Goal: Task Accomplishment & Management: Use online tool/utility

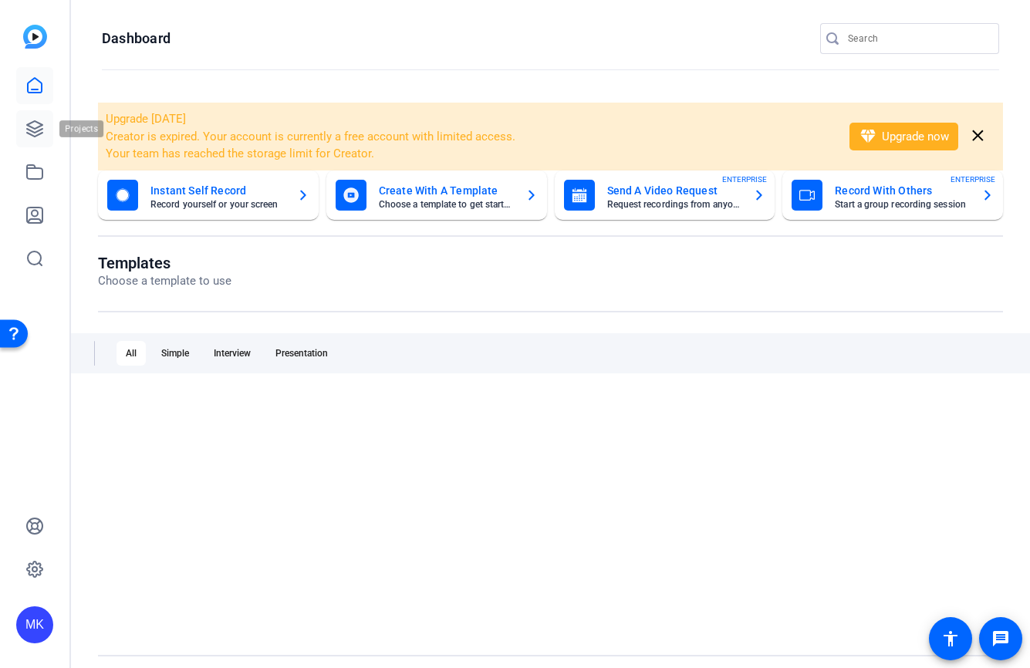
click at [42, 135] on icon at bounding box center [34, 129] width 19 height 19
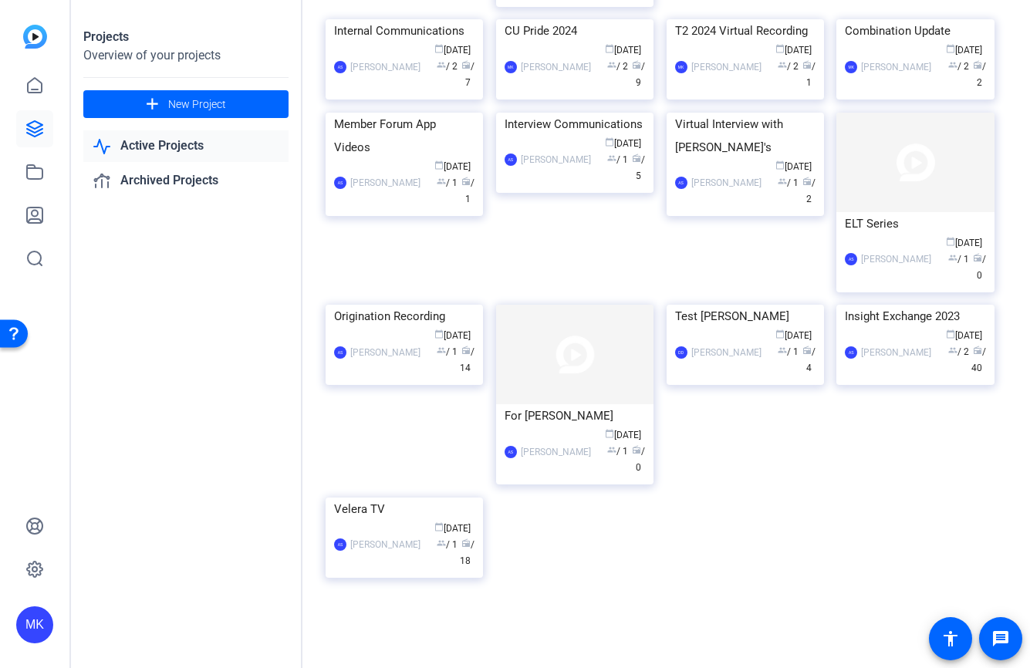
scroll to position [808, 0]
click at [393, 521] on div "Velera TV" at bounding box center [404, 508] width 140 height 23
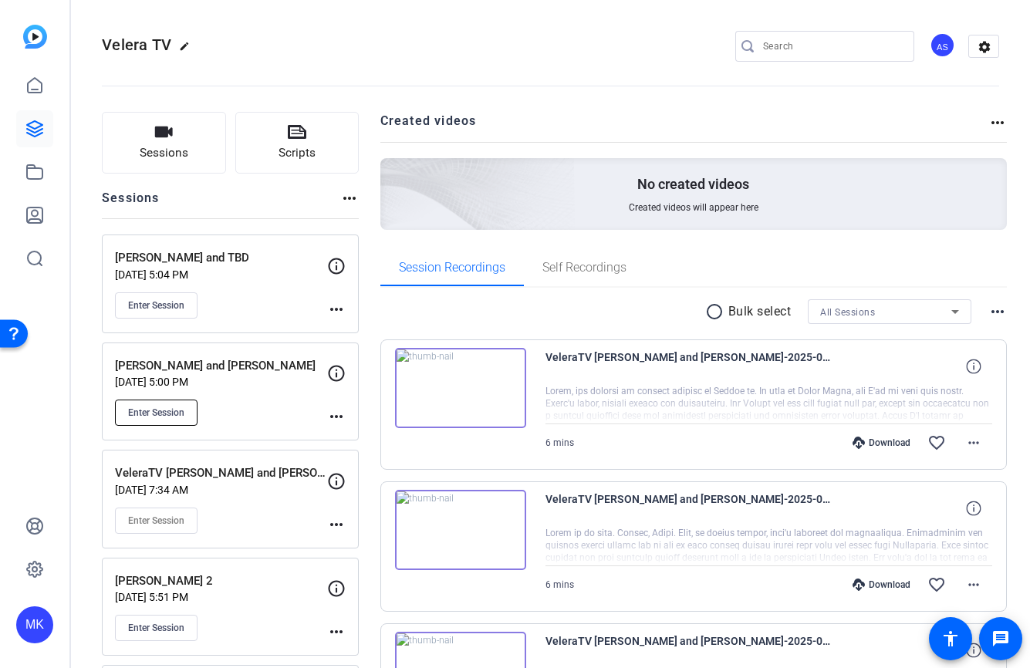
click at [158, 412] on span "Enter Session" at bounding box center [156, 412] width 56 height 12
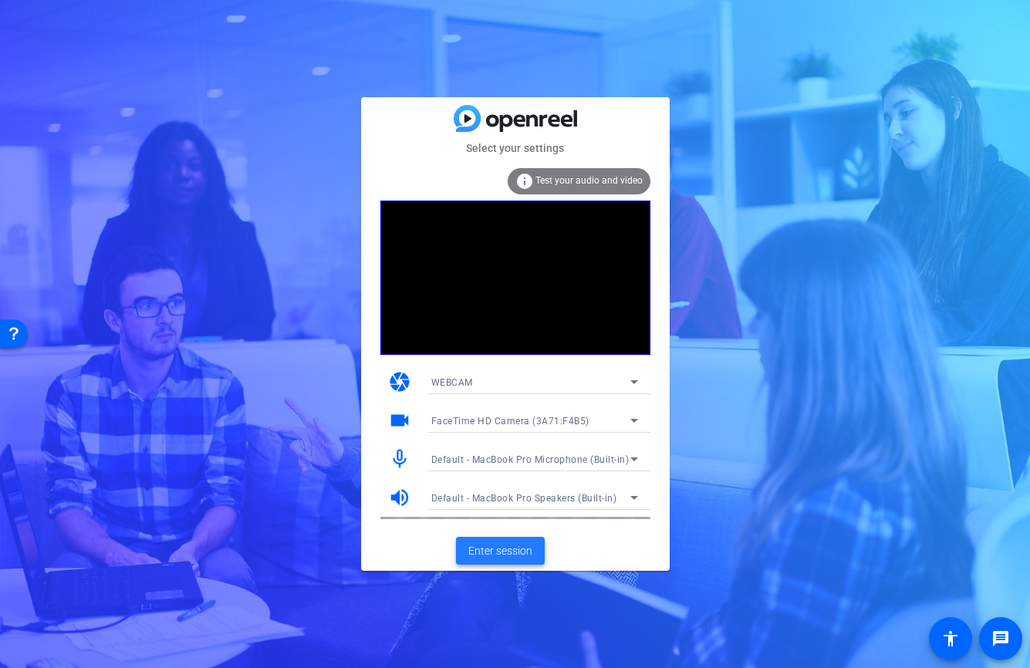
click at [498, 547] on span "Enter session" at bounding box center [500, 551] width 64 height 16
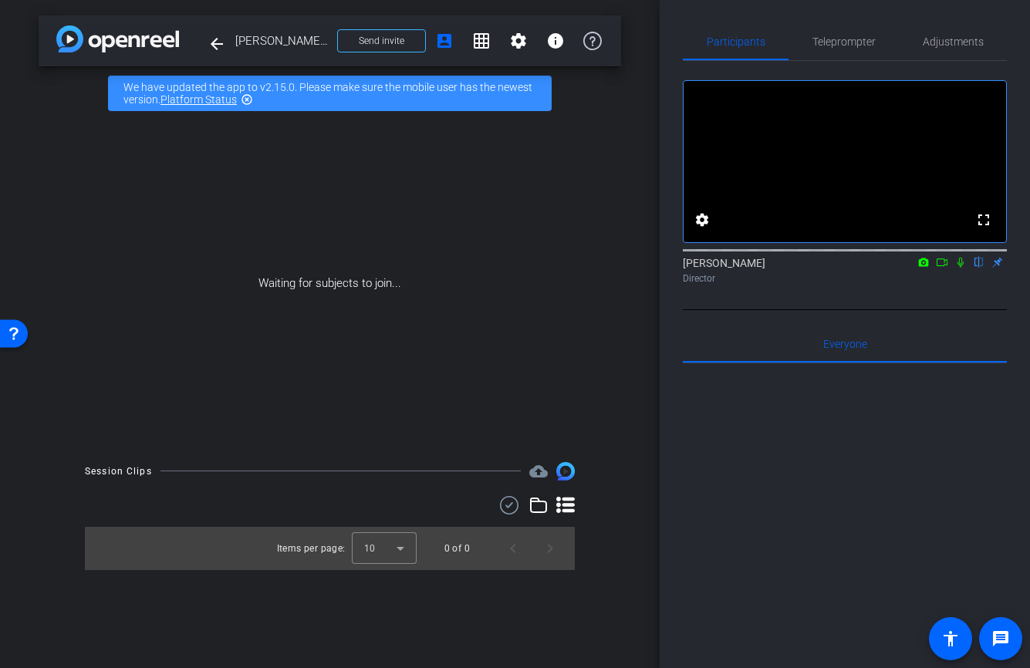
click at [943, 268] on icon at bounding box center [942, 262] width 12 height 11
click at [938, 268] on icon at bounding box center [942, 262] width 12 height 11
click at [939, 268] on icon at bounding box center [942, 262] width 12 height 11
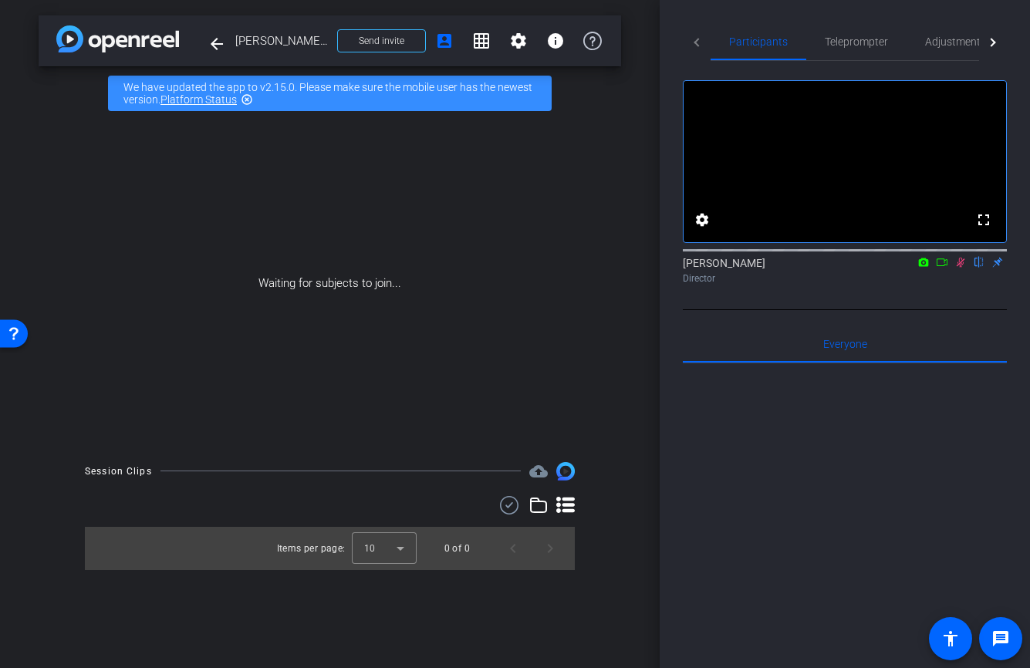
click at [939, 268] on icon at bounding box center [942, 262] width 12 height 11
click at [923, 268] on icon at bounding box center [923, 262] width 12 height 11
click at [923, 277] on div at bounding box center [515, 334] width 1030 height 668
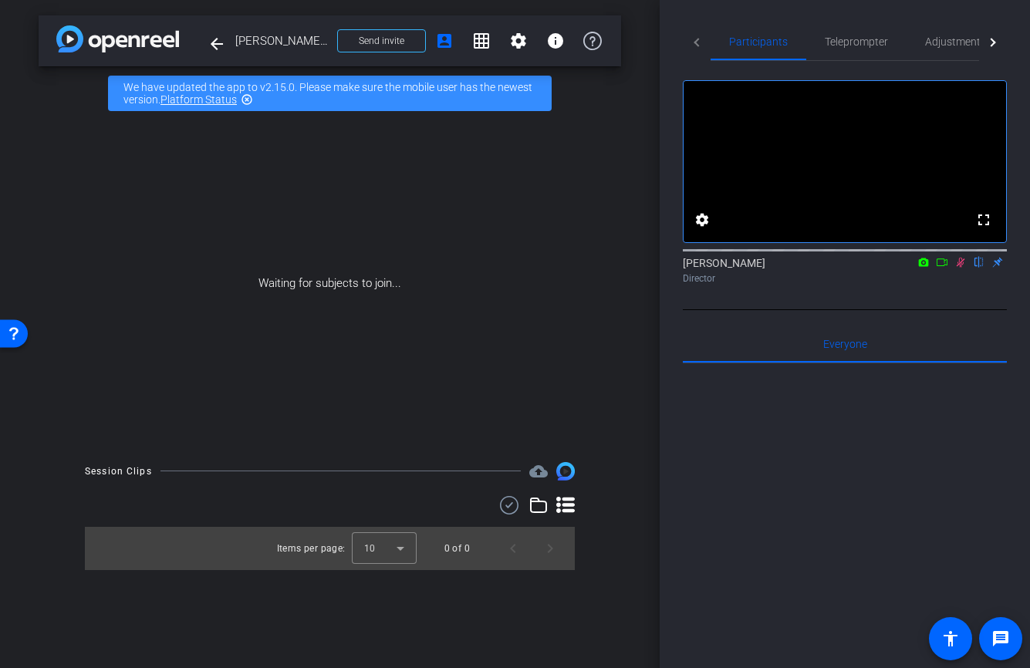
click at [950, 269] on mat-icon at bounding box center [941, 262] width 19 height 14
click at [945, 266] on icon at bounding box center [941, 262] width 11 height 8
click at [941, 268] on icon at bounding box center [942, 262] width 12 height 11
click at [220, 46] on mat-icon "arrow_back" at bounding box center [216, 44] width 19 height 19
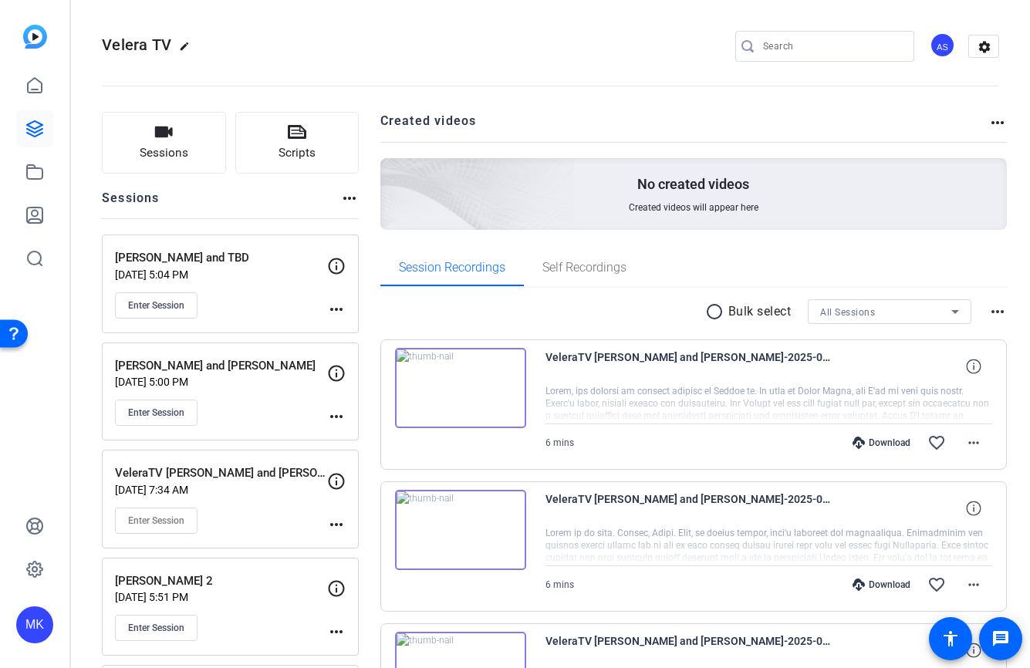
click at [338, 305] on mat-icon "more_horiz" at bounding box center [336, 309] width 19 height 19
click at [329, 417] on div at bounding box center [515, 334] width 1030 height 668
click at [337, 416] on mat-icon "more_horiz" at bounding box center [336, 416] width 19 height 19
click at [358, 444] on span "Edit Session" at bounding box center [374, 439] width 70 height 19
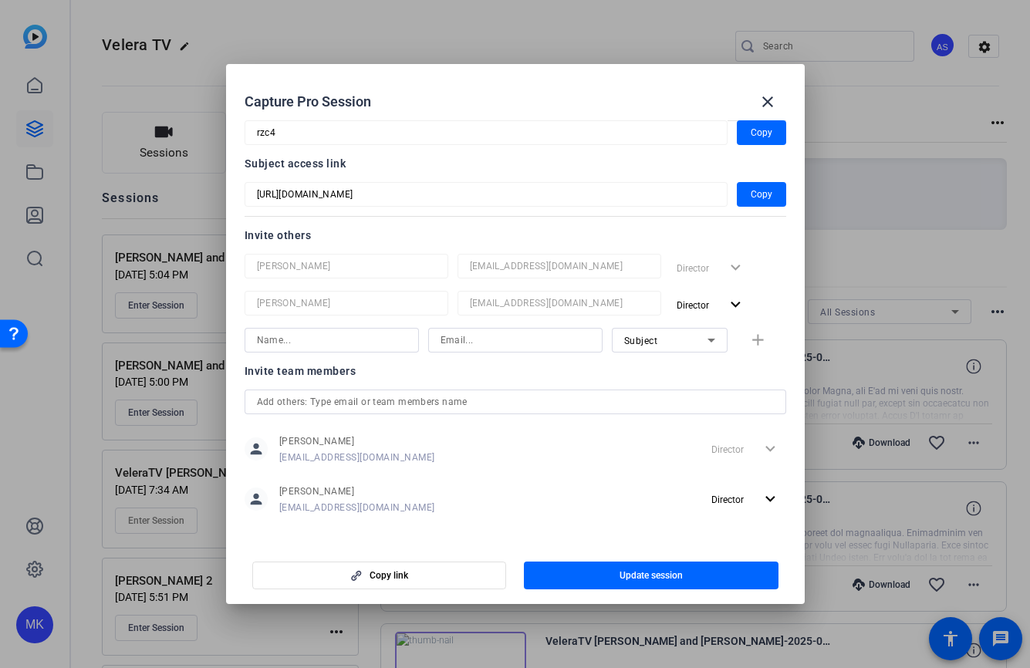
scroll to position [107, 0]
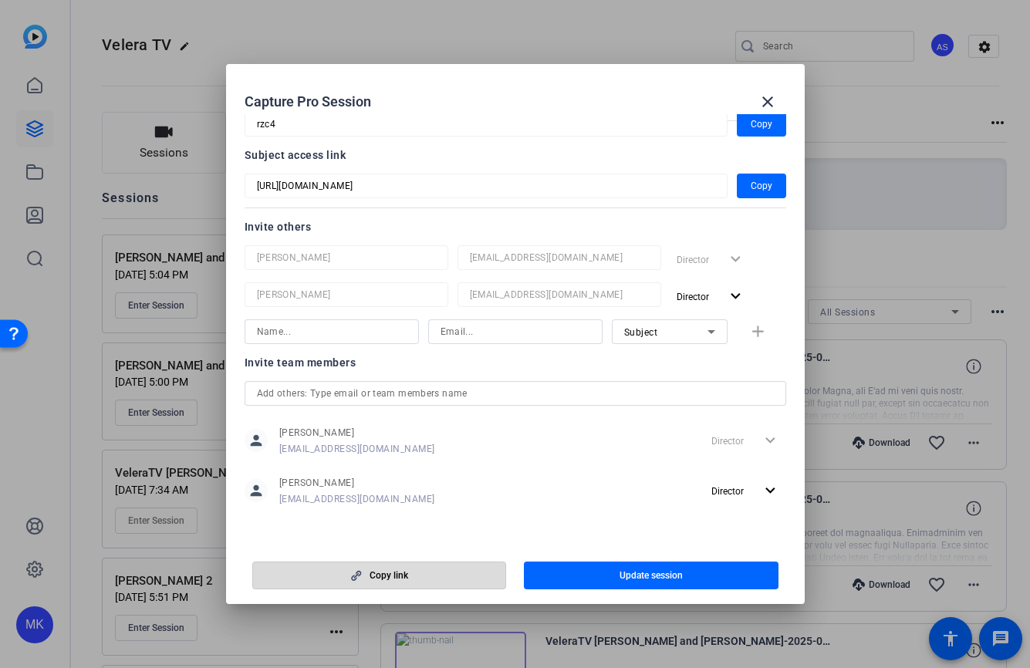
click at [392, 577] on span "Copy link" at bounding box center [388, 575] width 39 height 12
click at [762, 98] on mat-icon "close" at bounding box center [767, 102] width 19 height 19
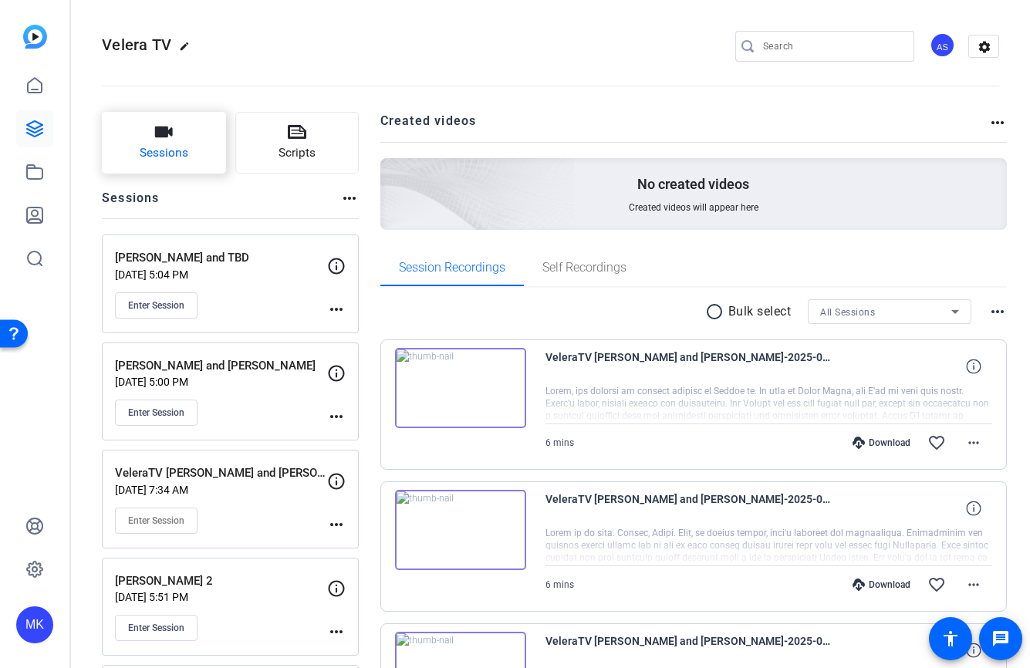
click at [141, 139] on button "Sessions" at bounding box center [164, 143] width 124 height 62
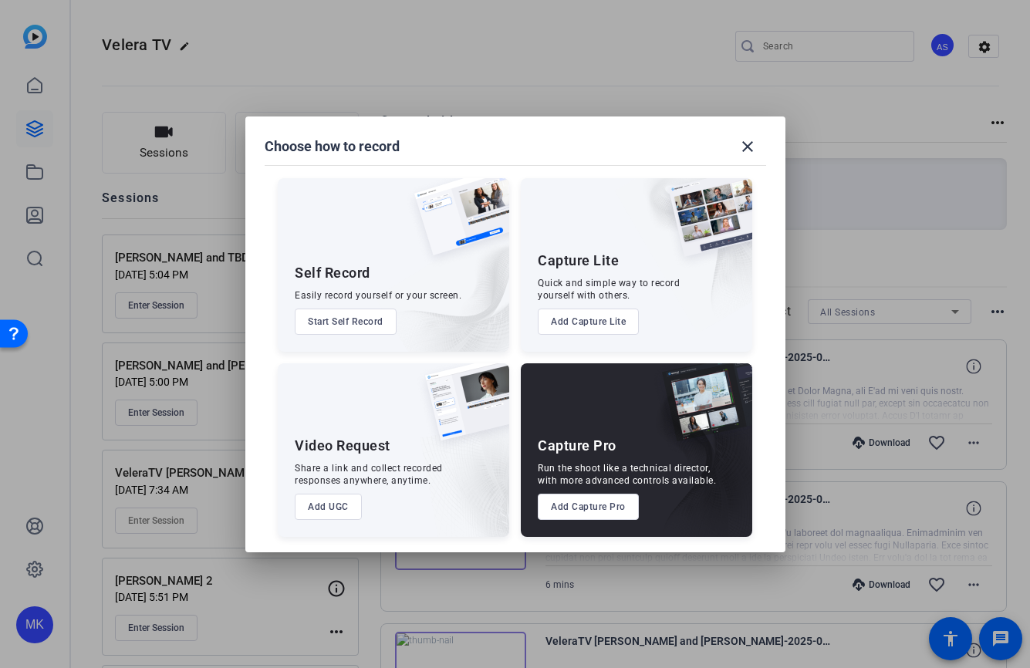
click at [602, 278] on div "Quick and simple way to record yourself with others." at bounding box center [609, 289] width 142 height 25
click at [615, 507] on button "Add Capture Pro" at bounding box center [588, 507] width 101 height 26
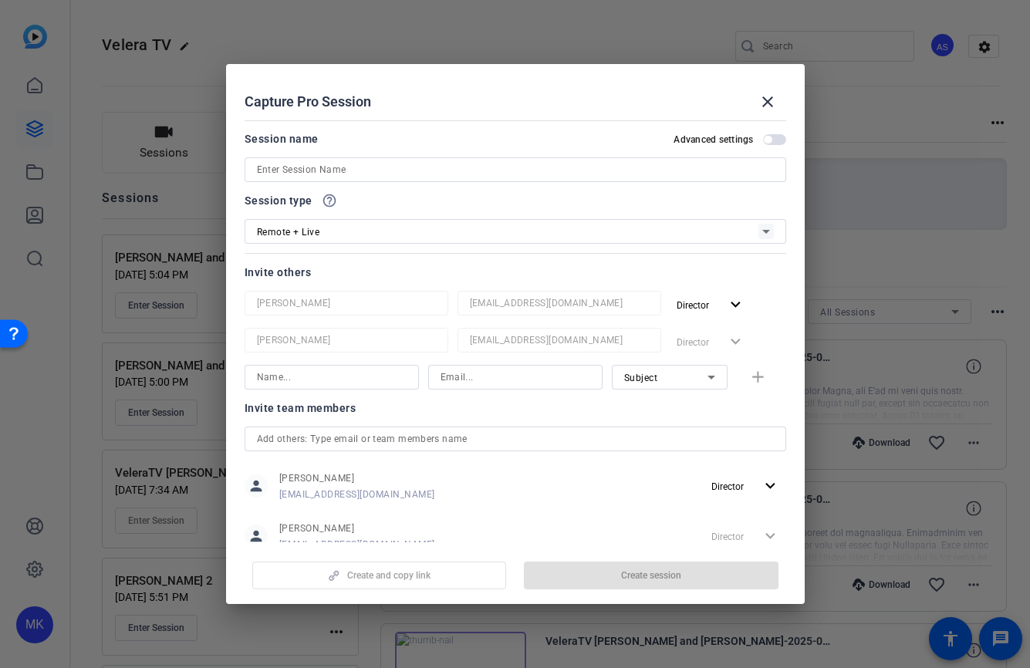
click at [389, 172] on input at bounding box center [515, 169] width 517 height 19
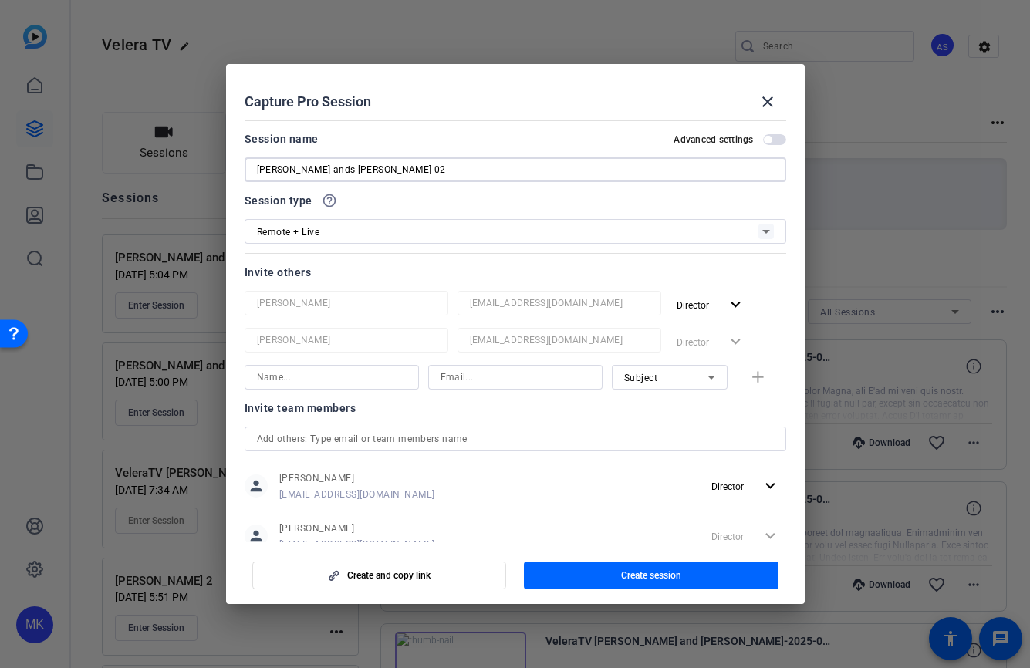
scroll to position [46, 0]
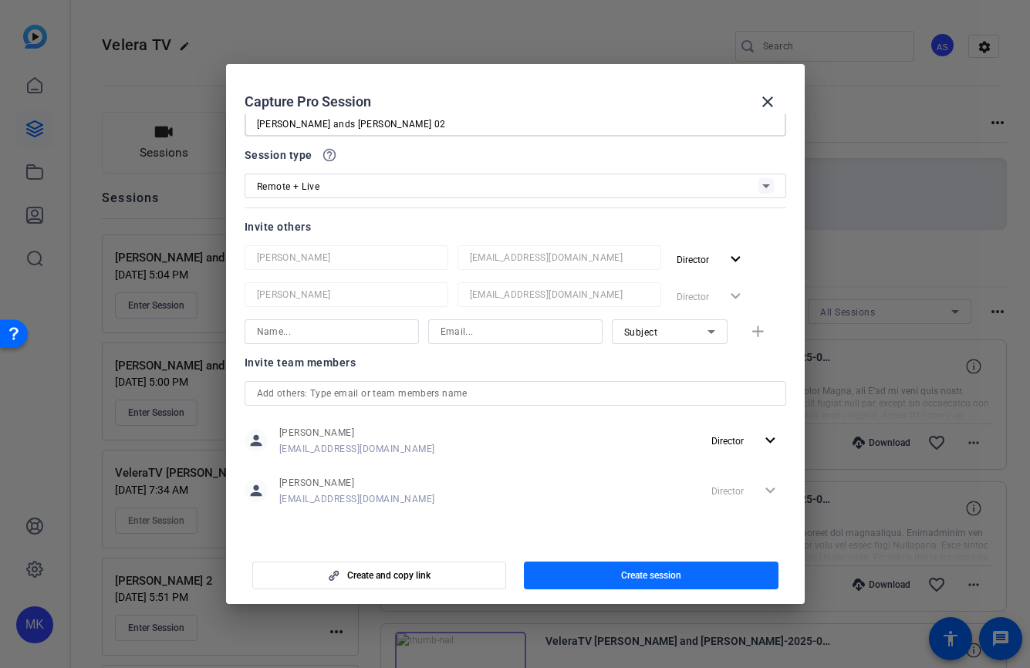
type input "Ryan ands Carrie 02"
drag, startPoint x: 657, startPoint y: 584, endPoint x: 470, endPoint y: 497, distance: 206.0
click at [470, 497] on openreel-create-edit-capture-pro-session "Capture Pro Session close Session name Advanced settings Ryan ands Carrie 02 Se…" at bounding box center [515, 334] width 578 height 540
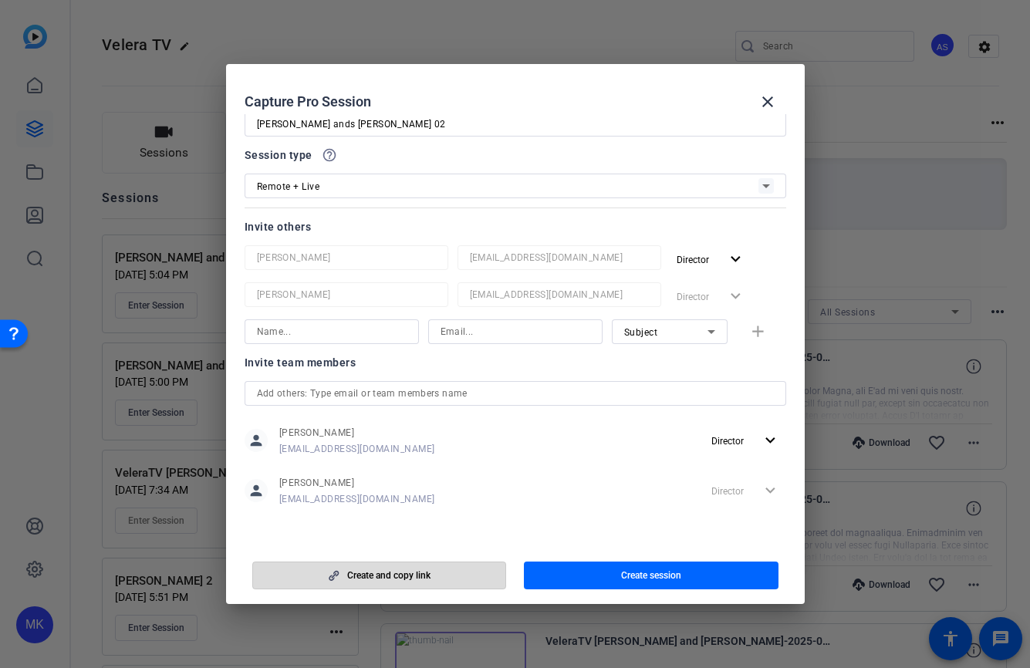
click at [413, 573] on span "Create and copy link" at bounding box center [388, 575] width 83 height 12
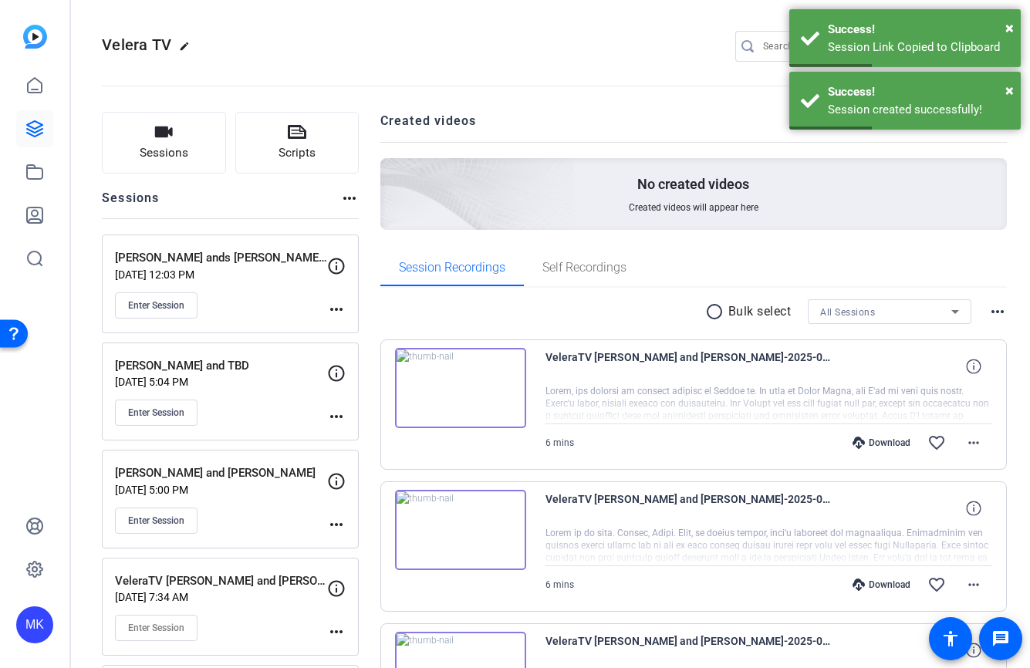
click at [339, 307] on mat-icon "more_horiz" at bounding box center [336, 309] width 19 height 19
click at [349, 325] on span "Edit Session" at bounding box center [374, 331] width 70 height 19
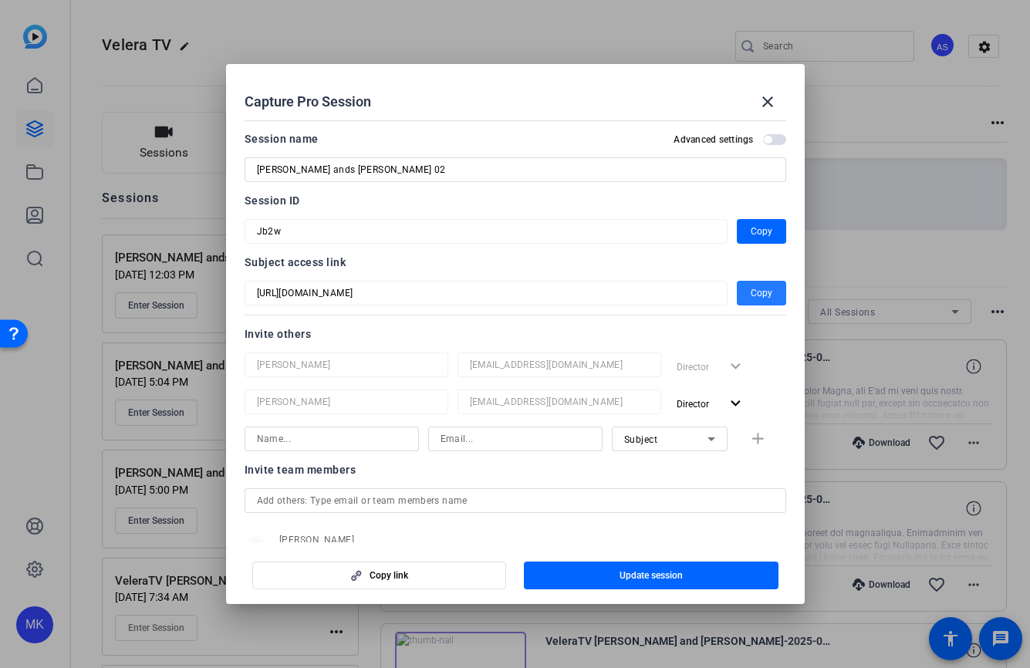
click at [757, 300] on span "Copy" at bounding box center [761, 293] width 22 height 19
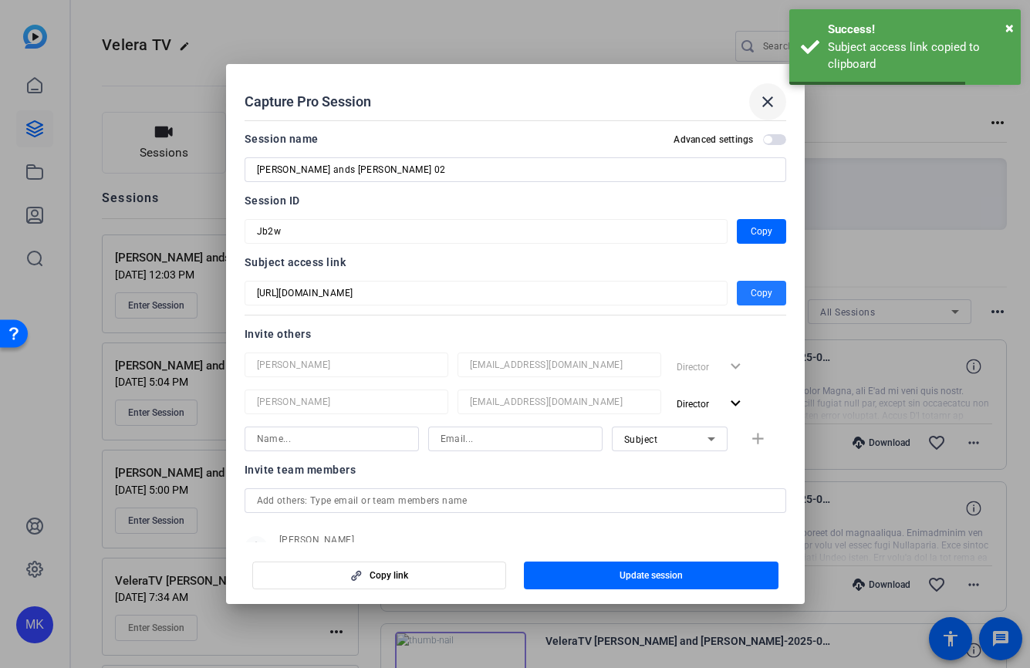
click at [767, 106] on mat-icon "close" at bounding box center [767, 102] width 19 height 19
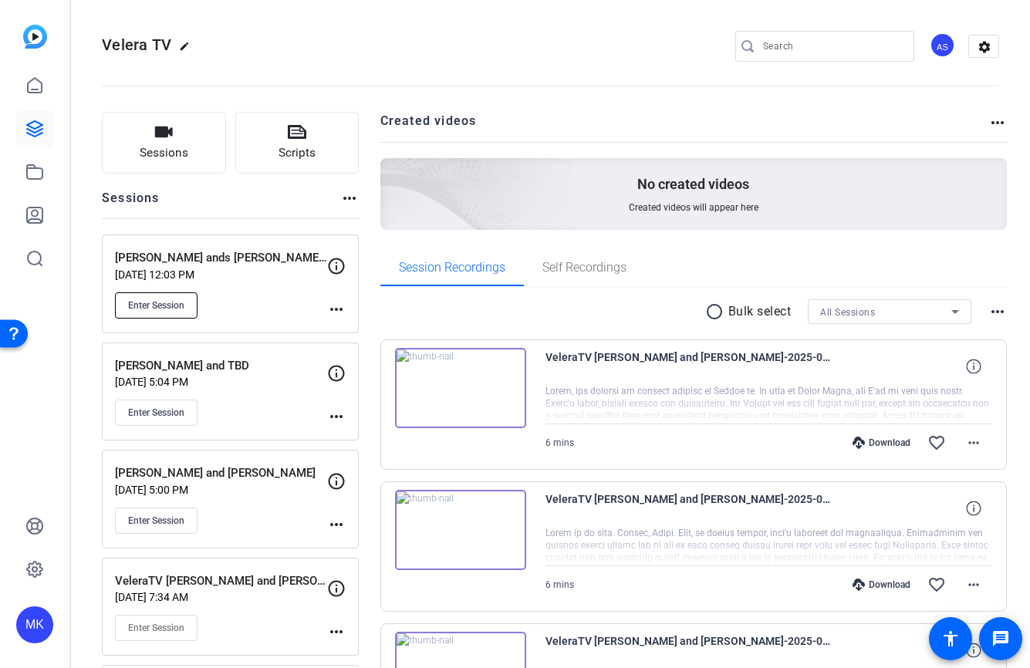
click at [164, 308] on span "Enter Session" at bounding box center [156, 305] width 56 height 12
drag, startPoint x: 239, startPoint y: 363, endPoint x: 114, endPoint y: 356, distance: 125.1
click at [115, 357] on p "Brian Caldarelli and TBD" at bounding box center [221, 366] width 212 height 18
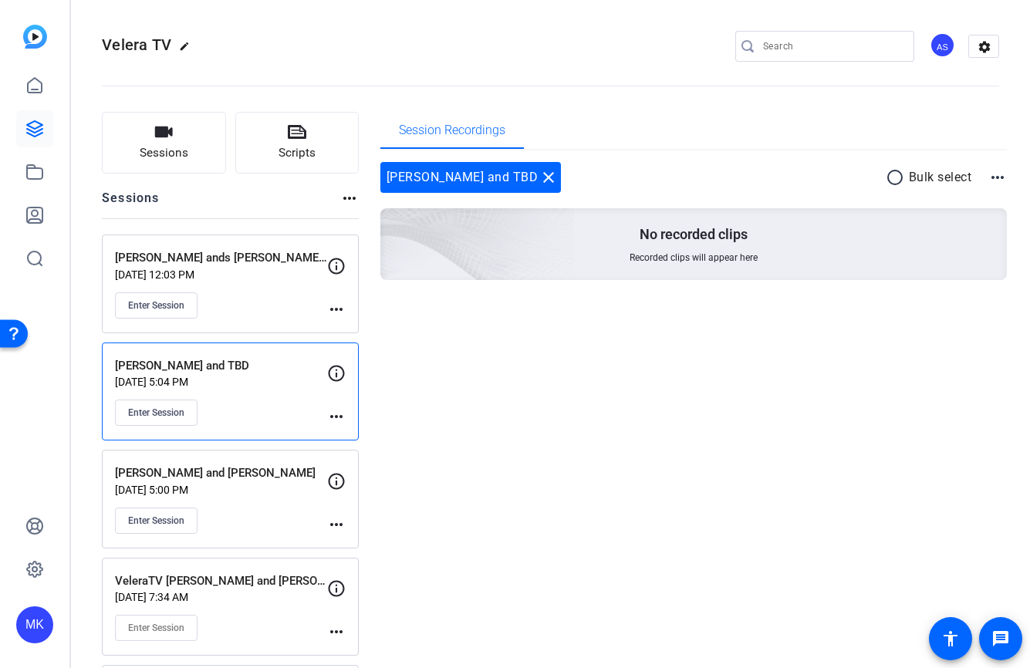
copy p "Brian Caldarelli and TBD"
click at [153, 167] on button "Sessions" at bounding box center [164, 143] width 124 height 62
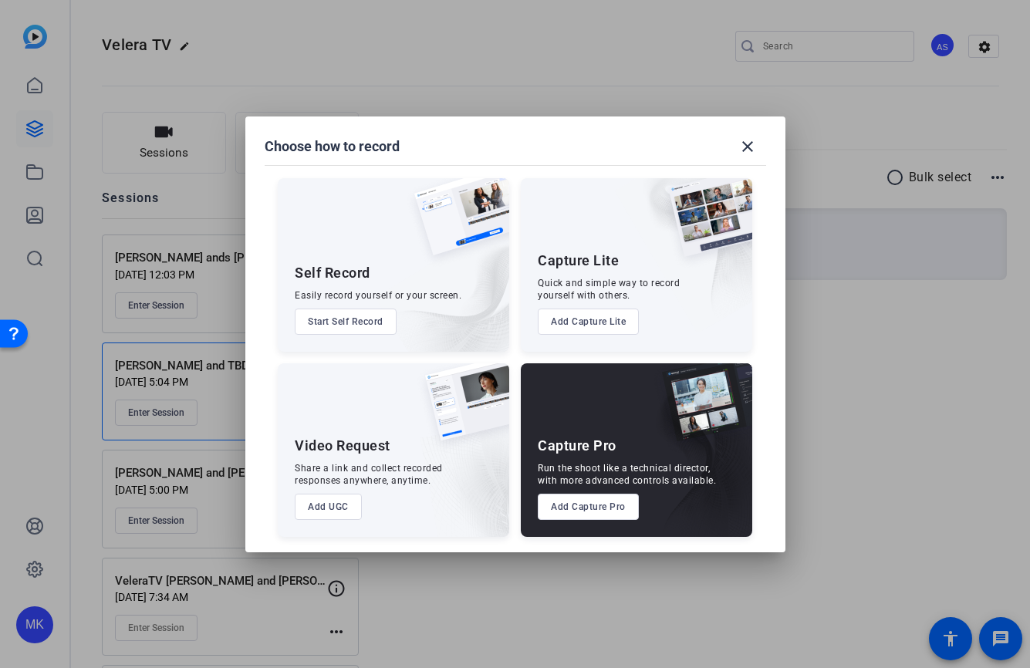
click at [591, 511] on button "Add Capture Pro" at bounding box center [588, 507] width 101 height 26
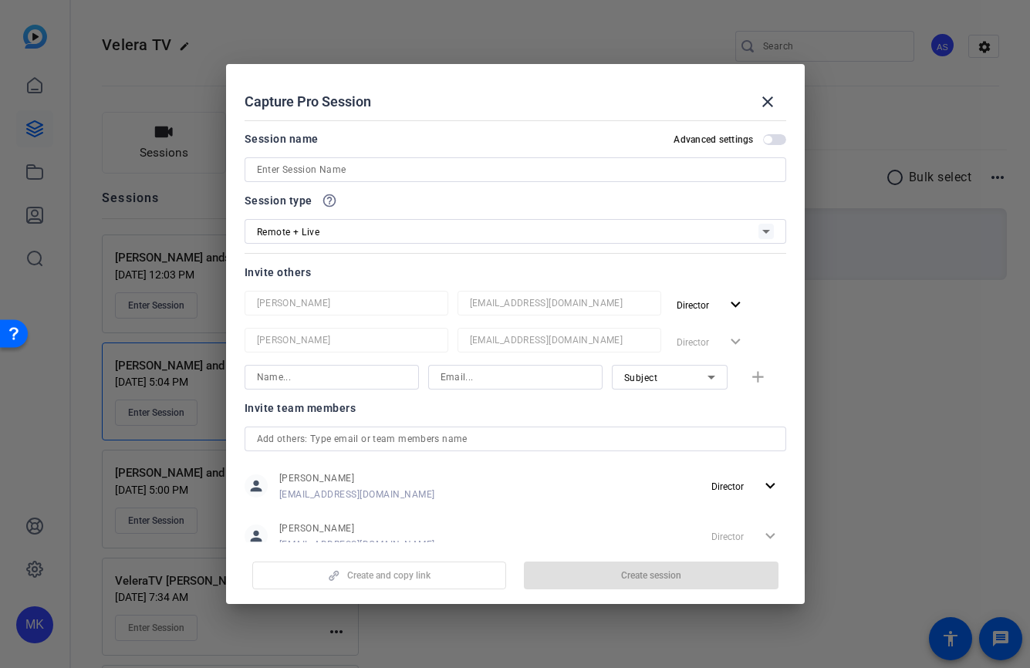
click at [456, 170] on input at bounding box center [515, 169] width 517 height 19
paste input "Brian Caldarelli and TBD"
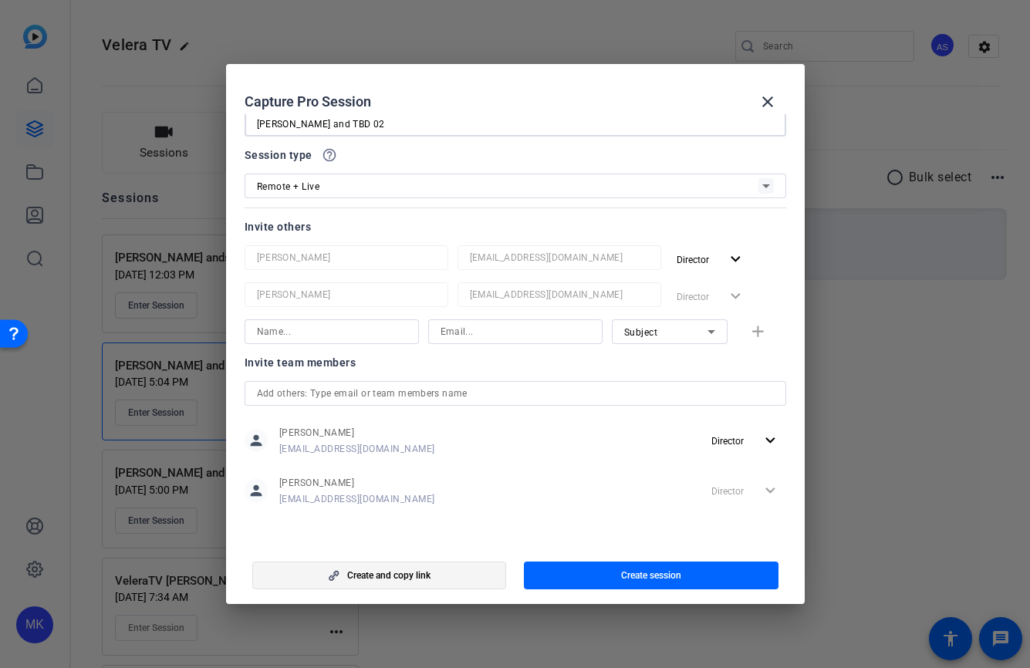
type input "Brian Caldarelli and TBD 02"
click at [465, 570] on span "button" at bounding box center [379, 575] width 253 height 37
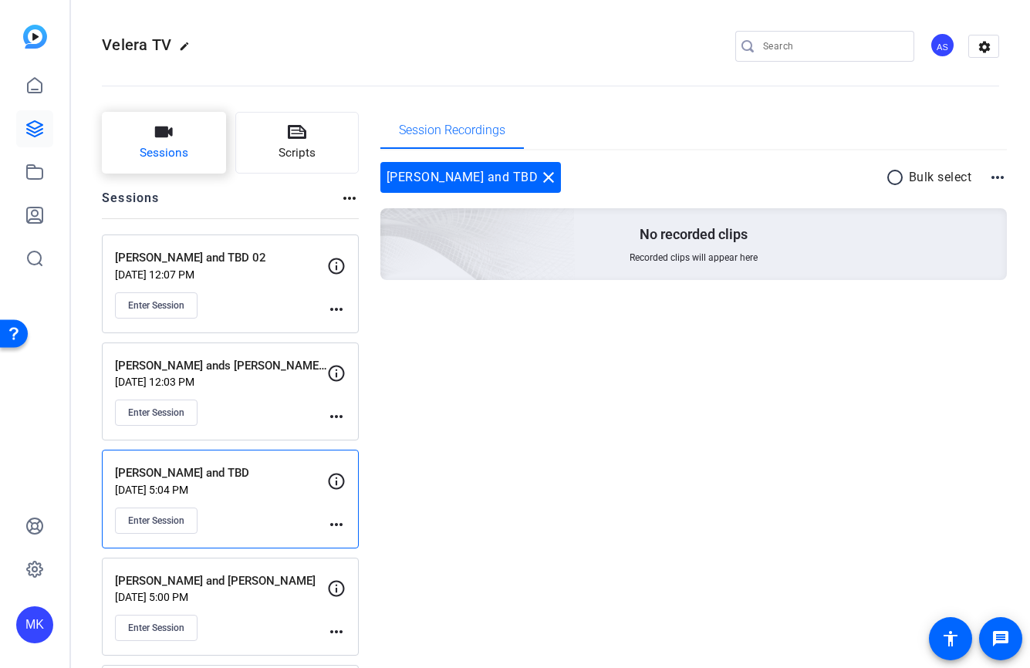
click at [160, 164] on button "Sessions" at bounding box center [164, 143] width 124 height 62
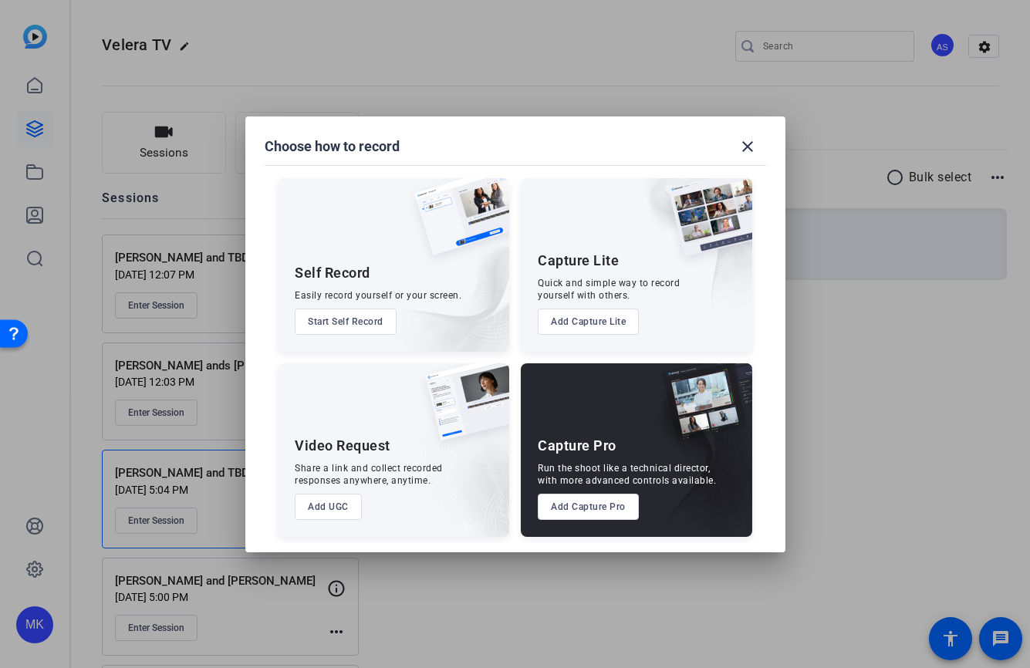
click at [596, 520] on div "Capture Pro Run the shoot like a technical director, with more advanced control…" at bounding box center [636, 450] width 231 height 174
click at [596, 513] on button "Add Capture Pro" at bounding box center [588, 507] width 101 height 26
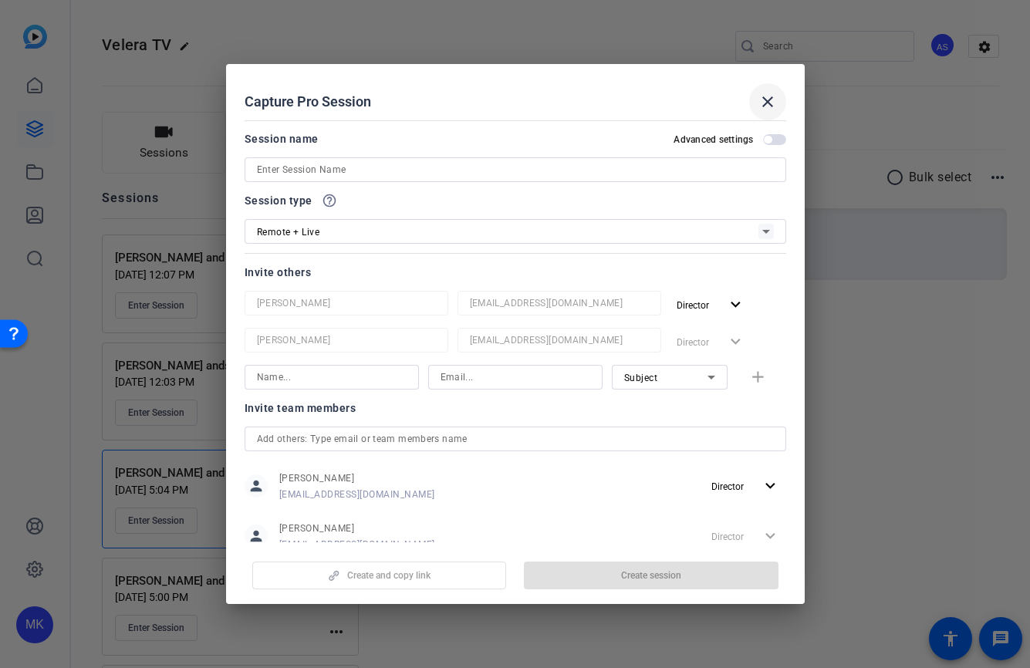
click at [761, 106] on mat-icon "close" at bounding box center [767, 102] width 19 height 19
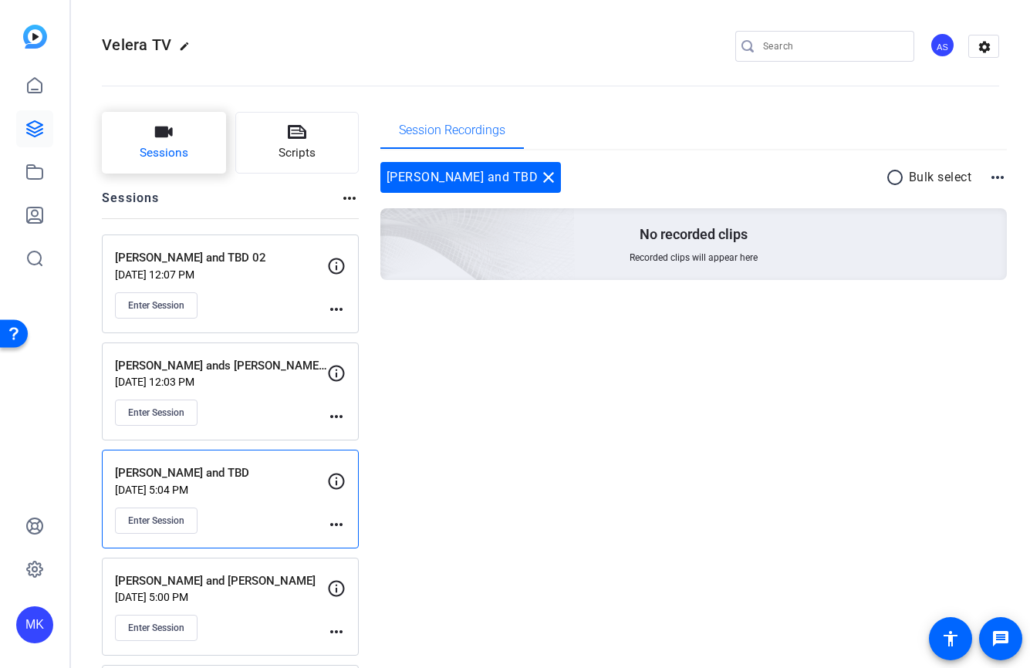
click at [143, 135] on button "Sessions" at bounding box center [164, 143] width 124 height 62
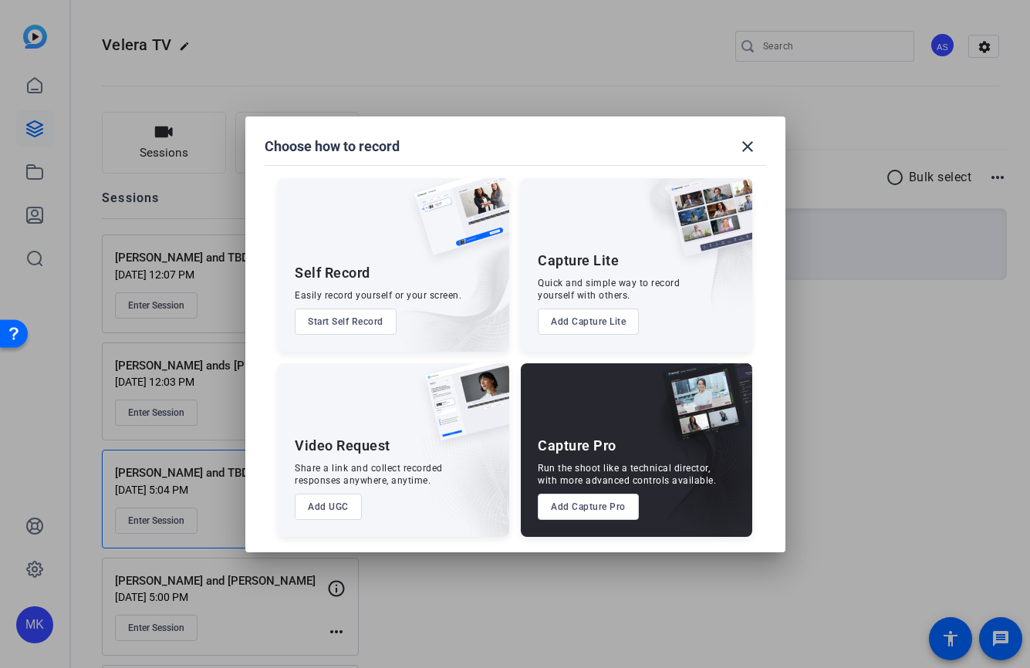
click at [582, 506] on button "Add Capture Pro" at bounding box center [588, 507] width 101 height 26
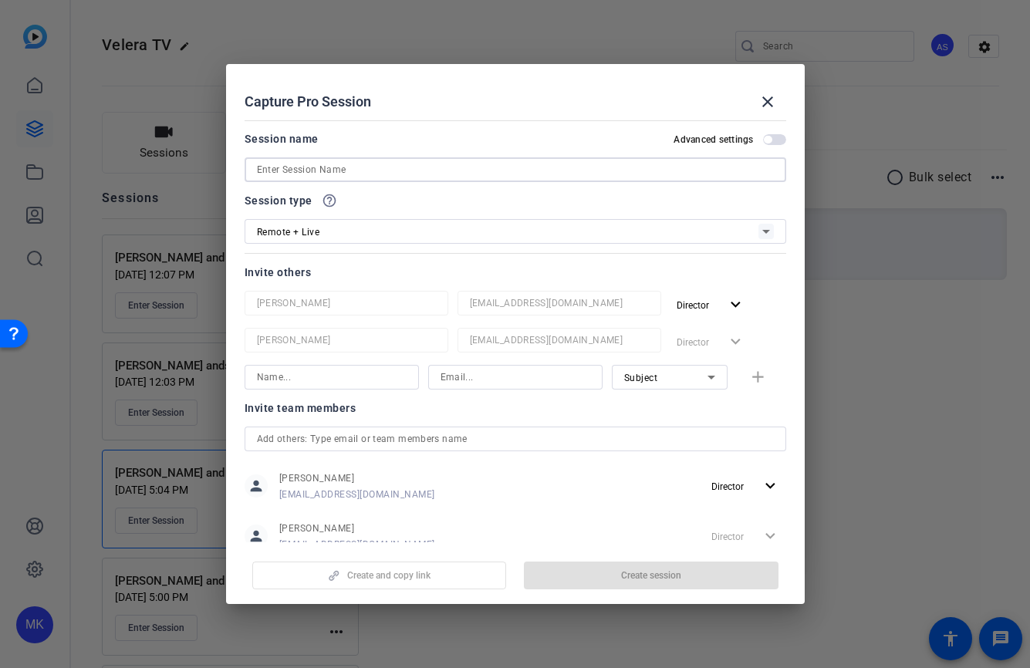
click at [299, 167] on input at bounding box center [515, 169] width 517 height 19
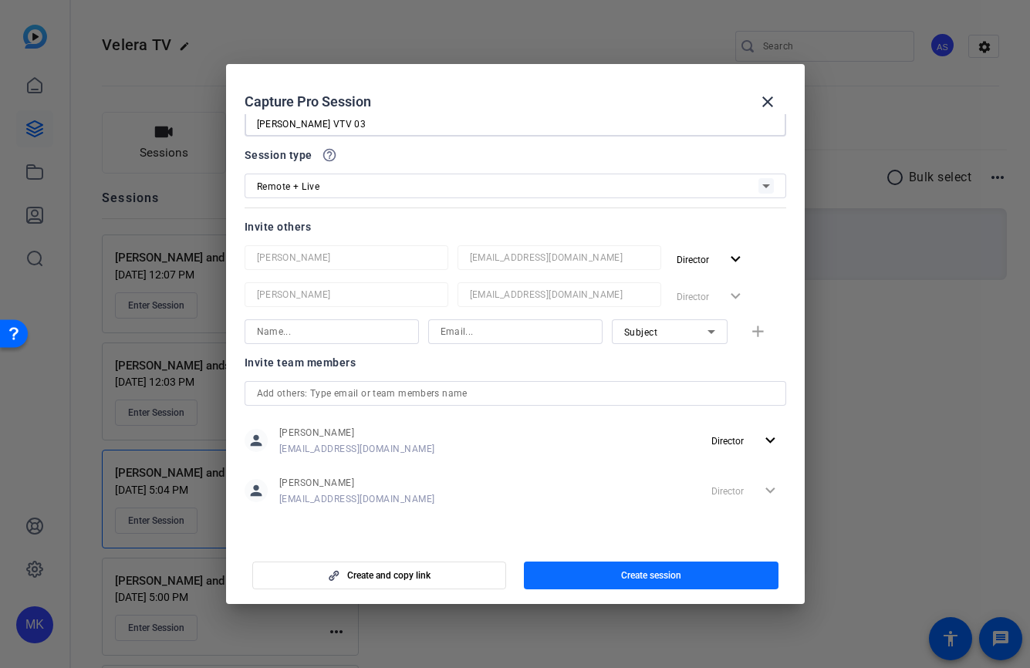
type input "Carrie VTV 03"
click at [594, 582] on span "button" at bounding box center [651, 575] width 255 height 37
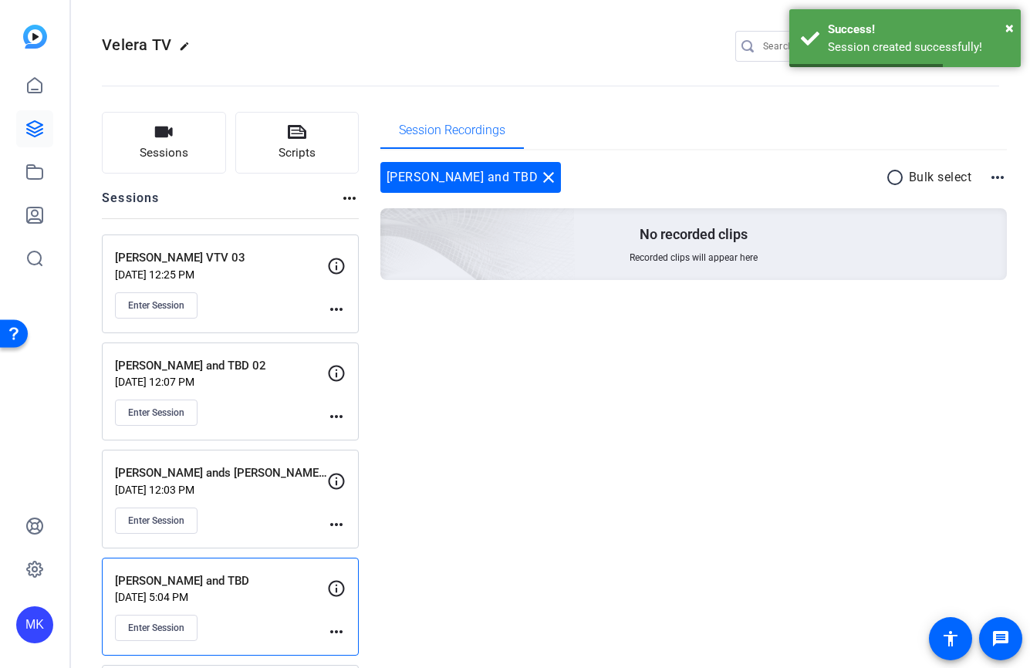
click at [332, 314] on mat-icon "more_horiz" at bounding box center [336, 309] width 19 height 19
click at [352, 325] on span "Edit Session" at bounding box center [374, 331] width 70 height 19
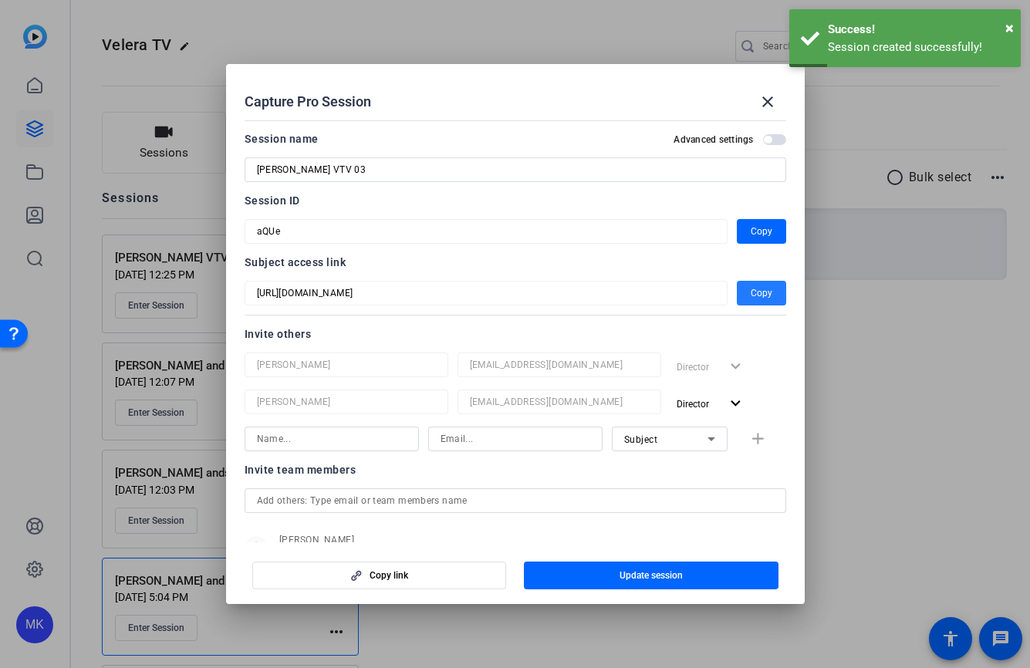
click at [759, 294] on span "Copy" at bounding box center [761, 293] width 22 height 19
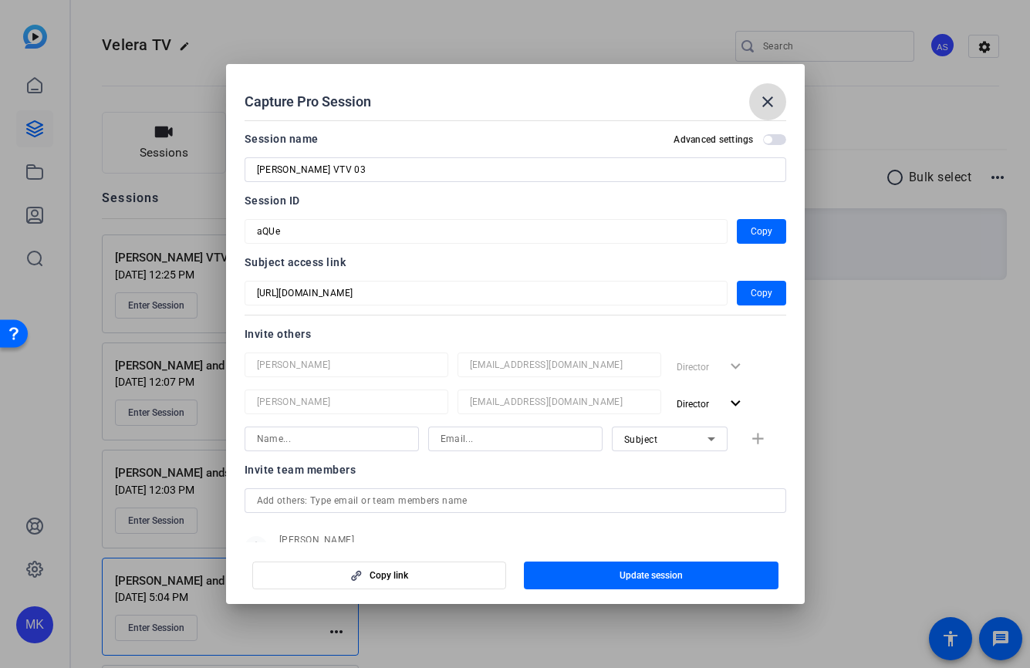
click at [763, 99] on mat-icon "close" at bounding box center [767, 102] width 19 height 19
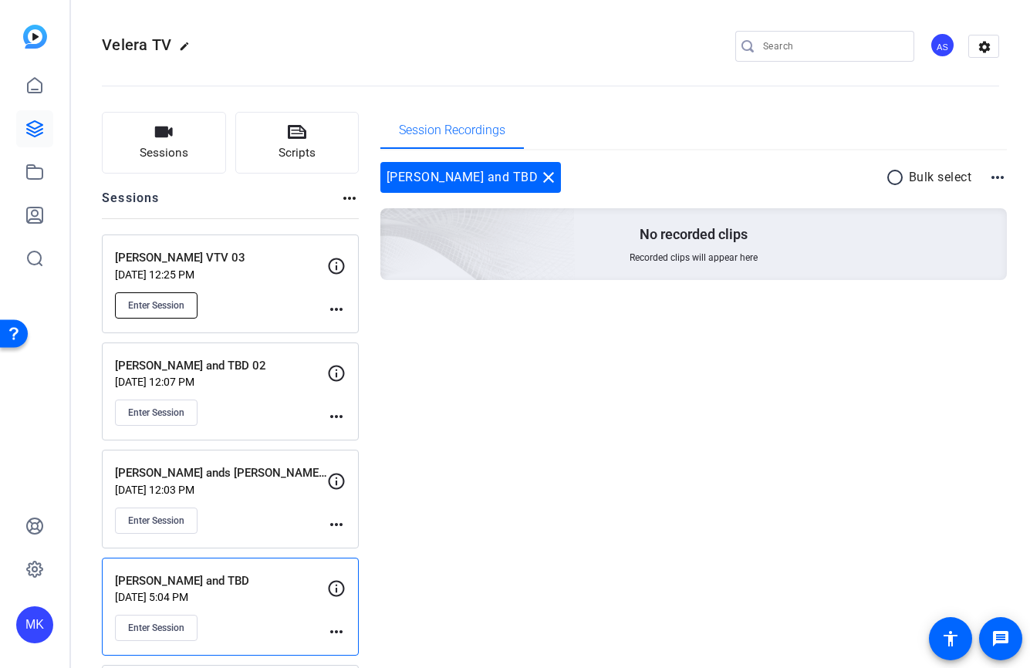
click at [170, 302] on span "Enter Session" at bounding box center [156, 305] width 56 height 12
click at [342, 304] on mat-icon "more_horiz" at bounding box center [336, 309] width 19 height 19
click at [191, 308] on div at bounding box center [515, 334] width 1030 height 668
click at [177, 309] on span "Enter Session" at bounding box center [156, 305] width 56 height 12
click at [339, 312] on mat-icon "more_horiz" at bounding box center [336, 309] width 19 height 19
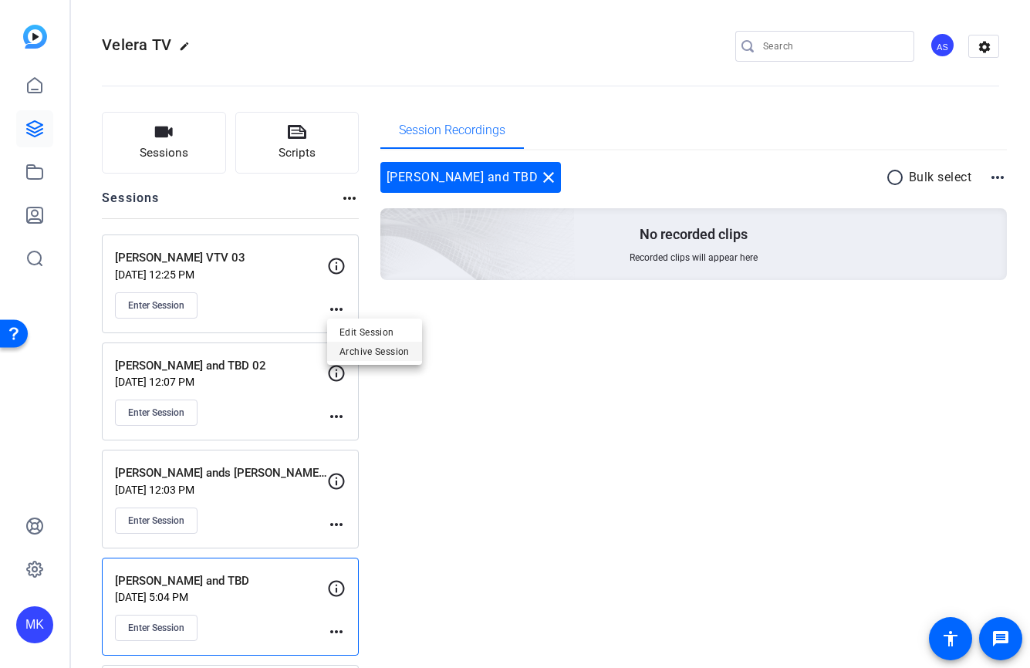
click at [357, 348] on span "Archive Session" at bounding box center [374, 351] width 70 height 19
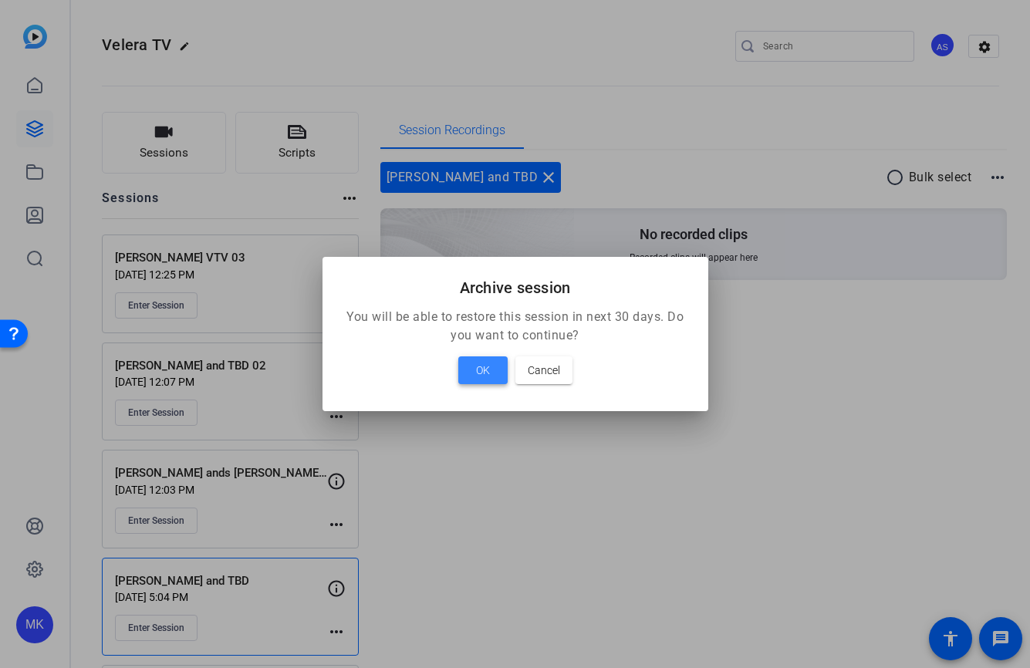
click at [484, 366] on span "OK" at bounding box center [483, 370] width 14 height 19
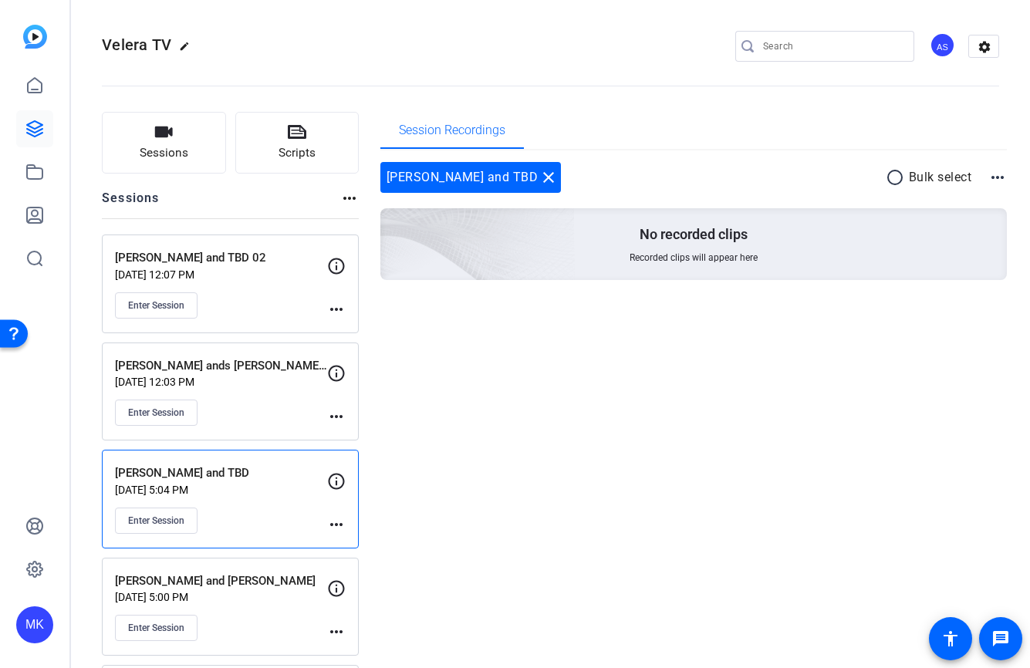
click at [336, 308] on mat-icon "more_horiz" at bounding box center [336, 309] width 19 height 19
click at [517, 396] on div at bounding box center [515, 334] width 1030 height 668
click at [343, 420] on mat-icon "more_horiz" at bounding box center [336, 416] width 19 height 19
click at [376, 458] on span "Archive Session" at bounding box center [374, 459] width 70 height 19
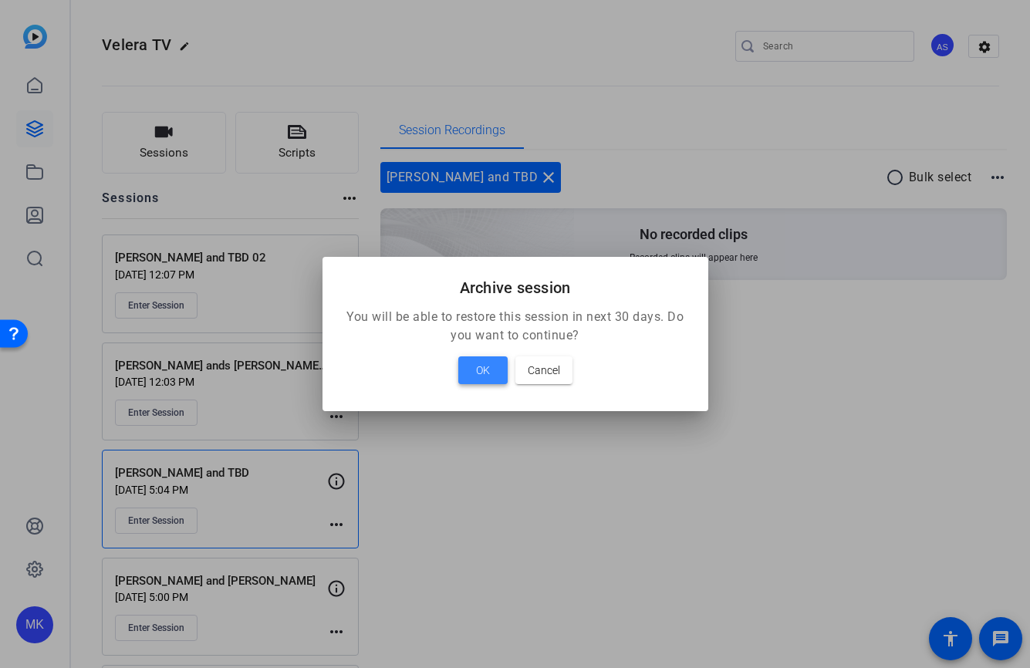
click at [484, 376] on span "OK" at bounding box center [483, 370] width 14 height 19
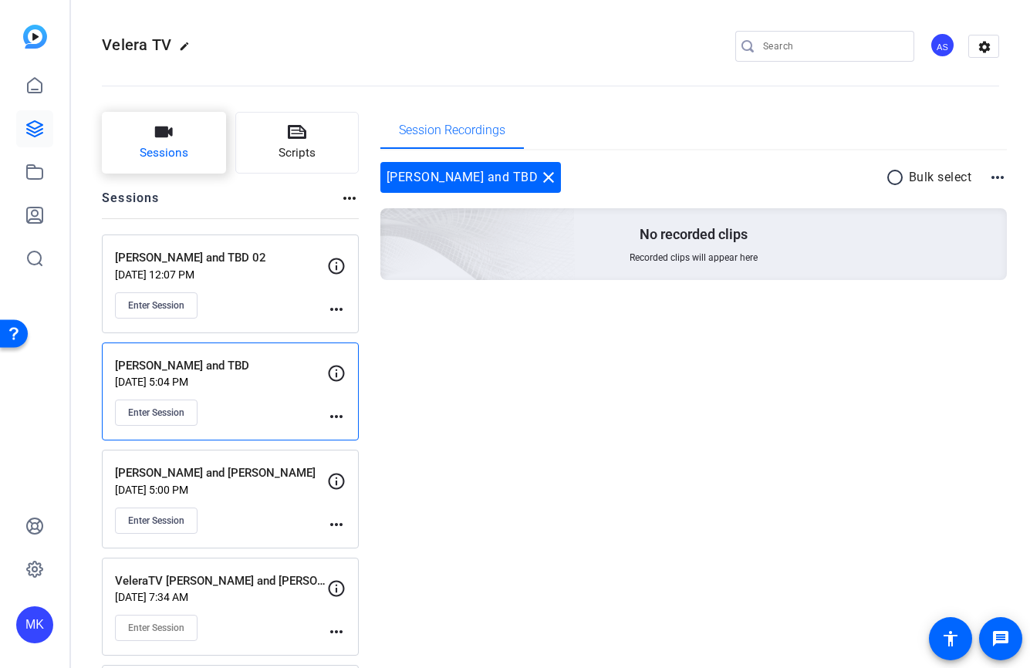
click at [163, 147] on span "Sessions" at bounding box center [164, 153] width 49 height 18
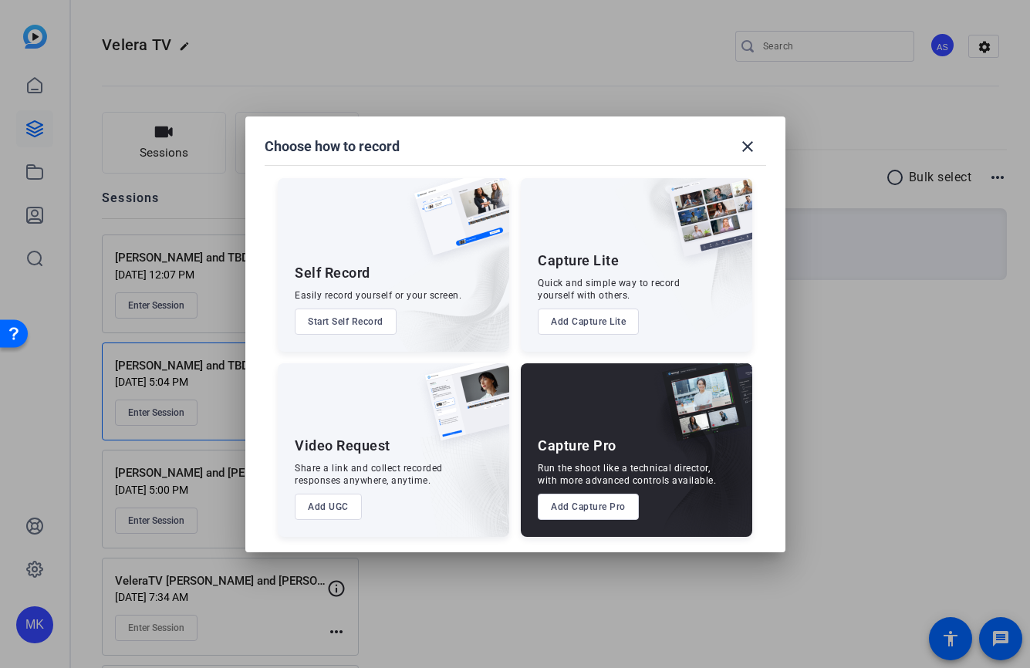
click at [594, 510] on button "Add Capture Pro" at bounding box center [588, 507] width 101 height 26
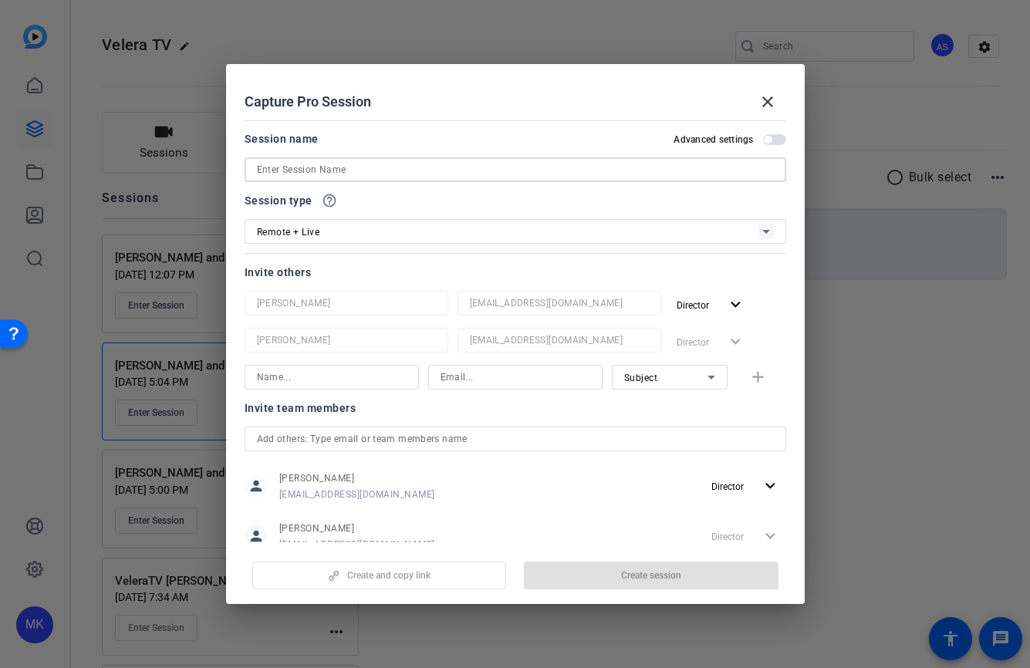
click at [295, 166] on input at bounding box center [515, 169] width 517 height 19
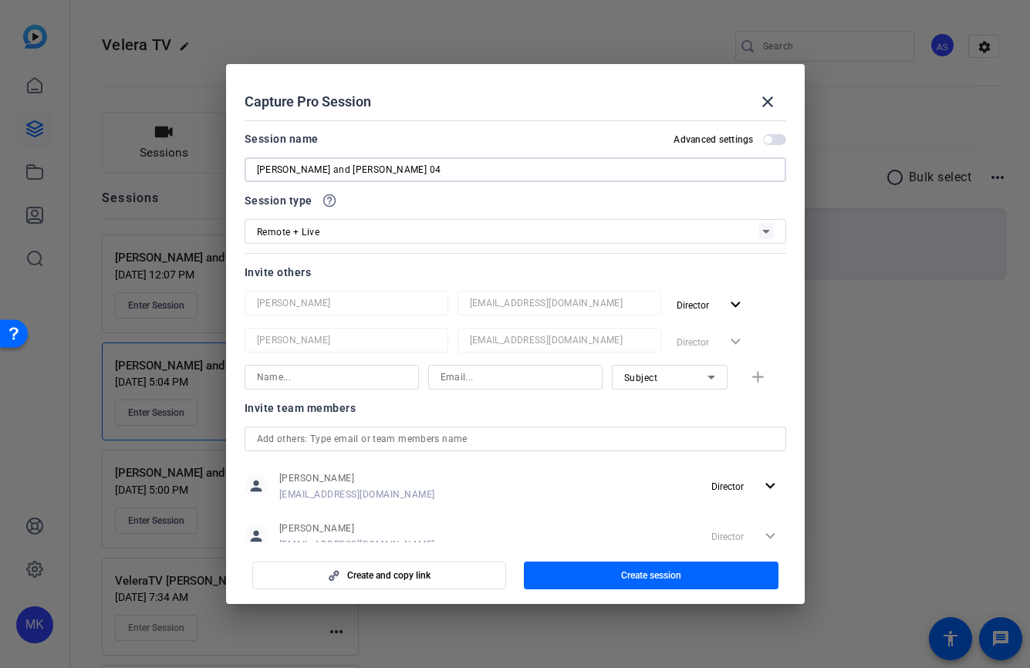
type input "[PERSON_NAME] and [PERSON_NAME] 04"
click at [302, 382] on input at bounding box center [332, 377] width 150 height 19
type input "c"
click at [444, 585] on span "button" at bounding box center [379, 575] width 253 height 37
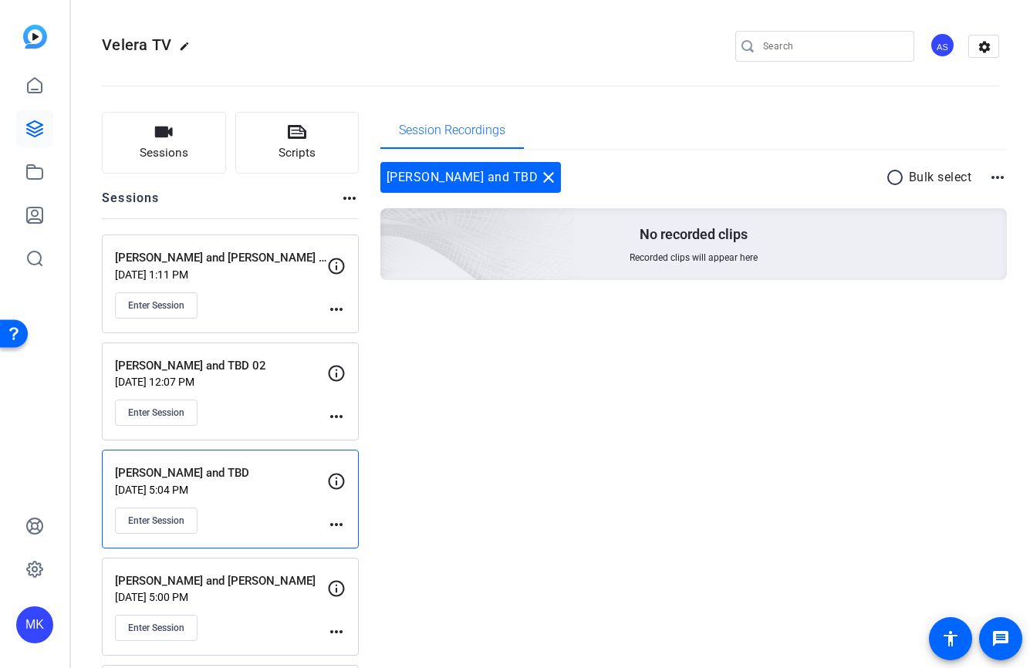
click at [336, 313] on mat-icon "more_horiz" at bounding box center [336, 309] width 19 height 19
click at [351, 325] on span "Edit Session" at bounding box center [374, 331] width 70 height 19
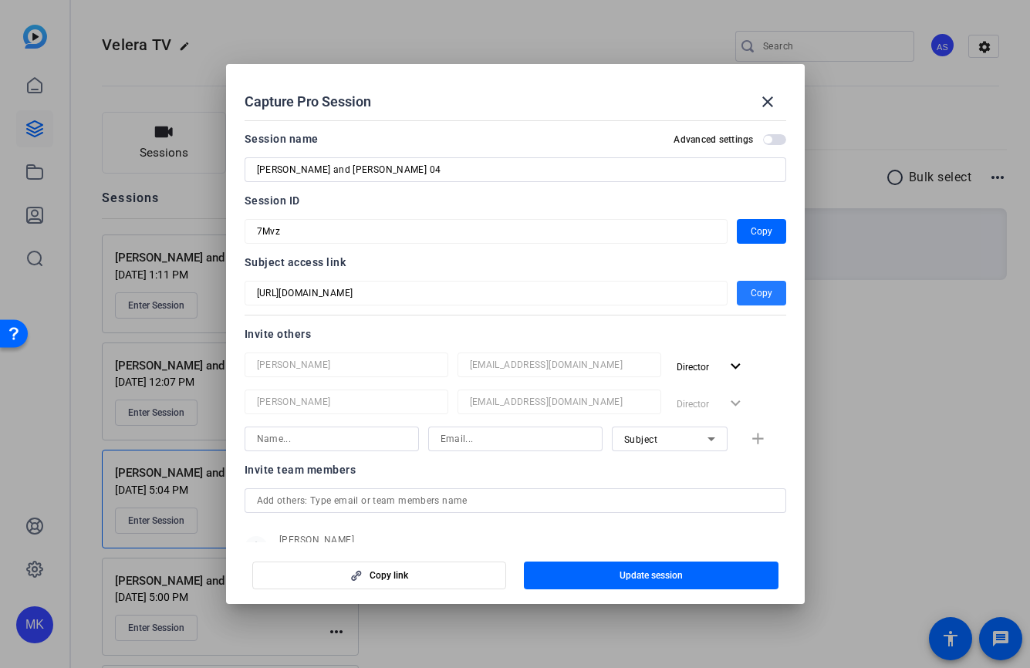
click at [777, 290] on span "button" at bounding box center [761, 293] width 49 height 37
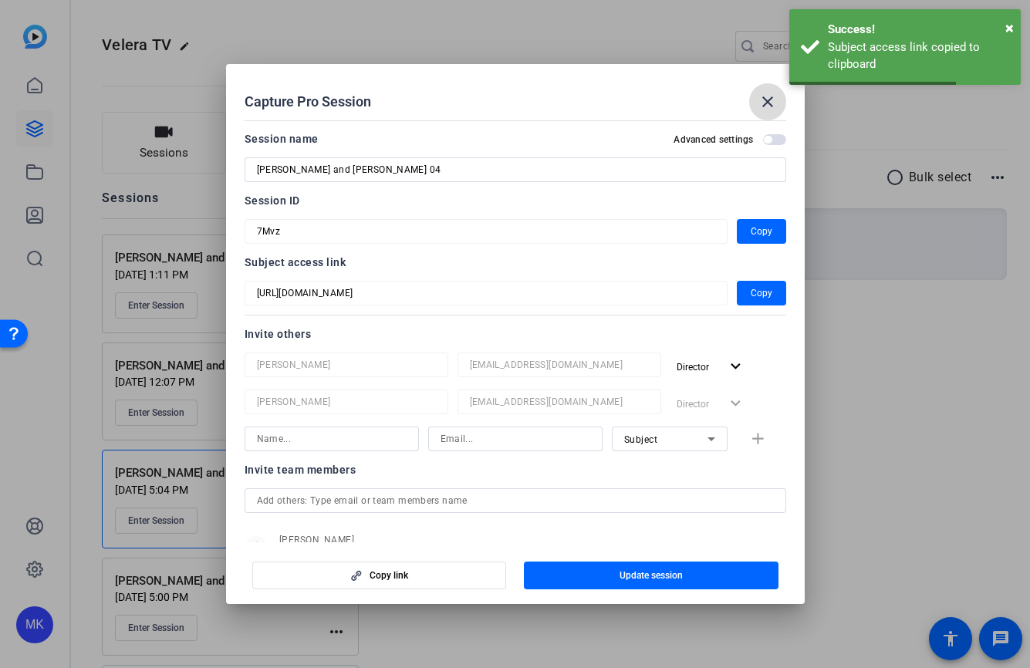
click at [767, 102] on mat-icon "close" at bounding box center [767, 102] width 19 height 19
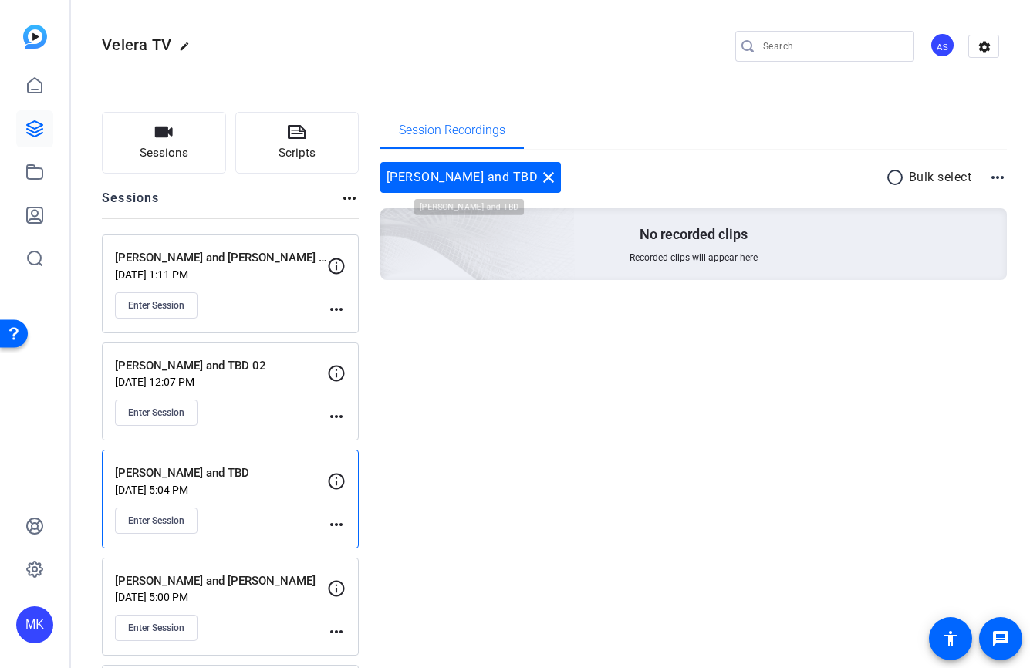
click at [539, 174] on mat-icon "close" at bounding box center [548, 177] width 19 height 19
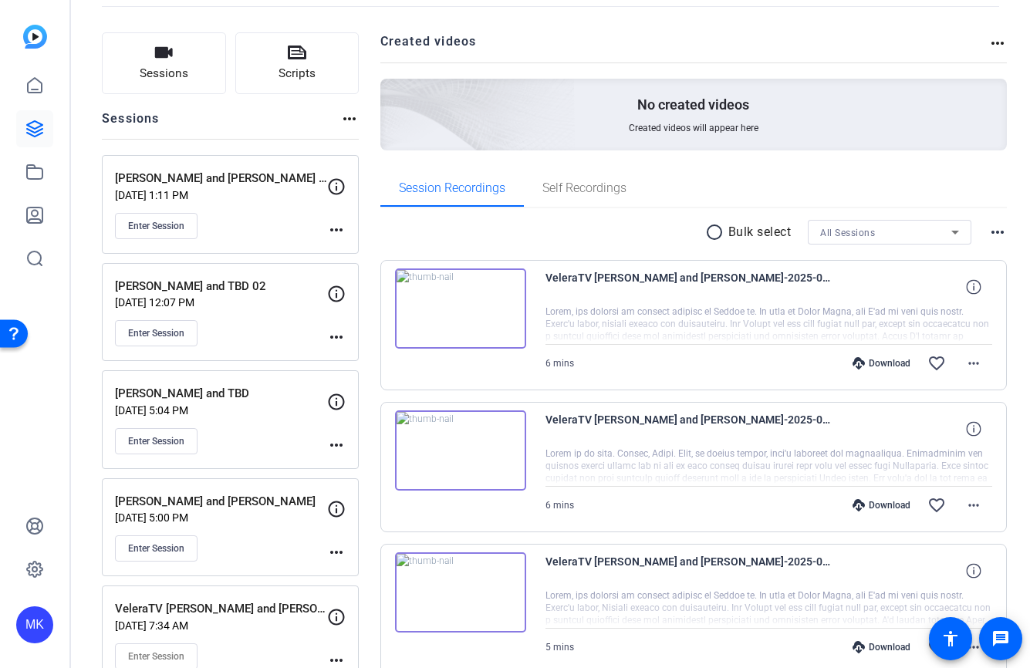
scroll to position [0, 0]
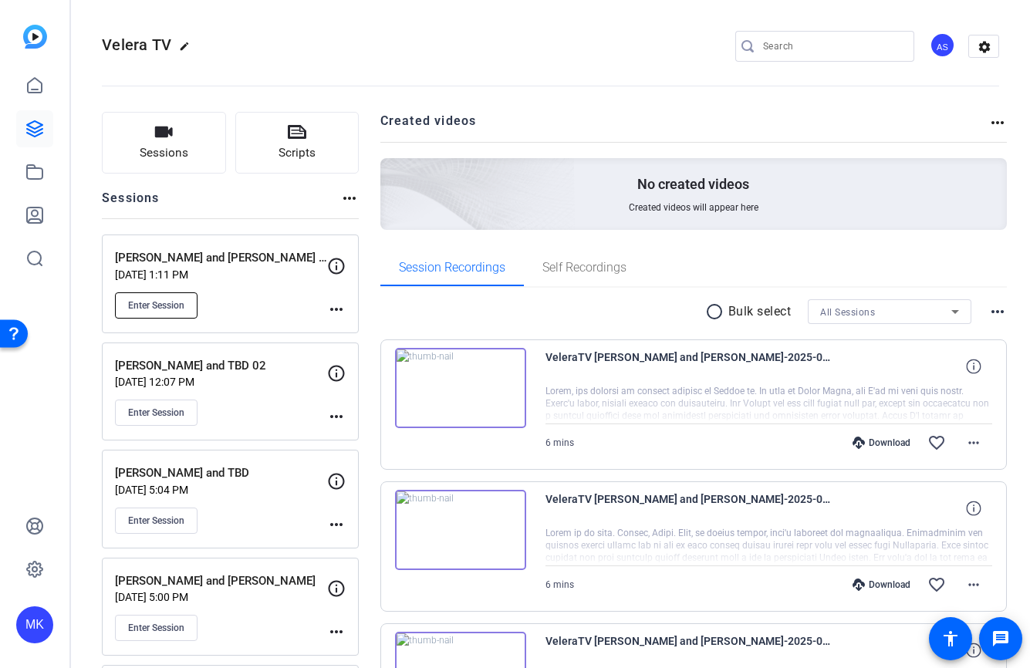
click at [178, 309] on span "Enter Session" at bounding box center [156, 305] width 56 height 12
click at [158, 303] on span "Enter Session" at bounding box center [156, 305] width 56 height 12
click at [340, 305] on mat-icon "more_horiz" at bounding box center [336, 309] width 19 height 19
click at [355, 332] on span "Edit Session" at bounding box center [374, 331] width 70 height 19
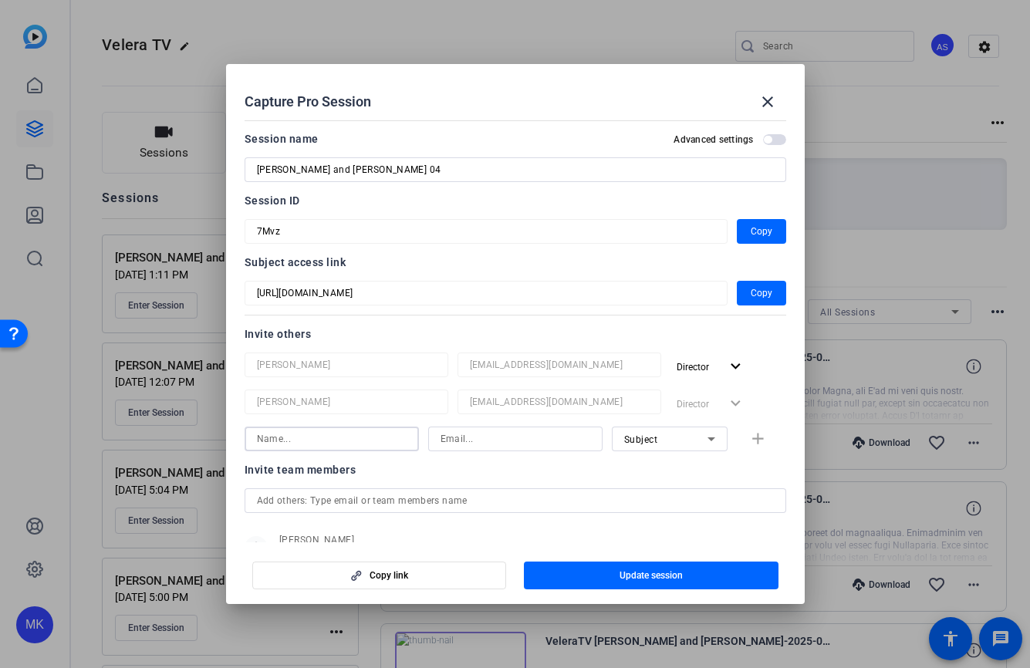
click at [298, 440] on input at bounding box center [332, 439] width 150 height 19
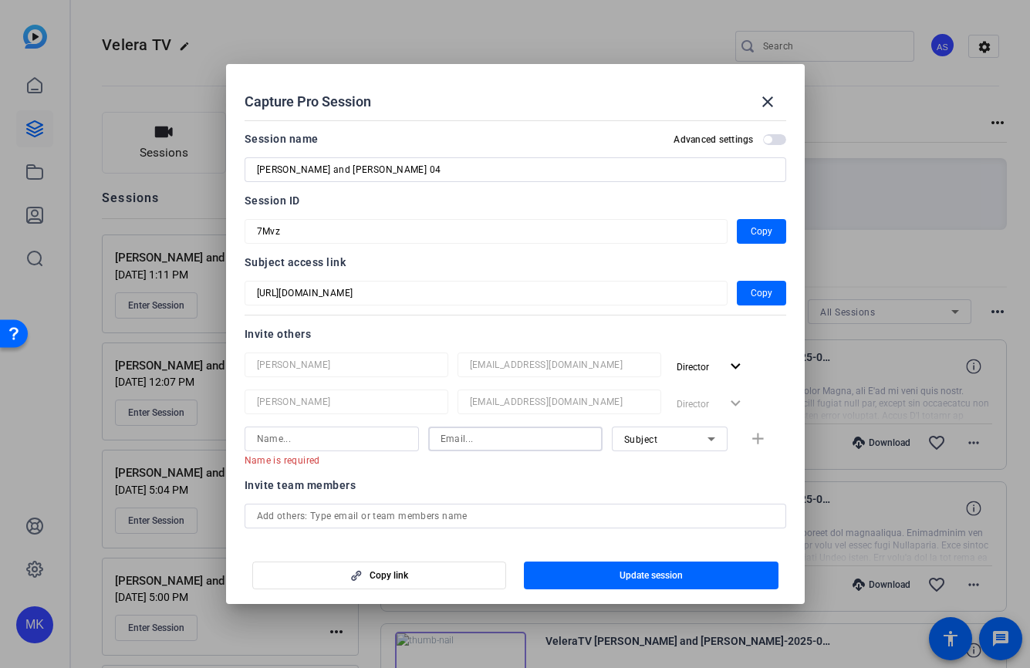
click at [472, 437] on input at bounding box center [515, 439] width 150 height 19
paste input "[EMAIL_ADDRESS][DOMAIN_NAME]"
type input "[EMAIL_ADDRESS][DOMAIN_NAME]"
click at [324, 430] on input at bounding box center [332, 439] width 150 height 19
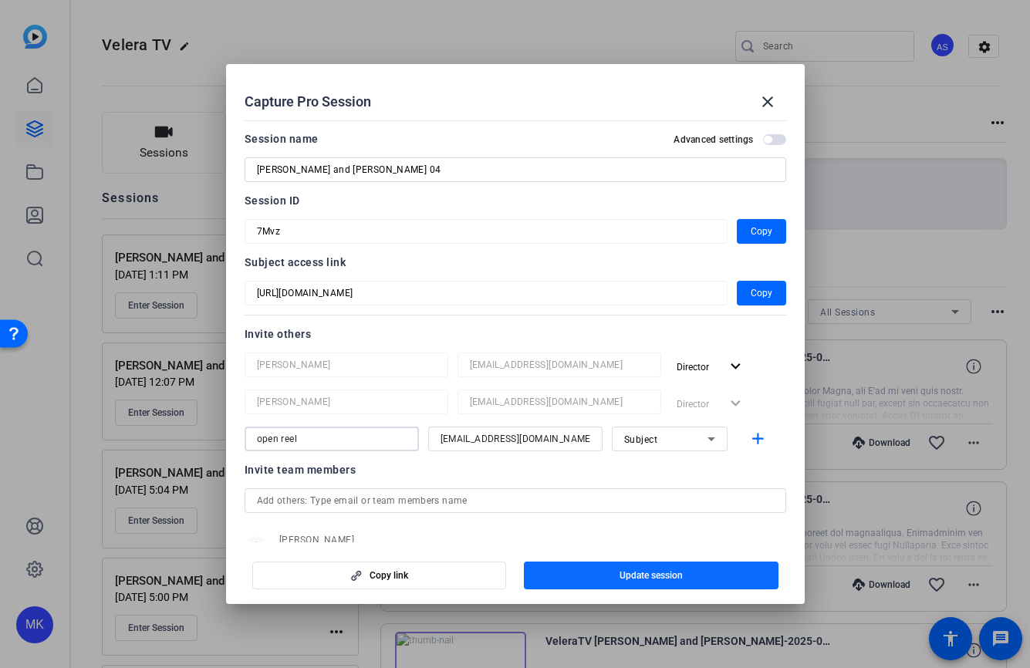
type input "open reel"
click at [632, 585] on span "button" at bounding box center [651, 575] width 255 height 37
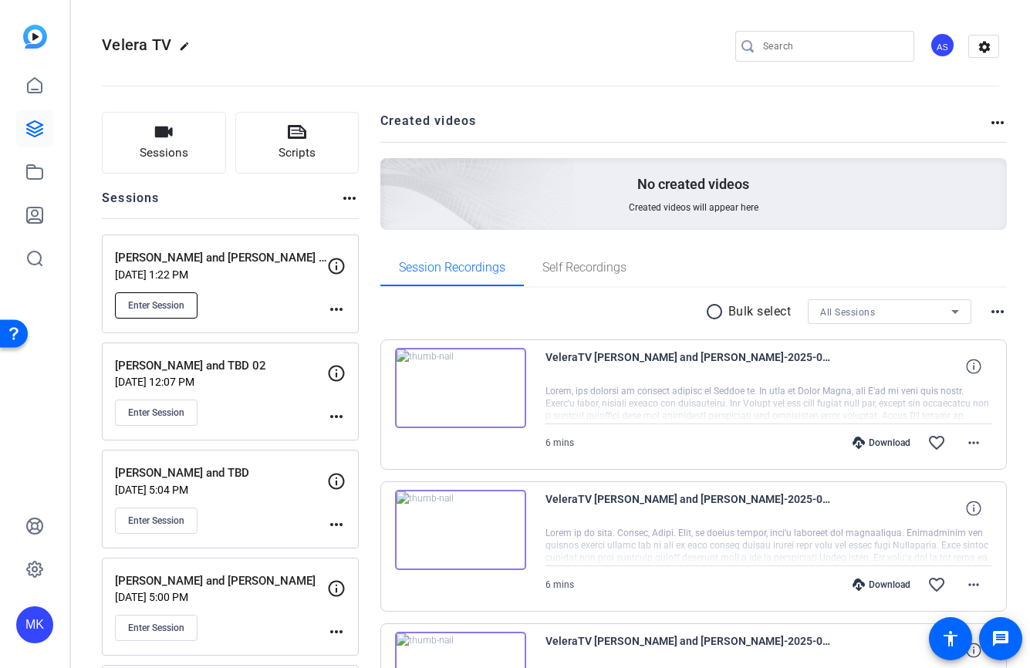
click at [160, 309] on span "Enter Session" at bounding box center [156, 305] width 56 height 12
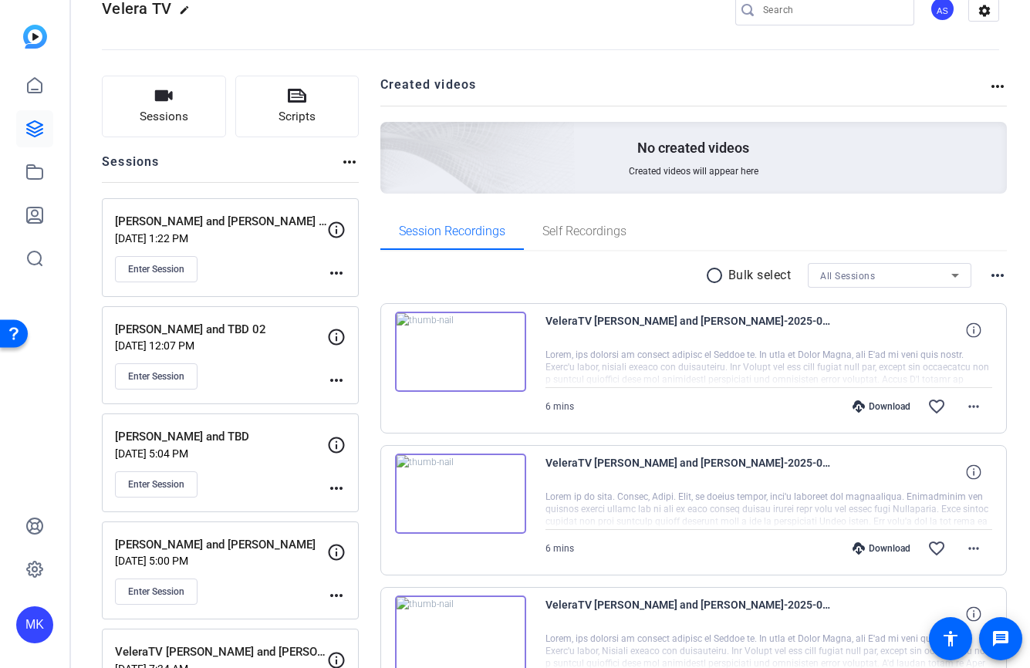
scroll to position [58, 0]
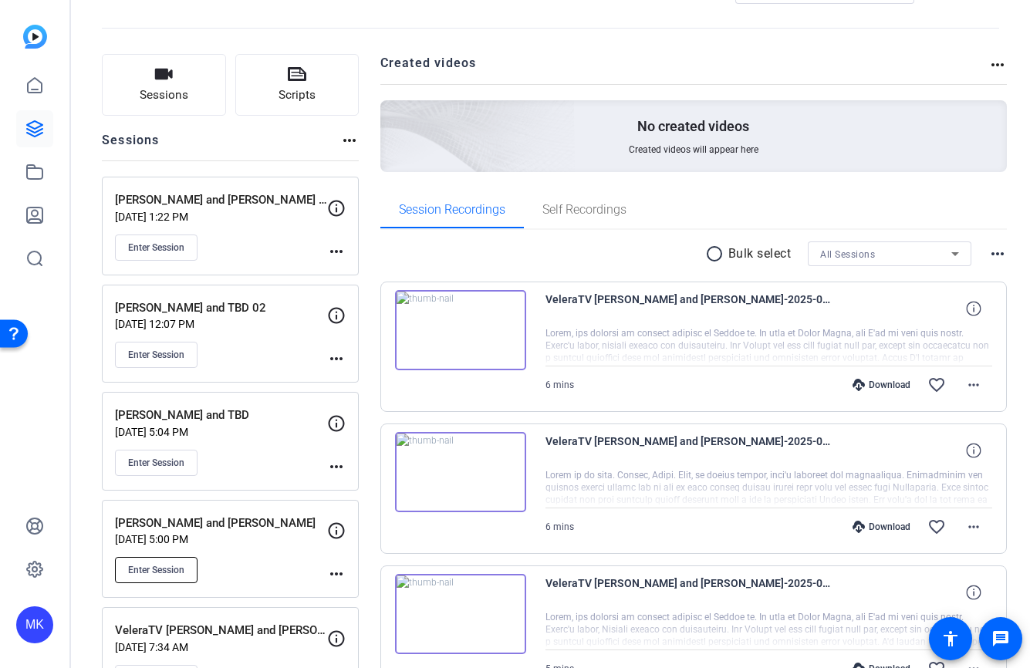
click at [184, 572] on span "Enter Session" at bounding box center [156, 570] width 56 height 12
click at [338, 577] on mat-icon "more_horiz" at bounding box center [336, 574] width 19 height 19
click at [357, 596] on span "Edit Session" at bounding box center [374, 597] width 70 height 19
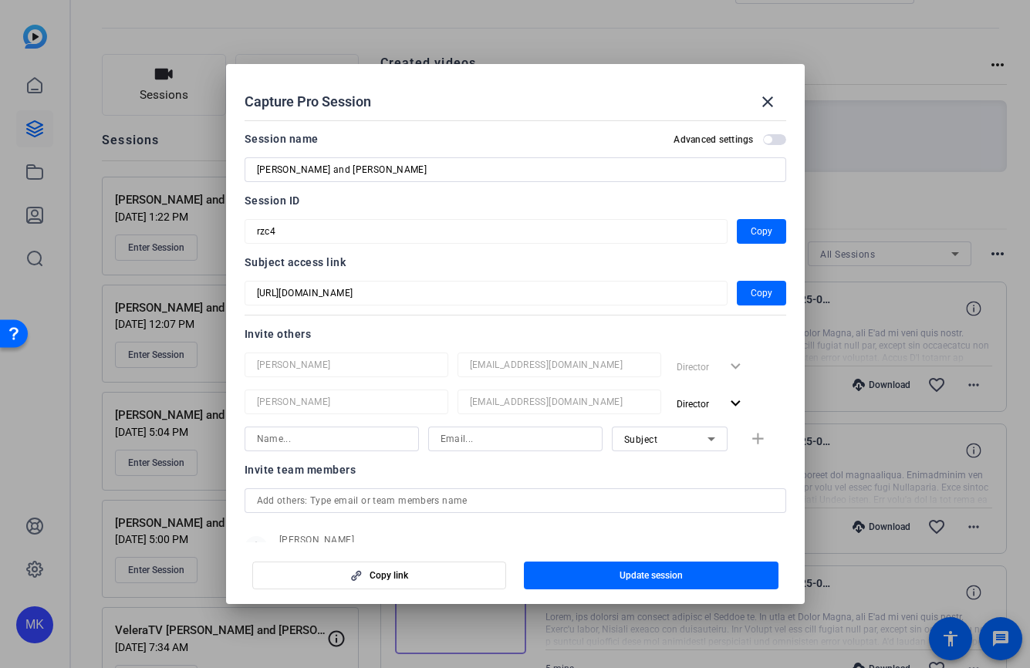
click at [223, 214] on div "Capture Pro Session close Session name Advanced settings Ryan Meyers and Carrie…" at bounding box center [515, 334] width 1030 height 668
click at [766, 97] on mat-icon "close" at bounding box center [767, 102] width 19 height 19
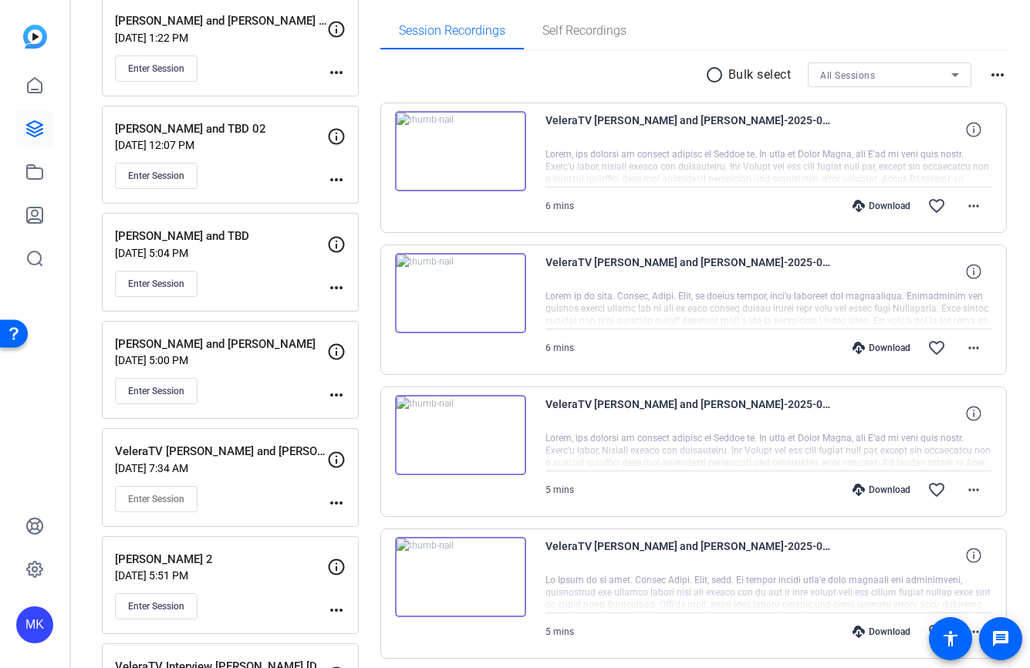
scroll to position [0, 0]
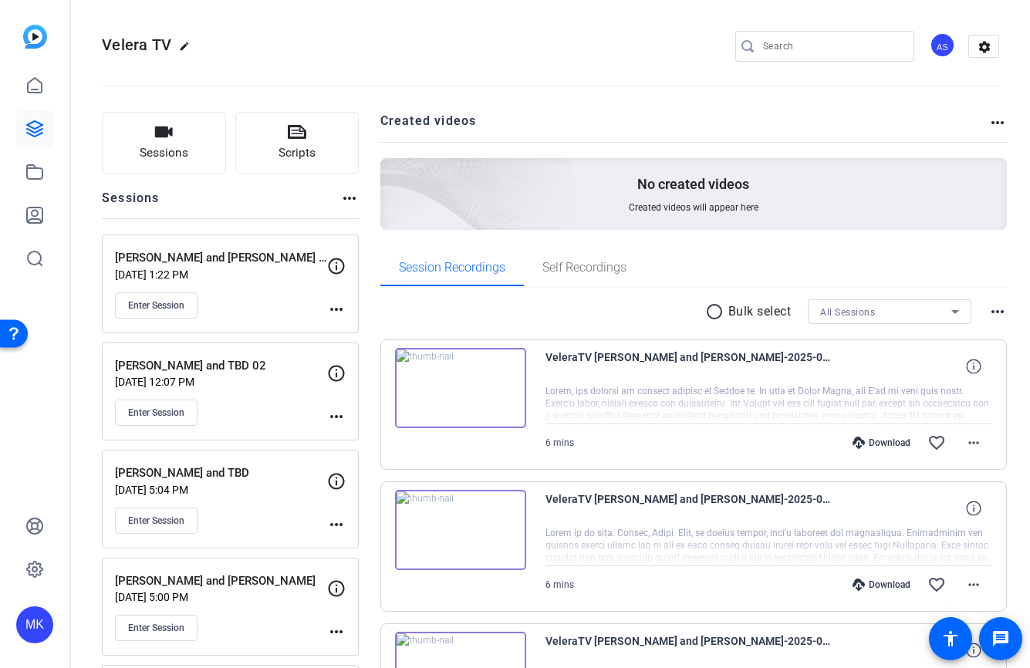
click at [336, 309] on mat-icon "more_horiz" at bounding box center [336, 309] width 19 height 19
click at [349, 324] on span "Edit Session" at bounding box center [374, 331] width 70 height 19
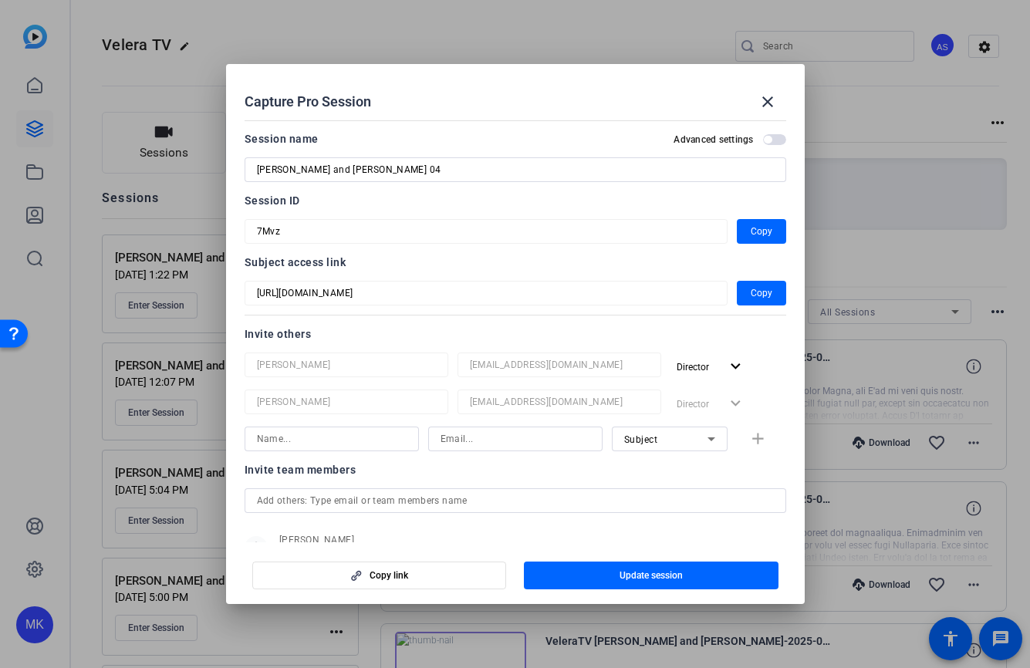
click at [761, 438] on div "Subject add" at bounding box center [514, 439] width 541 height 25
click at [757, 438] on div "Subject add" at bounding box center [514, 439] width 541 height 25
click at [366, 444] on input at bounding box center [332, 439] width 150 height 19
paste input "/session/697082954"
type input "/session/697082954"
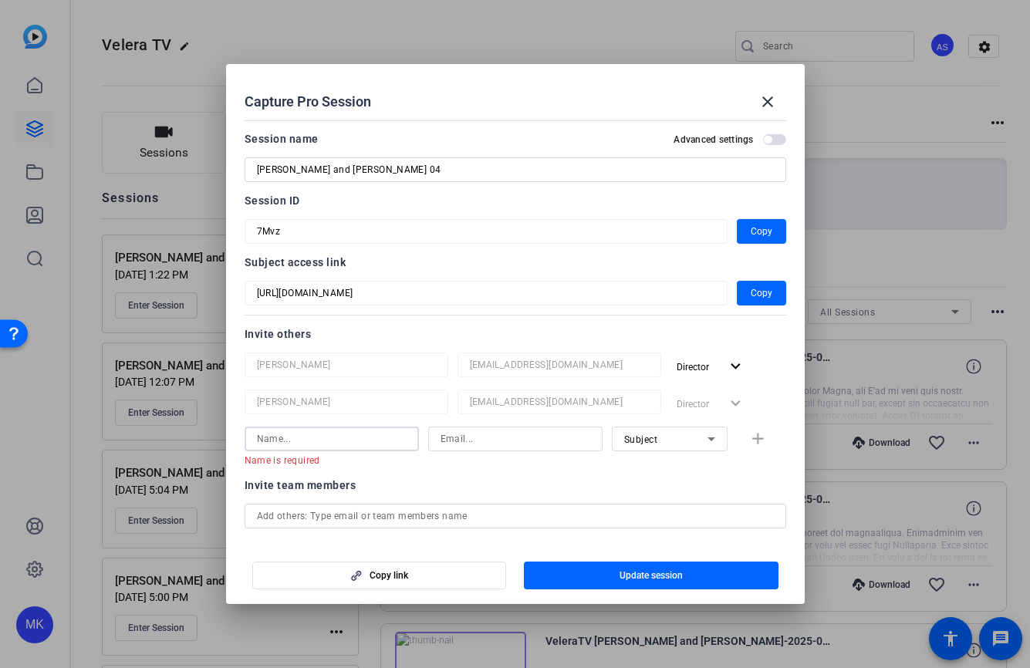
drag, startPoint x: 290, startPoint y: 433, endPoint x: 233, endPoint y: 435, distance: 57.1
click at [233, 435] on mat-dialog-content "Session name Advanced settings Ryan and Carrie 04 Session ID 7Mvz Copy Subject …" at bounding box center [515, 328] width 578 height 428
paste input "[EMAIL_ADDRESS][DOMAIN_NAME]"
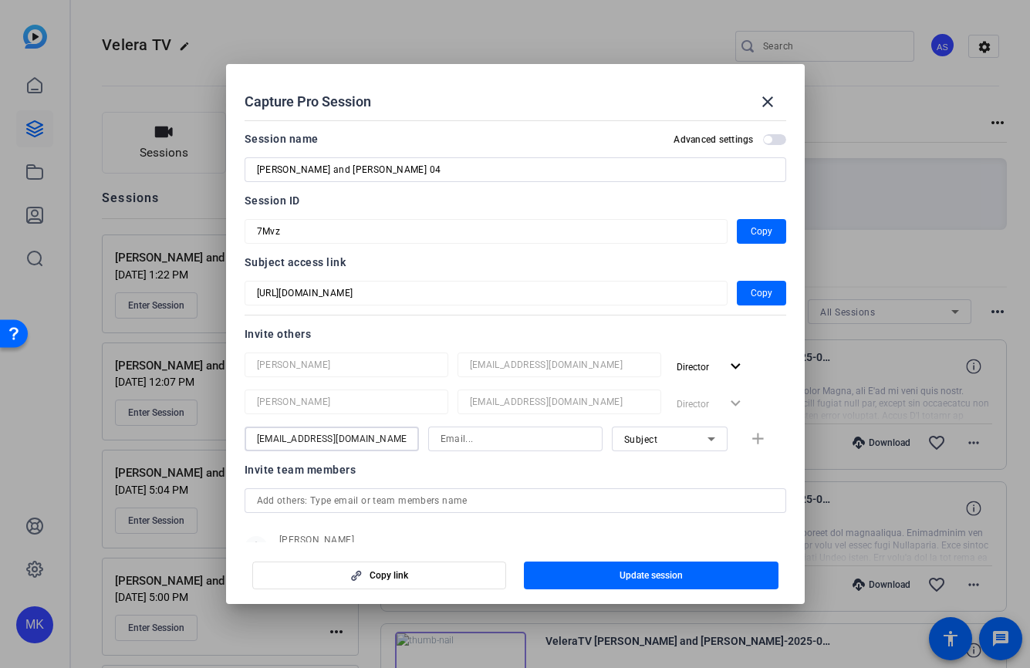
type input "[EMAIL_ADDRESS][DOMAIN_NAME]"
click at [494, 437] on input at bounding box center [515, 439] width 150 height 19
paste input "[EMAIL_ADDRESS][DOMAIN_NAME]"
type input "[EMAIL_ADDRESS][DOMAIN_NAME]"
click at [720, 442] on div "Subject" at bounding box center [670, 439] width 116 height 25
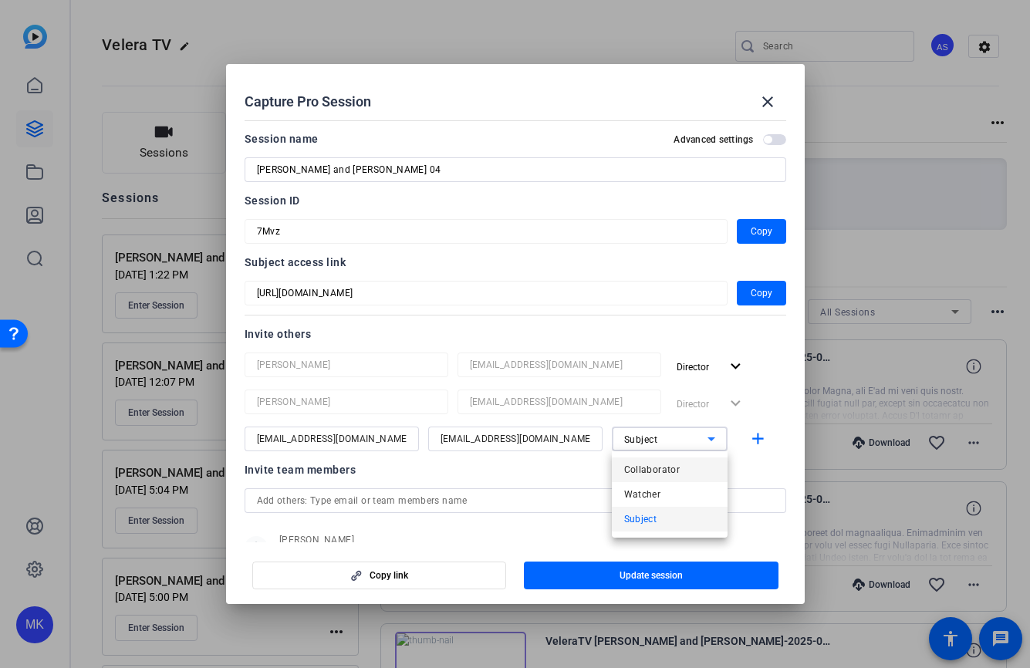
click at [694, 467] on mat-option "Collaborator" at bounding box center [670, 469] width 116 height 25
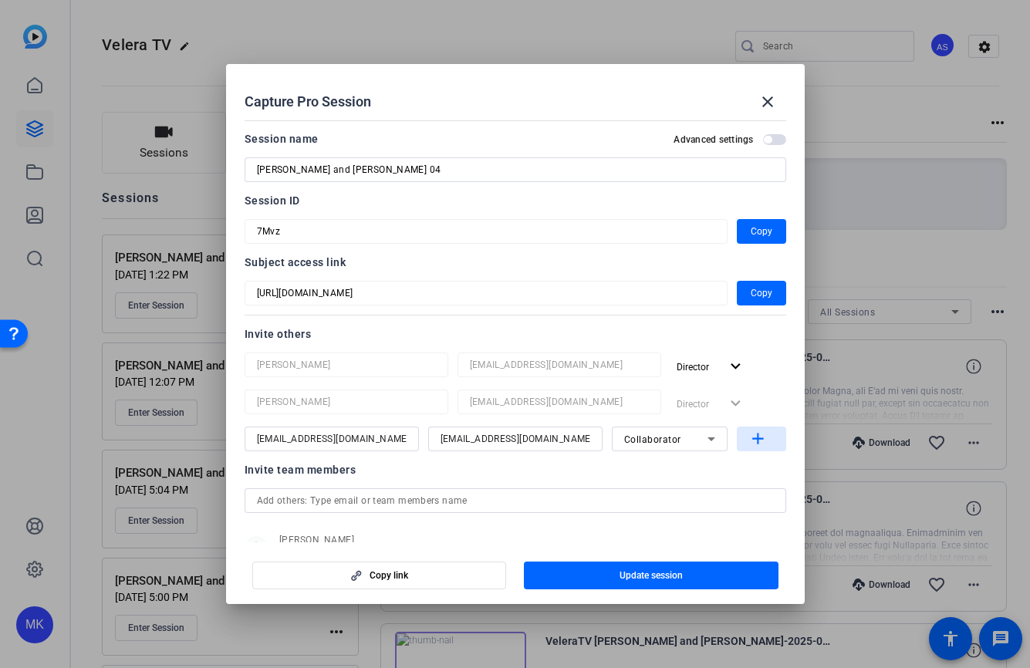
click at [755, 442] on mat-icon "add" at bounding box center [757, 439] width 19 height 19
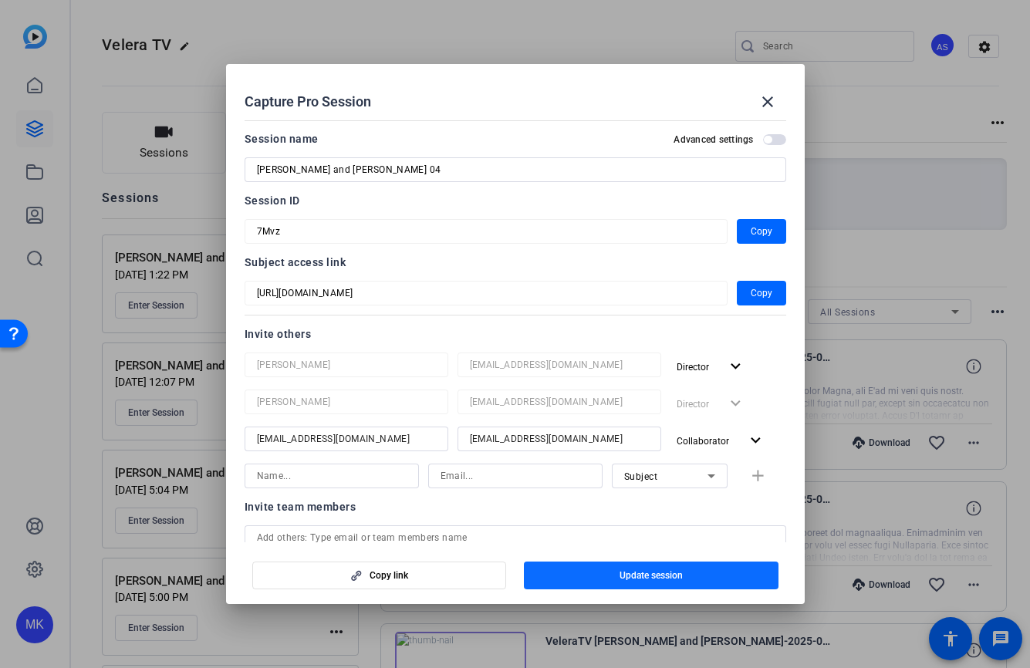
click at [674, 578] on span "Update session" at bounding box center [650, 575] width 63 height 12
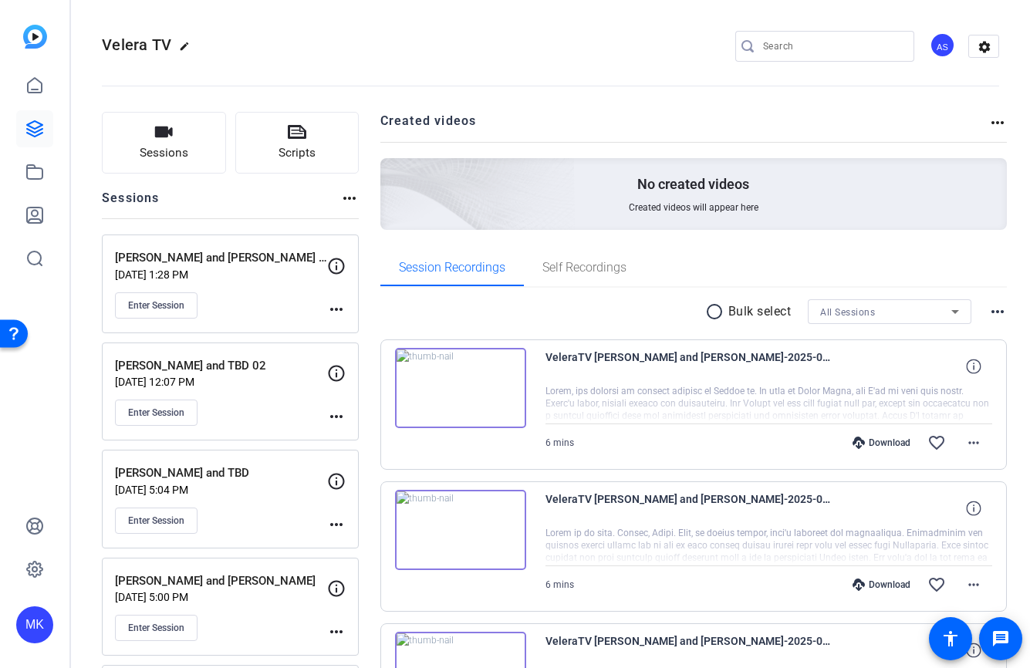
click at [332, 308] on mat-icon "more_horiz" at bounding box center [336, 309] width 19 height 19
click at [344, 324] on span "Edit Session" at bounding box center [374, 331] width 70 height 19
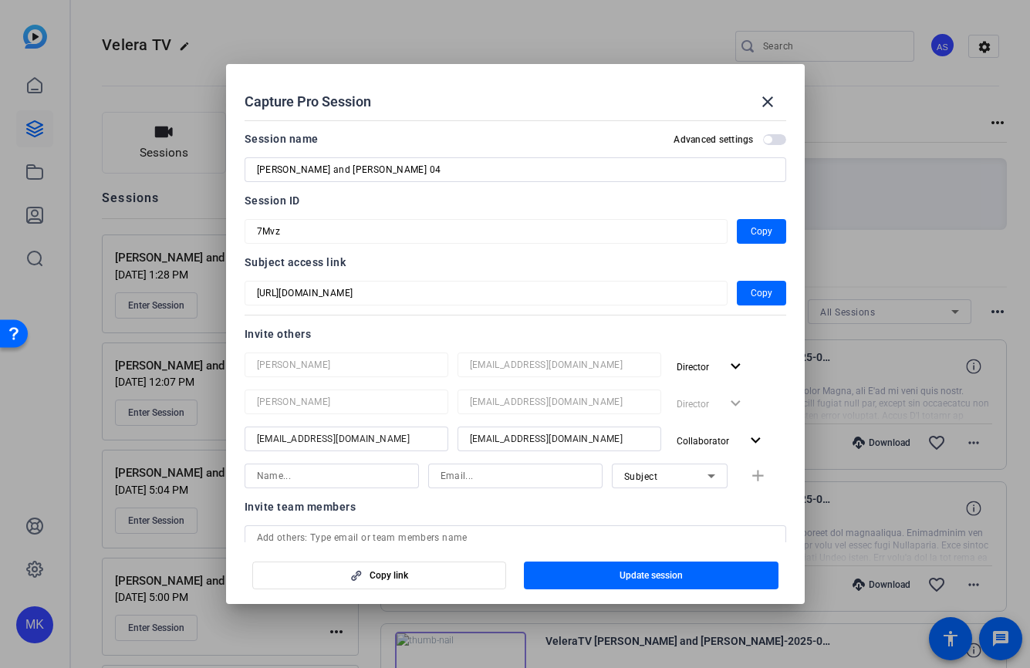
click at [199, 251] on div "Capture Pro Session close Session name Advanced settings Ryan and Carrie 04 Ses…" at bounding box center [515, 334] width 1030 height 668
click at [774, 96] on mat-icon "close" at bounding box center [767, 102] width 19 height 19
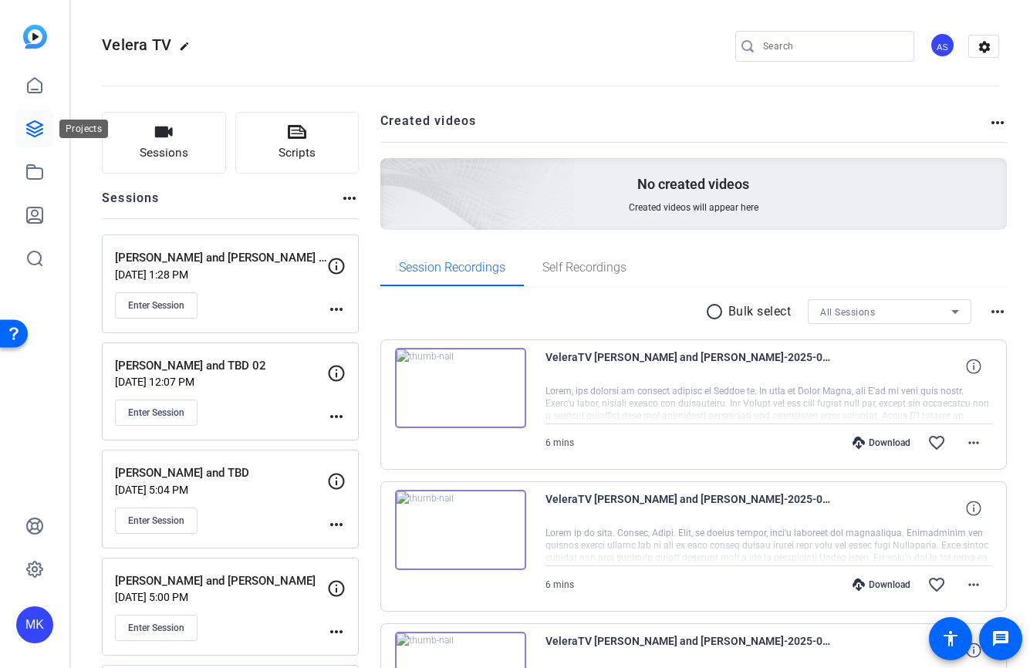
click at [32, 130] on icon at bounding box center [34, 128] width 15 height 15
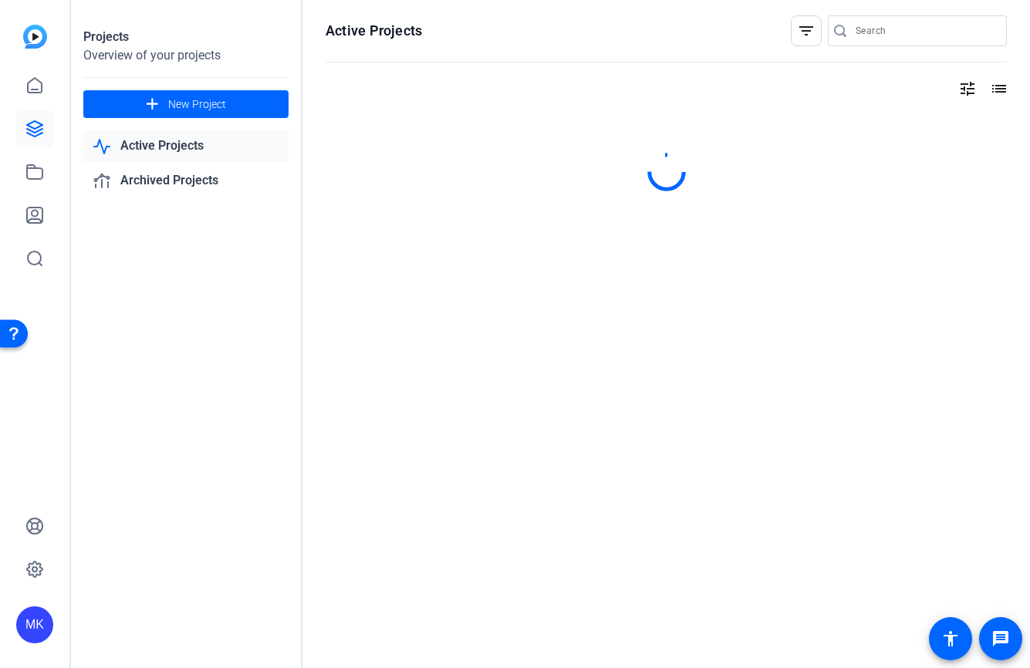
click at [165, 145] on link "Active Projects" at bounding box center [185, 146] width 205 height 32
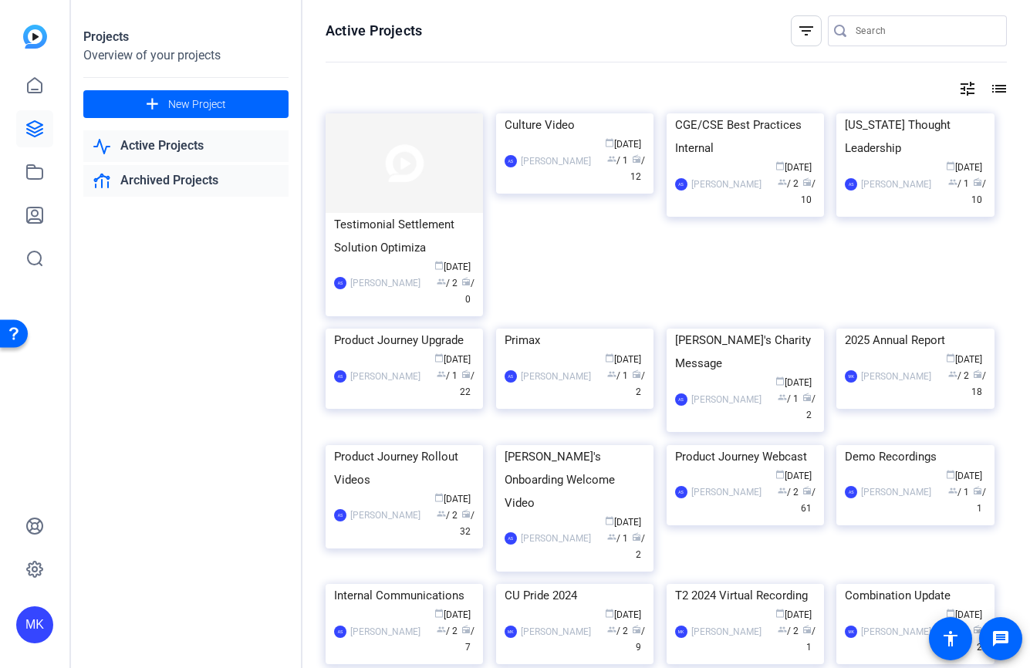
click at [174, 179] on link "Archived Projects" at bounding box center [185, 181] width 205 height 32
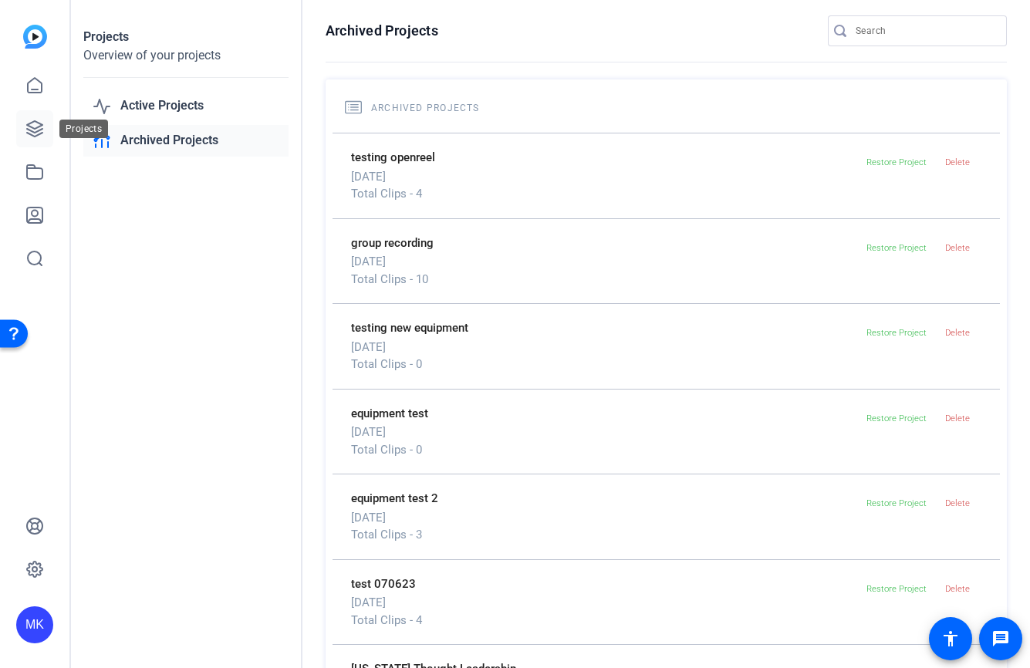
click at [33, 142] on link at bounding box center [34, 128] width 37 height 37
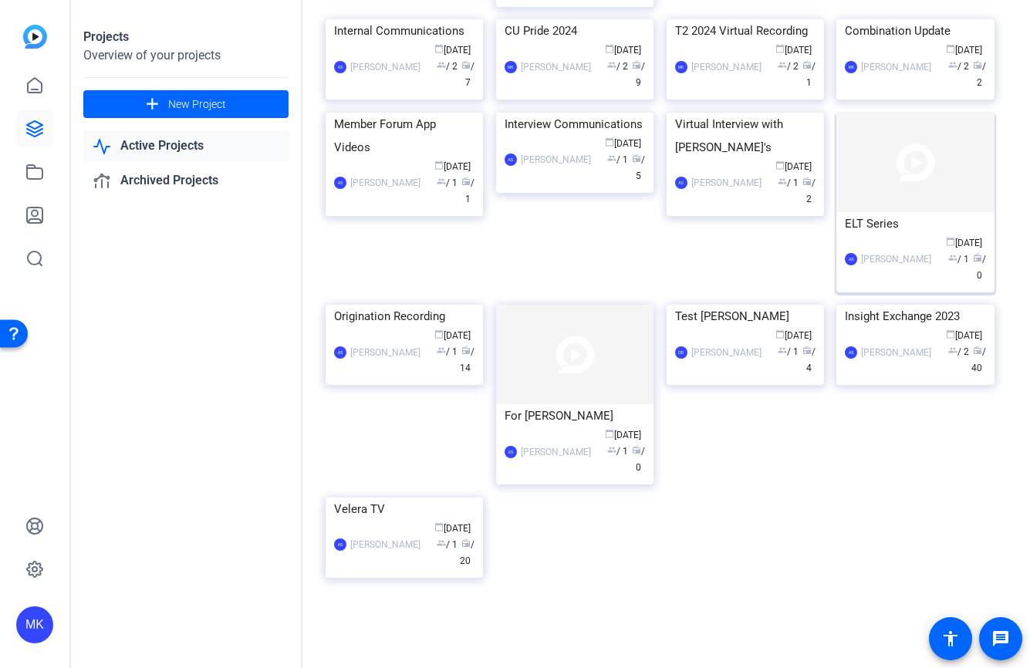
scroll to position [776, 0]
click at [393, 497] on img at bounding box center [403, 497] width 157 height 0
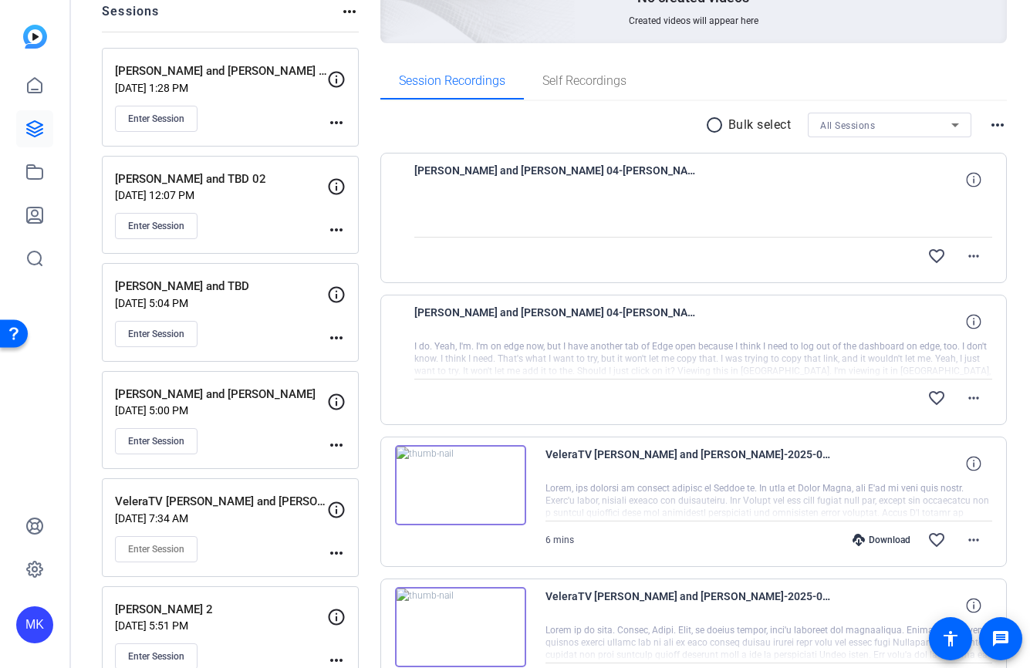
scroll to position [188, 0]
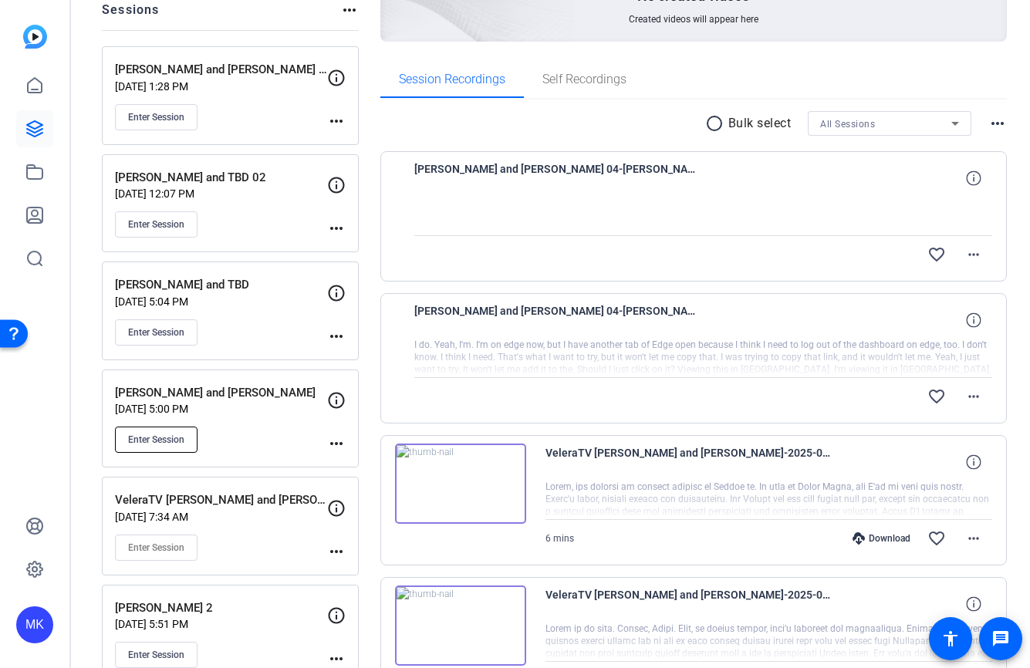
click at [166, 441] on span "Enter Session" at bounding box center [156, 439] width 56 height 12
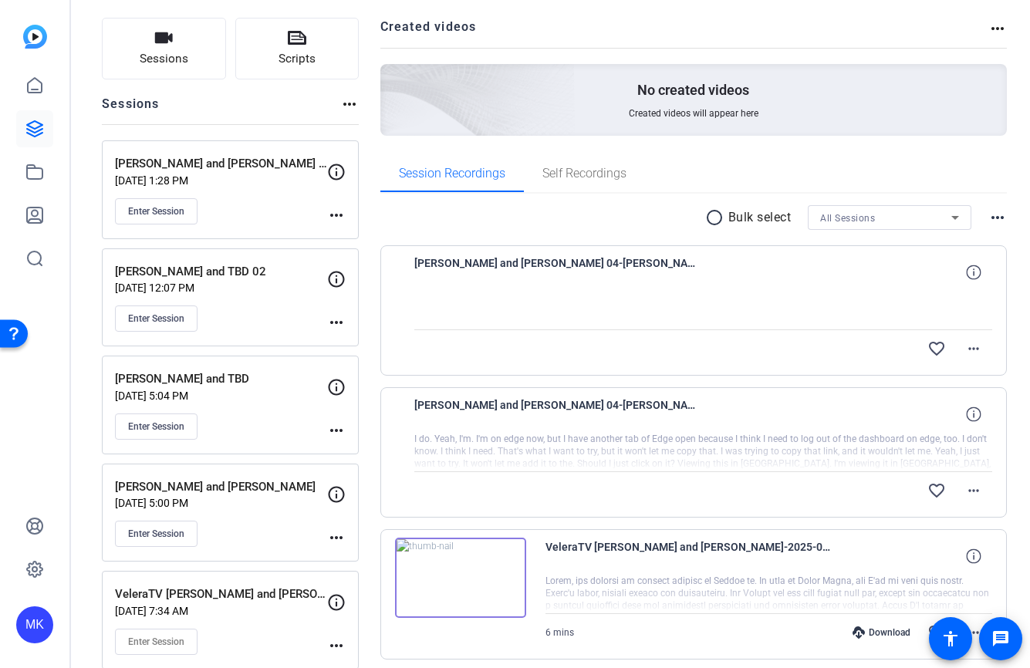
scroll to position [0, 0]
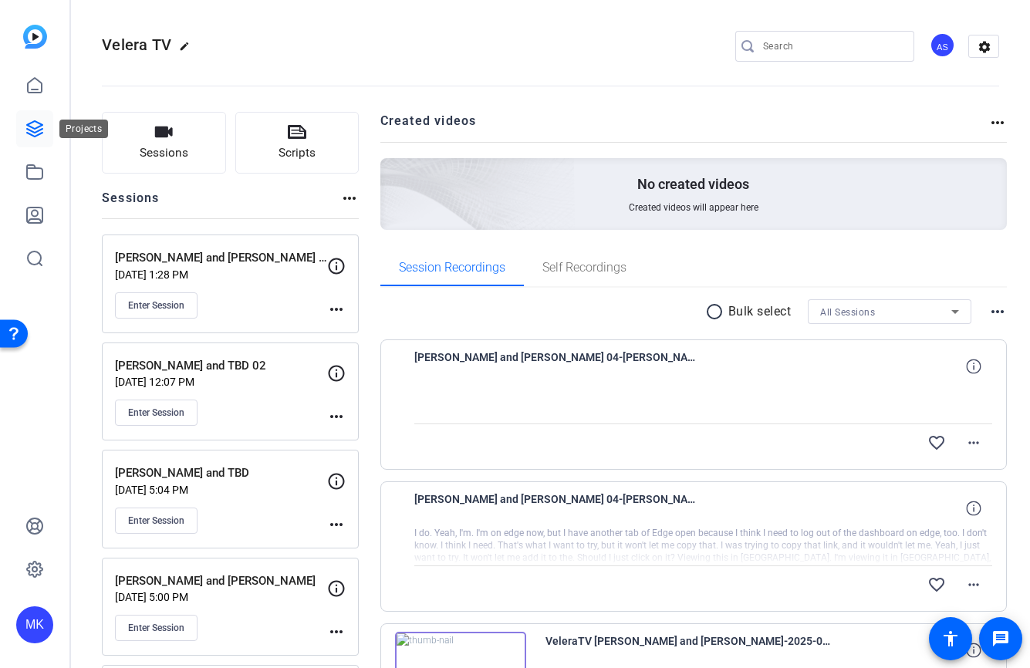
click at [39, 130] on icon at bounding box center [34, 128] width 15 height 15
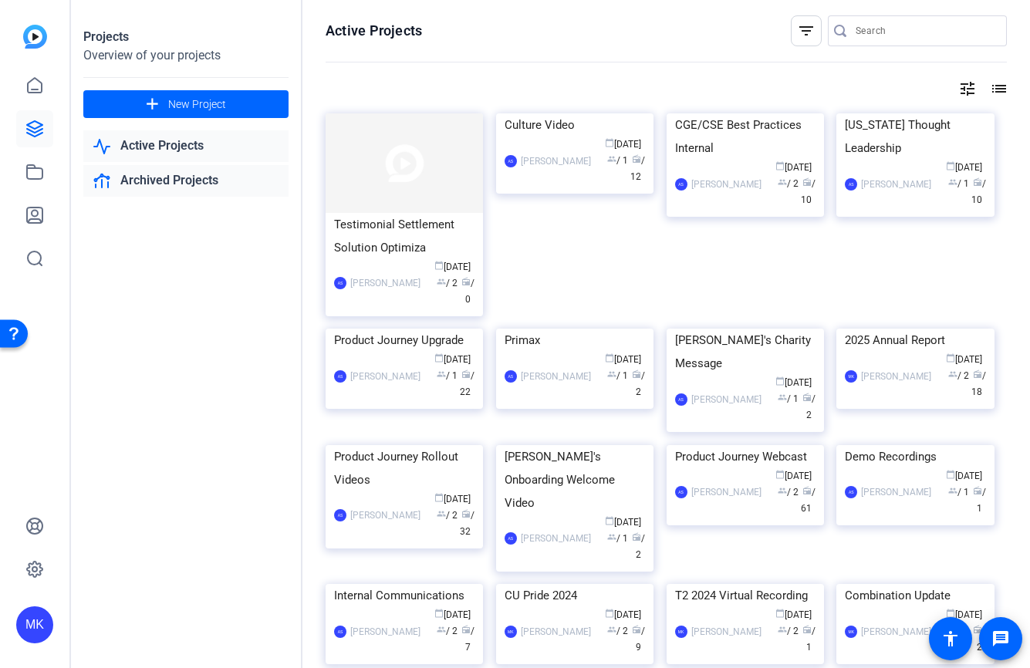
click at [134, 177] on link "Archived Projects" at bounding box center [185, 181] width 205 height 32
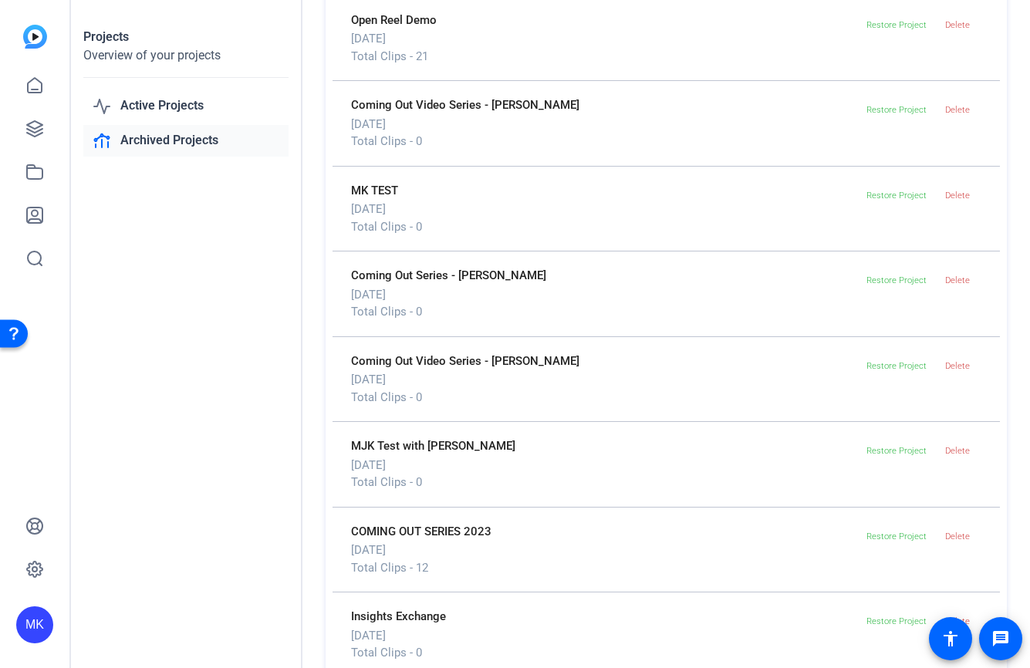
scroll to position [885, 0]
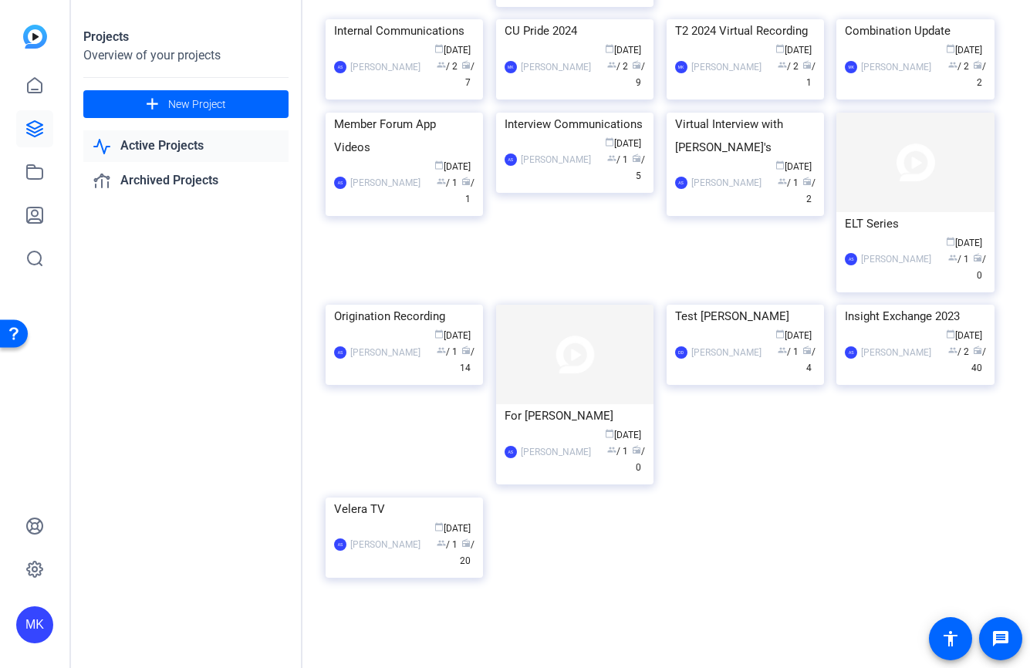
scroll to position [789, 0]
click at [436, 497] on img at bounding box center [403, 497] width 157 height 0
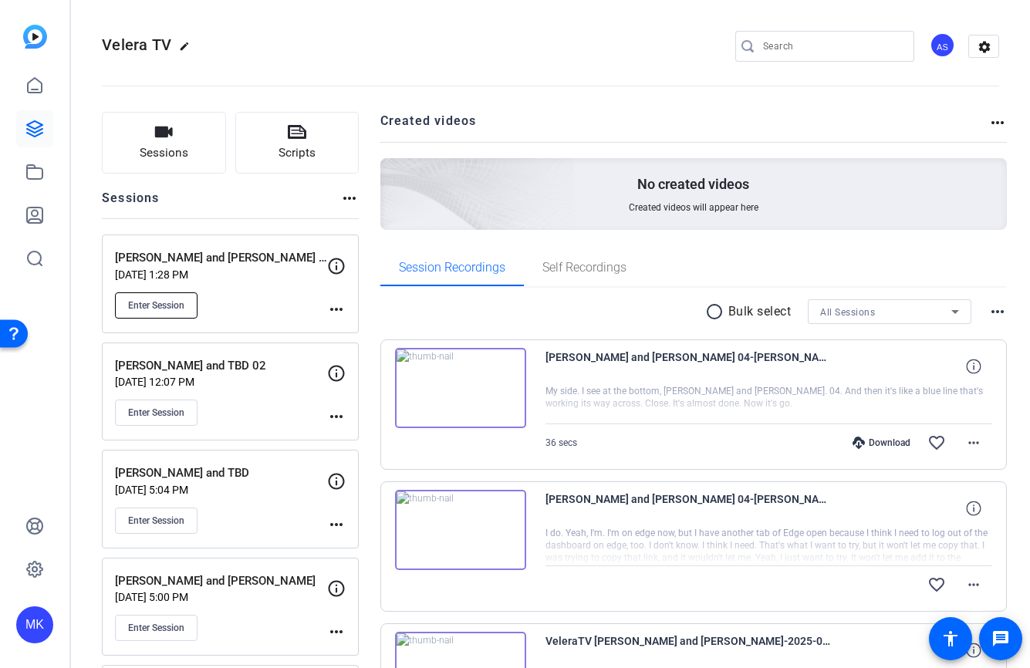
click at [168, 306] on span "Enter Session" at bounding box center [156, 305] width 56 height 12
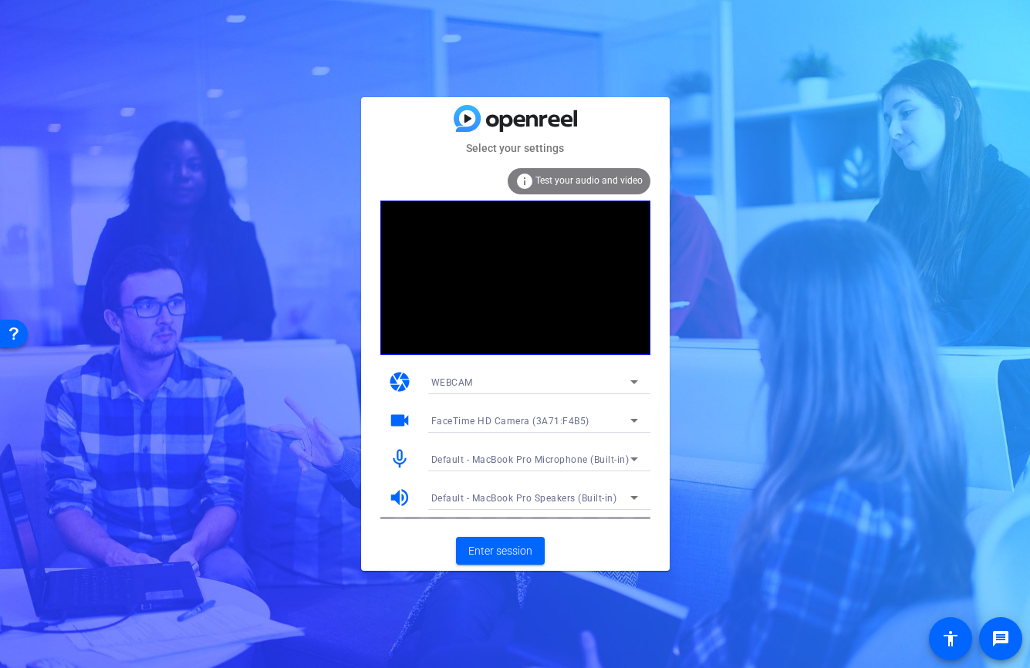
click at [628, 422] on icon at bounding box center [634, 420] width 19 height 19
click at [636, 555] on div at bounding box center [515, 334] width 1030 height 668
click at [505, 555] on span "Enter session" at bounding box center [500, 551] width 64 height 16
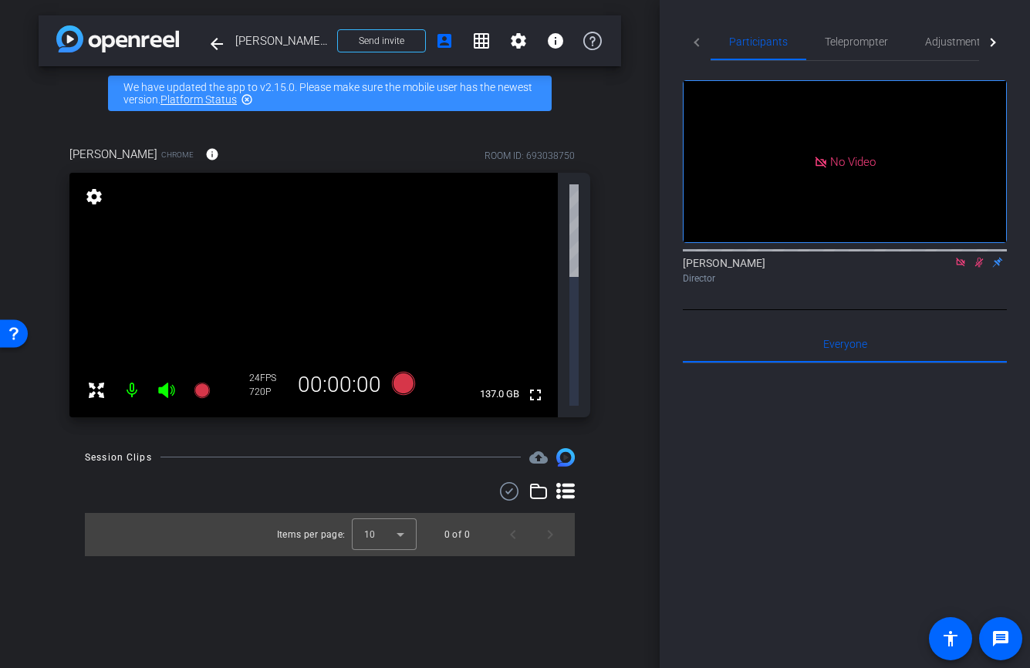
click at [976, 268] on icon at bounding box center [979, 263] width 8 height 10
click at [976, 268] on icon at bounding box center [979, 262] width 12 height 11
click at [979, 268] on icon at bounding box center [979, 262] width 12 height 11
click at [977, 268] on icon at bounding box center [979, 263] width 8 height 10
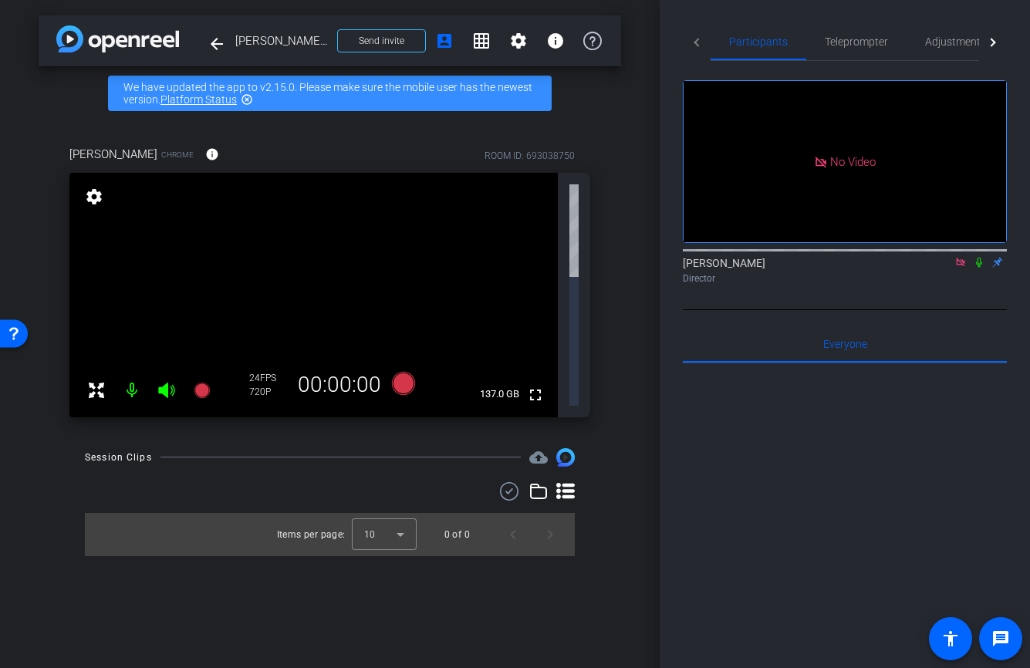
click at [977, 268] on icon at bounding box center [979, 263] width 6 height 10
click at [979, 269] on mat-icon at bounding box center [979, 262] width 19 height 14
click at [980, 268] on icon at bounding box center [979, 262] width 12 height 11
click at [979, 268] on icon at bounding box center [979, 263] width 8 height 10
click at [979, 268] on icon at bounding box center [979, 262] width 12 height 11
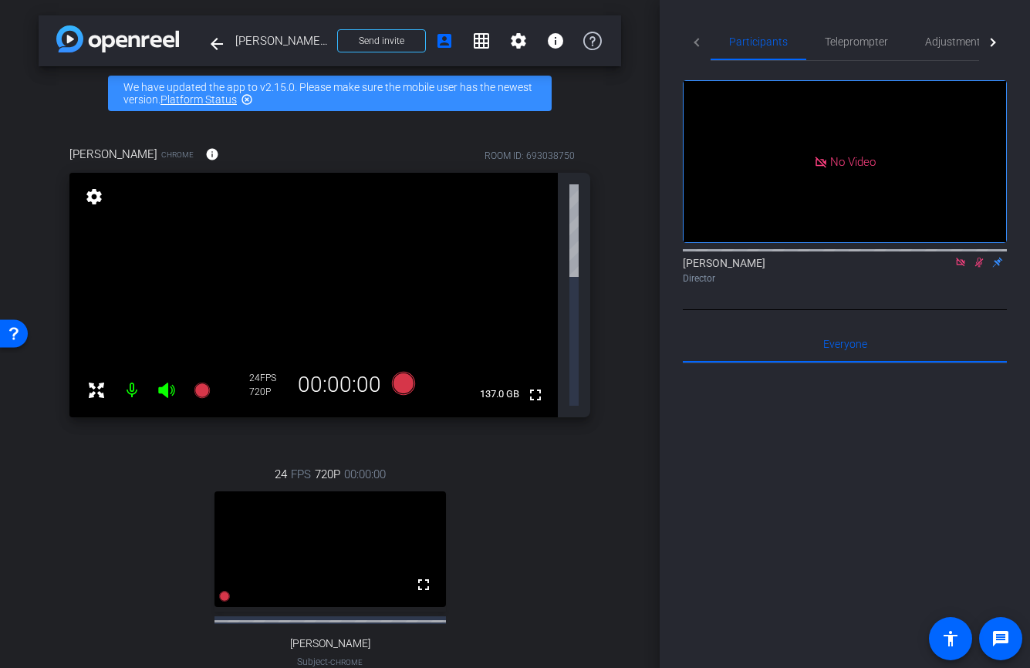
click at [975, 268] on icon at bounding box center [979, 262] width 12 height 11
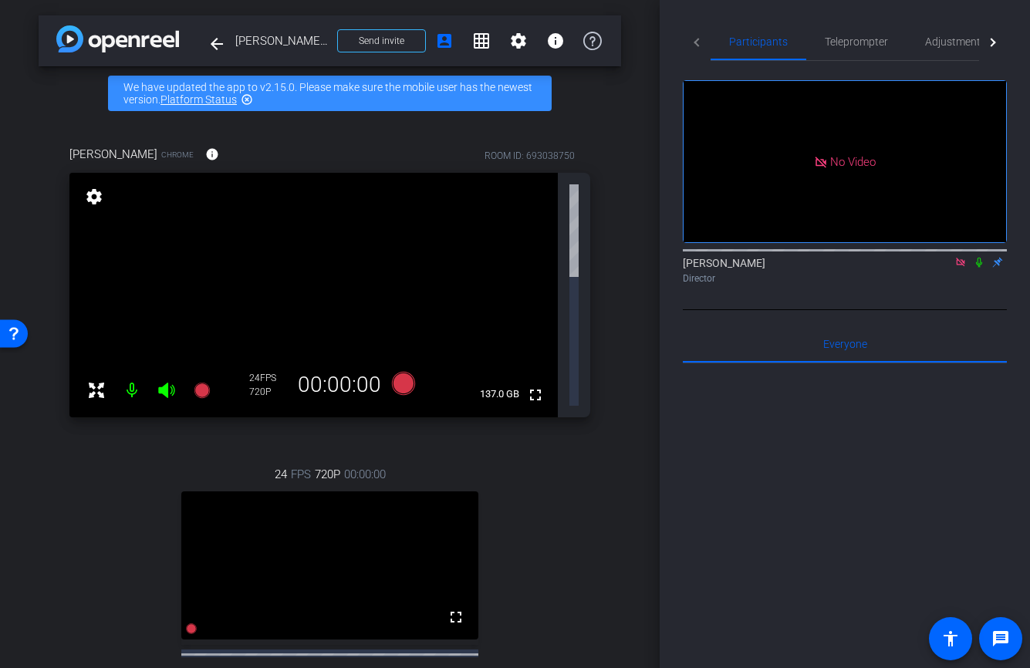
click at [978, 268] on icon at bounding box center [979, 262] width 12 height 11
click at [979, 268] on icon at bounding box center [979, 262] width 12 height 11
click at [974, 268] on icon at bounding box center [979, 262] width 12 height 11
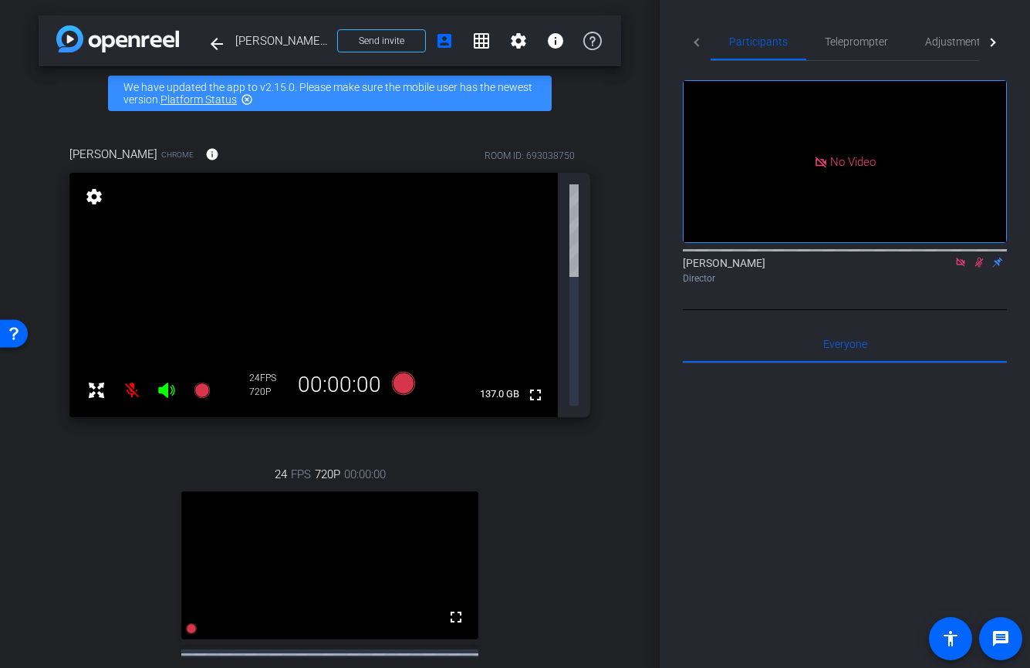
click at [980, 268] on icon at bounding box center [979, 262] width 12 height 11
click at [979, 268] on icon at bounding box center [979, 262] width 12 height 11
click at [980, 268] on icon at bounding box center [979, 262] width 12 height 11
click at [981, 268] on icon at bounding box center [979, 263] width 6 height 10
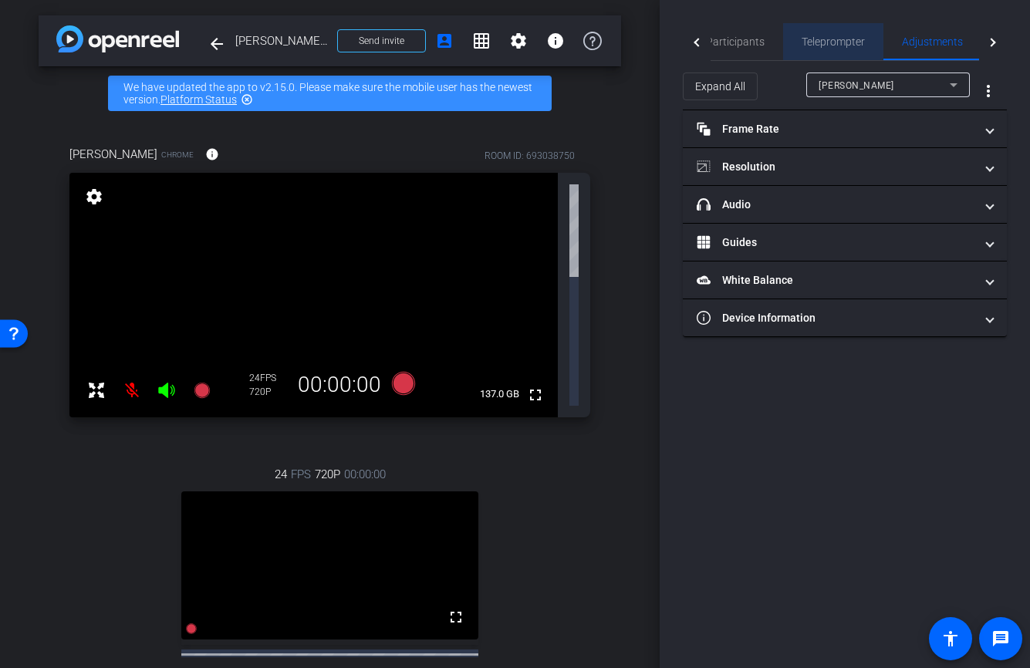
click at [817, 36] on span "Teleprompter" at bounding box center [832, 41] width 63 height 11
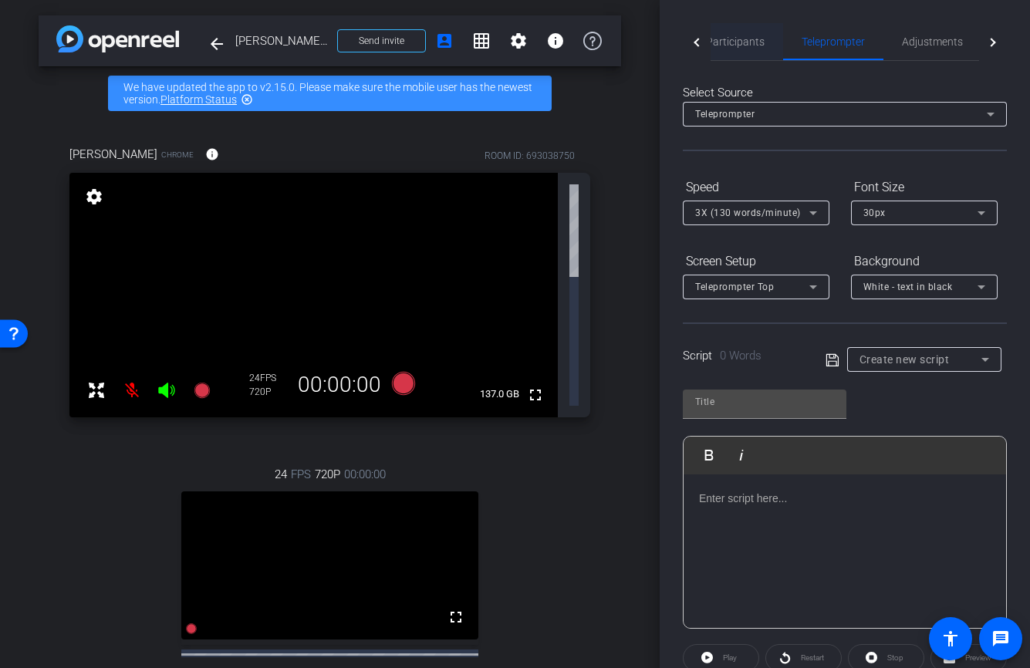
click at [745, 36] on span "Participants" at bounding box center [735, 41] width 59 height 11
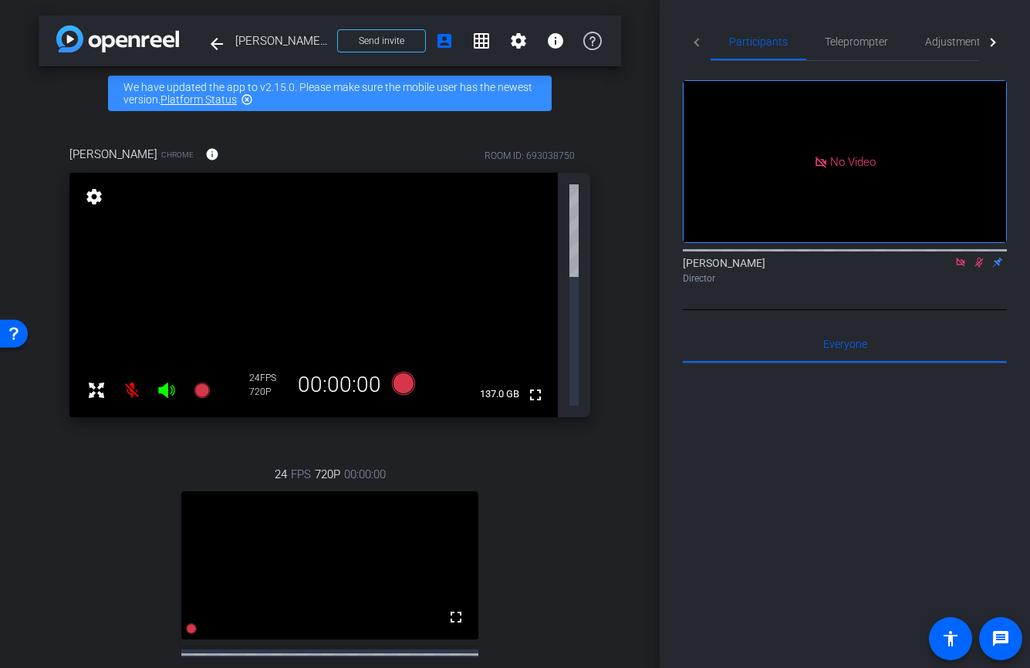
click at [980, 257] on icon at bounding box center [979, 262] width 12 height 11
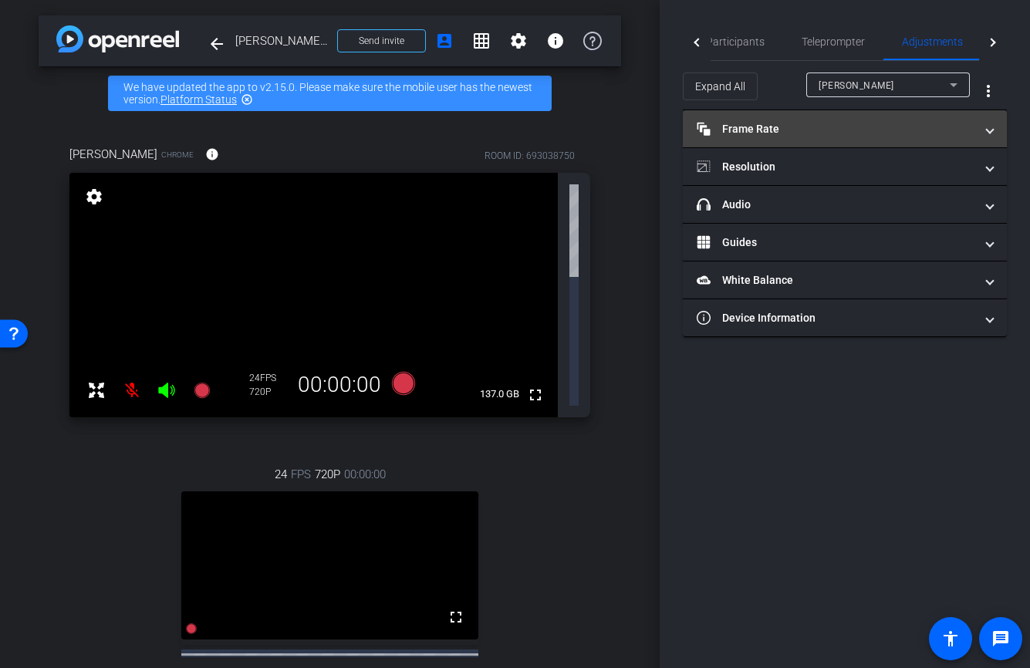
click at [793, 132] on mat-panel-title "Frame Rate Frame Rate" at bounding box center [835, 129] width 278 height 16
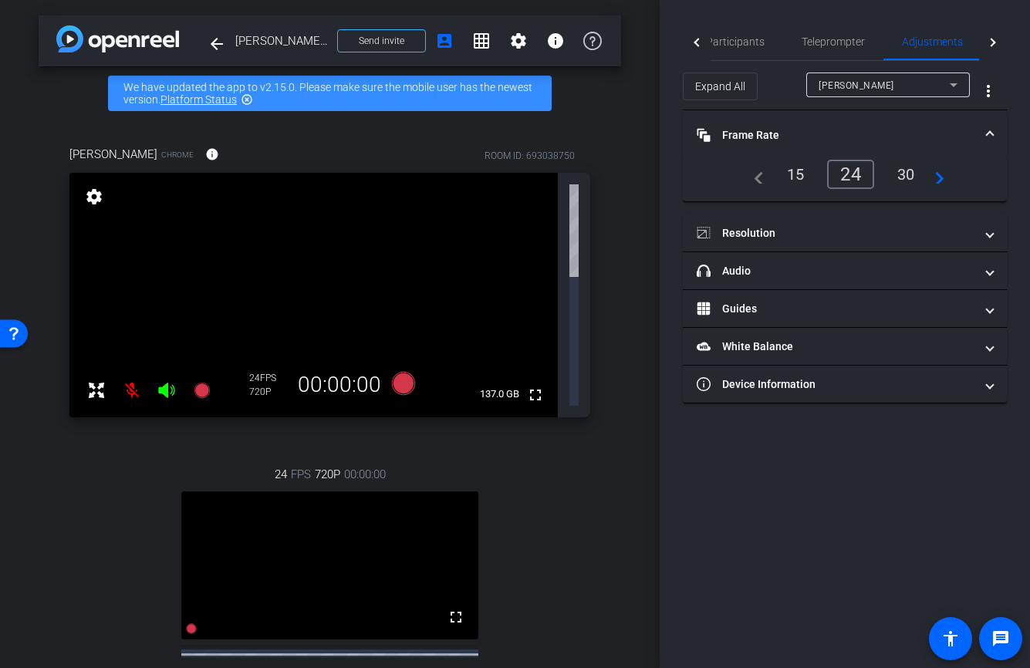
click at [896, 173] on div "30" at bounding box center [905, 174] width 41 height 26
click at [904, 173] on div "30" at bounding box center [905, 174] width 41 height 26
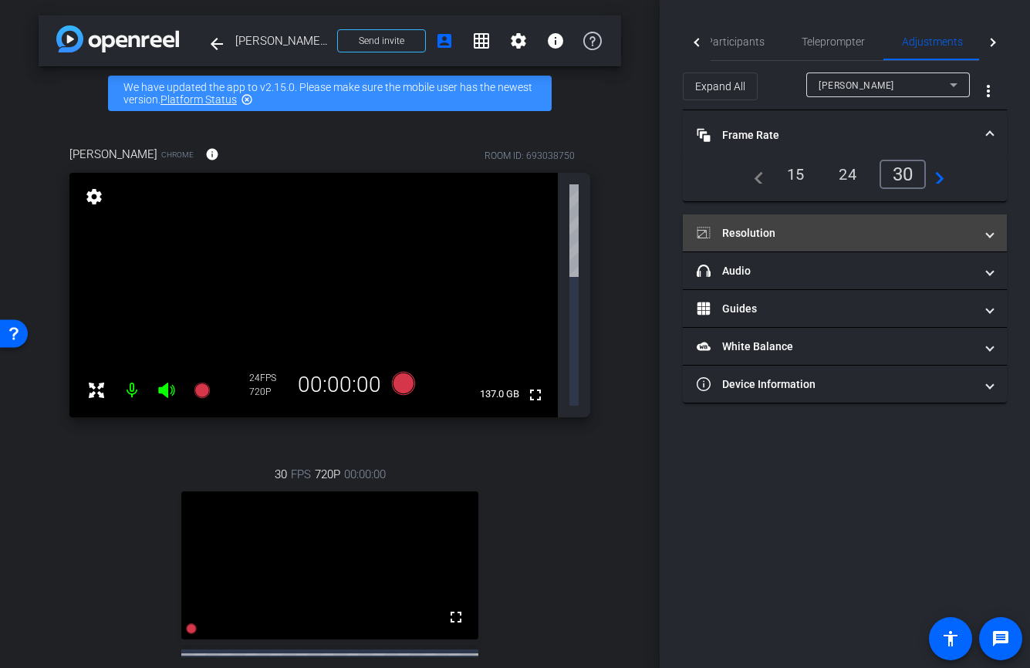
click at [732, 235] on mat-panel-title "Resolution" at bounding box center [835, 233] width 278 height 16
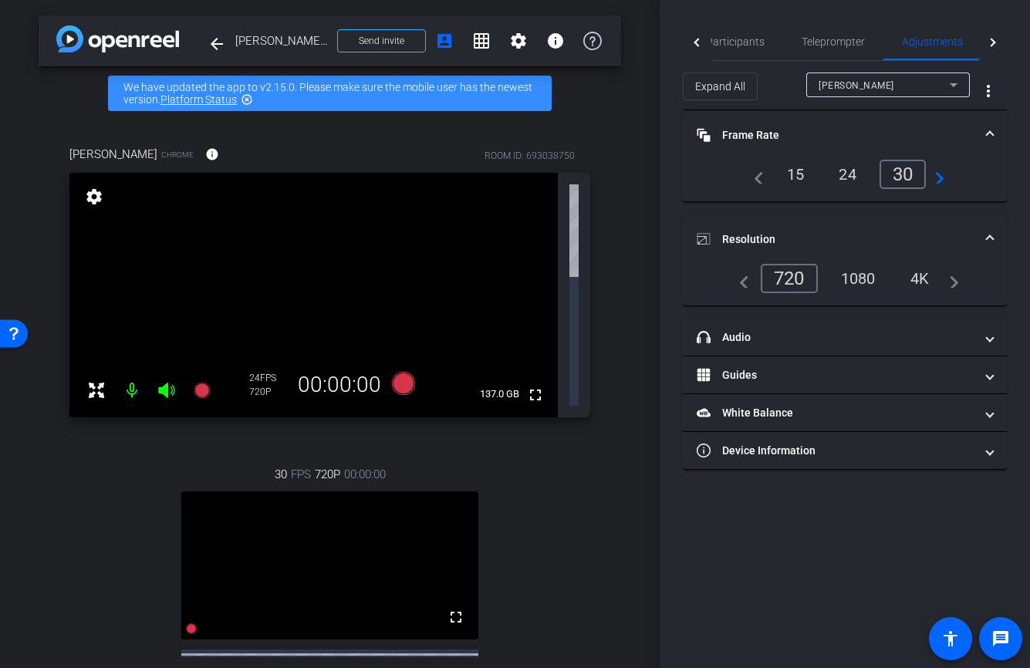
click at [850, 275] on div "1080" at bounding box center [858, 278] width 58 height 26
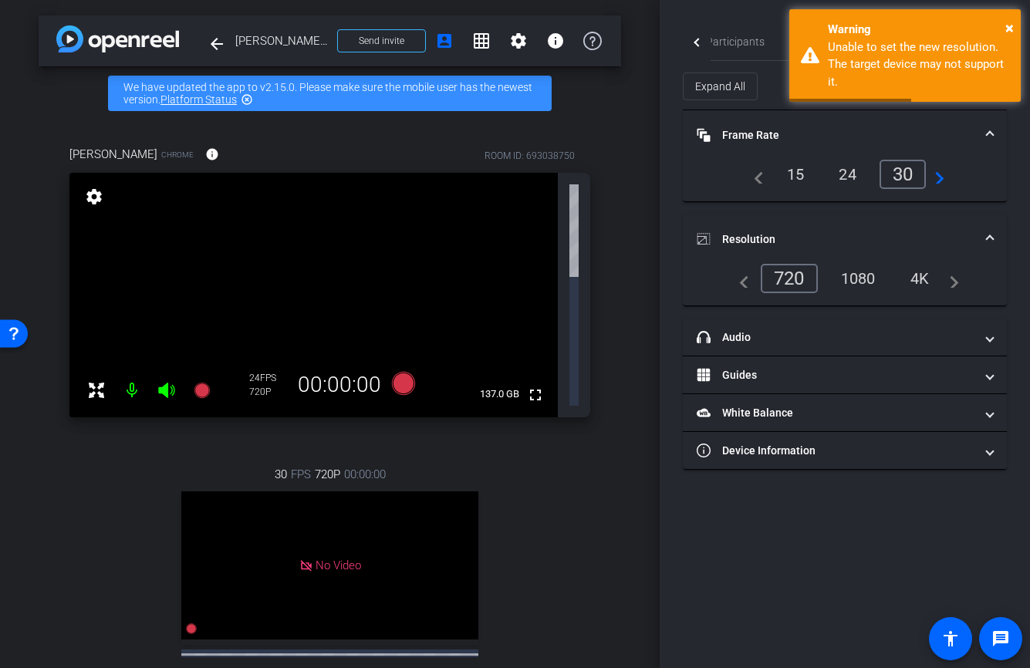
click at [784, 285] on div "720" at bounding box center [788, 278] width 57 height 29
click at [1010, 20] on span "×" at bounding box center [1009, 28] width 8 height 19
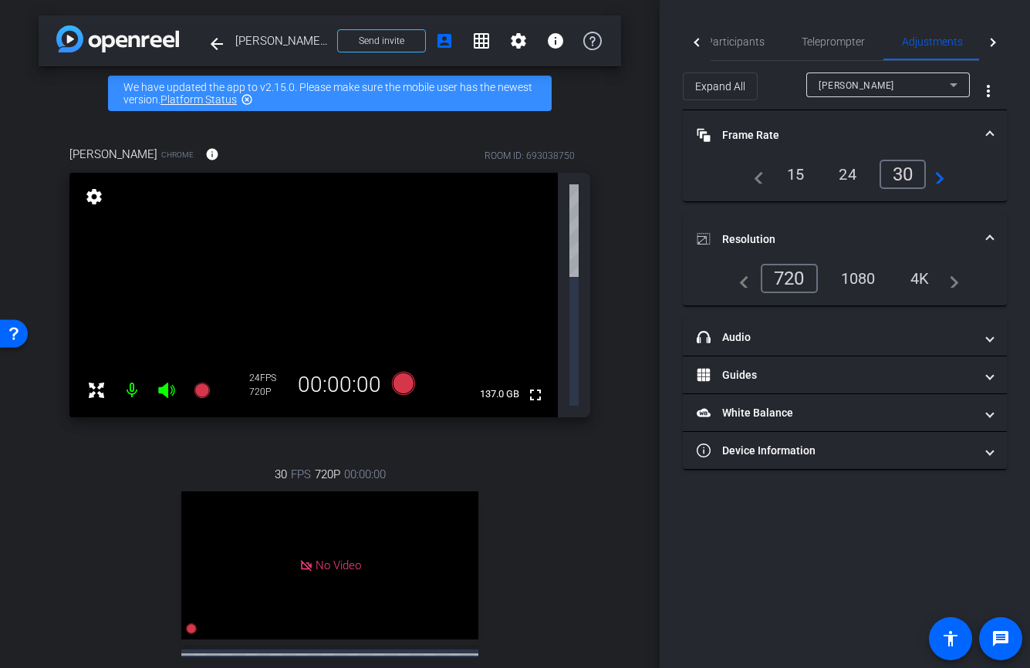
click at [801, 524] on div "Participants Teleprompter Adjustments Live Michael Keenan Director Everyone 0 M…" at bounding box center [844, 334] width 370 height 668
click at [731, 40] on span "Participants" at bounding box center [735, 41] width 59 height 11
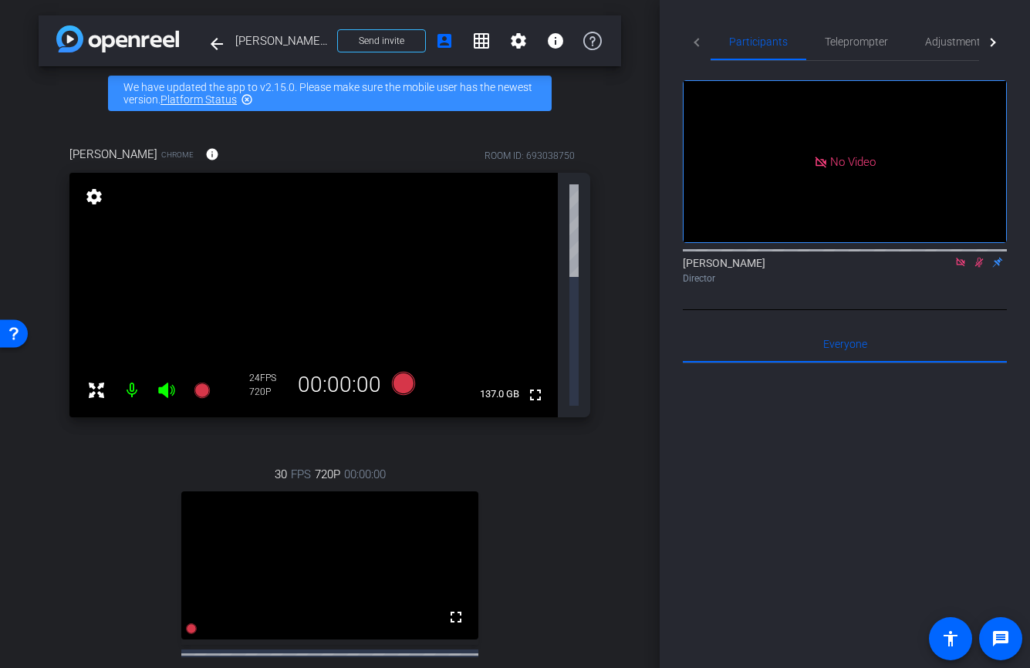
click at [980, 258] on icon at bounding box center [979, 263] width 8 height 10
click at [980, 258] on icon at bounding box center [979, 263] width 6 height 10
click at [980, 258] on icon at bounding box center [979, 263] width 8 height 10
click at [980, 258] on icon at bounding box center [979, 263] width 6 height 10
click at [980, 258] on icon at bounding box center [979, 263] width 8 height 10
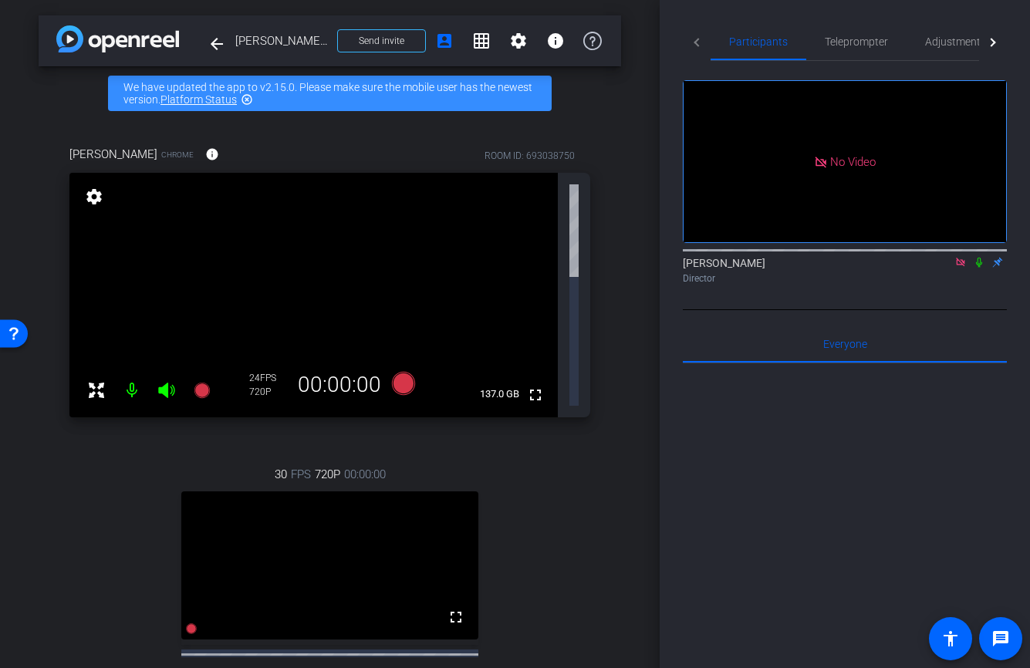
click at [980, 258] on icon at bounding box center [979, 263] width 6 height 10
click at [980, 257] on icon at bounding box center [979, 262] width 12 height 11
click at [977, 258] on icon at bounding box center [979, 263] width 6 height 10
click at [980, 257] on icon at bounding box center [979, 262] width 12 height 11
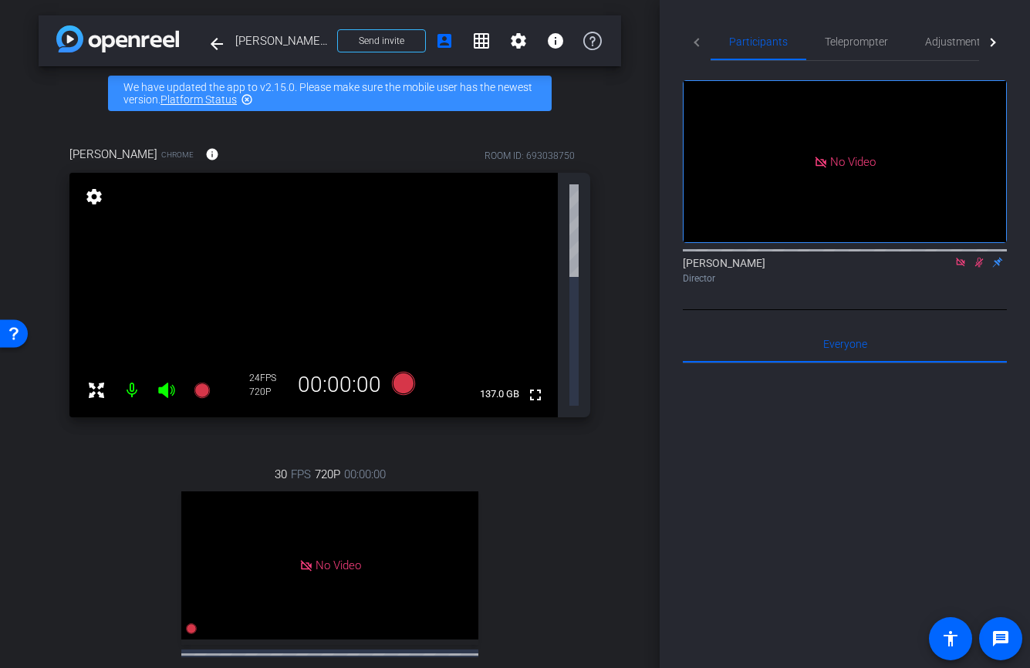
click at [988, 255] on div "Michael Keenan Director" at bounding box center [845, 270] width 324 height 30
click at [981, 257] on icon at bounding box center [979, 262] width 12 height 11
click at [987, 634] on span at bounding box center [1000, 638] width 37 height 37
click at [977, 258] on icon at bounding box center [979, 263] width 6 height 10
click at [977, 258] on icon at bounding box center [979, 263] width 8 height 10
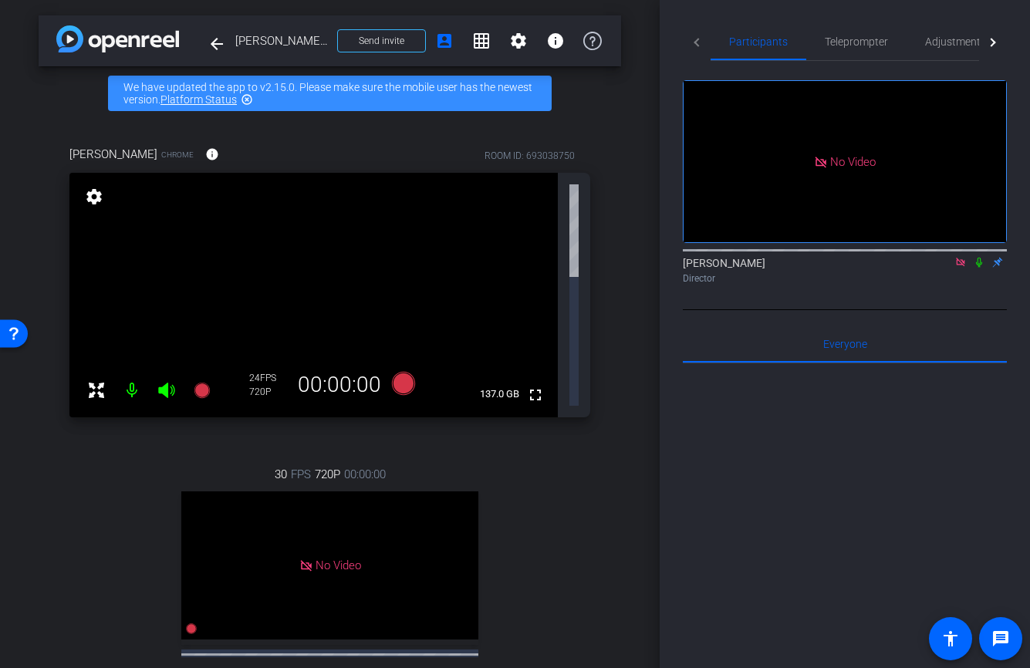
click at [977, 258] on icon at bounding box center [979, 263] width 6 height 10
click at [977, 258] on icon at bounding box center [979, 263] width 8 height 10
click at [977, 258] on icon at bounding box center [979, 263] width 6 height 10
click at [980, 258] on icon at bounding box center [979, 263] width 8 height 10
click at [980, 258] on icon at bounding box center [979, 263] width 6 height 10
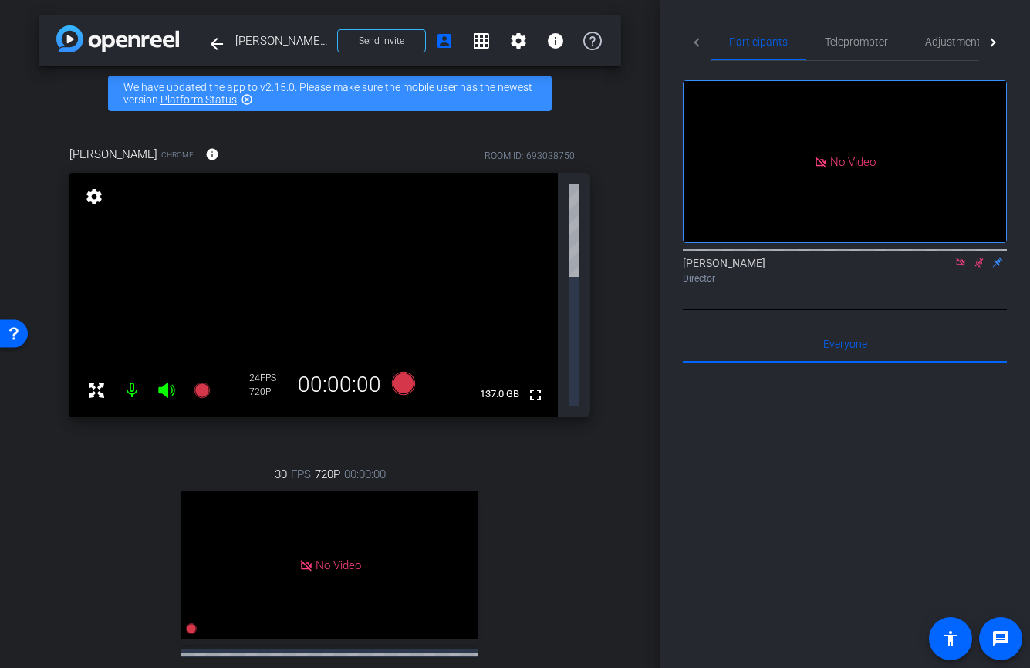
click at [977, 257] on icon at bounding box center [979, 262] width 12 height 11
click at [981, 257] on icon at bounding box center [979, 262] width 12 height 11
click at [976, 257] on icon at bounding box center [979, 262] width 12 height 11
click at [980, 257] on icon at bounding box center [979, 262] width 12 height 11
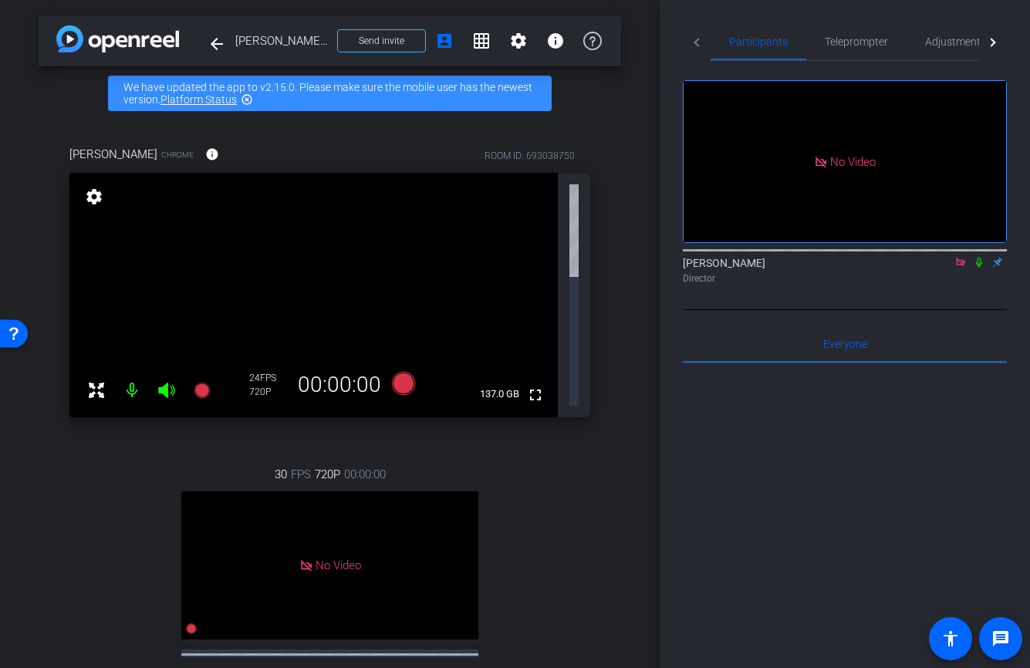
click at [978, 257] on icon at bounding box center [979, 262] width 12 height 11
click at [982, 257] on icon at bounding box center [979, 262] width 12 height 11
click at [977, 258] on icon at bounding box center [979, 263] width 8 height 10
click at [978, 243] on div at bounding box center [845, 249] width 324 height 12
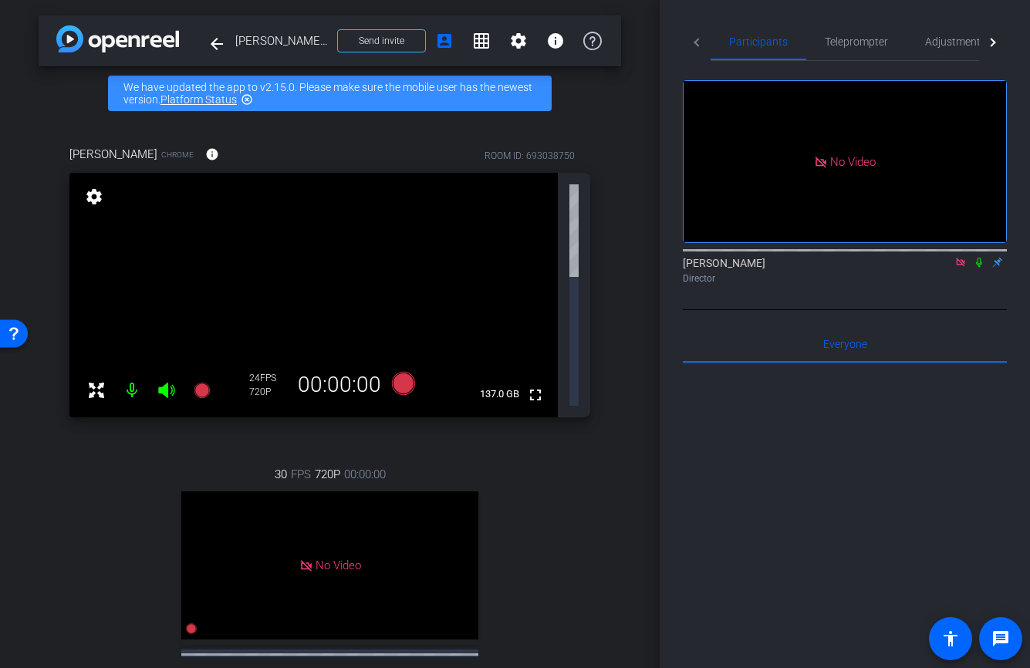
click at [978, 257] on icon at bounding box center [979, 262] width 12 height 11
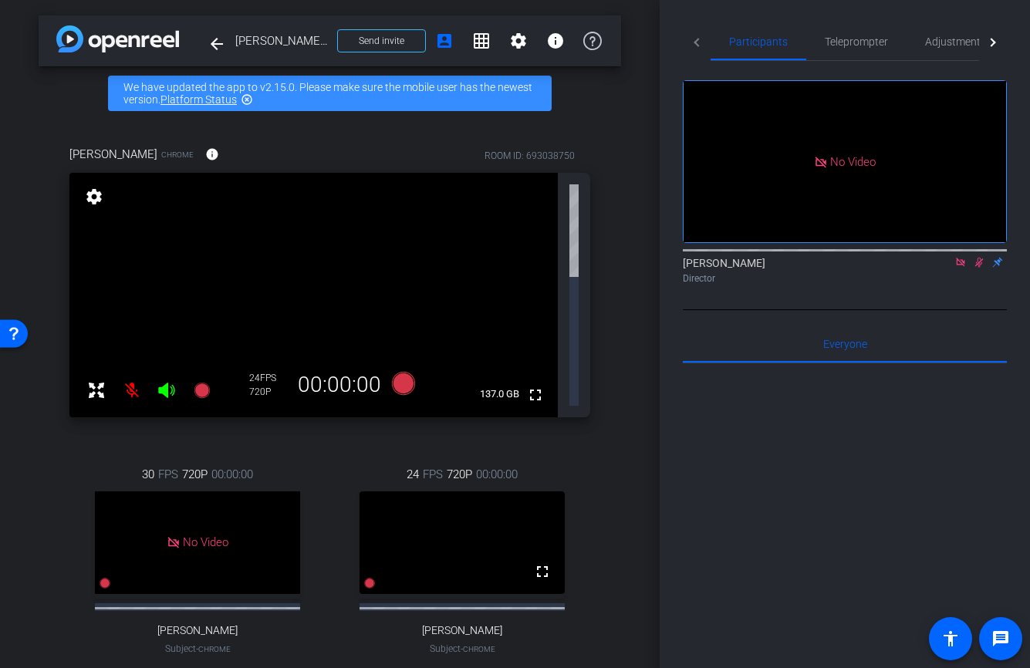
click at [980, 257] on icon at bounding box center [979, 262] width 12 height 11
click at [977, 257] on icon at bounding box center [979, 262] width 12 height 11
click at [980, 243] on div at bounding box center [845, 249] width 324 height 12
click at [980, 258] on icon at bounding box center [979, 263] width 8 height 10
click at [980, 257] on icon at bounding box center [979, 262] width 12 height 11
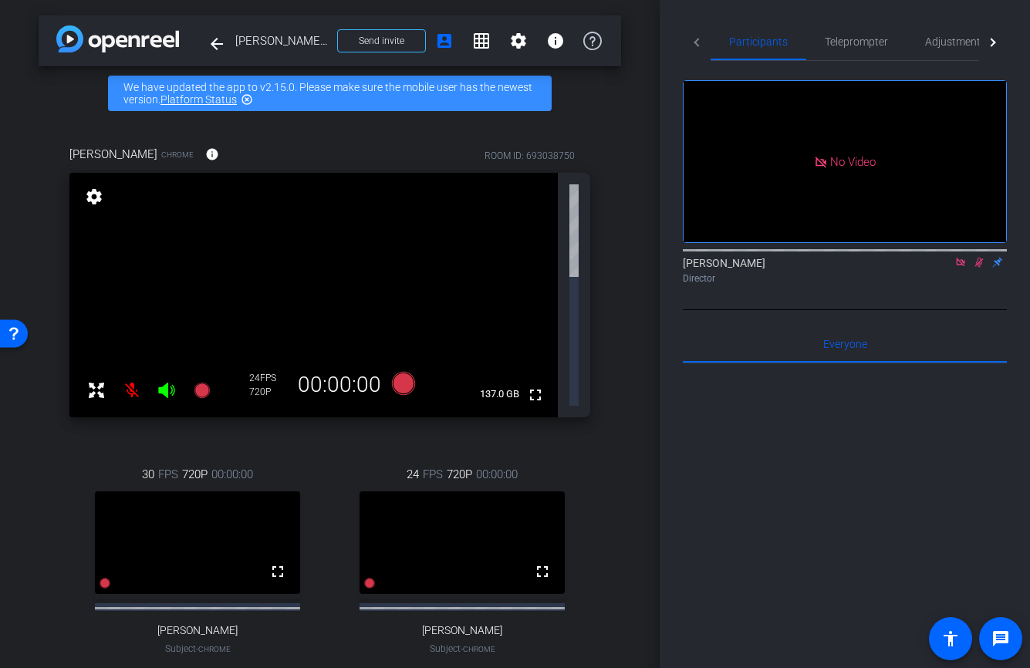
click at [490, 667] on mat-icon "settings" at bounding box center [486, 678] width 19 height 19
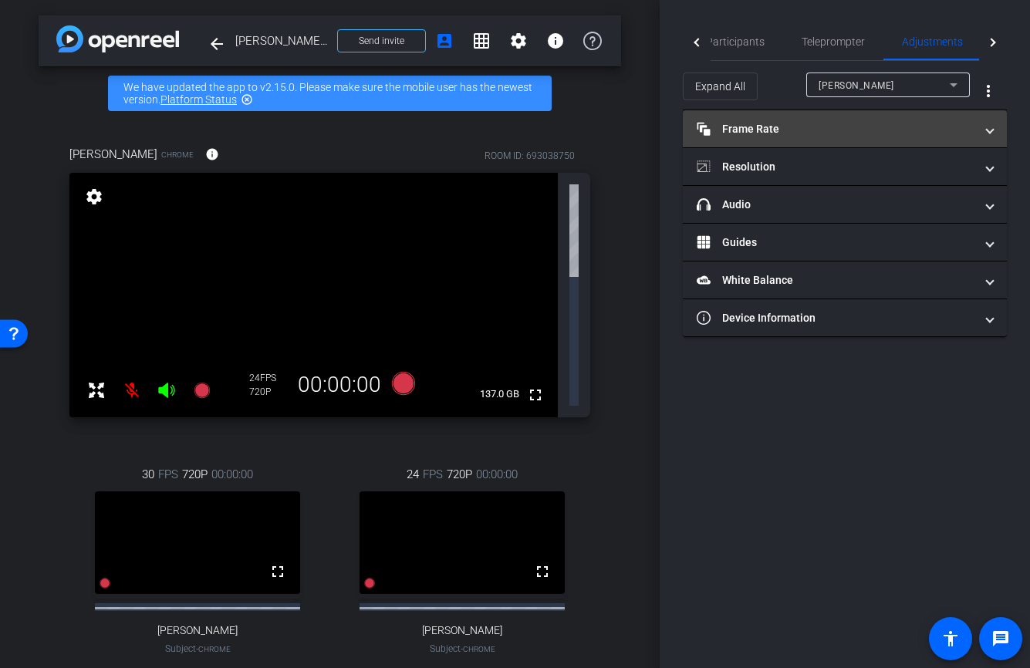
click at [771, 133] on mat-panel-title "Frame Rate Frame Rate" at bounding box center [835, 129] width 278 height 16
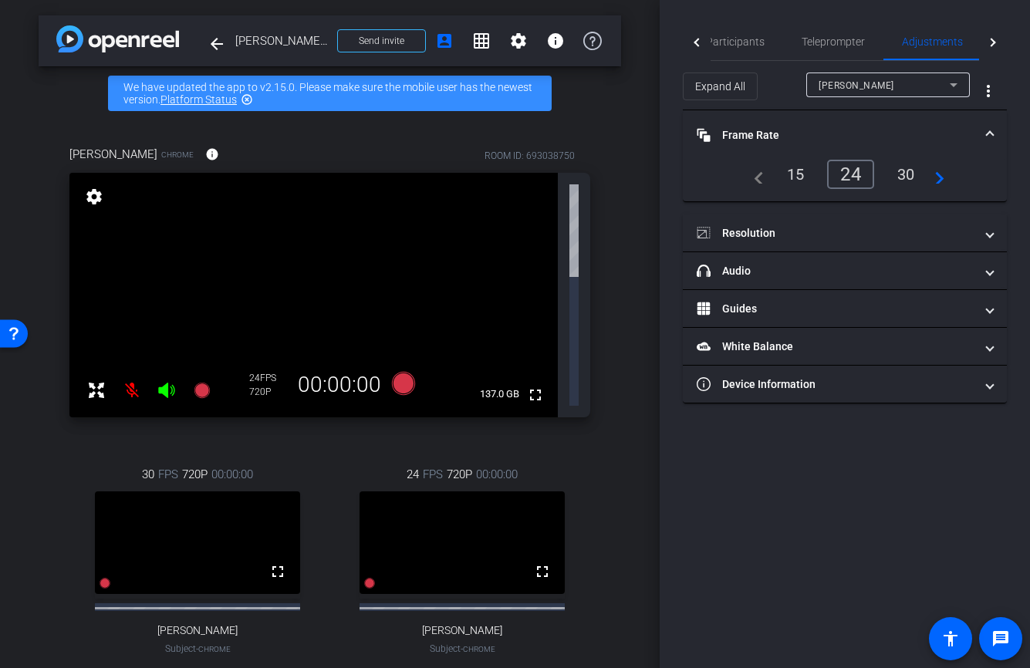
click at [905, 179] on div "30" at bounding box center [905, 174] width 41 height 26
click at [740, 45] on span "Participants" at bounding box center [735, 41] width 59 height 11
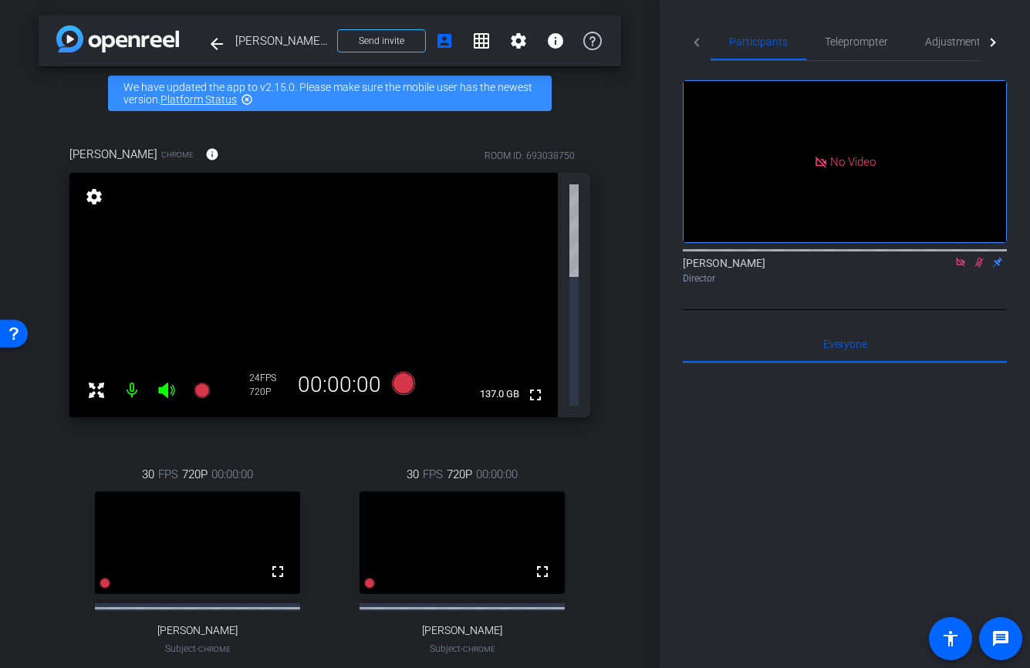
click at [983, 257] on icon at bounding box center [979, 262] width 12 height 11
click at [978, 257] on icon at bounding box center [979, 262] width 12 height 11
click at [983, 257] on icon at bounding box center [979, 262] width 12 height 11
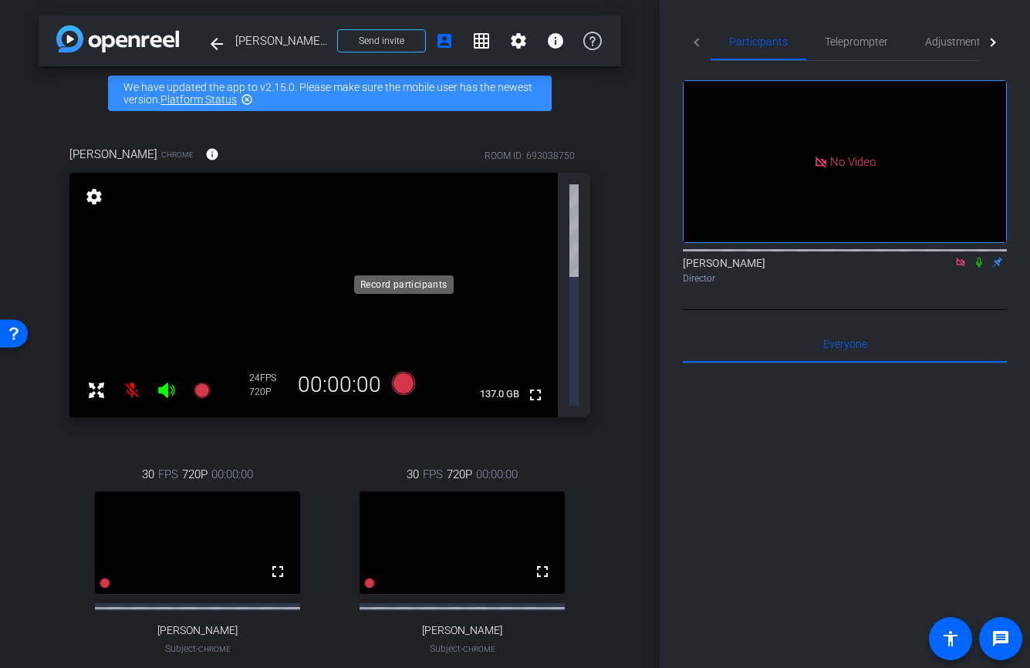
click at [406, 371] on icon at bounding box center [402, 382] width 23 height 23
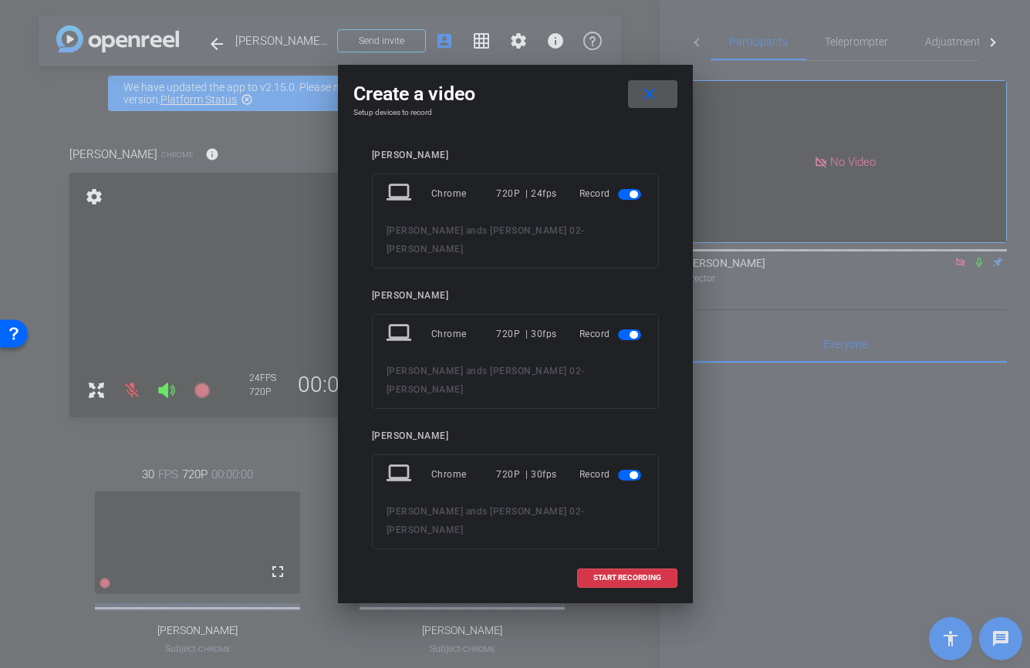
click at [632, 192] on span "button" at bounding box center [633, 195] width 8 height 8
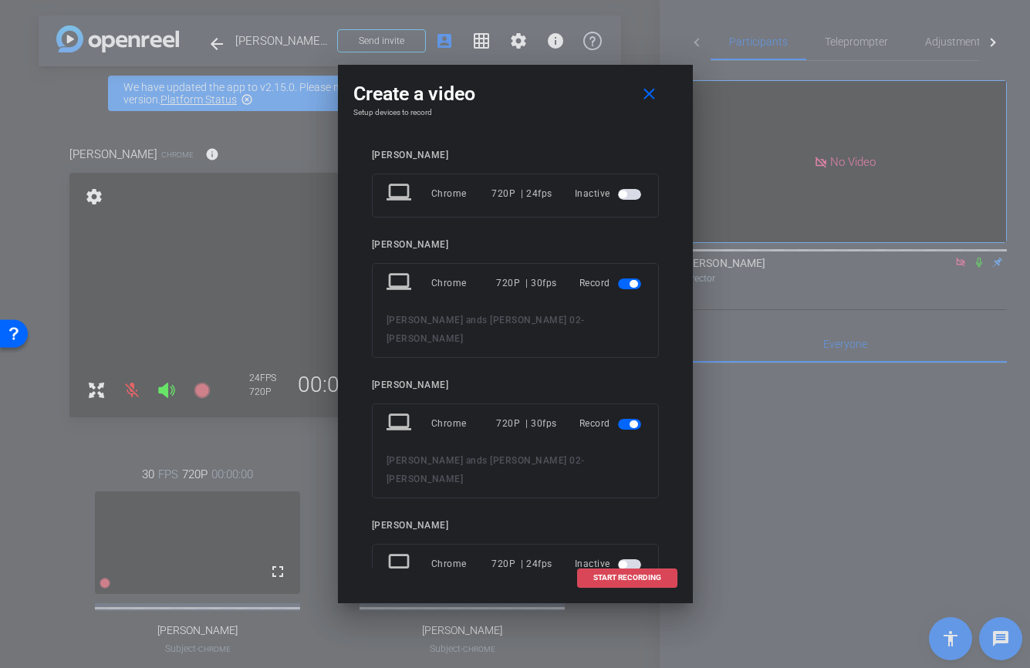
click at [618, 582] on span "START RECORDING" at bounding box center [627, 578] width 68 height 8
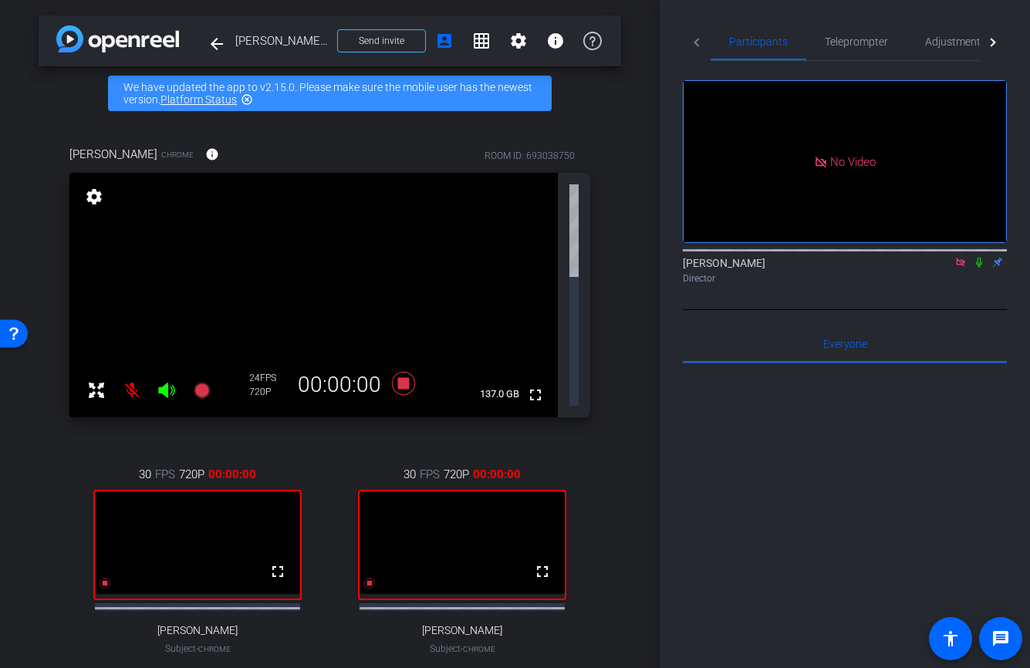
click at [978, 257] on icon at bounding box center [979, 262] width 12 height 11
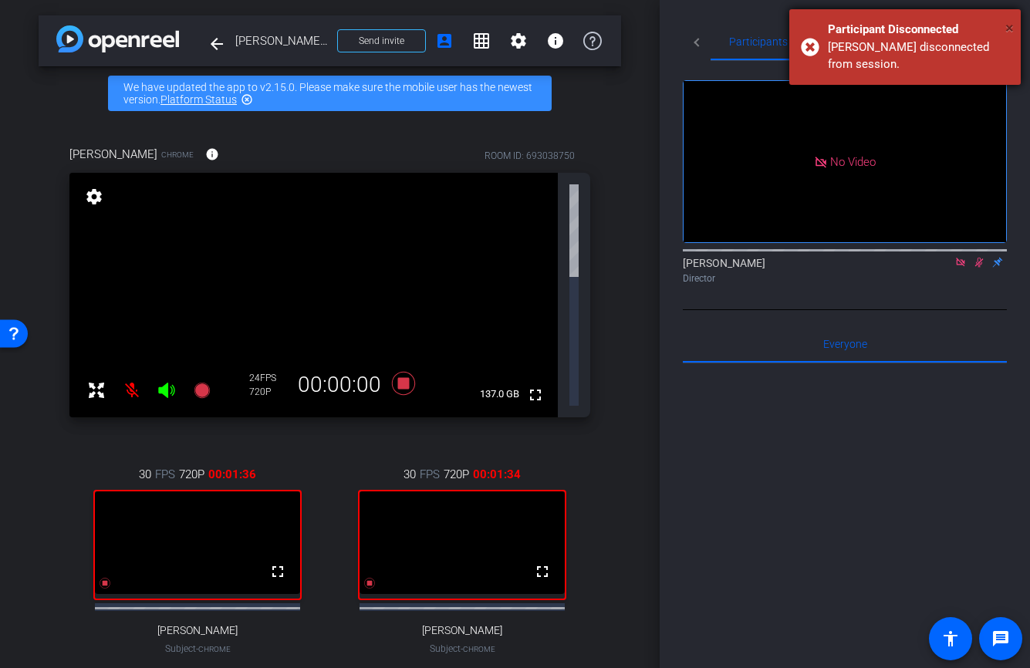
click at [1007, 27] on span "×" at bounding box center [1009, 28] width 8 height 19
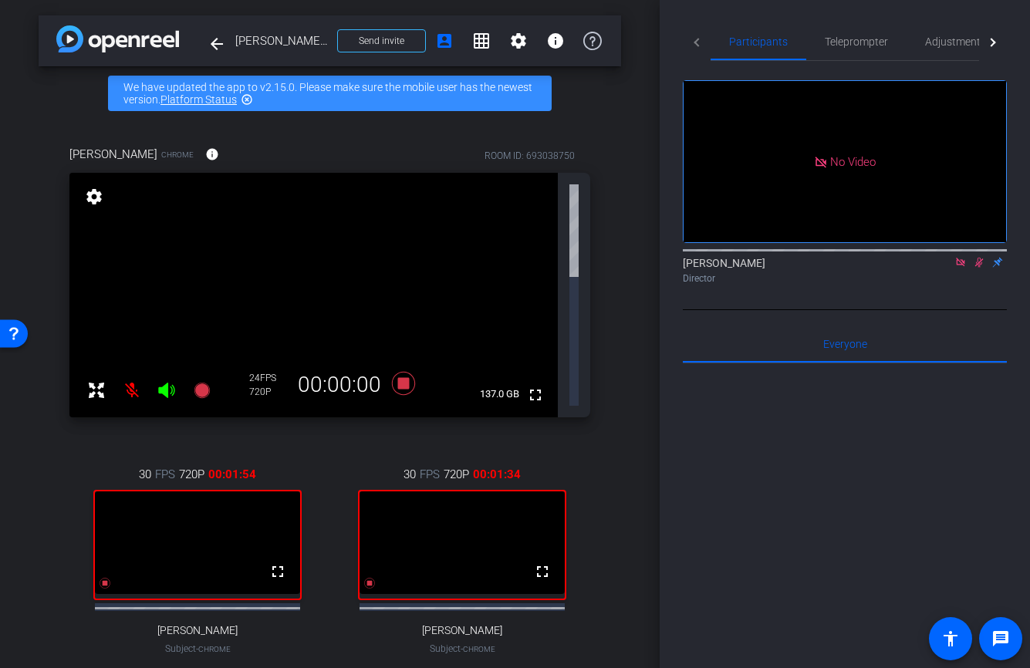
click at [983, 255] on mat-icon at bounding box center [979, 262] width 19 height 14
click at [977, 257] on icon at bounding box center [979, 262] width 12 height 11
click at [406, 371] on icon at bounding box center [402, 382] width 23 height 23
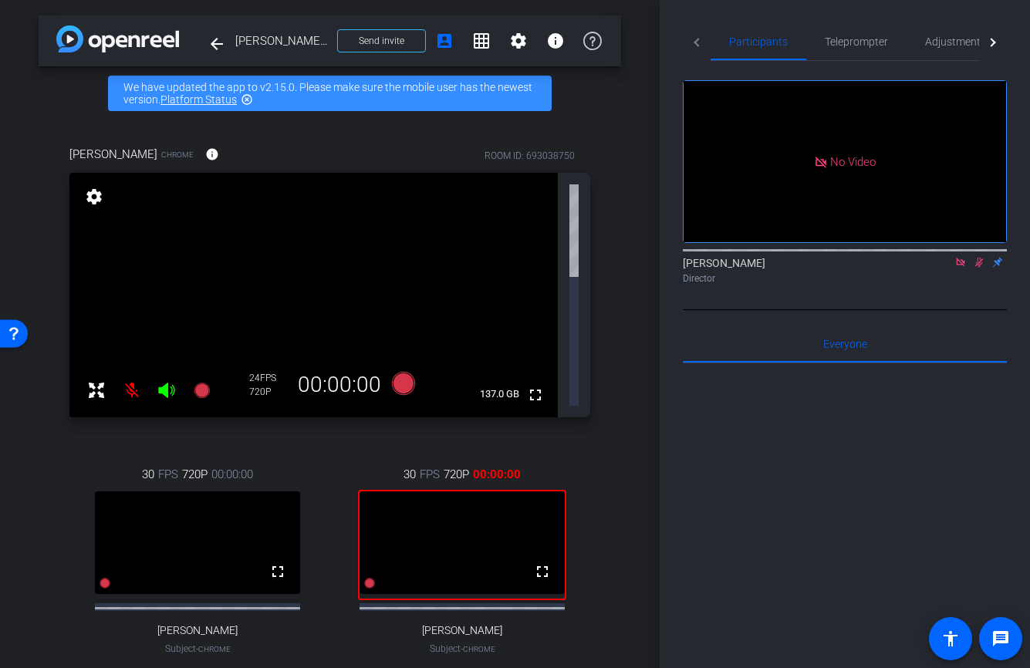
click at [982, 257] on icon at bounding box center [979, 262] width 12 height 11
click at [372, 578] on icon at bounding box center [369, 583] width 11 height 11
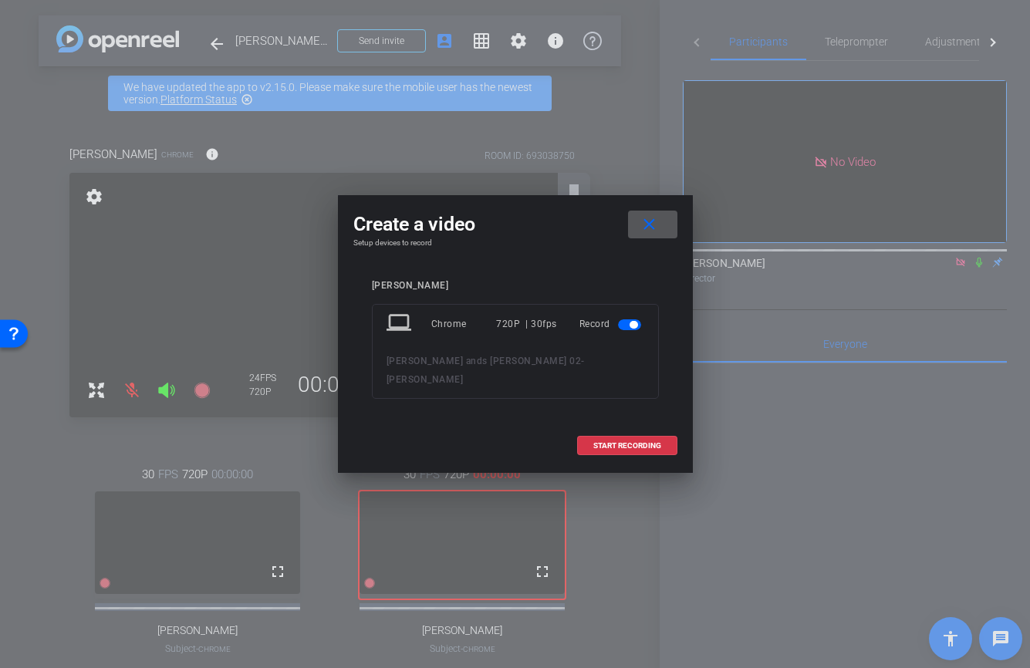
click at [656, 221] on mat-icon "close" at bounding box center [648, 224] width 19 height 19
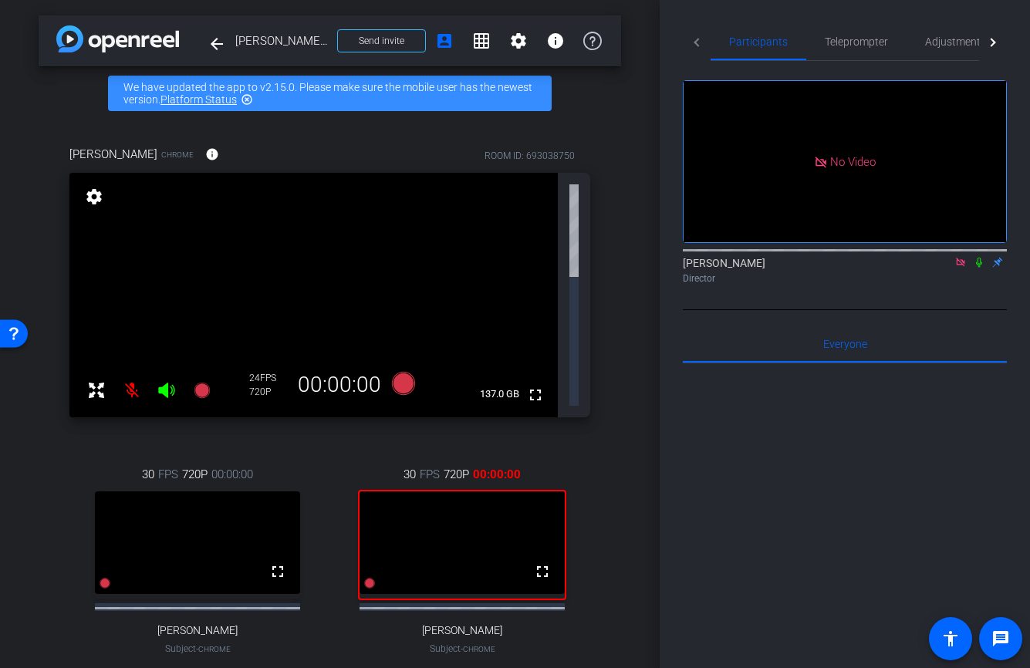
click at [725, 413] on div at bounding box center [845, 554] width 324 height 382
click at [407, 371] on icon at bounding box center [402, 382] width 23 height 23
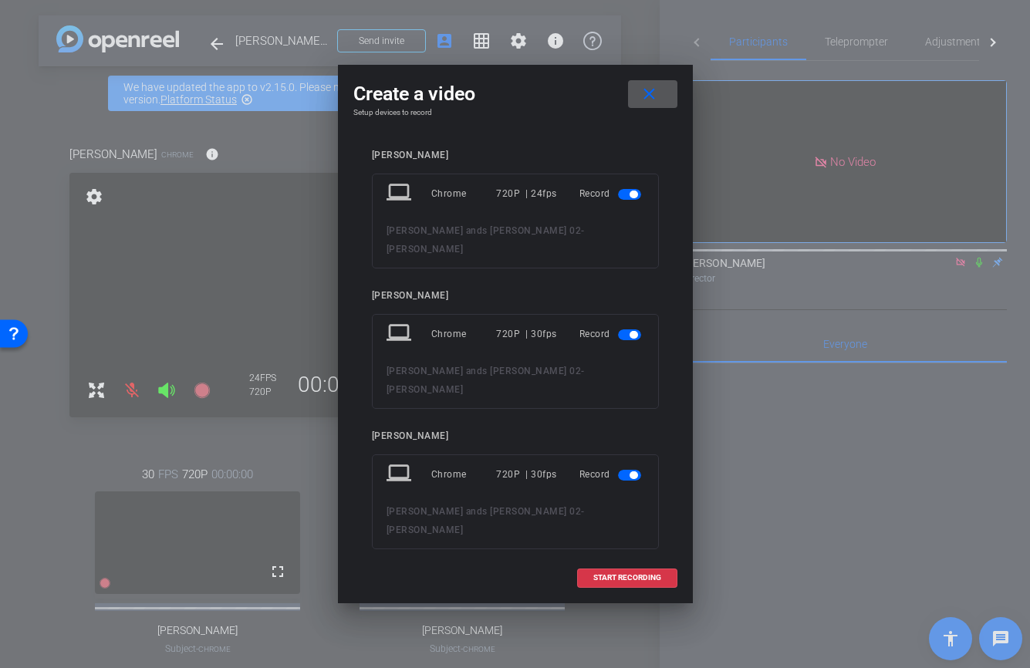
click at [660, 96] on span at bounding box center [652, 94] width 49 height 37
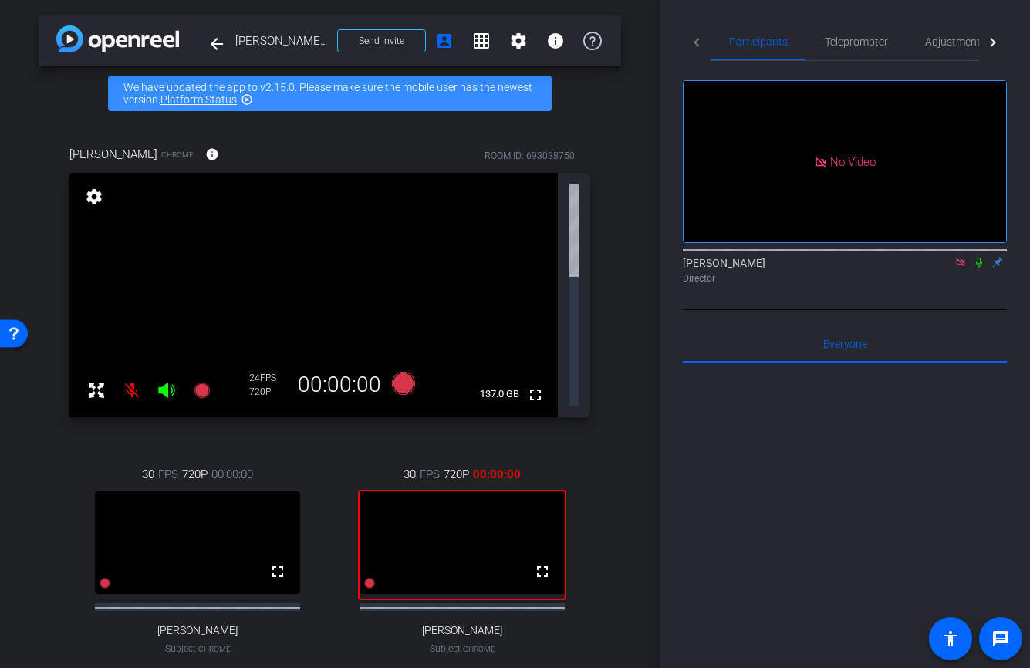
click at [723, 379] on div at bounding box center [845, 554] width 324 height 382
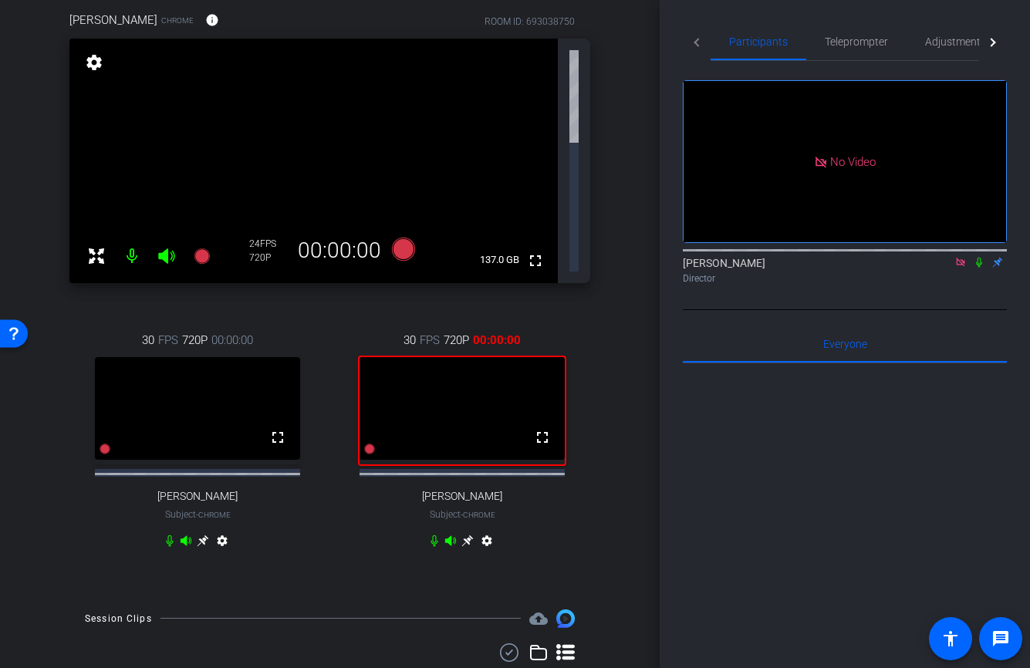
scroll to position [147, 0]
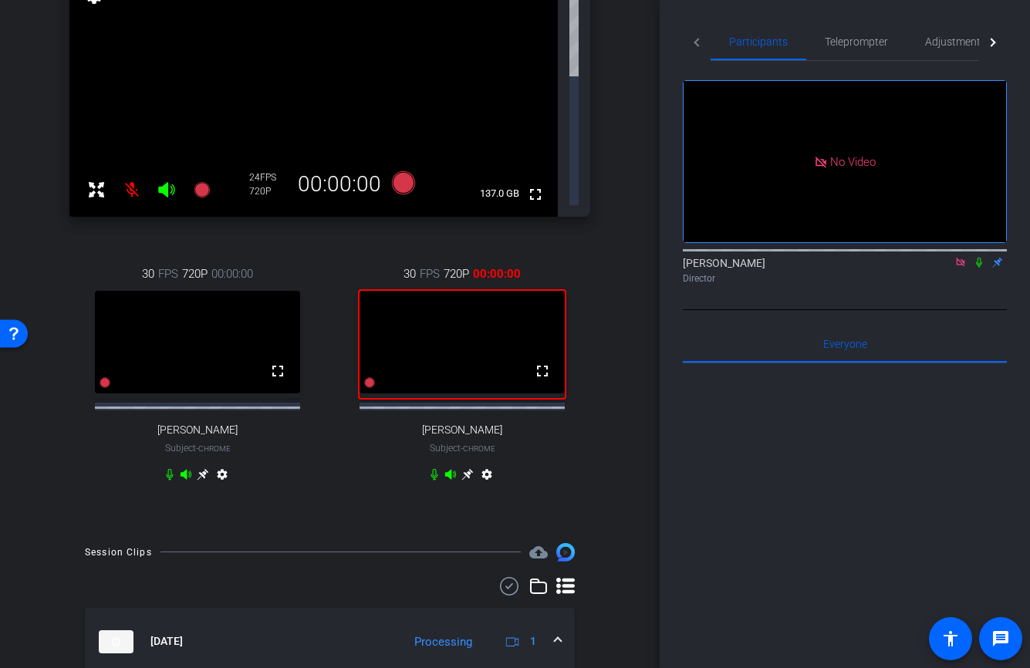
click at [464, 291] on video at bounding box center [461, 342] width 205 height 103
click at [979, 257] on icon at bounding box center [979, 262] width 12 height 11
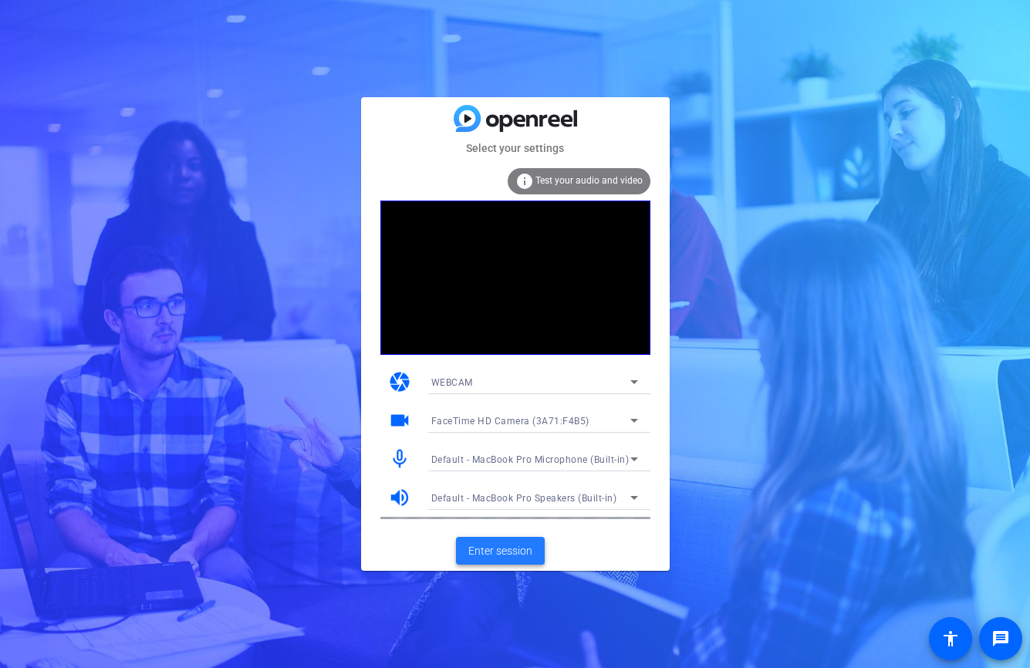
click at [504, 558] on span "Enter session" at bounding box center [500, 551] width 64 height 16
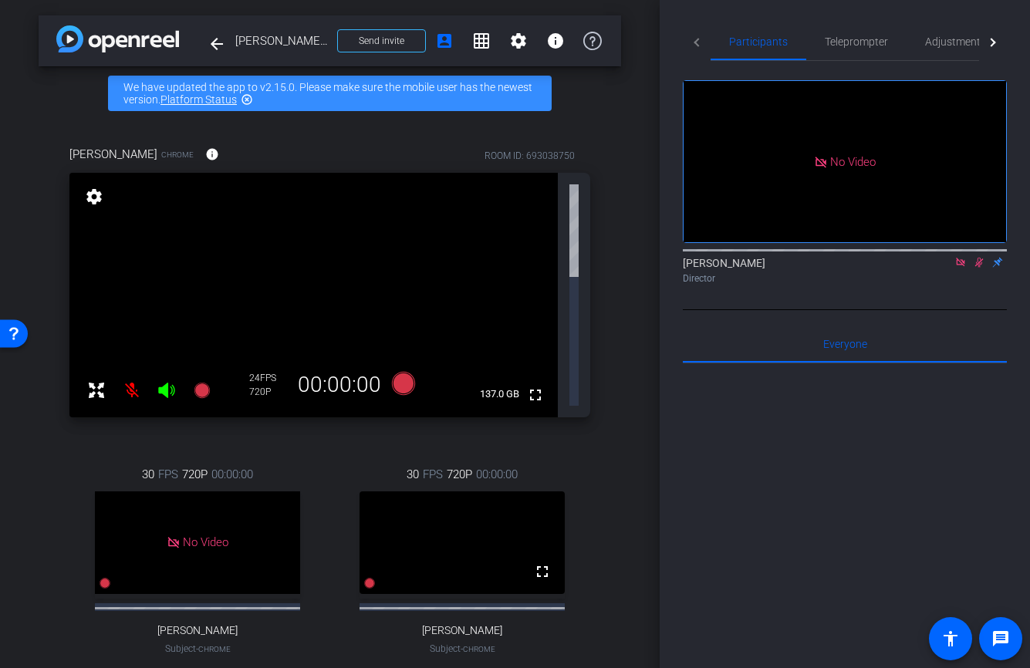
click at [206, 535] on span "No Video" at bounding box center [206, 542] width 46 height 14
click at [978, 268] on icon at bounding box center [979, 263] width 8 height 10
click at [978, 268] on icon at bounding box center [979, 262] width 12 height 11
click at [978, 268] on icon at bounding box center [979, 263] width 8 height 10
click at [406, 371] on icon at bounding box center [402, 382] width 23 height 23
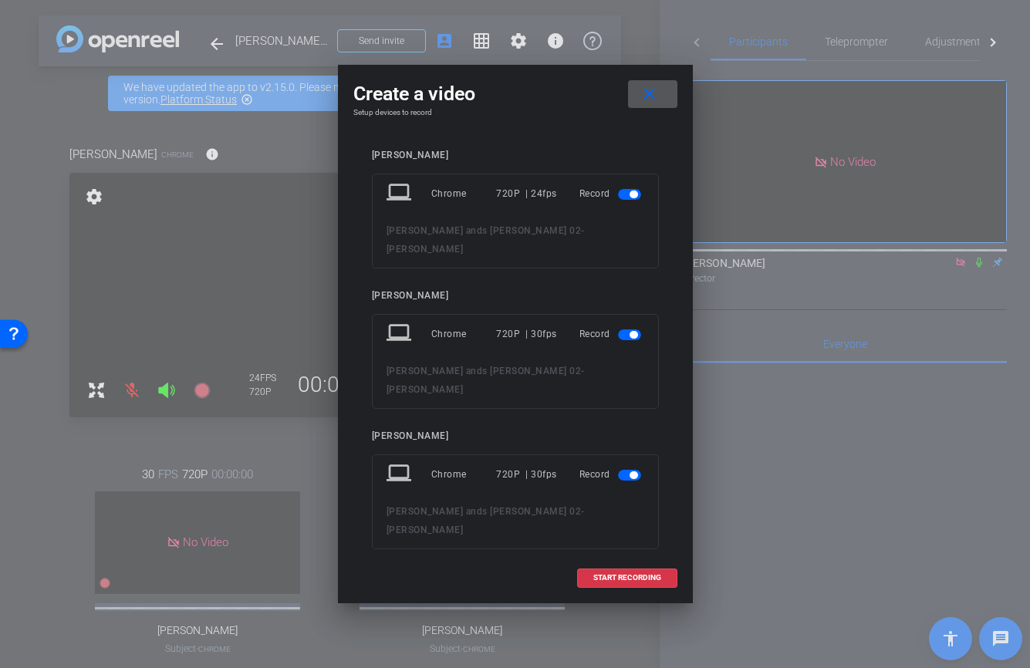
click at [636, 196] on span "button" at bounding box center [633, 195] width 8 height 8
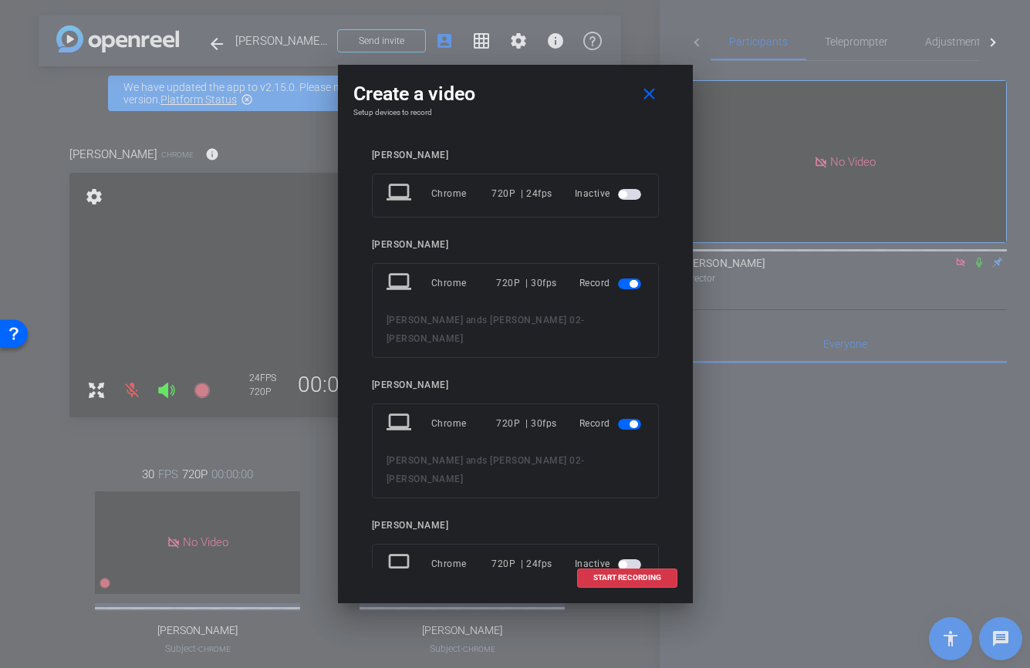
click at [838, 568] on div at bounding box center [515, 334] width 1030 height 668
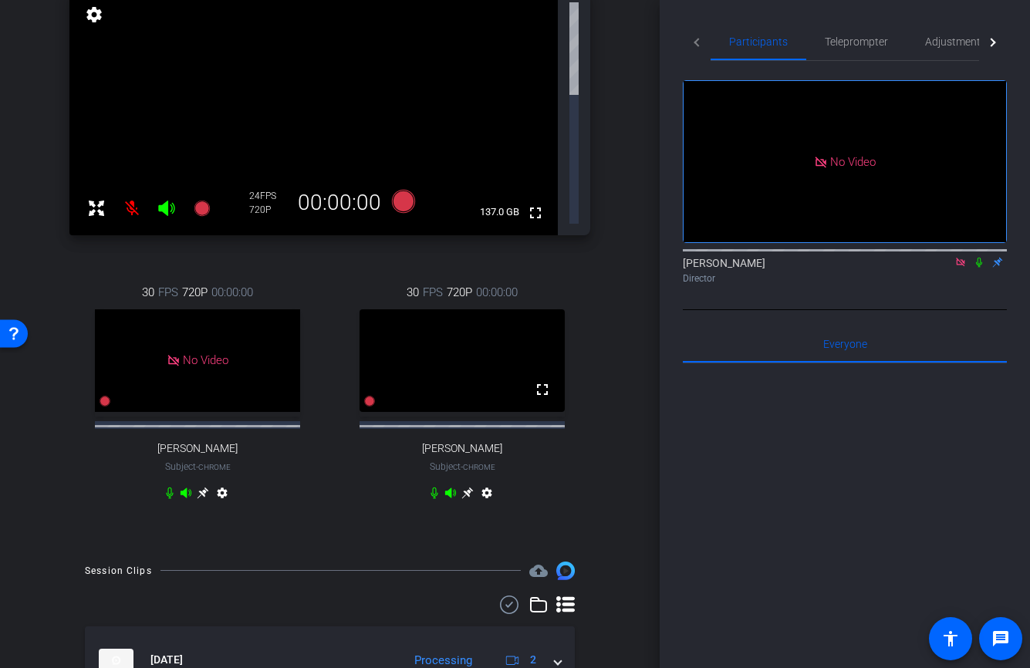
scroll to position [194, 0]
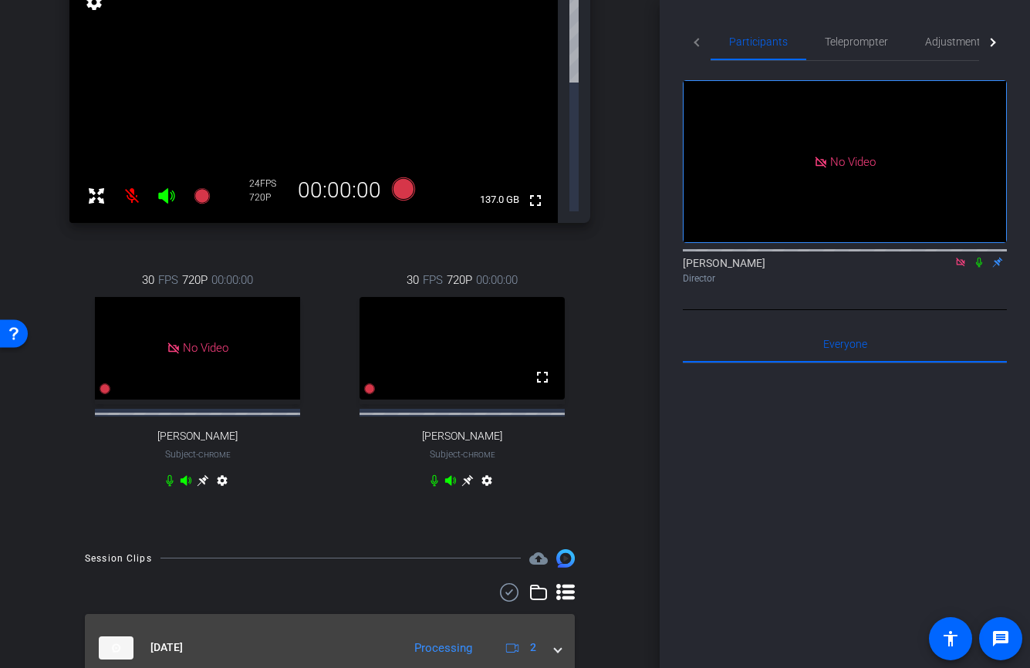
click at [556, 639] on span at bounding box center [558, 647] width 6 height 16
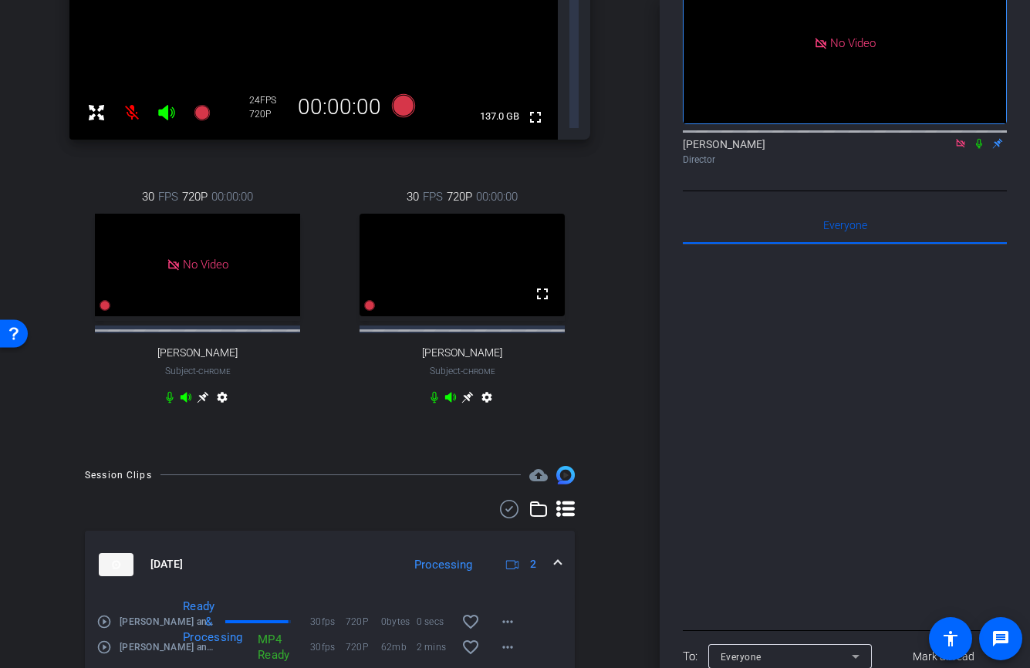
scroll to position [0, 0]
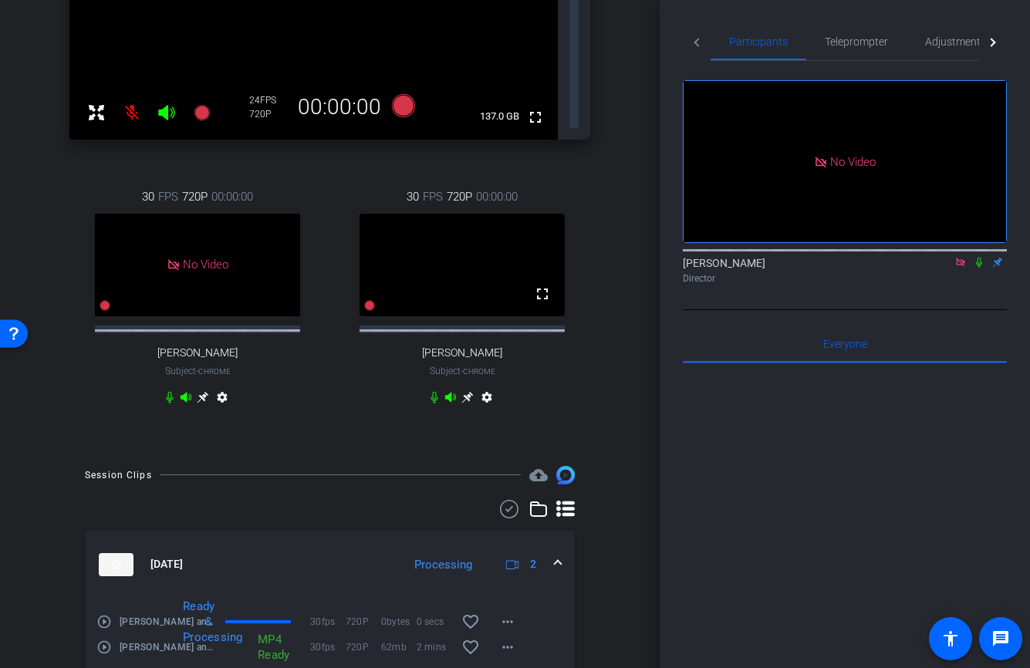
click at [981, 268] on icon at bounding box center [979, 263] width 6 height 10
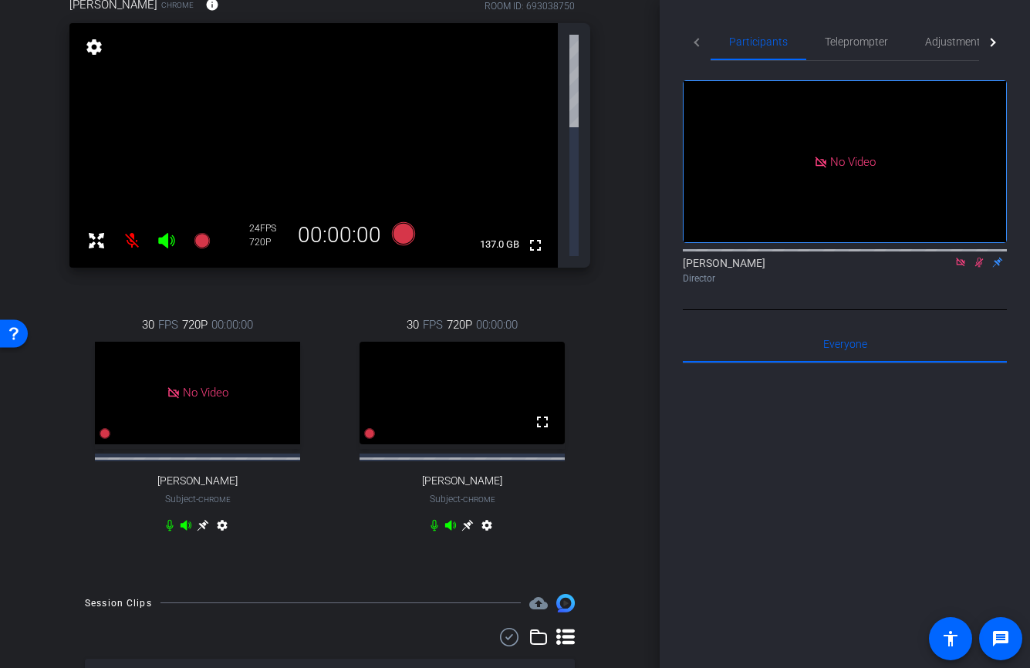
scroll to position [149, 0]
click at [403, 222] on icon at bounding box center [402, 233] width 23 height 23
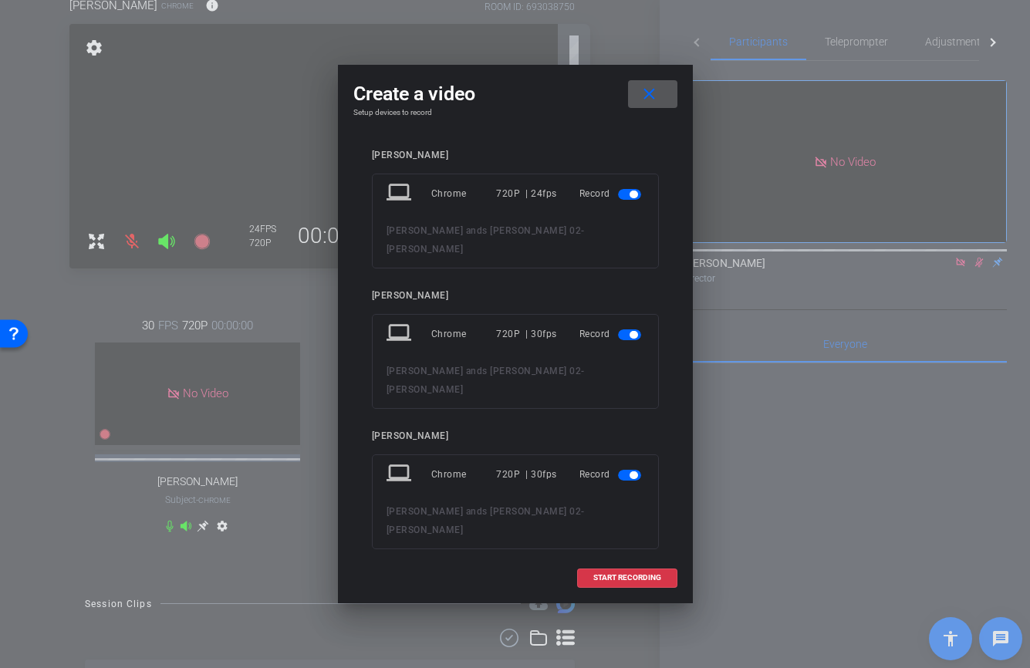
click at [632, 197] on span "button" at bounding box center [633, 195] width 8 height 8
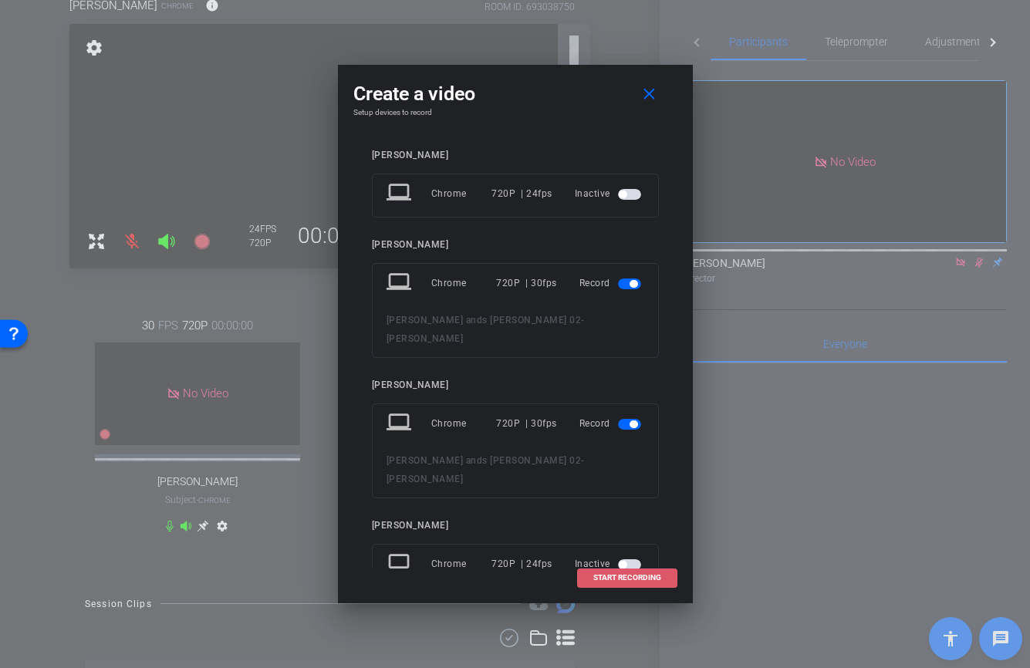
click at [639, 577] on span "START RECORDING" at bounding box center [627, 578] width 68 height 8
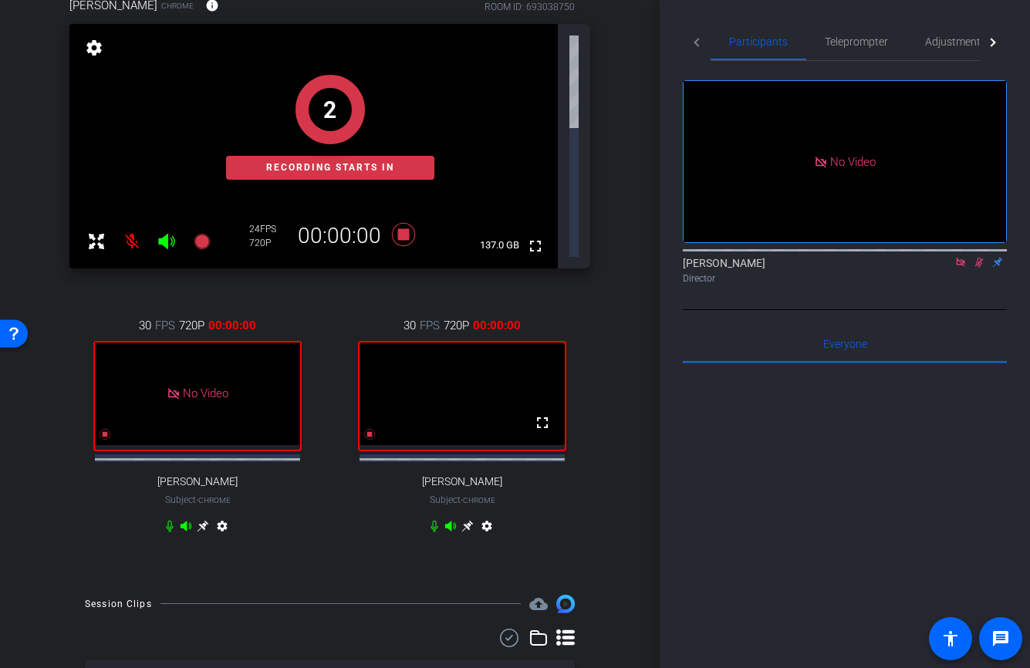
click at [980, 268] on icon at bounding box center [979, 263] width 8 height 10
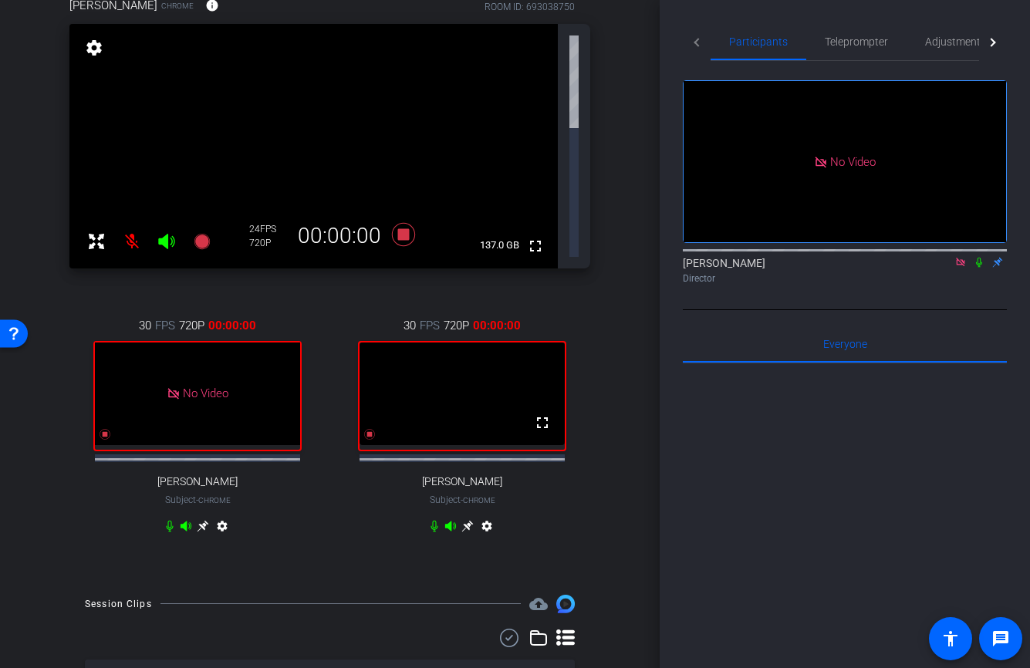
click at [980, 268] on icon at bounding box center [979, 263] width 6 height 10
click at [997, 641] on mat-icon "message" at bounding box center [1000, 638] width 19 height 19
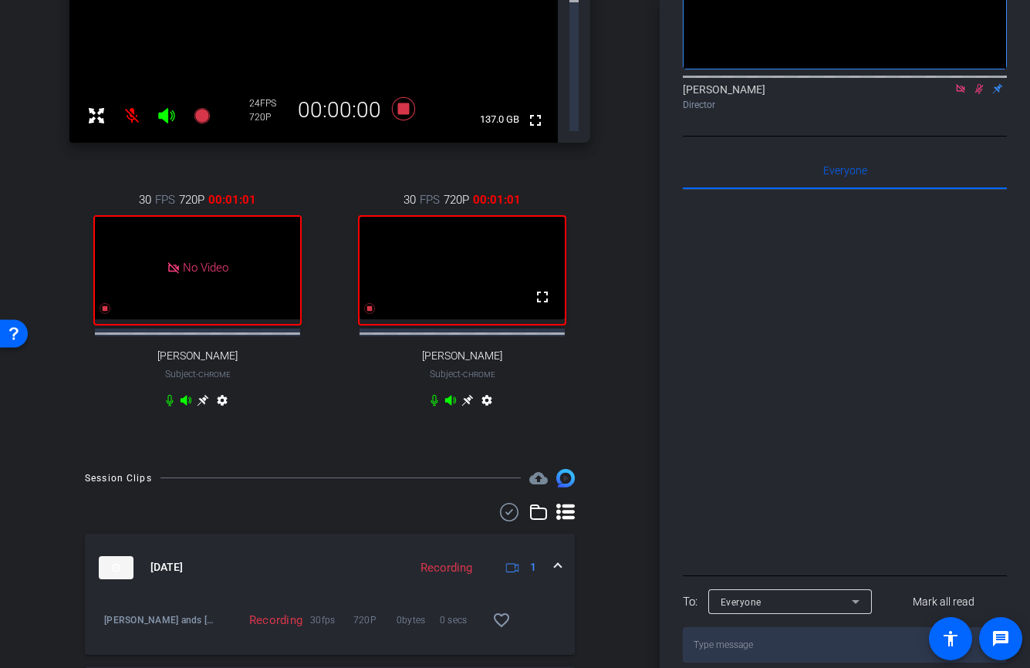
scroll to position [324, 0]
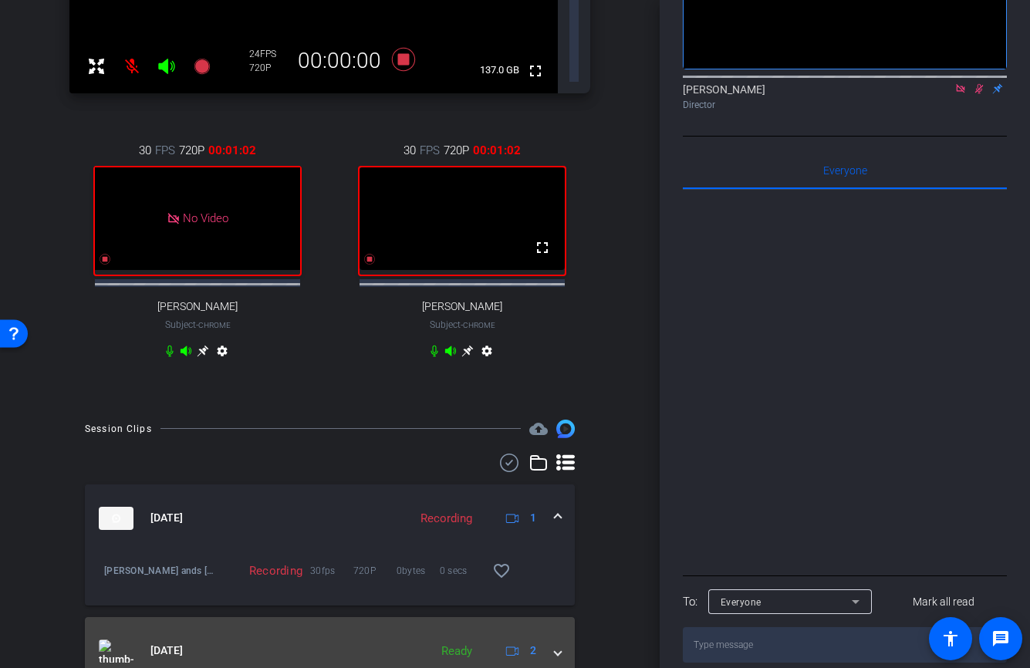
click at [555, 642] on span at bounding box center [558, 650] width 6 height 16
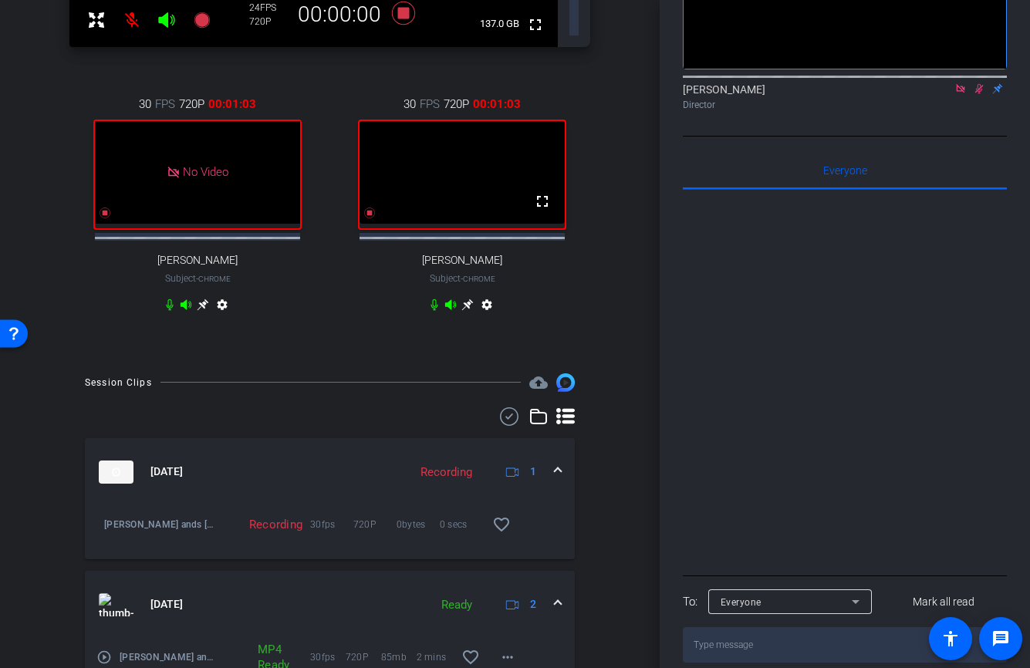
scroll to position [407, 0]
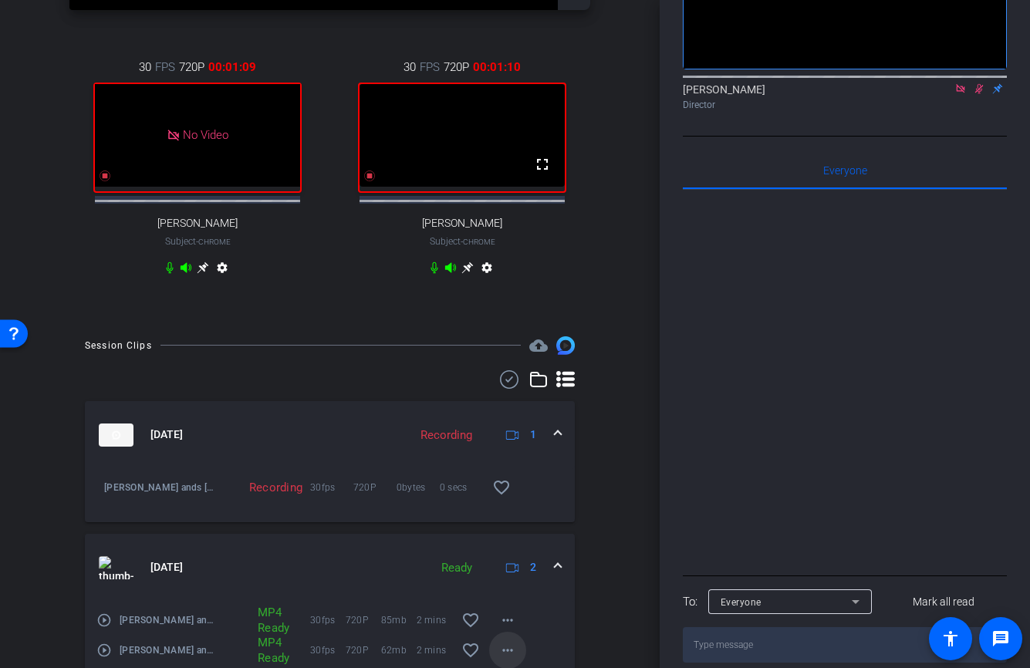
click at [506, 641] on mat-icon "more_horiz" at bounding box center [507, 650] width 19 height 19
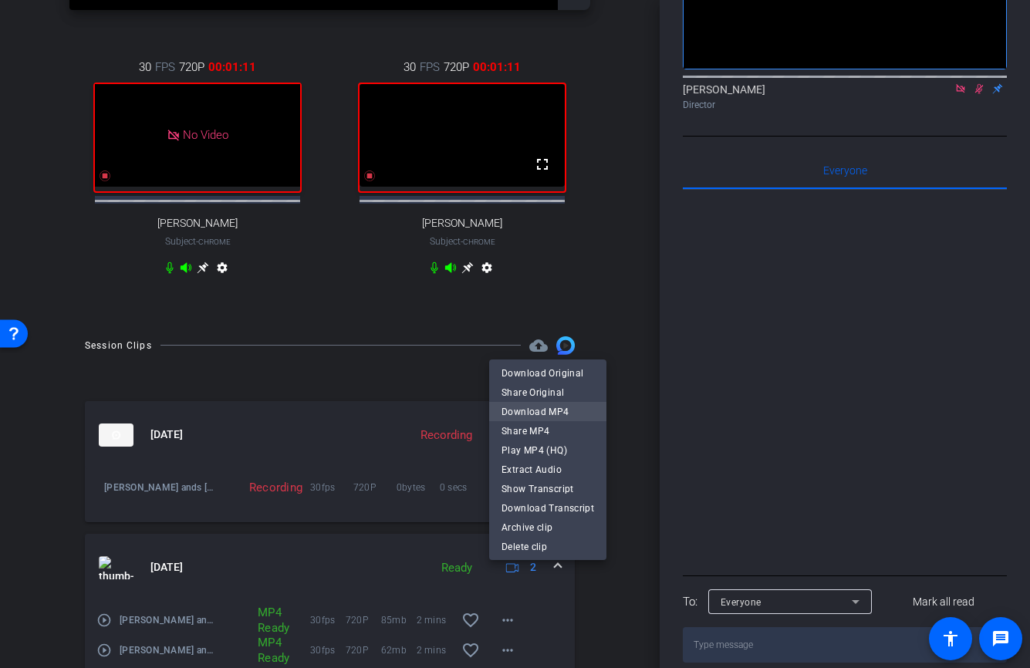
click at [559, 413] on span "Download MP4" at bounding box center [547, 412] width 93 height 19
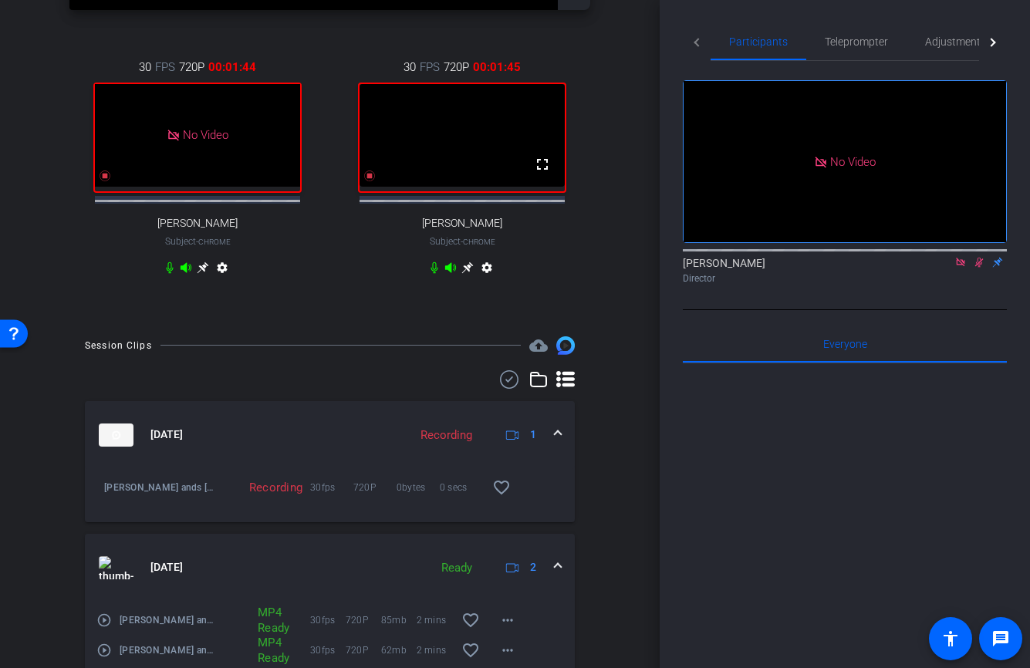
scroll to position [45, 0]
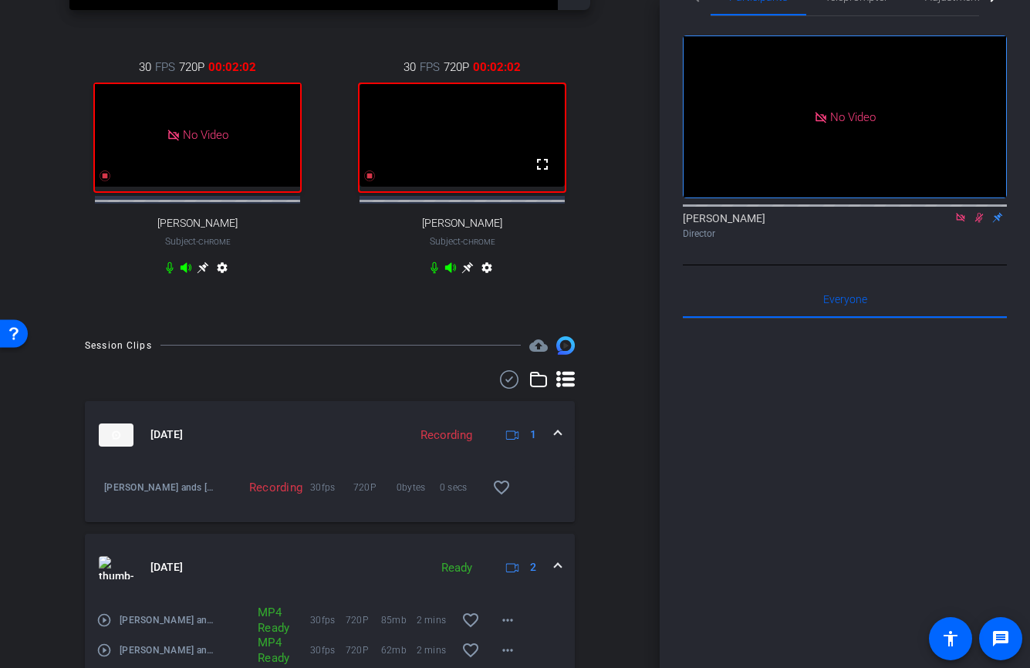
click at [979, 223] on icon at bounding box center [979, 217] width 12 height 11
click at [979, 223] on icon at bounding box center [979, 218] width 6 height 10
click at [979, 223] on icon at bounding box center [979, 218] width 8 height 10
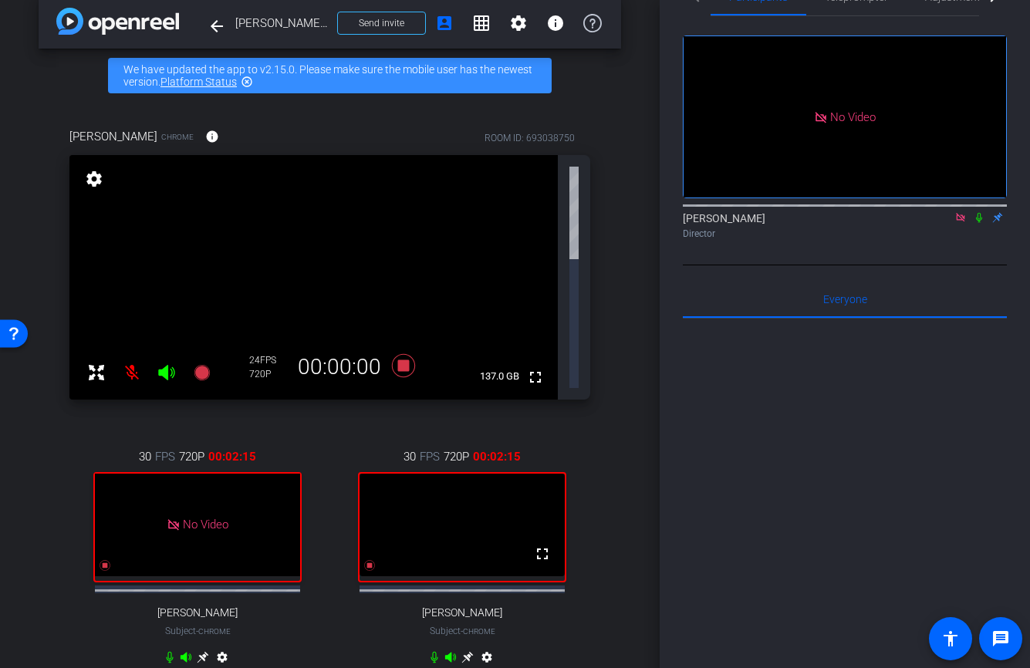
scroll to position [0, 0]
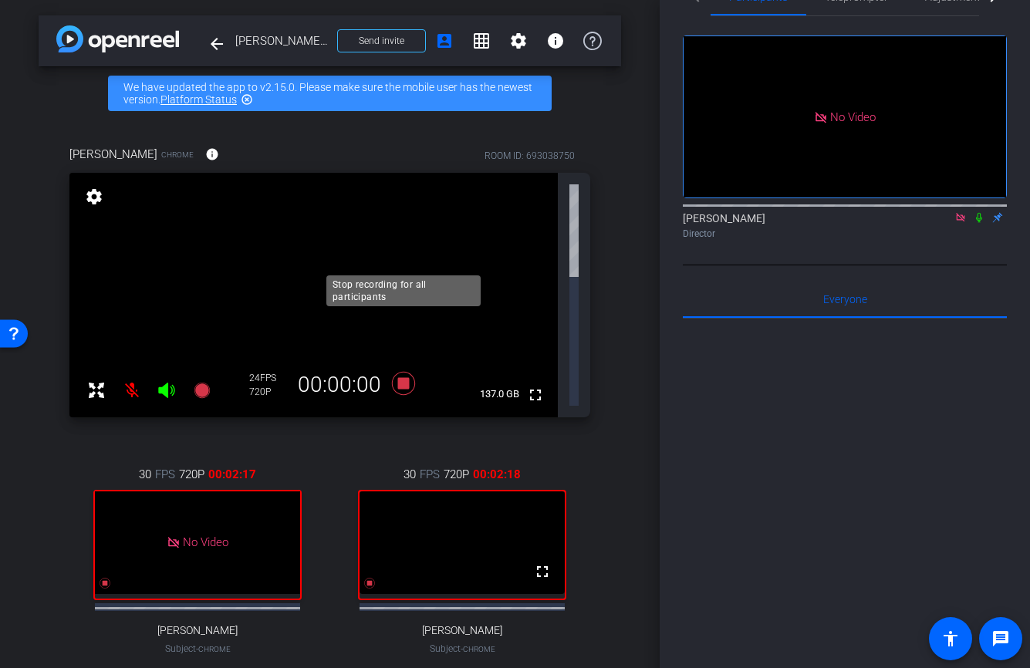
click at [404, 371] on icon at bounding box center [402, 382] width 23 height 23
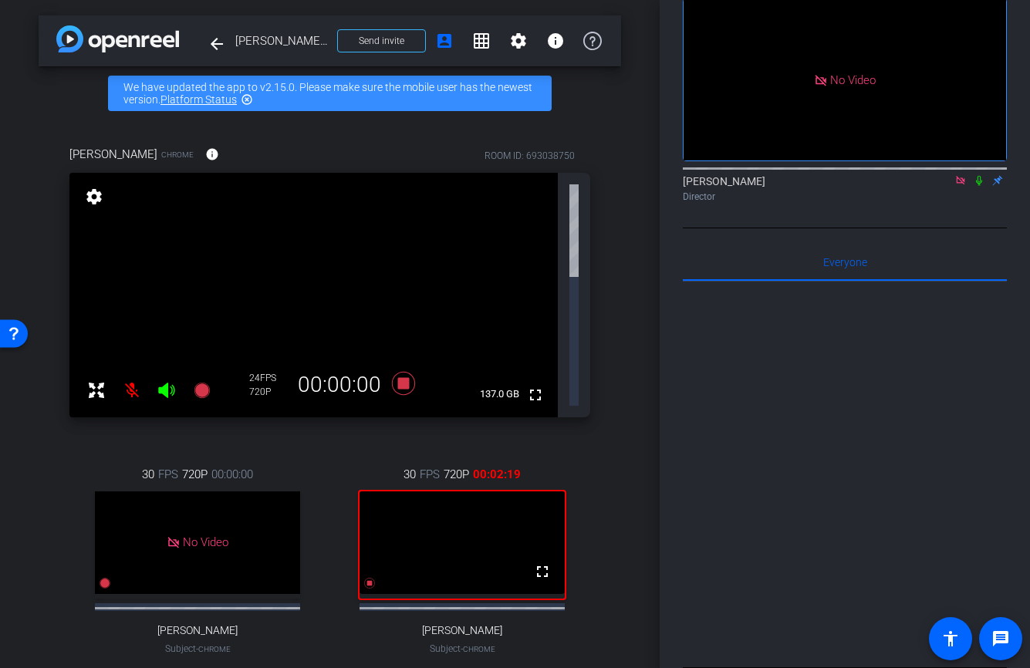
scroll to position [83, 0]
click at [370, 577] on icon at bounding box center [369, 583] width 12 height 12
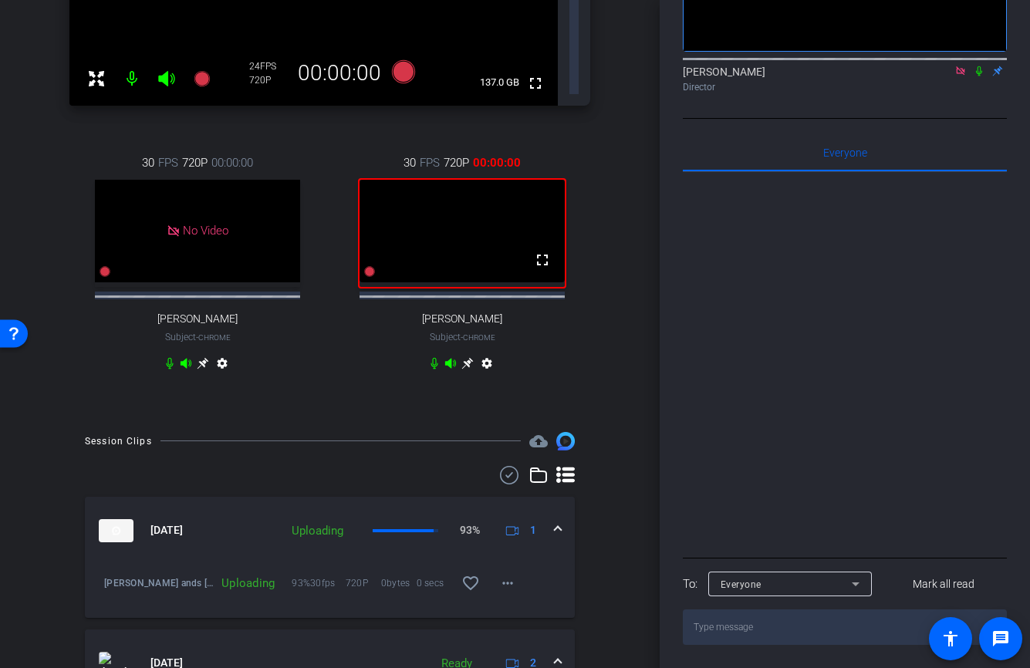
scroll to position [410, 0]
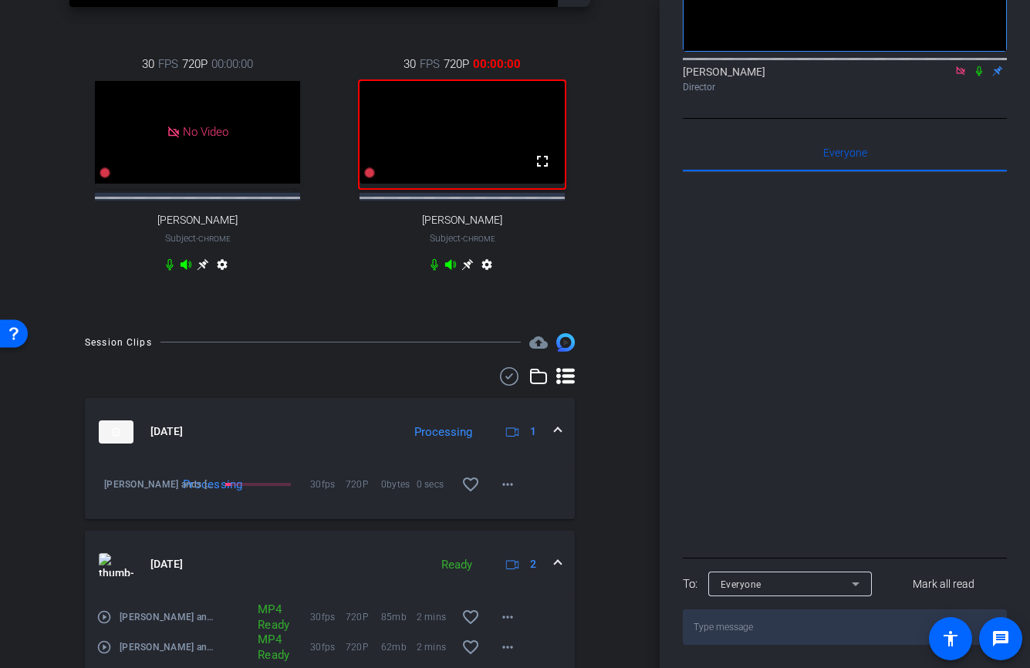
click at [559, 423] on span at bounding box center [558, 431] width 6 height 16
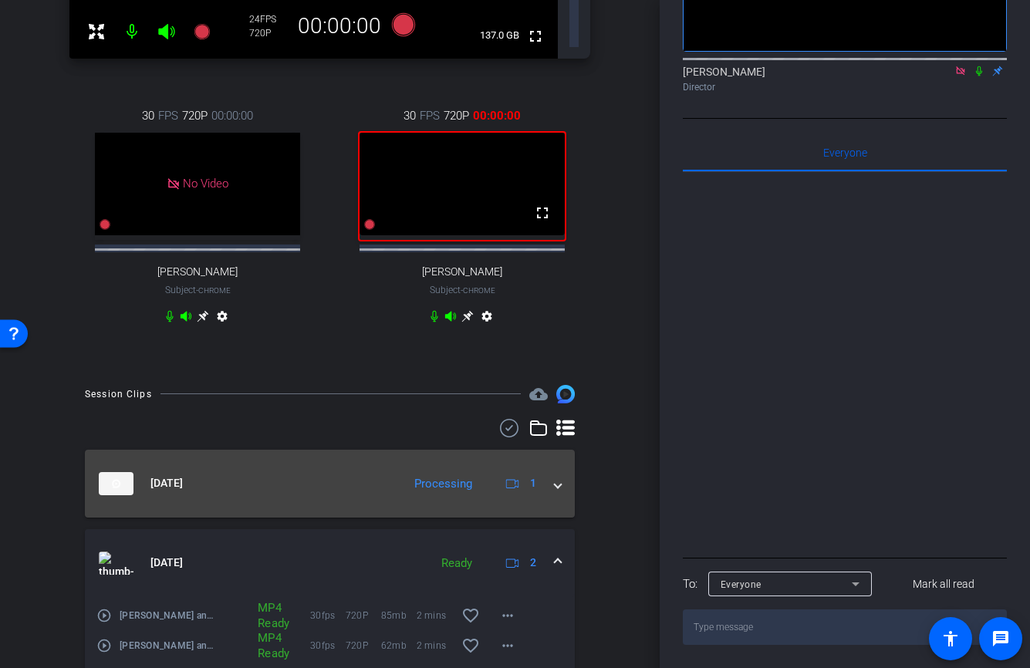
scroll to position [357, 0]
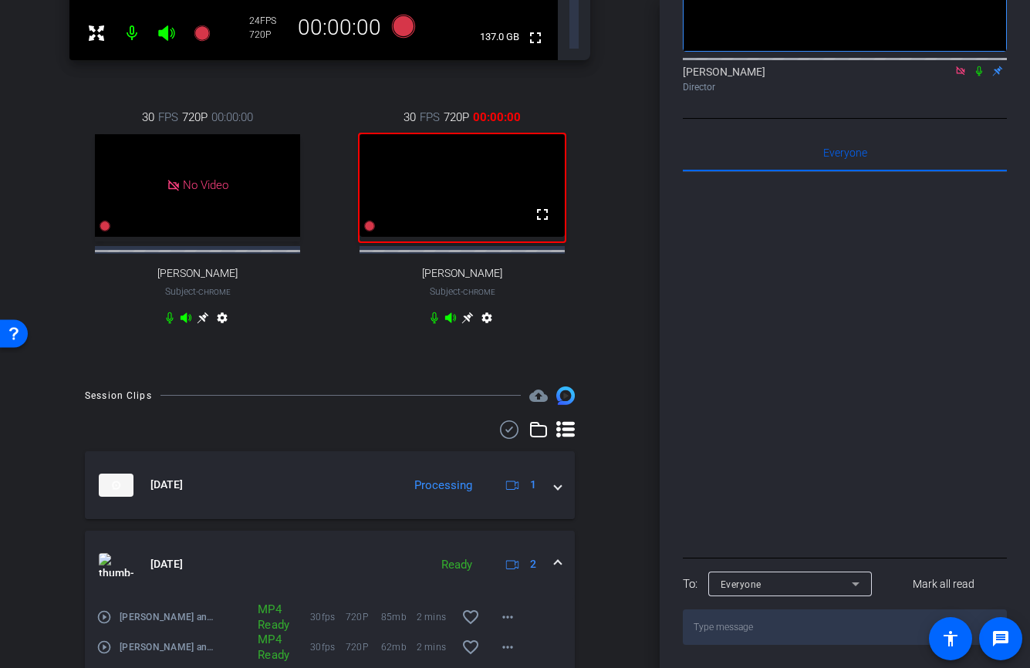
click at [561, 556] on span at bounding box center [558, 564] width 6 height 16
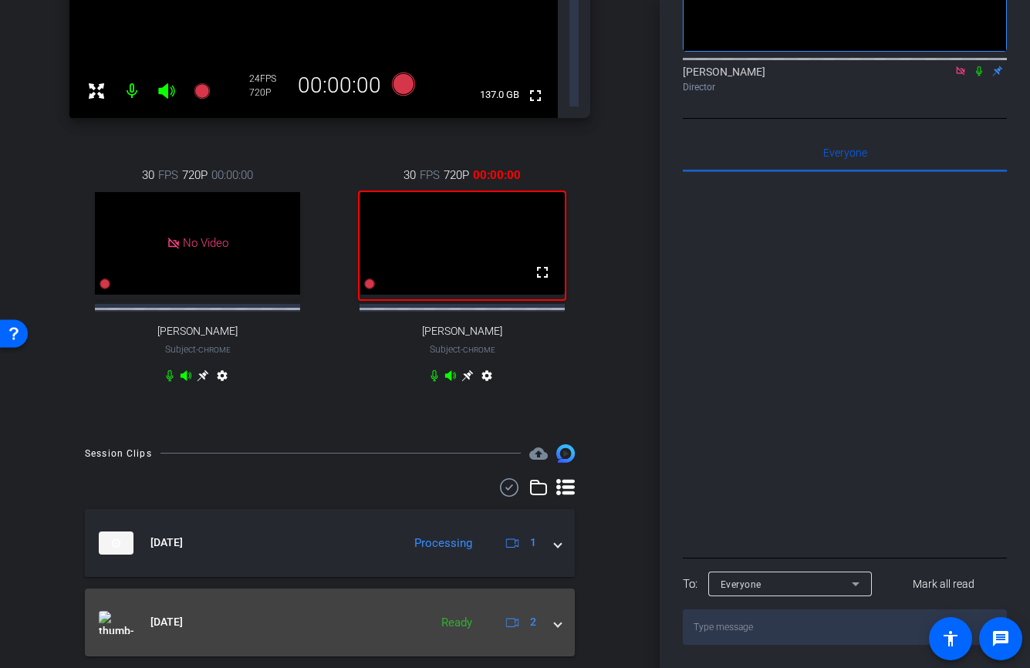
scroll to position [274, 0]
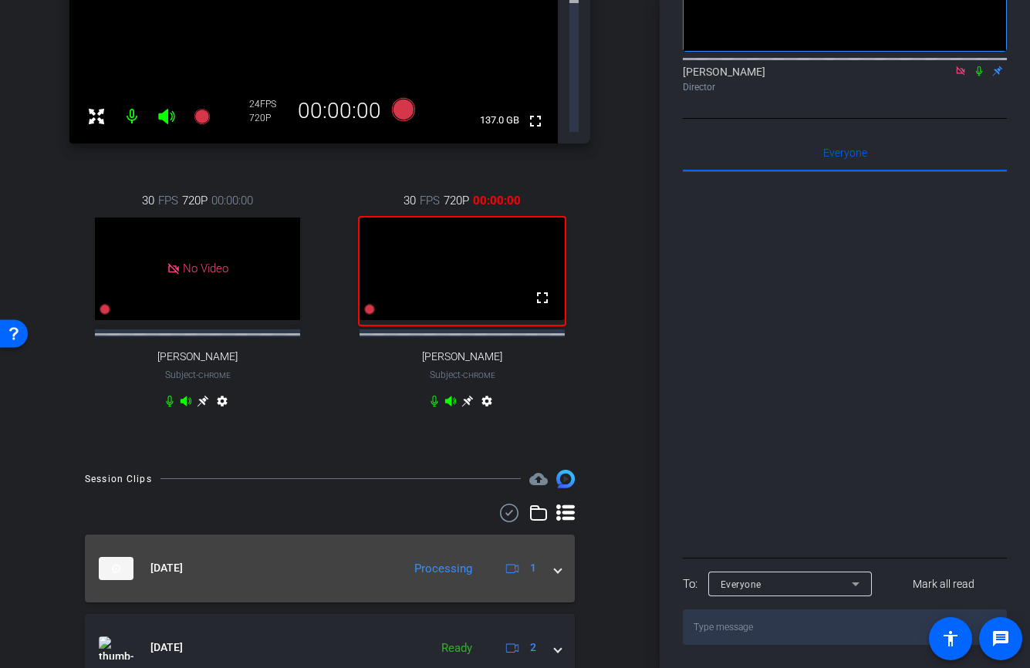
click at [558, 560] on span at bounding box center [558, 568] width 6 height 16
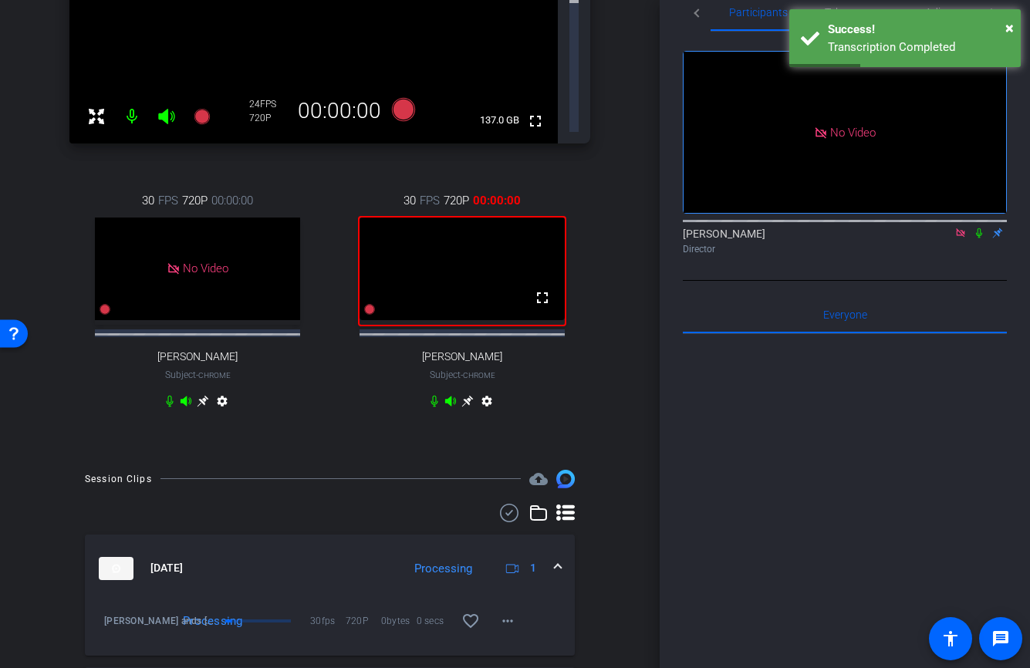
scroll to position [0, 0]
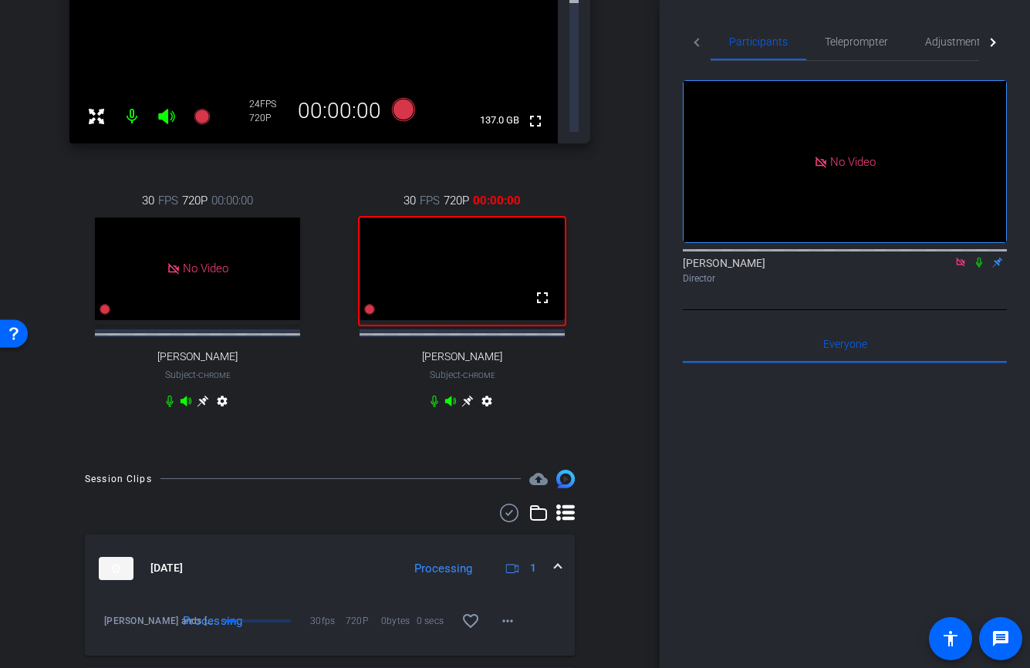
click at [975, 268] on icon at bounding box center [979, 262] width 12 height 11
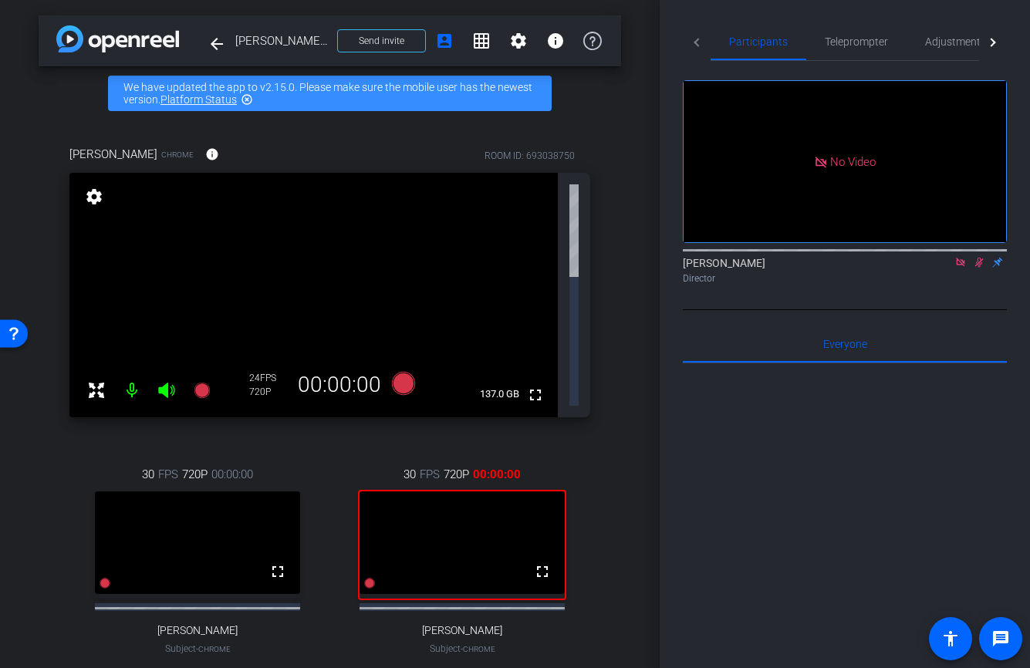
click at [973, 268] on icon at bounding box center [979, 262] width 12 height 11
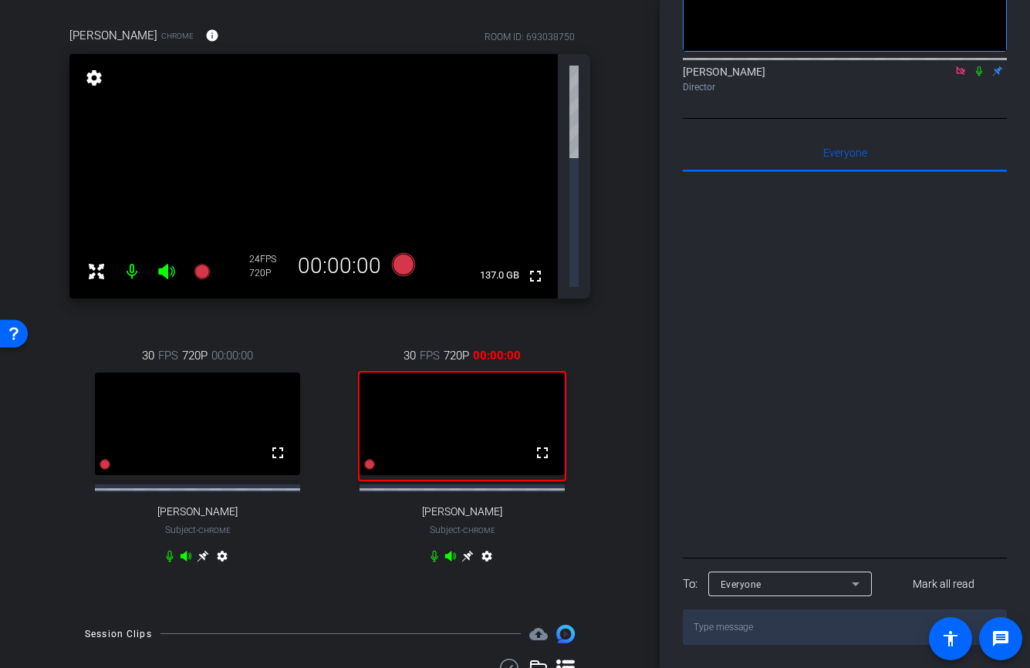
scroll to position [280, 0]
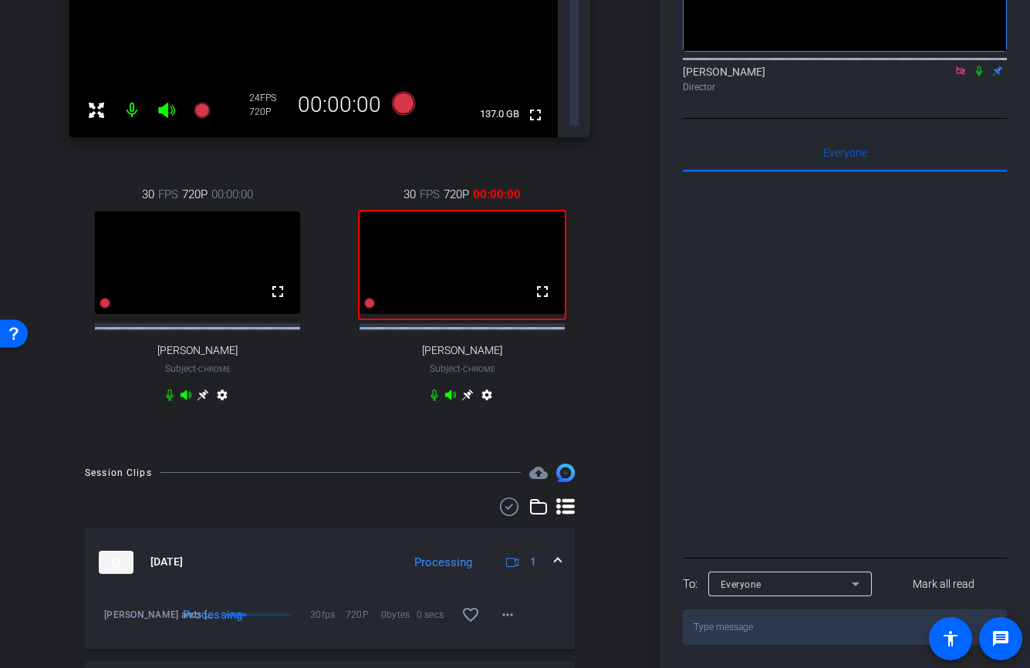
click at [559, 554] on span at bounding box center [558, 562] width 6 height 16
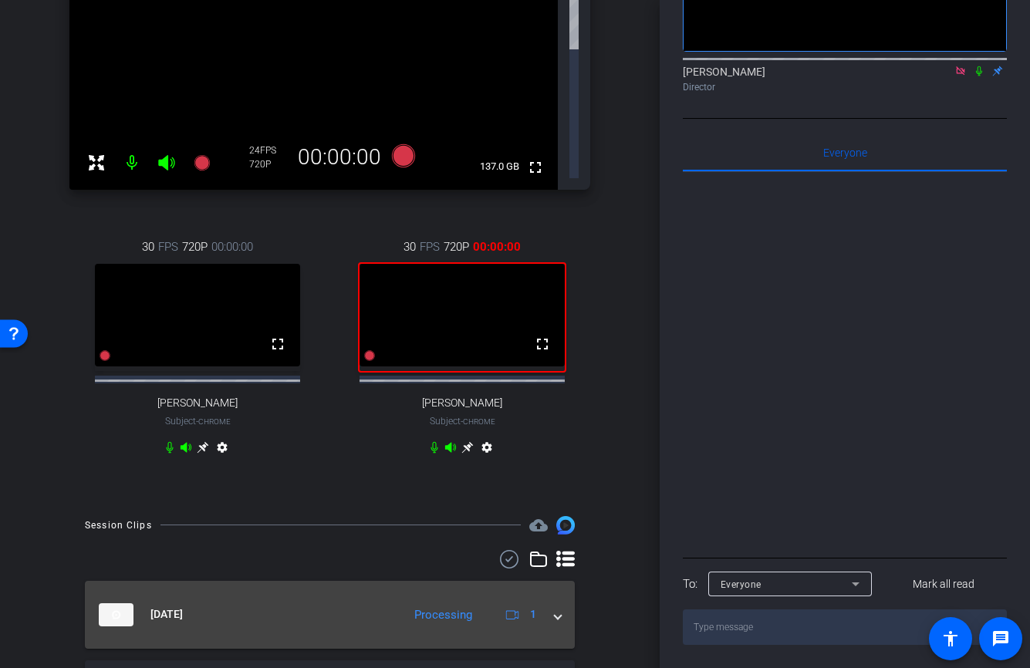
scroll to position [227, 0]
click at [558, 607] on span at bounding box center [558, 615] width 6 height 16
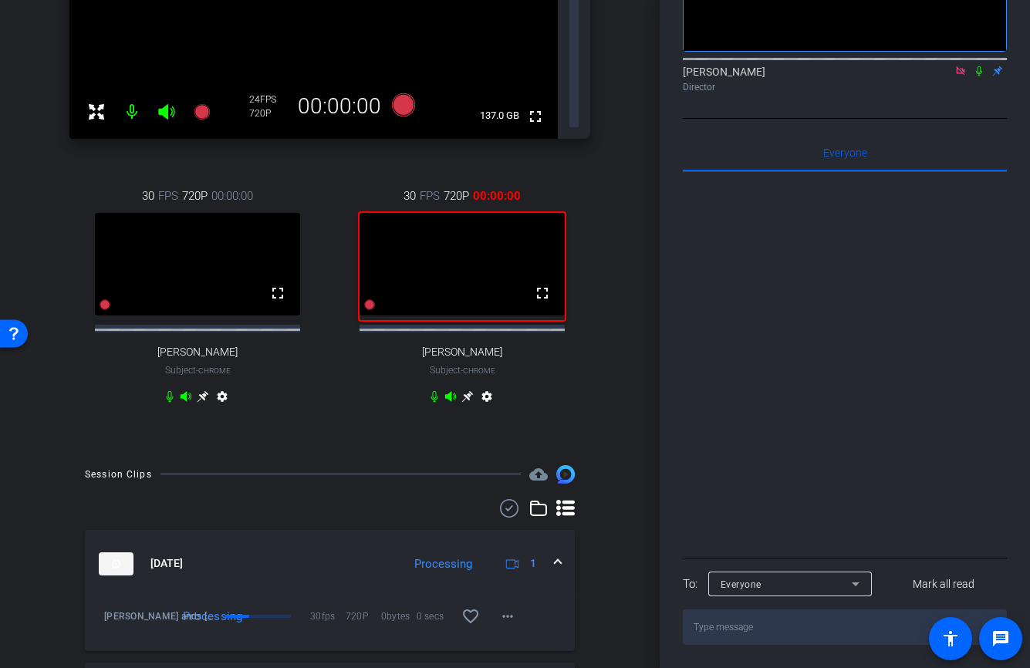
scroll to position [280, 0]
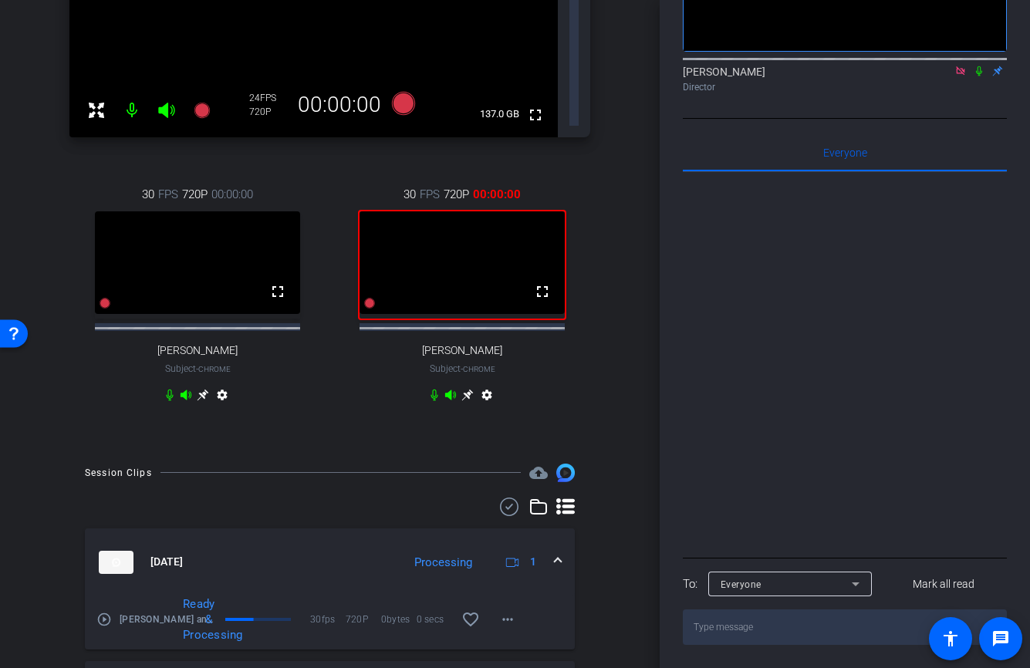
click at [562, 528] on mat-expansion-panel-header "Sep 12, 2025 Processing 1" at bounding box center [330, 562] width 490 height 68
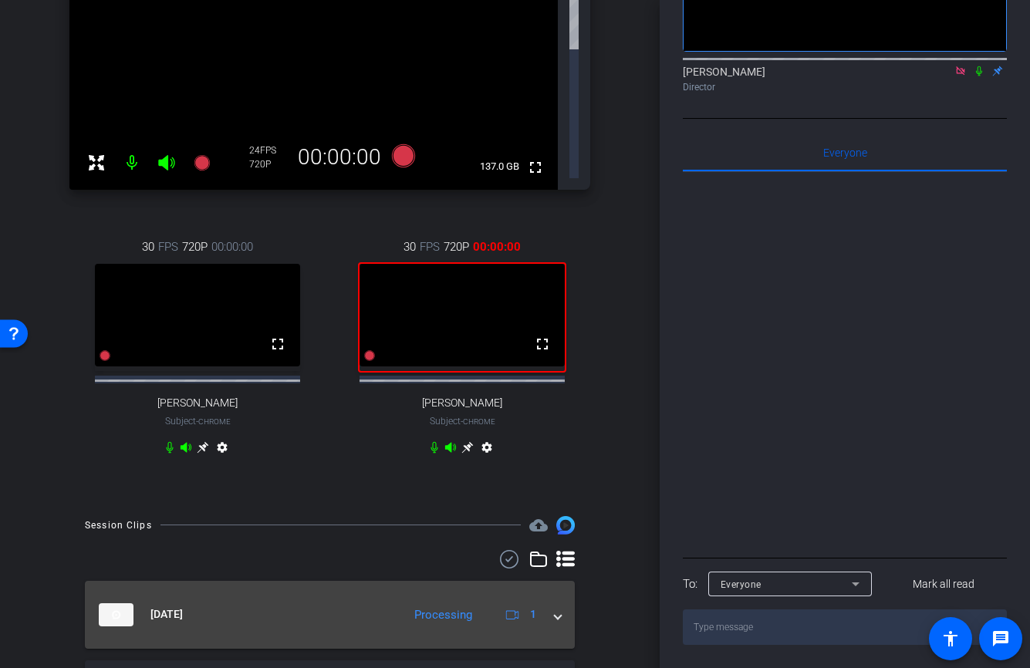
scroll to position [227, 0]
click at [556, 607] on span at bounding box center [558, 615] width 6 height 16
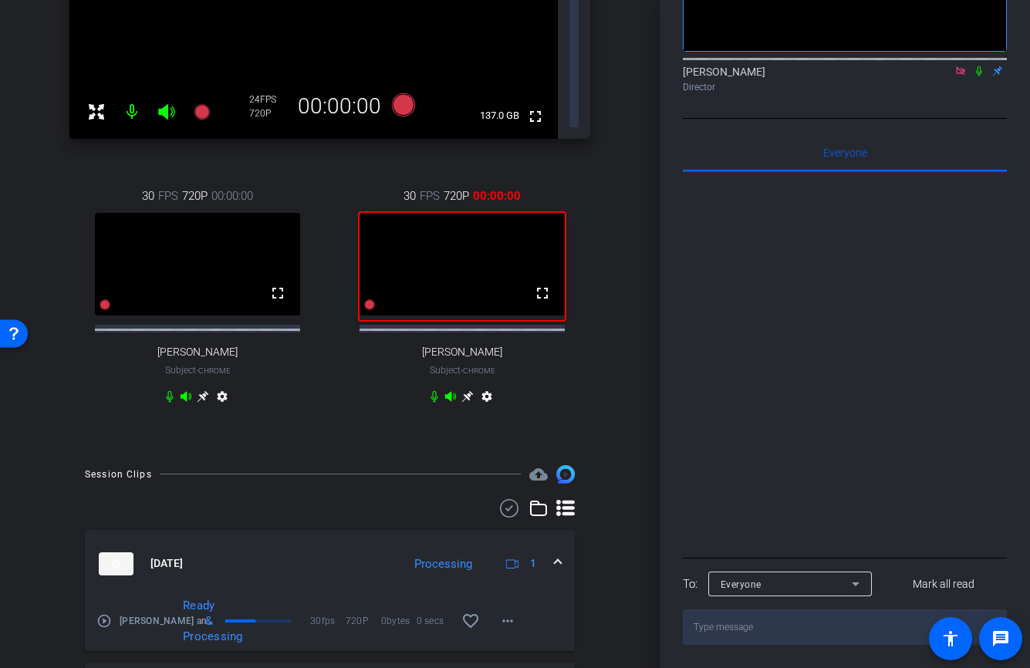
scroll to position [280, 0]
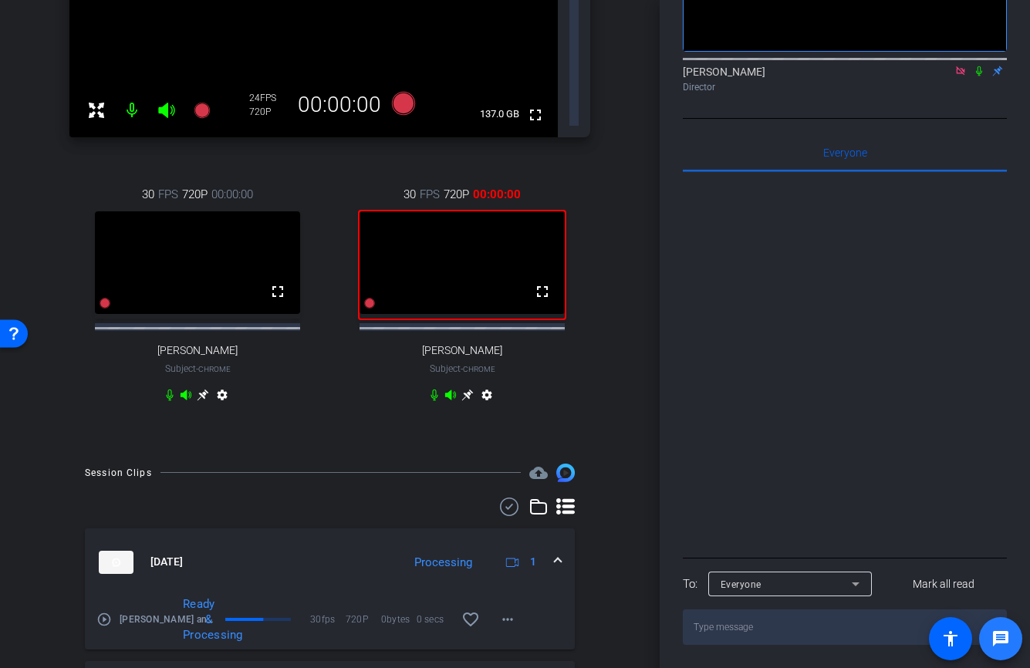
click at [997, 629] on span at bounding box center [1000, 638] width 37 height 37
click at [558, 554] on span at bounding box center [558, 562] width 6 height 16
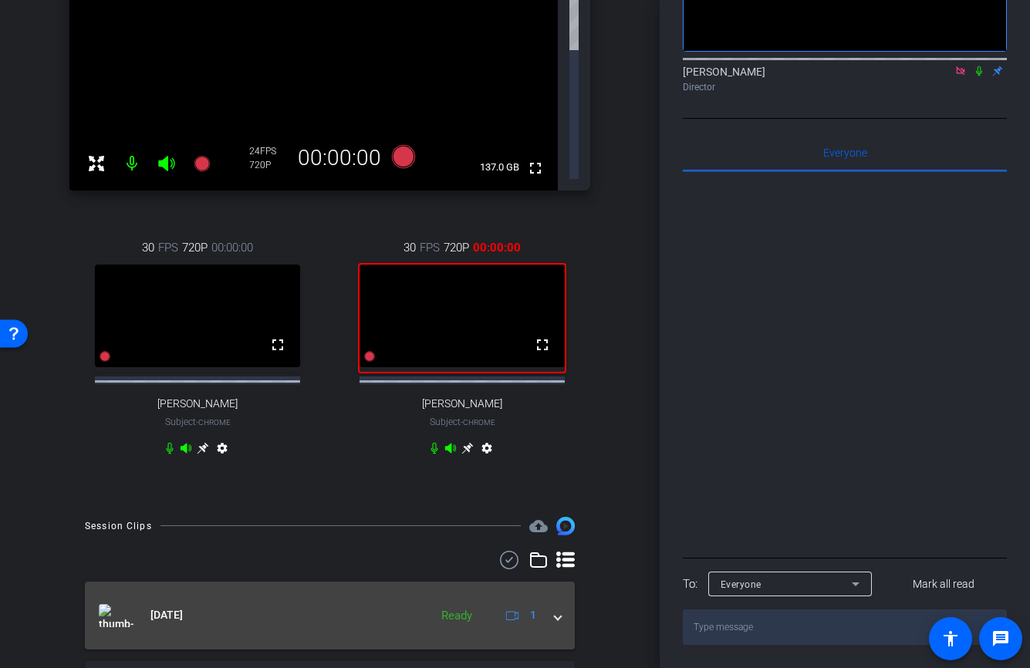
click at [553, 604] on div "Sep 12, 2025 Ready 1" at bounding box center [327, 615] width 456 height 23
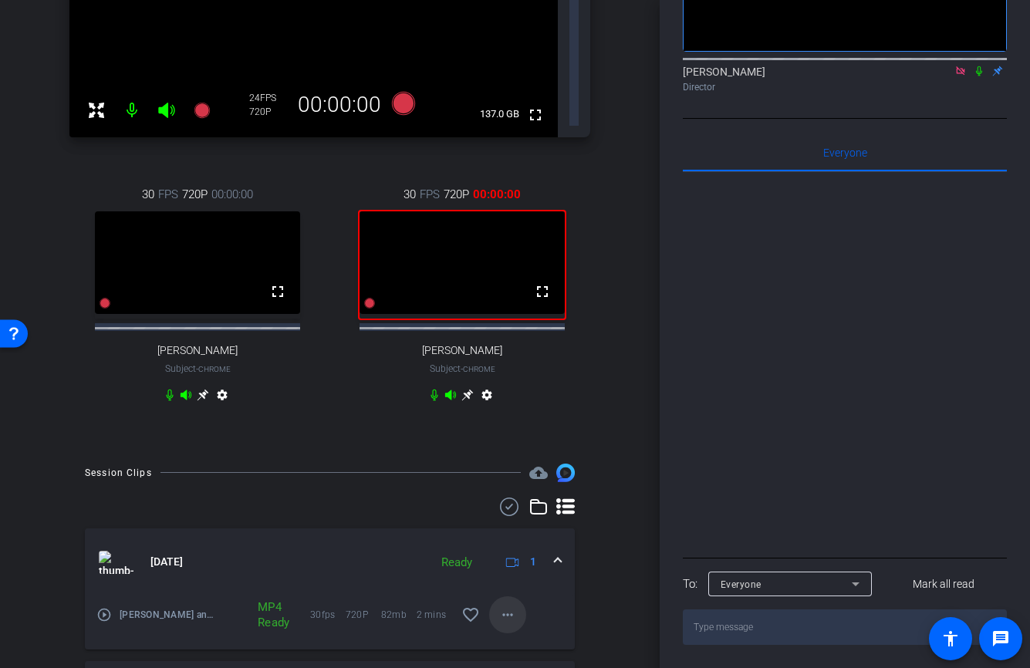
click at [501, 605] on mat-icon "more_horiz" at bounding box center [507, 614] width 19 height 19
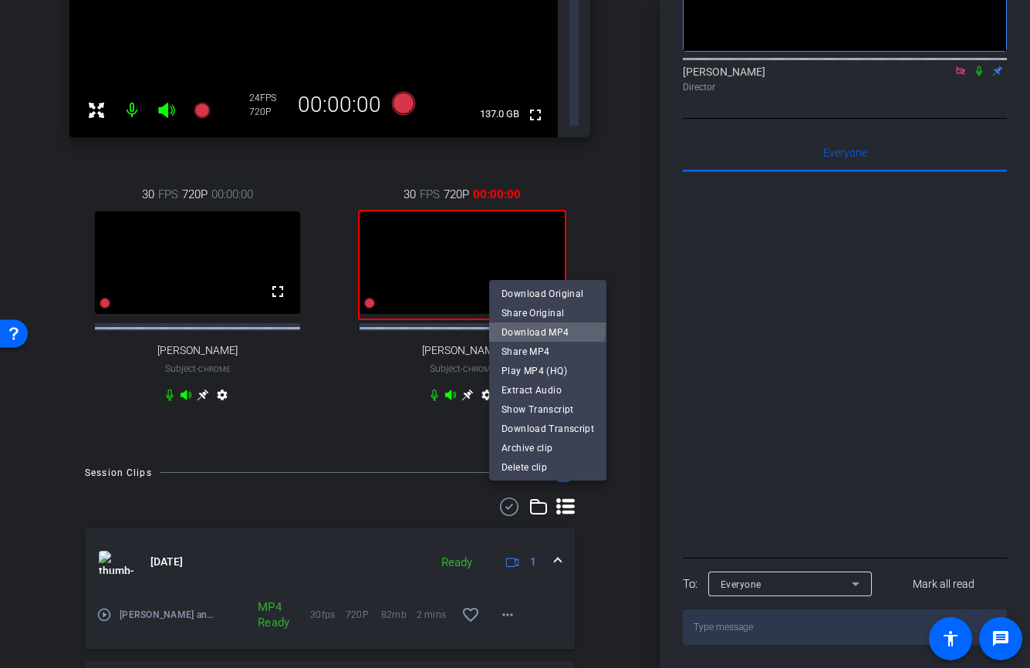
click at [542, 327] on span "Download MP4" at bounding box center [547, 332] width 93 height 19
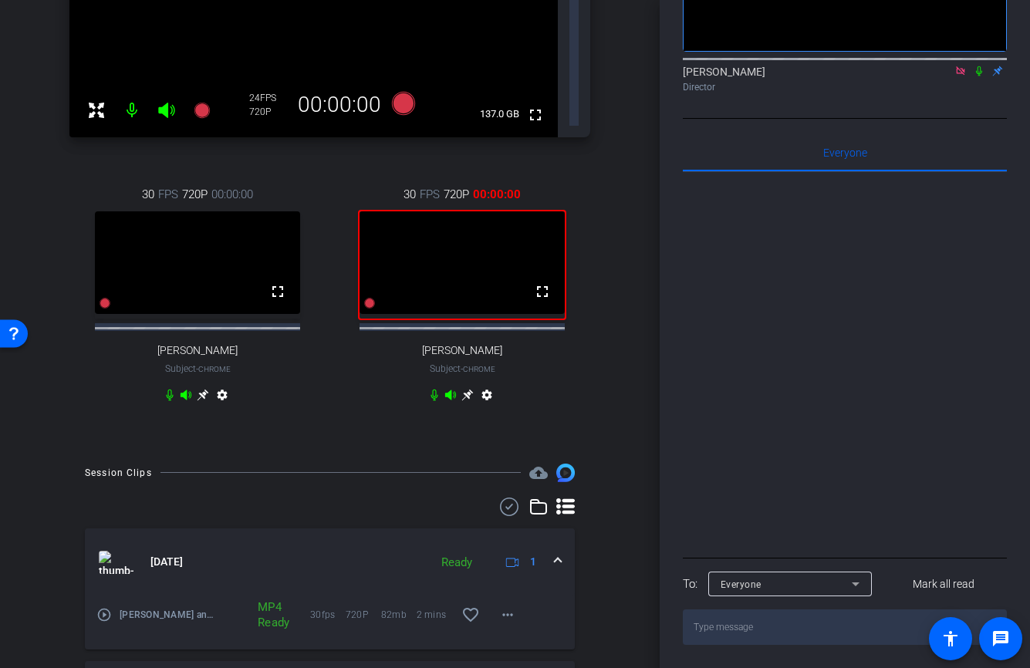
click at [979, 65] on mat-icon at bounding box center [979, 71] width 19 height 14
click at [983, 64] on mat-icon at bounding box center [979, 71] width 19 height 14
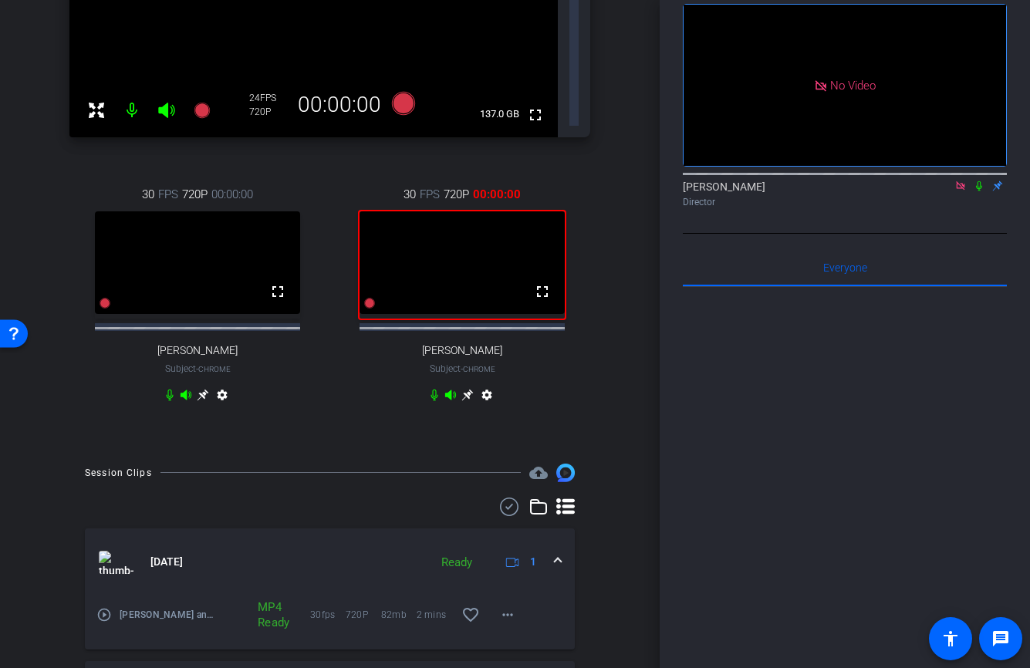
scroll to position [0, 0]
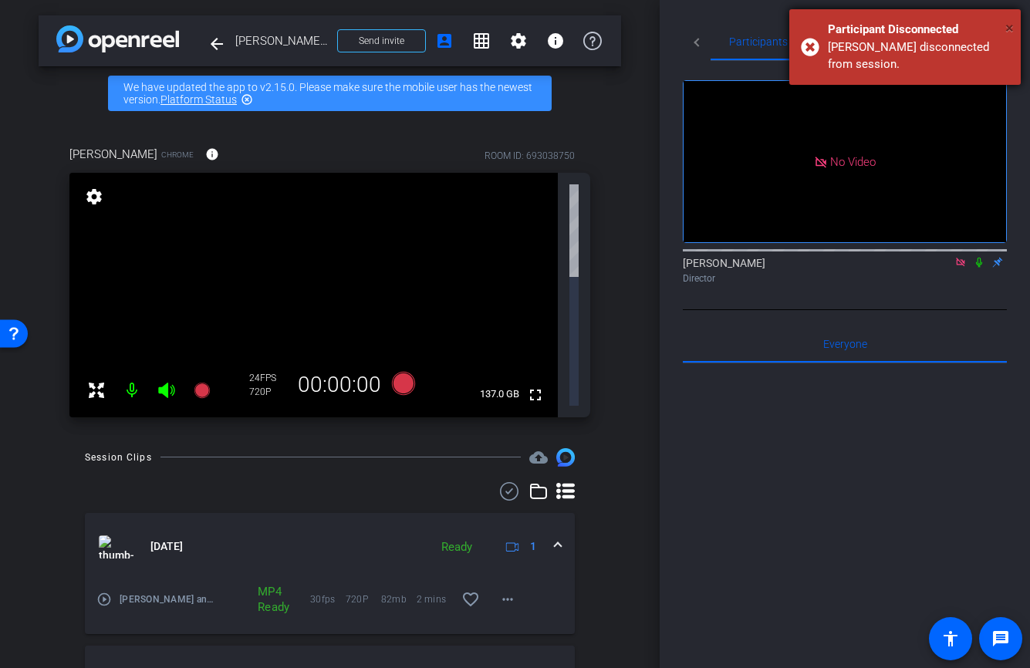
click at [1007, 23] on span "×" at bounding box center [1009, 28] width 8 height 19
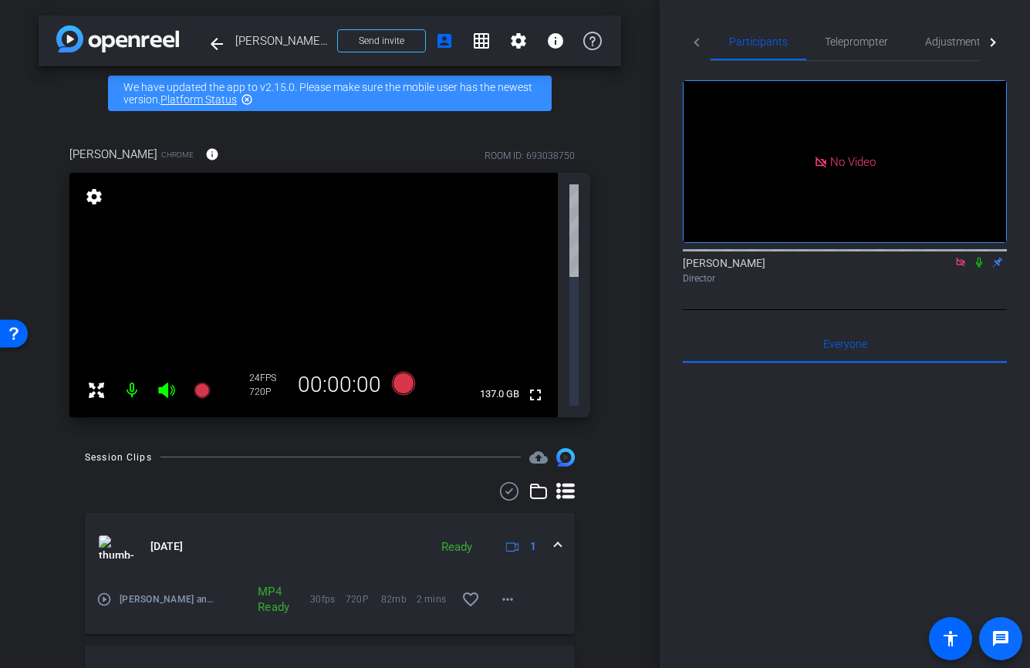
click at [997, 642] on mat-icon "message" at bounding box center [1000, 638] width 19 height 19
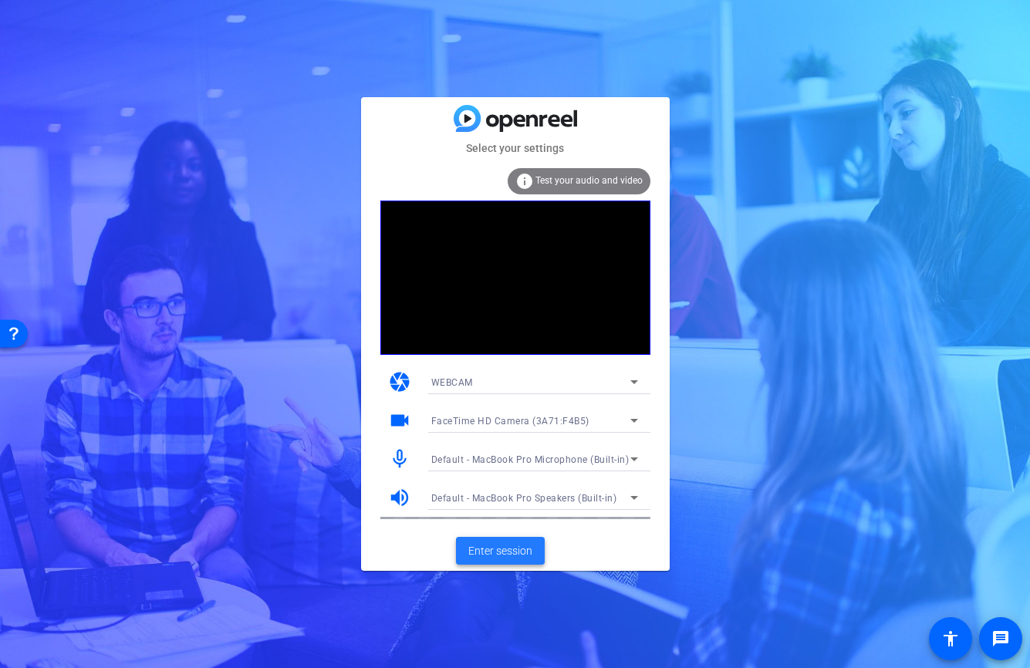
click at [503, 548] on span "Enter session" at bounding box center [500, 551] width 64 height 16
click at [517, 538] on span at bounding box center [500, 550] width 89 height 37
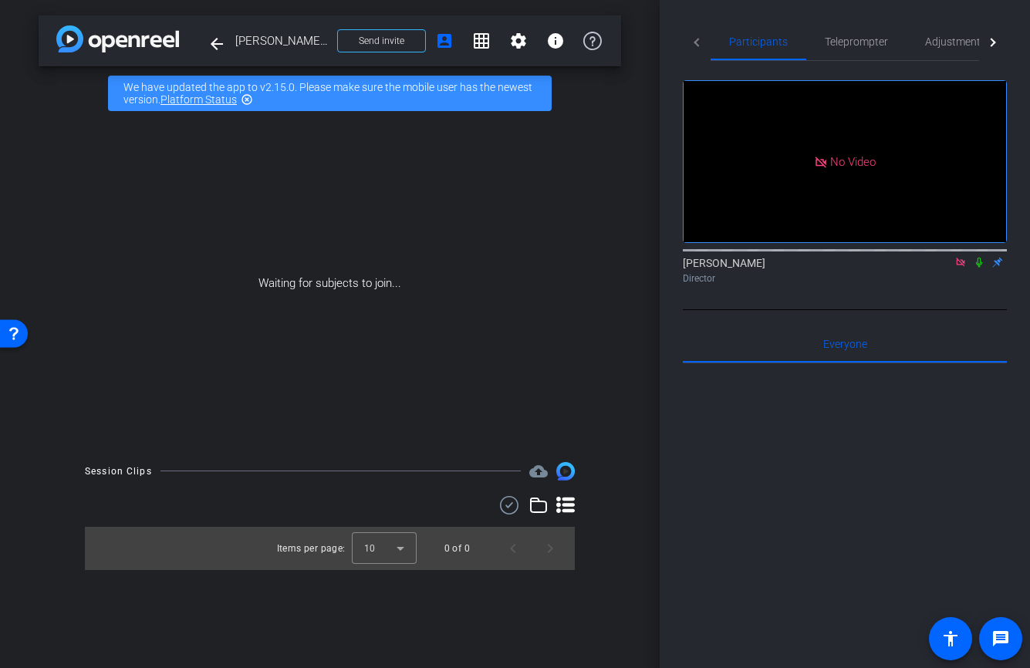
click at [980, 268] on icon at bounding box center [979, 262] width 12 height 11
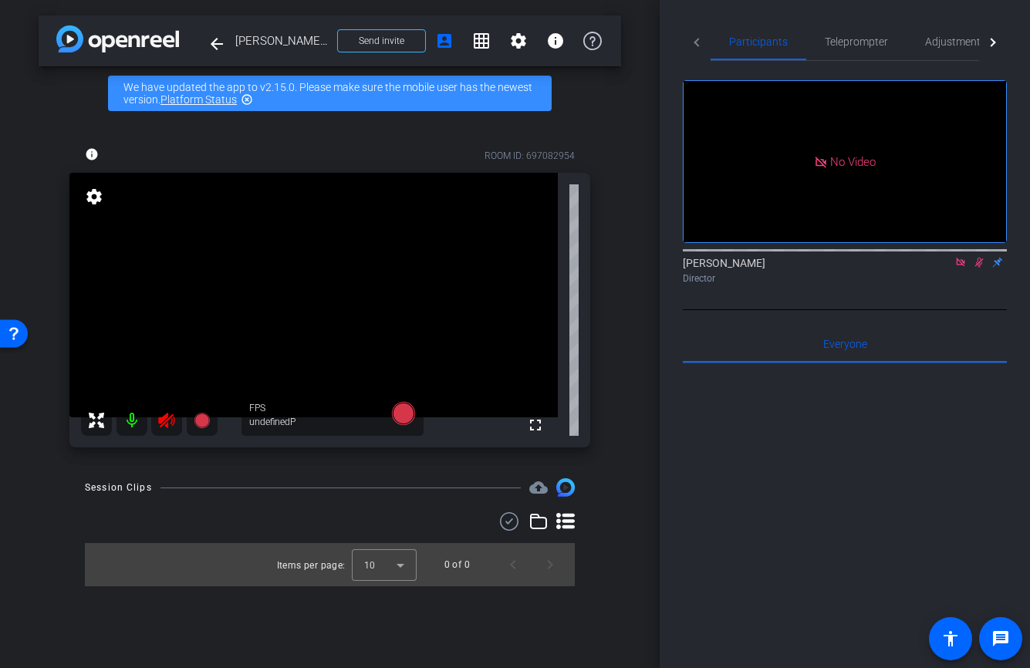
click at [974, 268] on icon at bounding box center [979, 262] width 12 height 11
click at [975, 268] on icon at bounding box center [979, 262] width 12 height 11
click at [979, 268] on icon at bounding box center [979, 263] width 8 height 10
click at [979, 268] on icon at bounding box center [979, 263] width 6 height 10
click at [976, 268] on icon at bounding box center [979, 262] width 12 height 11
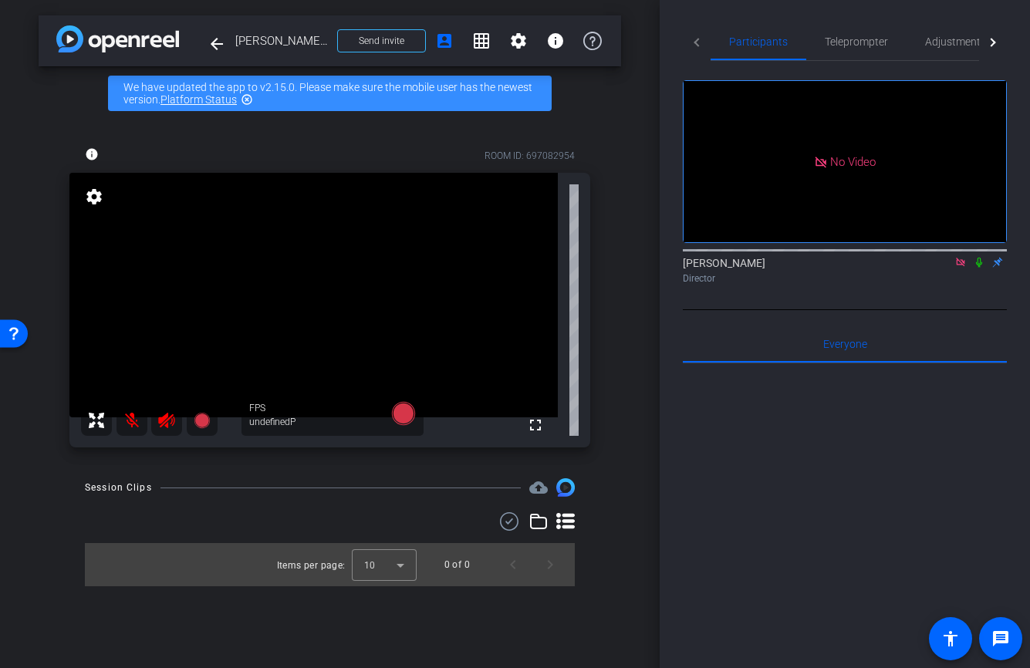
click at [976, 268] on icon at bounding box center [979, 262] width 12 height 11
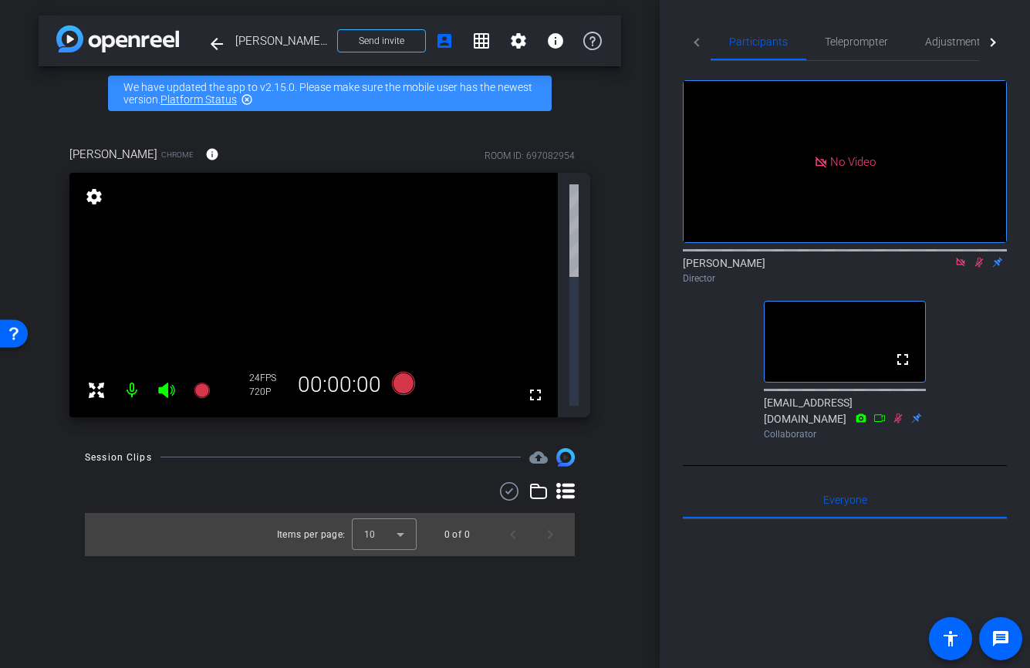
click at [977, 268] on icon at bounding box center [979, 262] width 12 height 11
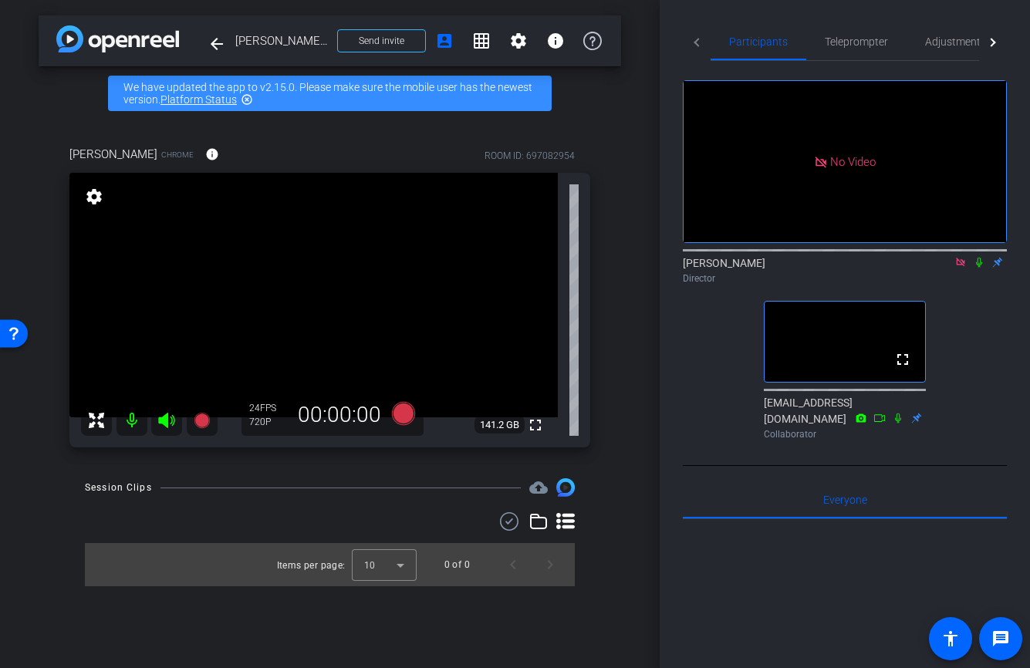
click at [975, 268] on icon at bounding box center [979, 262] width 12 height 11
click at [978, 268] on icon at bounding box center [979, 262] width 12 height 11
click at [983, 268] on icon at bounding box center [979, 262] width 12 height 11
click at [980, 268] on icon at bounding box center [979, 263] width 6 height 10
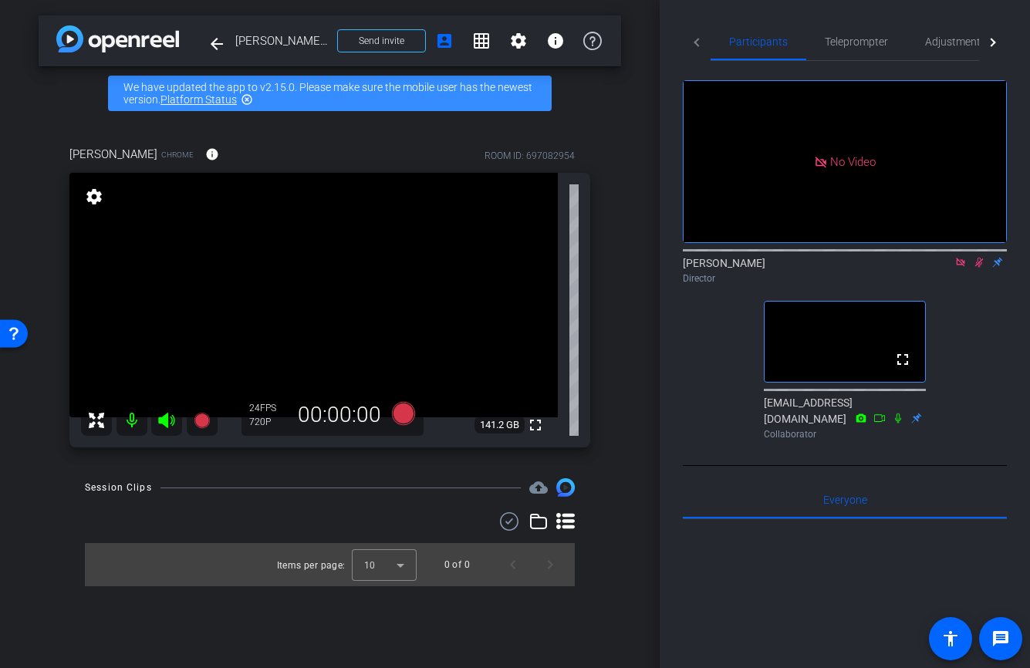
click at [978, 268] on icon at bounding box center [979, 263] width 8 height 10
click at [980, 268] on icon at bounding box center [979, 262] width 12 height 11
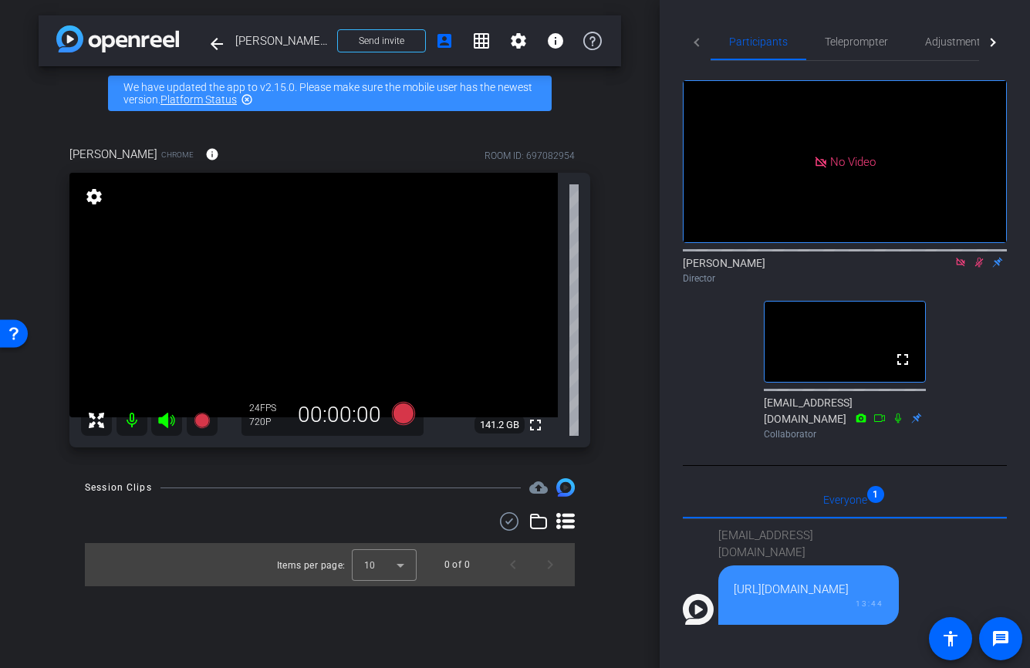
click at [979, 268] on icon at bounding box center [979, 263] width 8 height 10
click at [979, 268] on icon at bounding box center [979, 262] width 12 height 11
click at [996, 629] on mat-icon "message" at bounding box center [1000, 638] width 19 height 19
click at [822, 551] on div "[EMAIL_ADDRESS][DOMAIN_NAME]" at bounding box center [808, 544] width 180 height 35
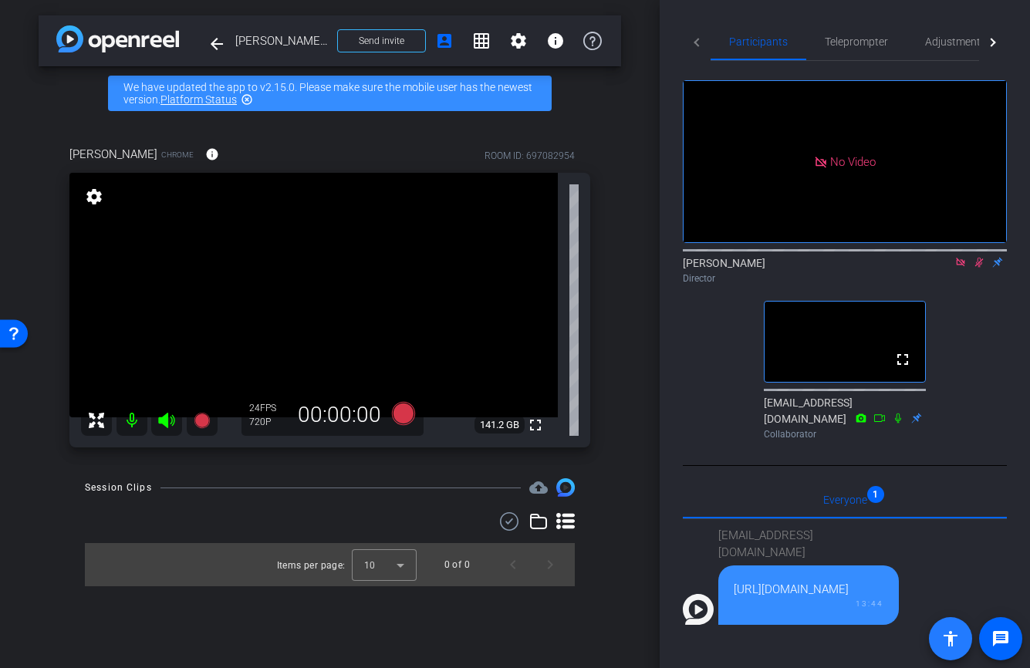
click at [959, 639] on mat-icon "accessibility" at bounding box center [950, 638] width 19 height 19
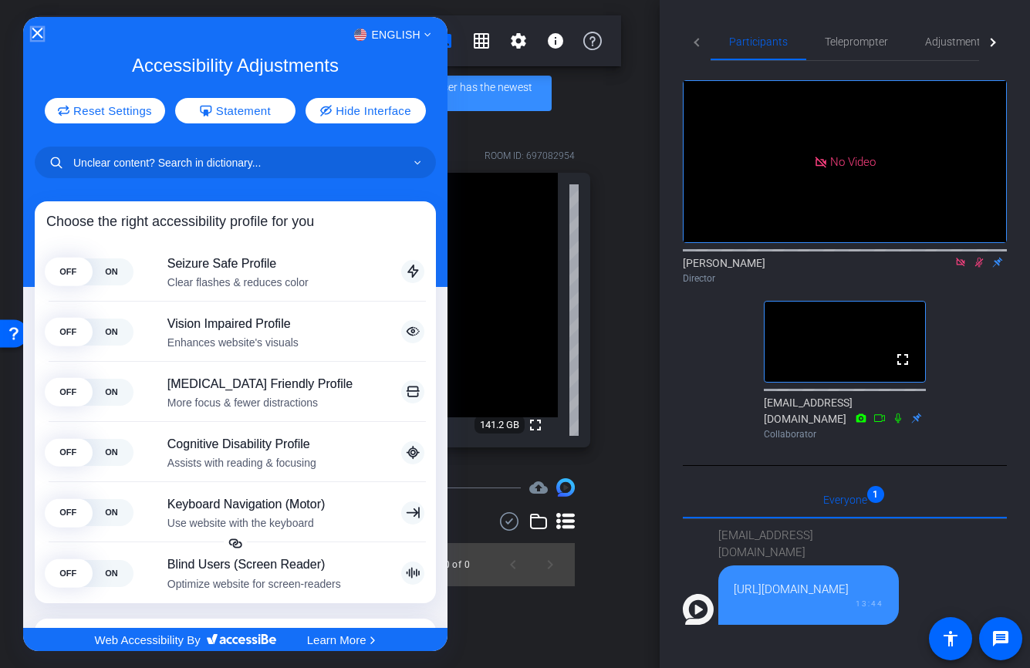
click at [35, 32] on icon "Close Accessibility Interface" at bounding box center [37, 33] width 11 height 11
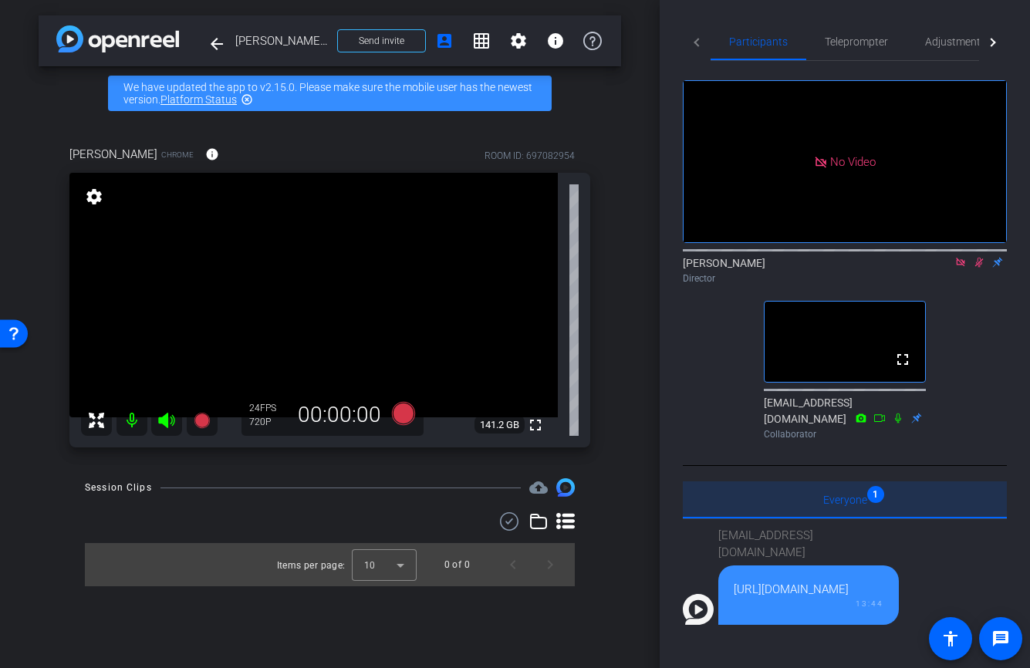
click at [849, 505] on span "Everyone 1" at bounding box center [845, 499] width 44 height 11
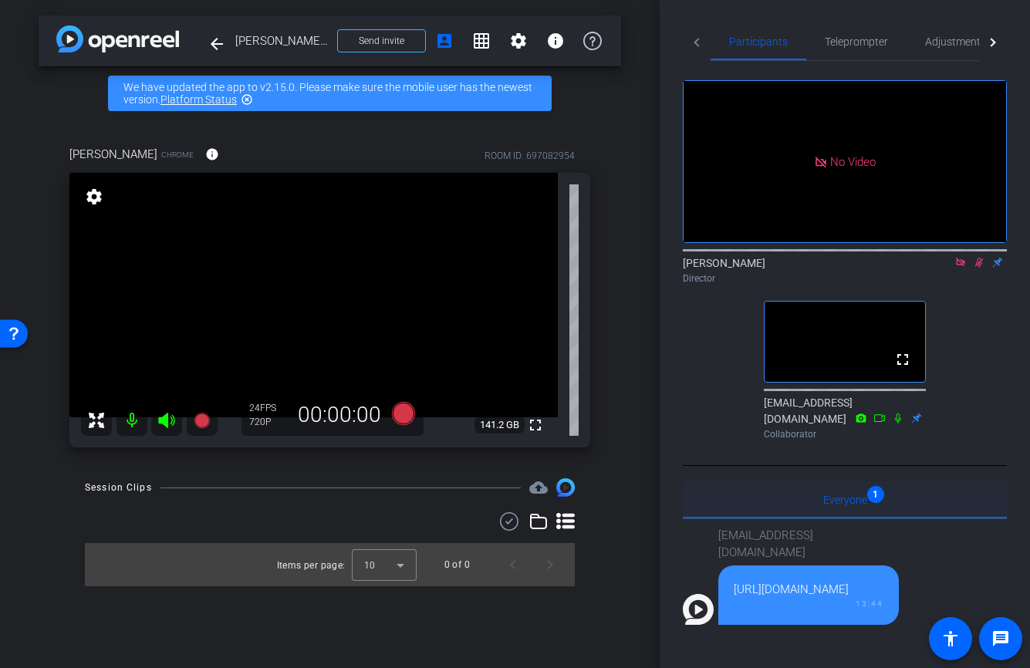
click at [850, 505] on span "Everyone 1" at bounding box center [845, 499] width 44 height 11
click at [706, 570] on div "support@openreel.com https://capture.openreel.com/dashboard 13:44" at bounding box center [837, 572] width 309 height 106
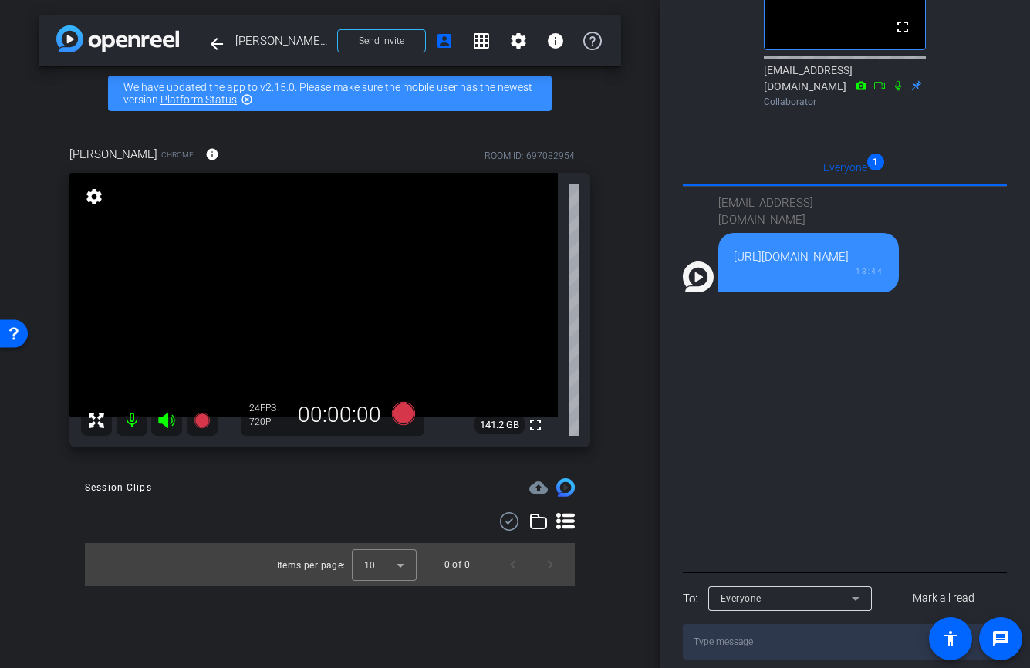
scroll to position [346, 0]
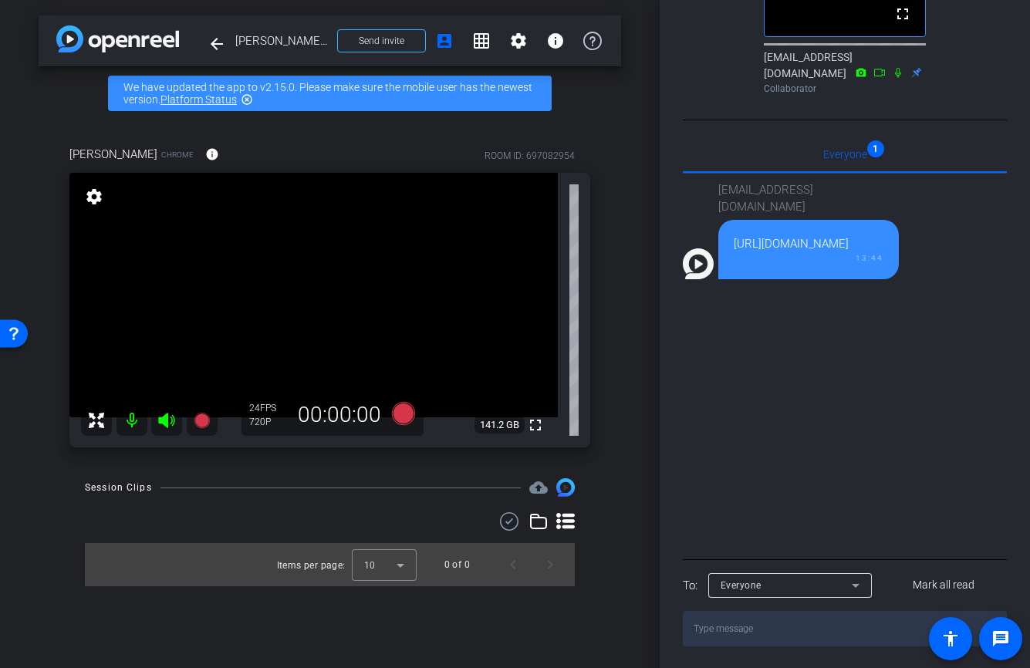
click at [777, 633] on textarea at bounding box center [845, 628] width 324 height 35
type textarea "May I try recordningher while you both chat?"
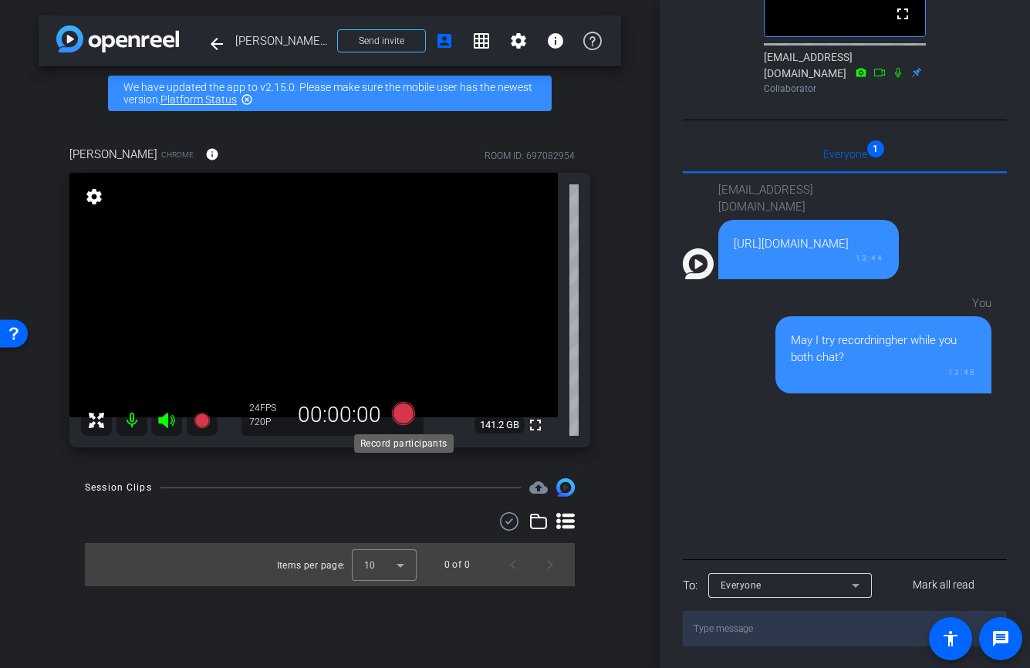
click at [407, 415] on icon at bounding box center [402, 413] width 23 height 23
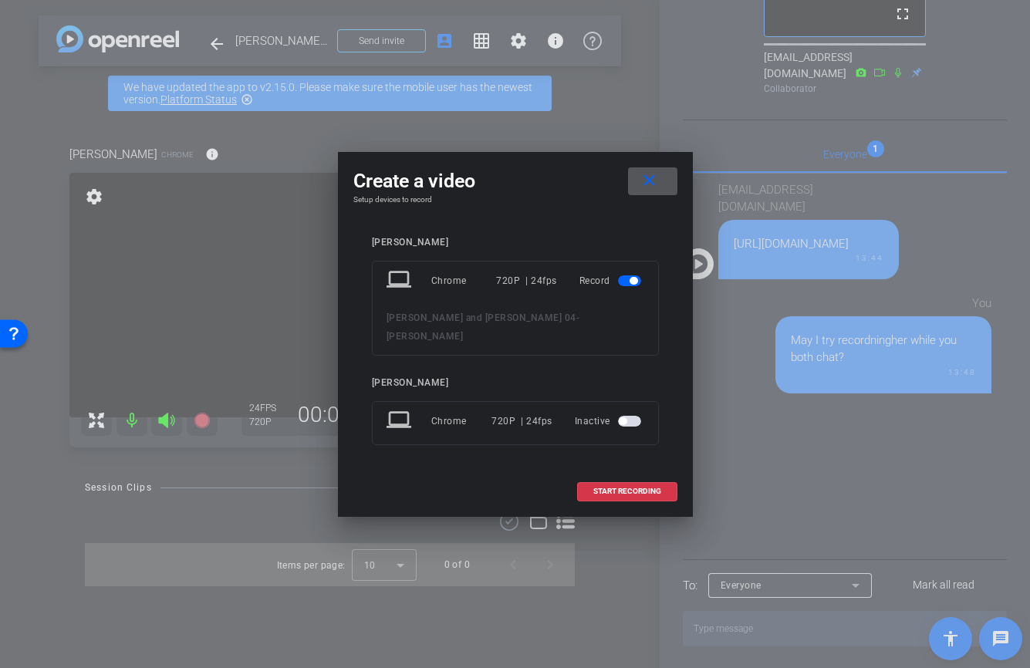
click at [655, 188] on mat-icon "close" at bounding box center [648, 180] width 19 height 19
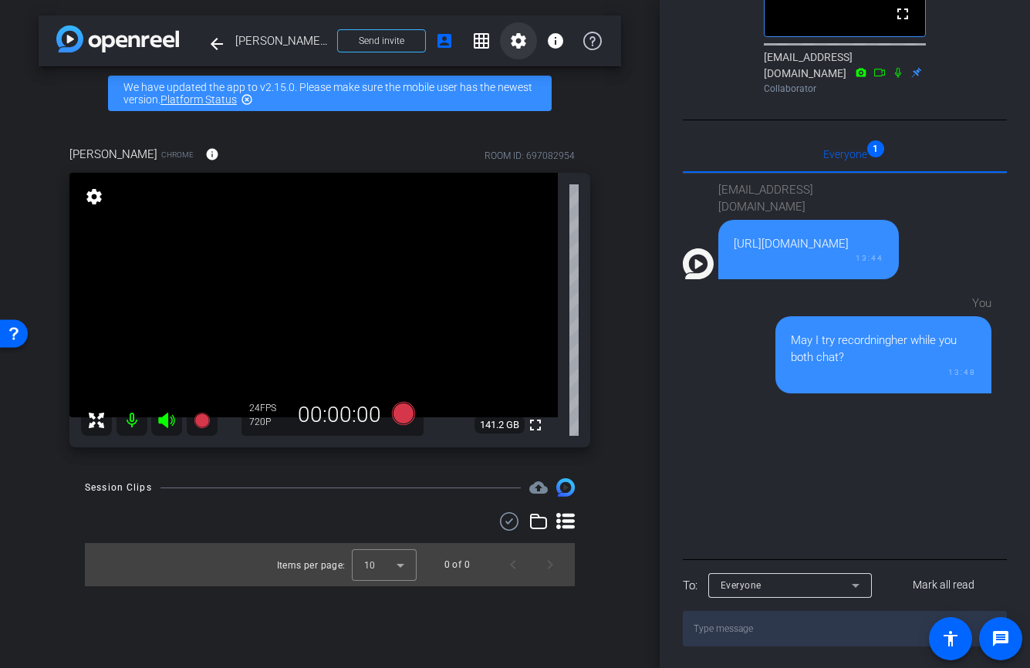
click at [526, 42] on mat-icon "settings" at bounding box center [518, 41] width 19 height 19
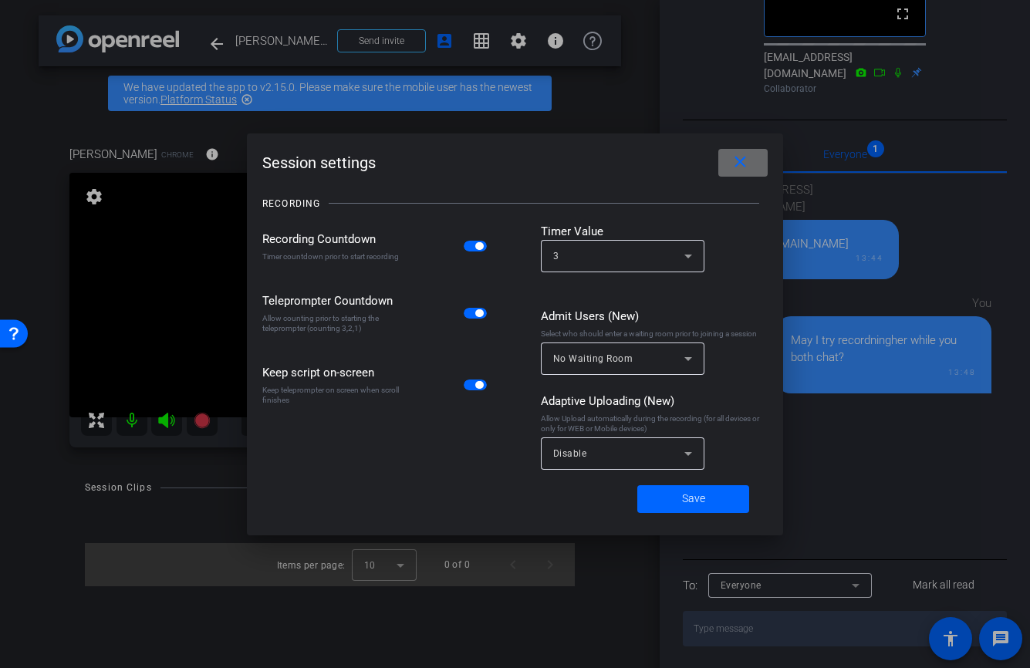
click at [739, 167] on mat-icon "close" at bounding box center [739, 162] width 19 height 19
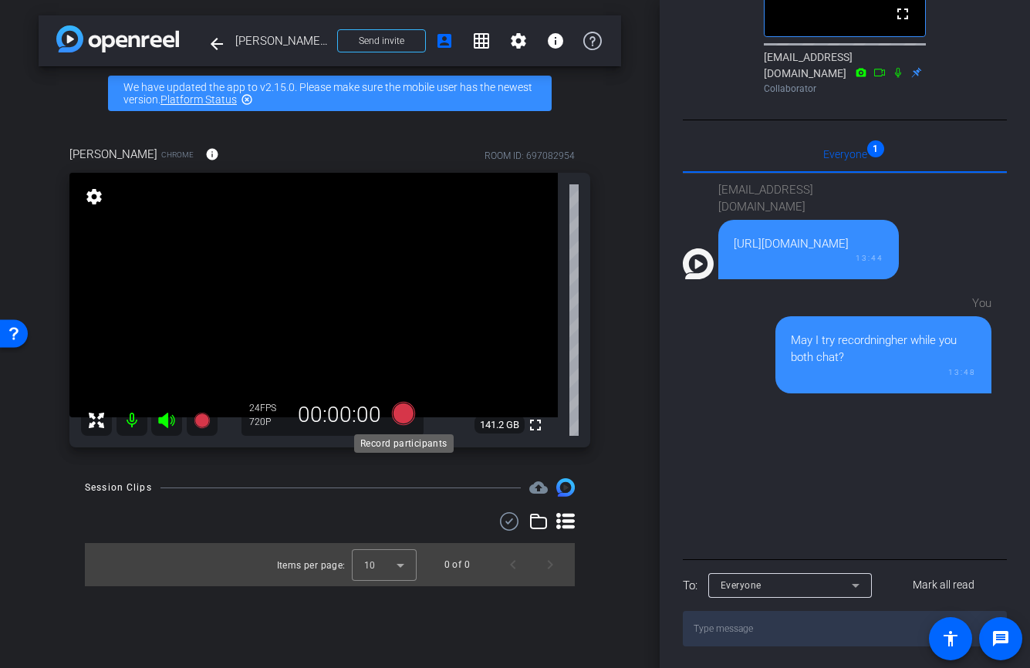
click at [396, 405] on icon at bounding box center [403, 414] width 37 height 28
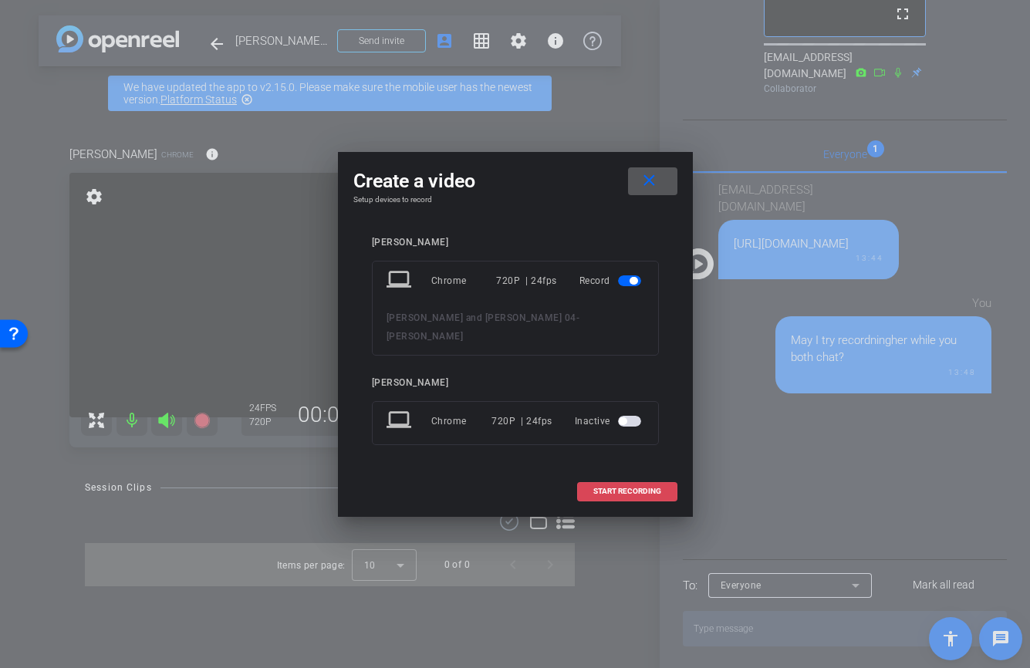
click at [649, 473] on span at bounding box center [627, 491] width 99 height 37
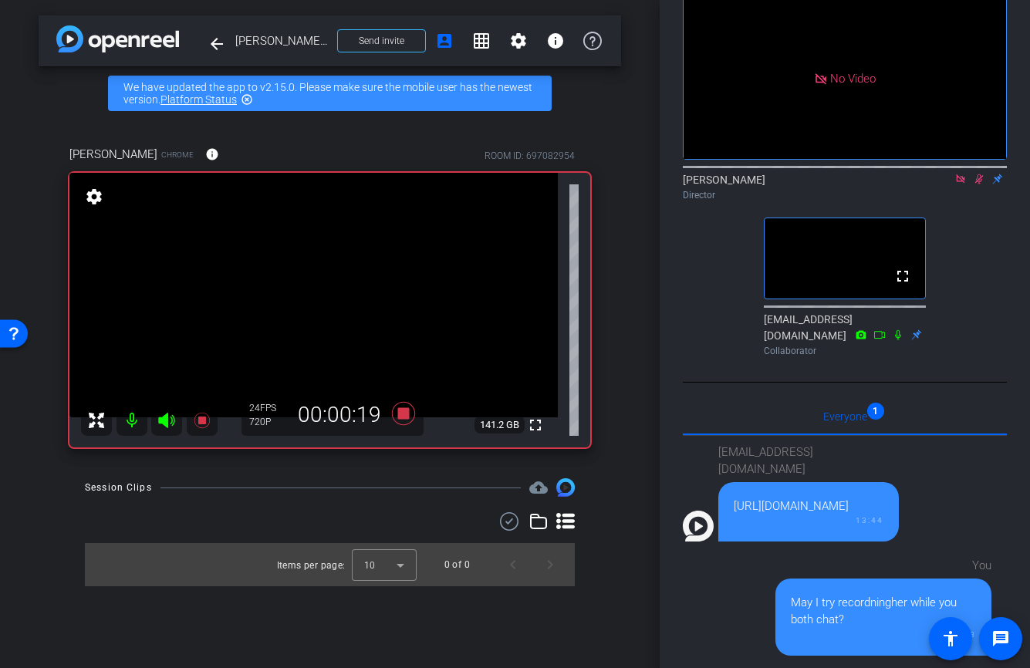
scroll to position [0, 0]
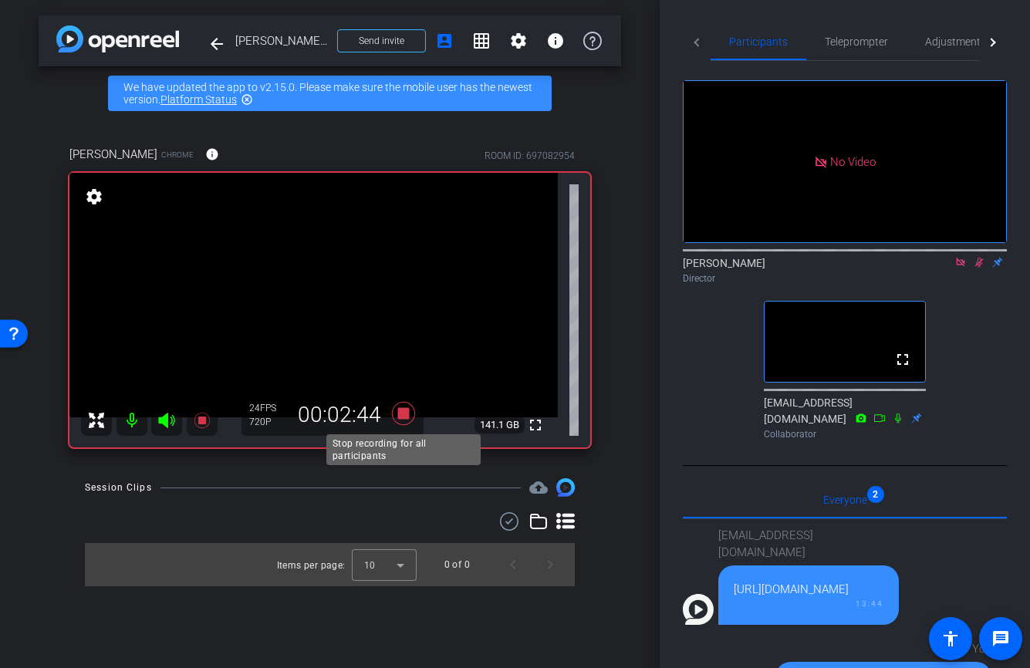
click at [401, 412] on icon at bounding box center [402, 413] width 23 height 23
click at [978, 268] on icon at bounding box center [979, 263] width 8 height 10
click at [980, 268] on icon at bounding box center [979, 263] width 6 height 10
click at [980, 268] on icon at bounding box center [979, 262] width 12 height 11
click at [410, 413] on icon at bounding box center [403, 414] width 37 height 28
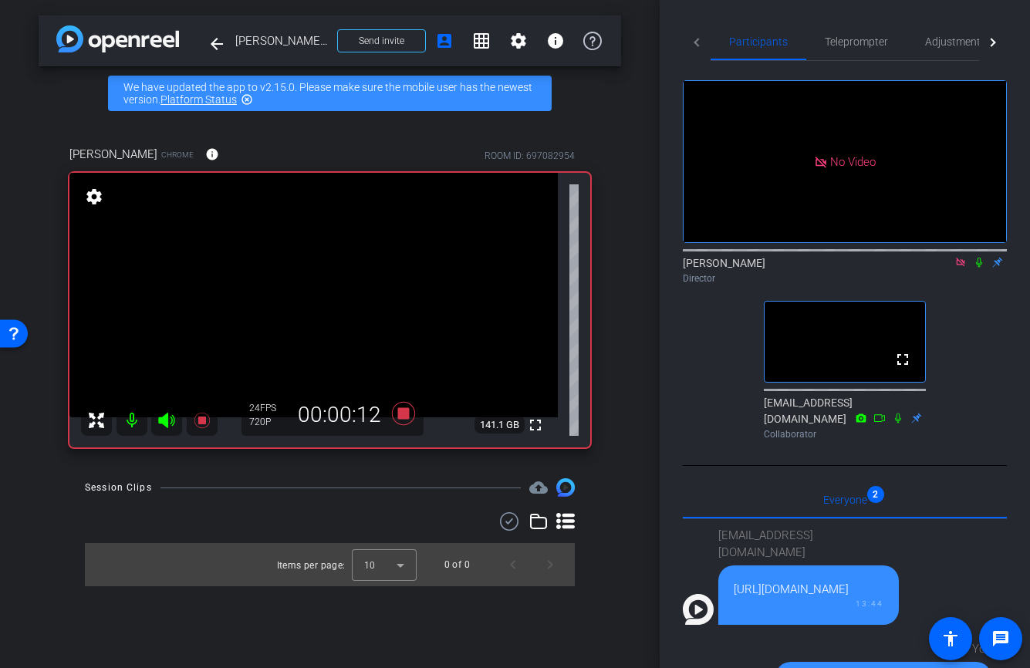
click at [980, 268] on icon at bounding box center [979, 262] width 12 height 11
click at [562, 519] on icon at bounding box center [565, 521] width 19 height 19
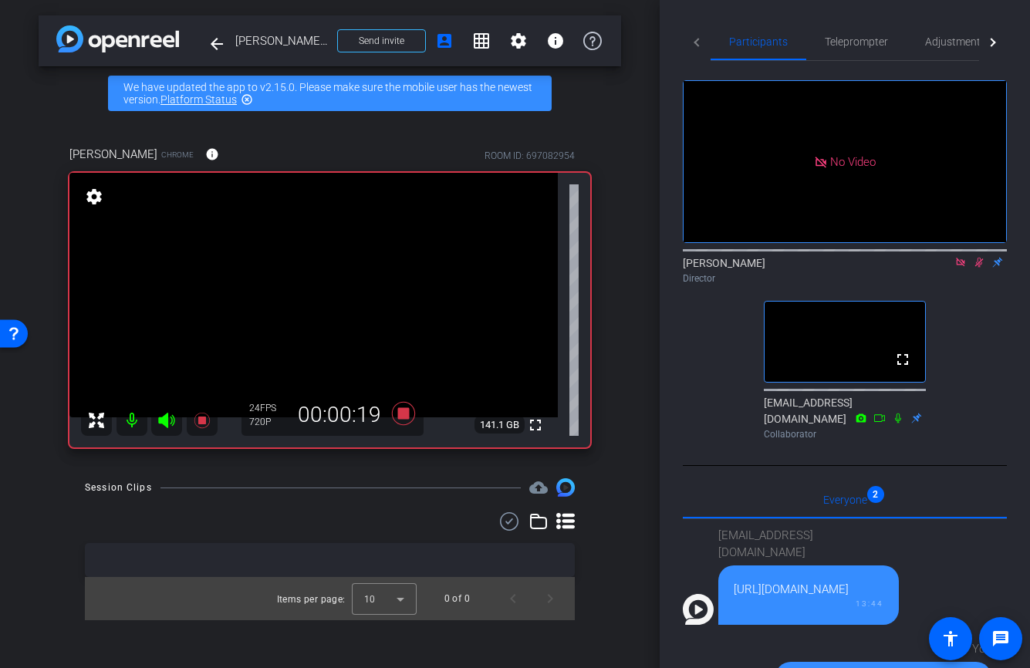
click at [562, 519] on icon at bounding box center [565, 521] width 19 height 19
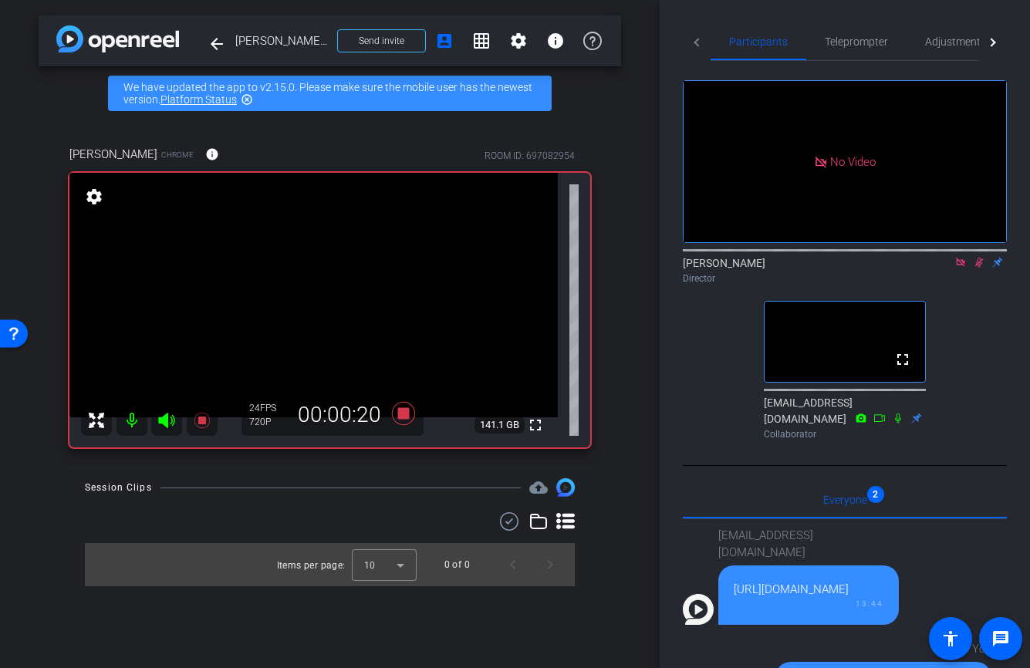
click at [562, 519] on icon at bounding box center [565, 521] width 19 height 19
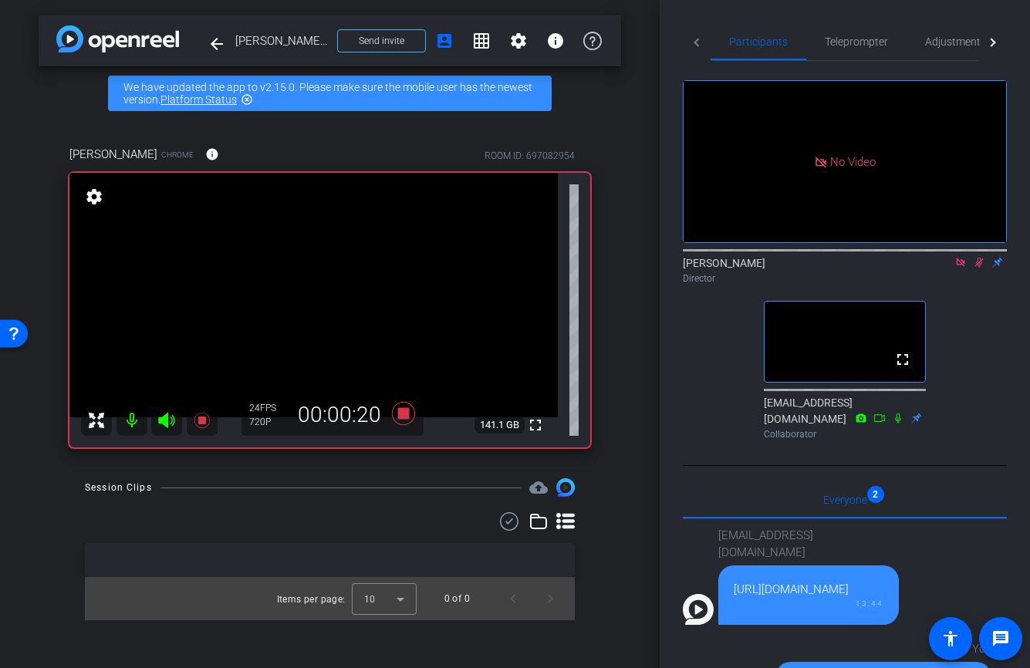
click at [541, 522] on icon at bounding box center [538, 521] width 19 height 19
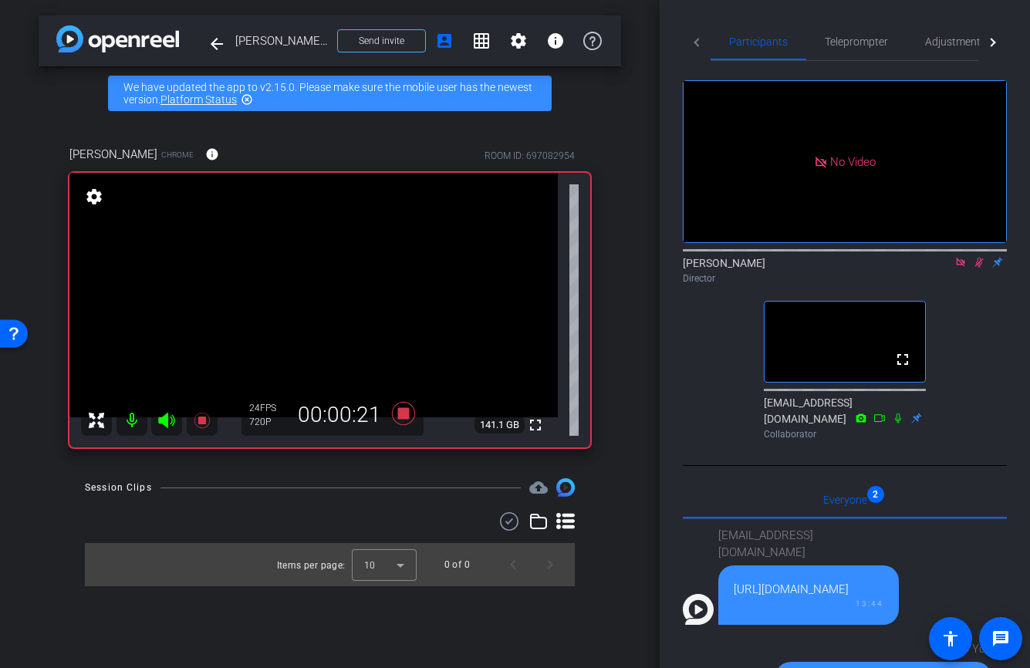
click at [564, 521] on icon at bounding box center [565, 521] width 19 height 16
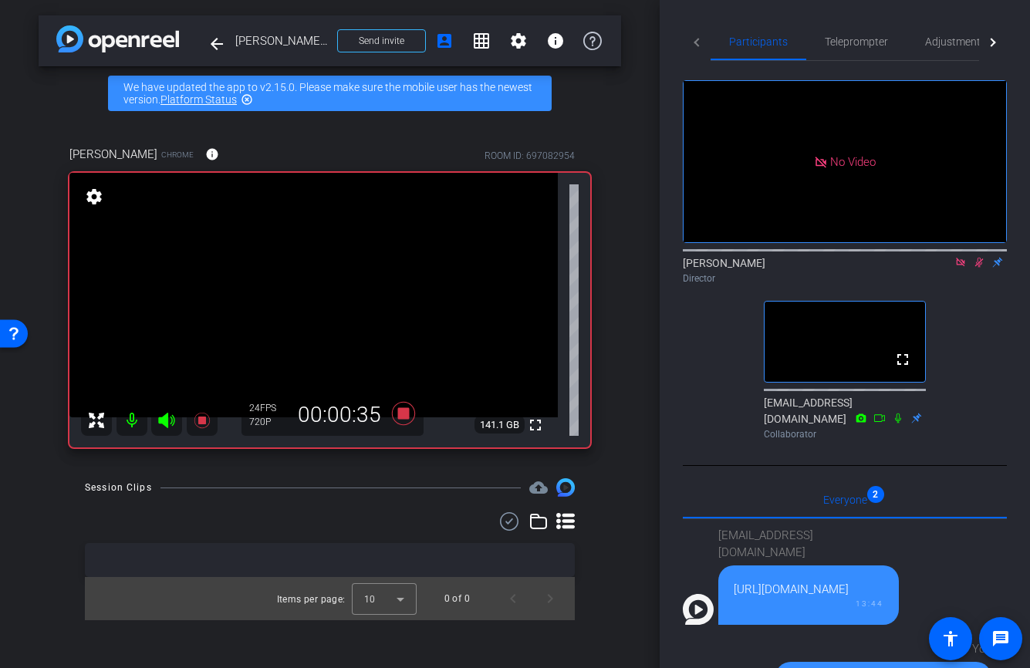
click at [980, 268] on icon at bounding box center [979, 263] width 8 height 10
click at [980, 268] on icon at bounding box center [979, 262] width 12 height 11
click at [978, 268] on icon at bounding box center [979, 262] width 12 height 11
click at [977, 268] on icon at bounding box center [979, 262] width 12 height 11
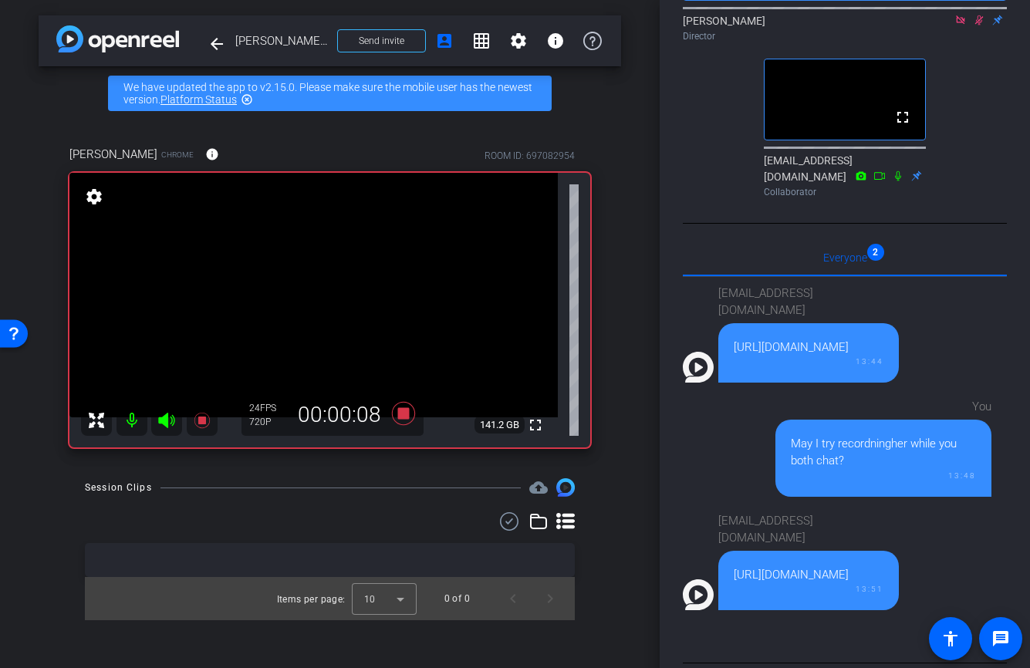
scroll to position [361, 0]
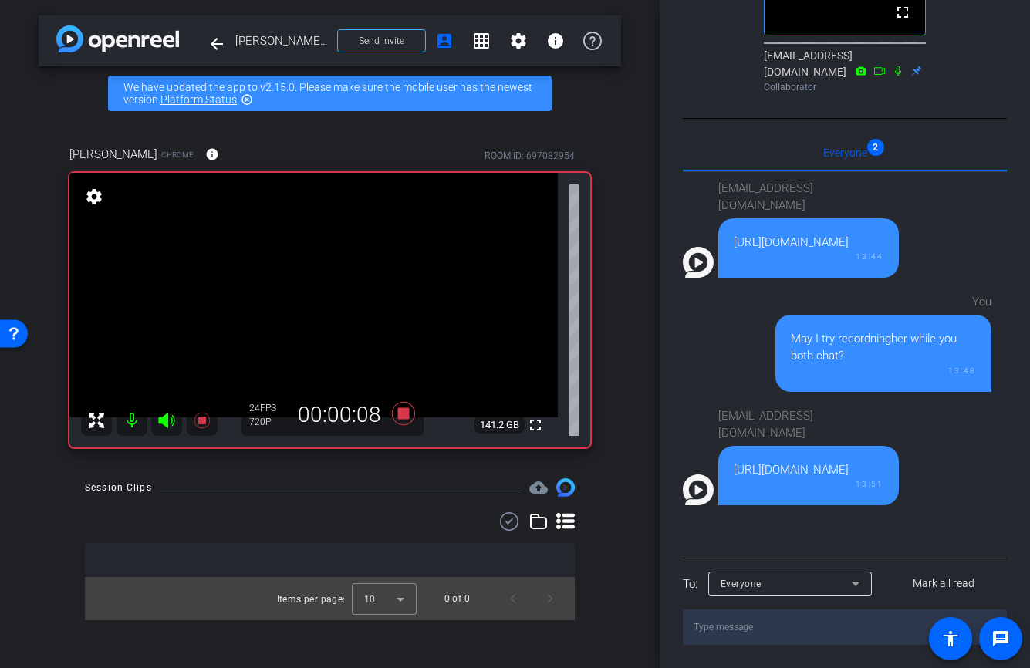
click at [800, 631] on textarea at bounding box center [845, 626] width 324 height 35
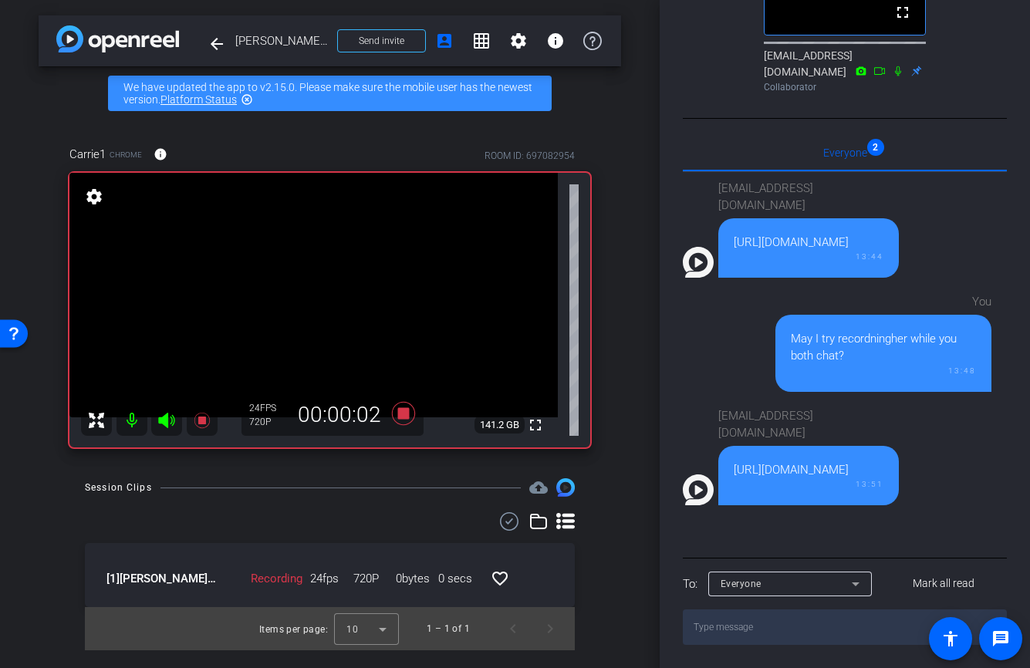
click at [784, 632] on textarea at bounding box center [845, 626] width 324 height 35
type textarea "YAY!"
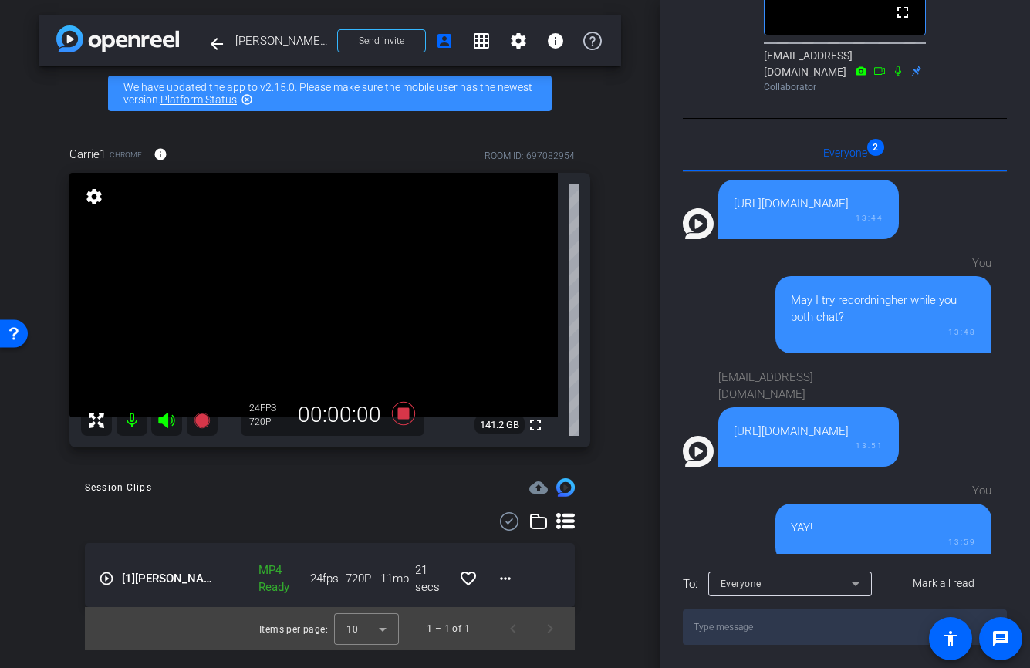
scroll to position [102, 0]
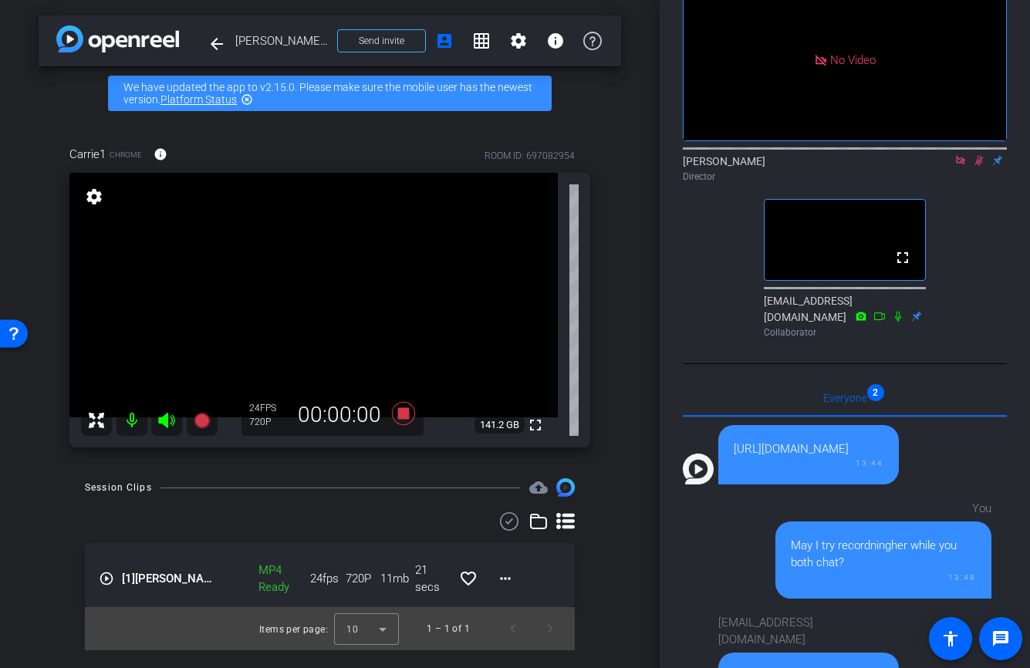
click at [982, 166] on icon at bounding box center [979, 160] width 12 height 11
click at [89, 197] on mat-icon "settings" at bounding box center [94, 196] width 22 height 19
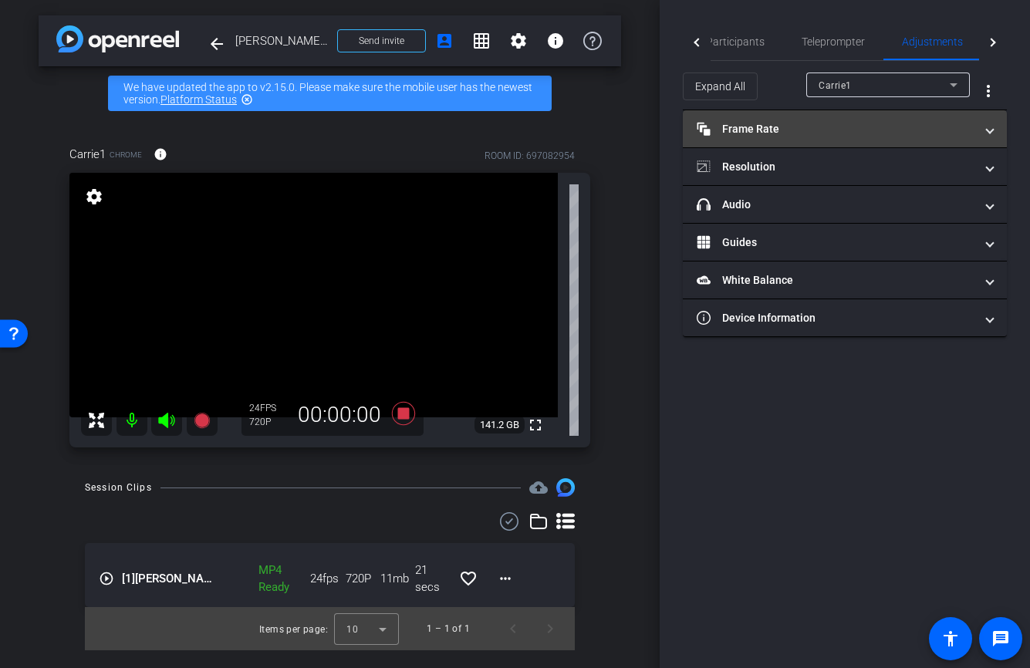
click at [819, 140] on mat-expansion-panel-header "Frame Rate Frame Rate" at bounding box center [845, 128] width 324 height 37
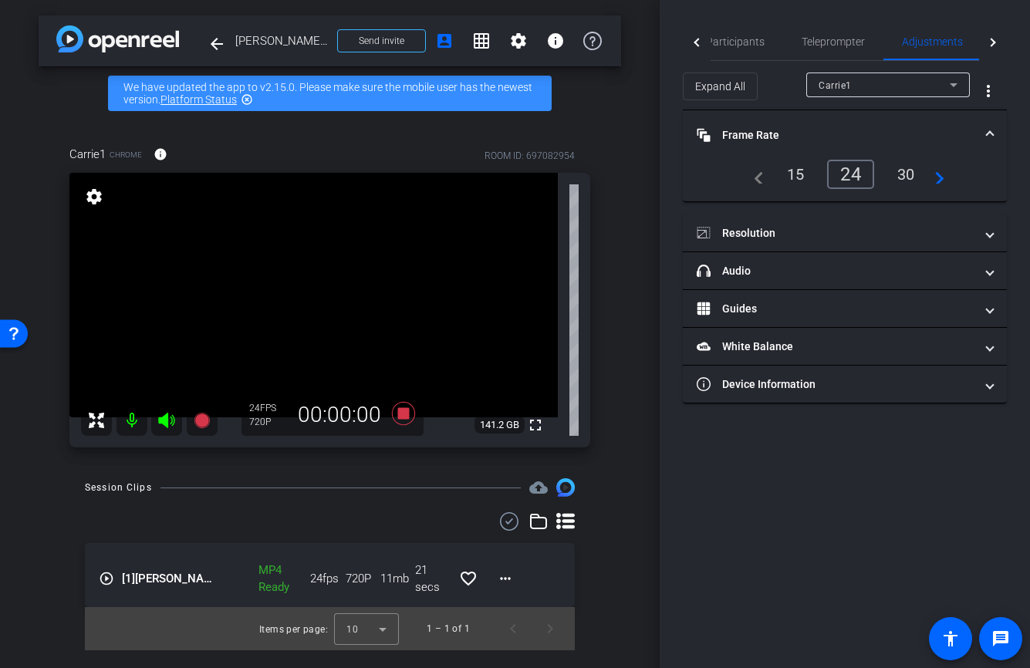
click at [892, 176] on div "30" at bounding box center [905, 174] width 41 height 26
click at [406, 414] on icon at bounding box center [402, 413] width 23 height 23
click at [403, 419] on icon at bounding box center [402, 413] width 23 height 23
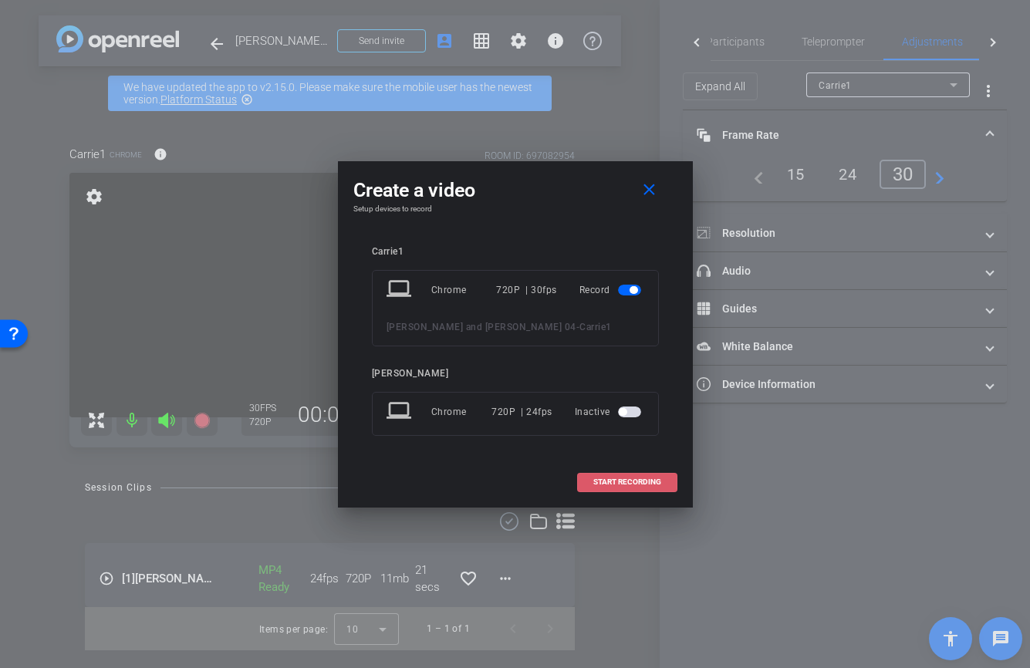
click at [643, 481] on span "START RECORDING" at bounding box center [627, 482] width 68 height 8
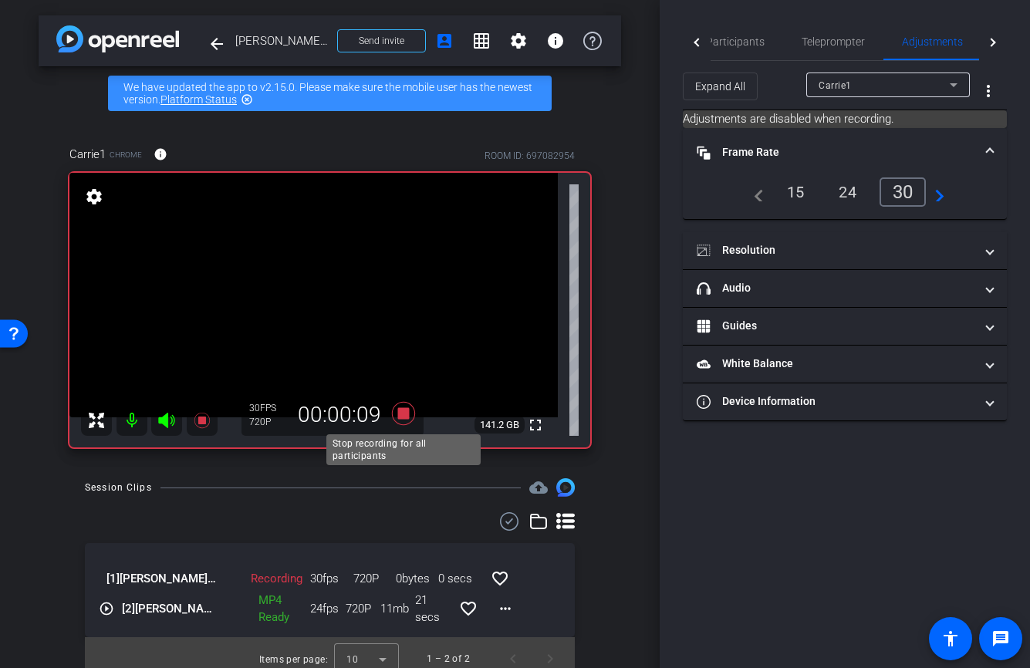
click at [400, 414] on icon at bounding box center [402, 413] width 23 height 23
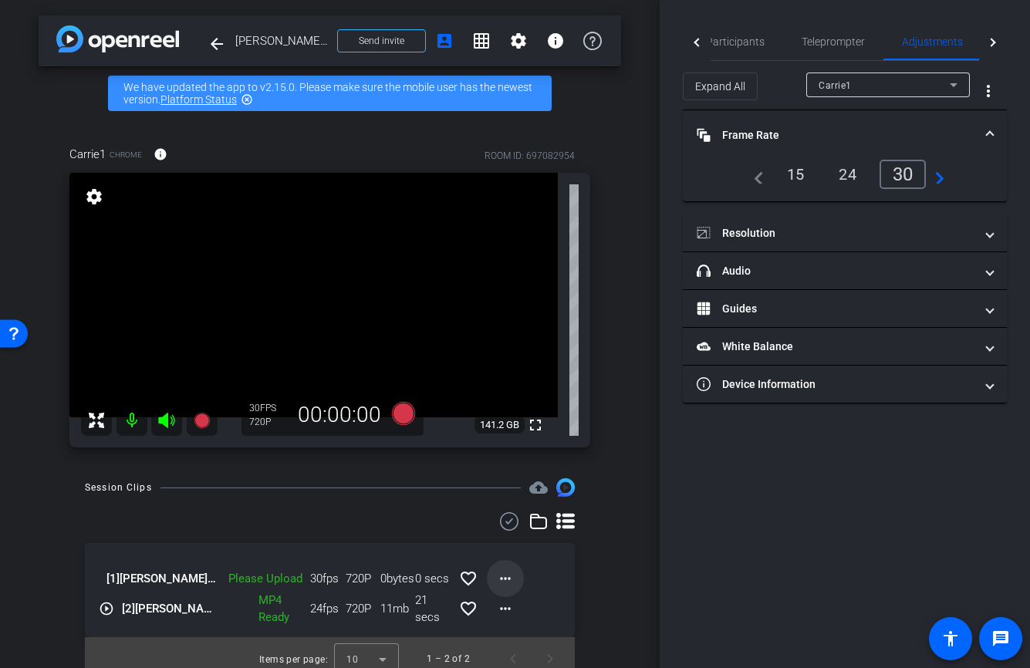
click at [505, 573] on mat-icon "more_horiz" at bounding box center [505, 578] width 19 height 19
click at [518, 613] on span "Upload" at bounding box center [530, 611] width 62 height 19
click at [747, 43] on span "Participants" at bounding box center [735, 41] width 59 height 11
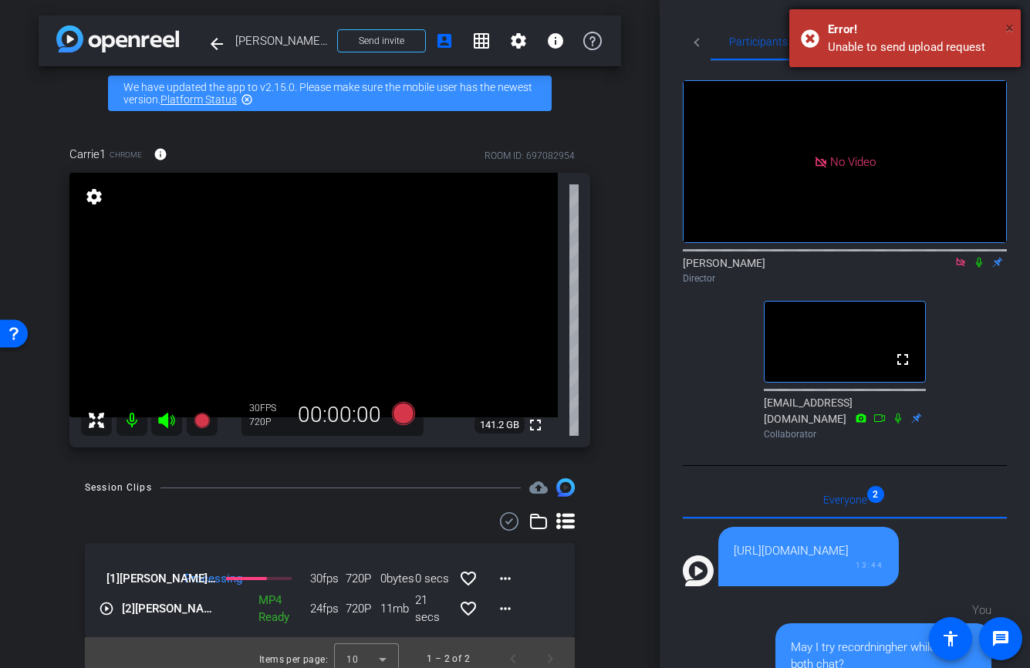
click at [1009, 27] on span "×" at bounding box center [1009, 28] width 8 height 19
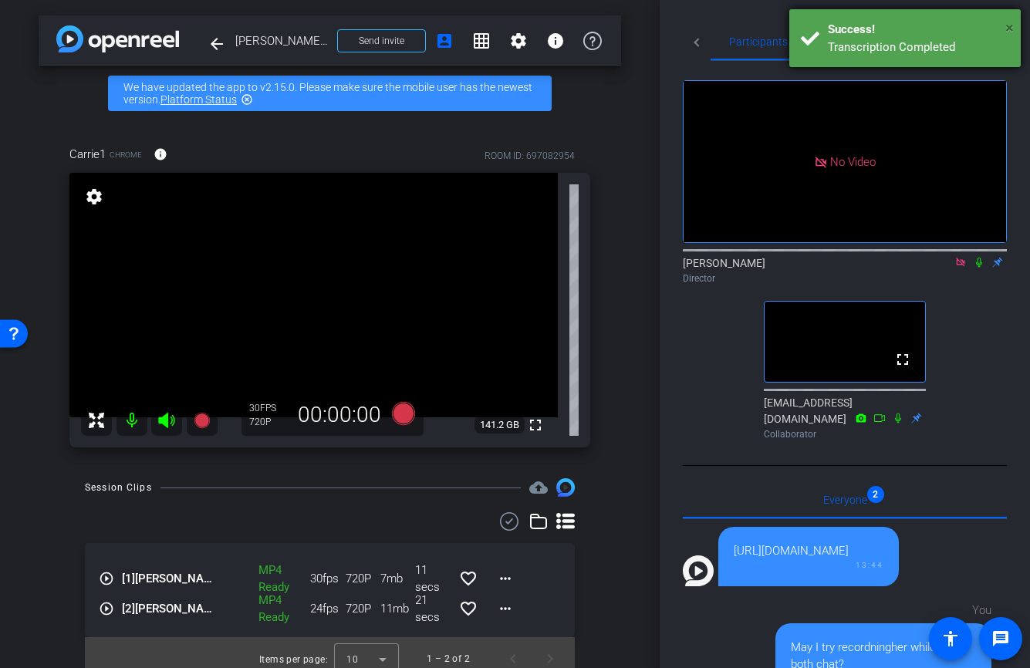
click at [1011, 23] on span "×" at bounding box center [1009, 28] width 8 height 19
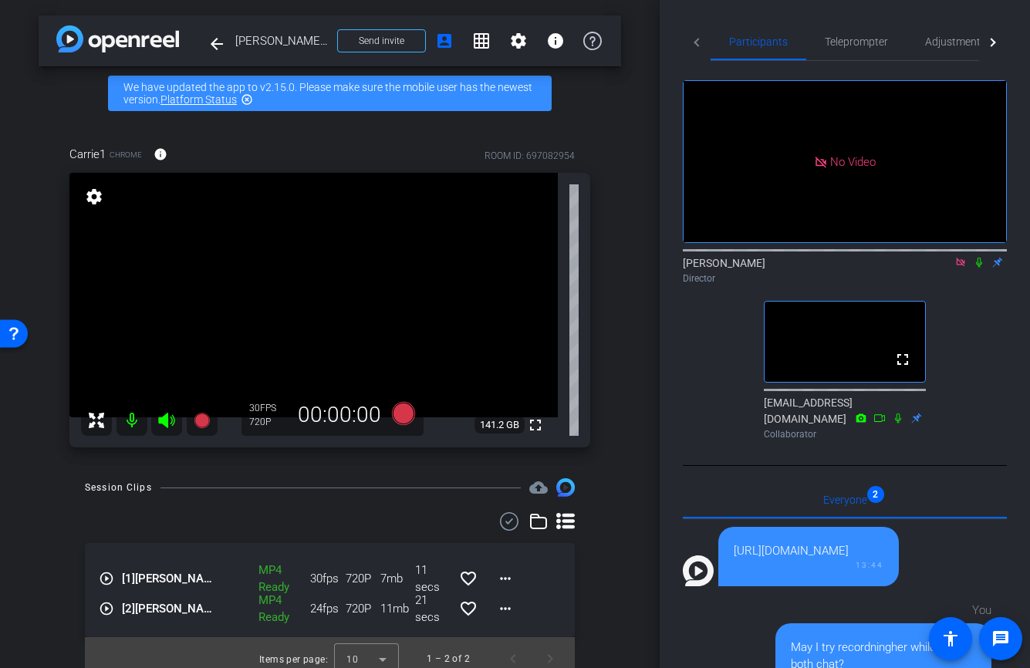
click at [980, 258] on icon at bounding box center [979, 263] width 6 height 10
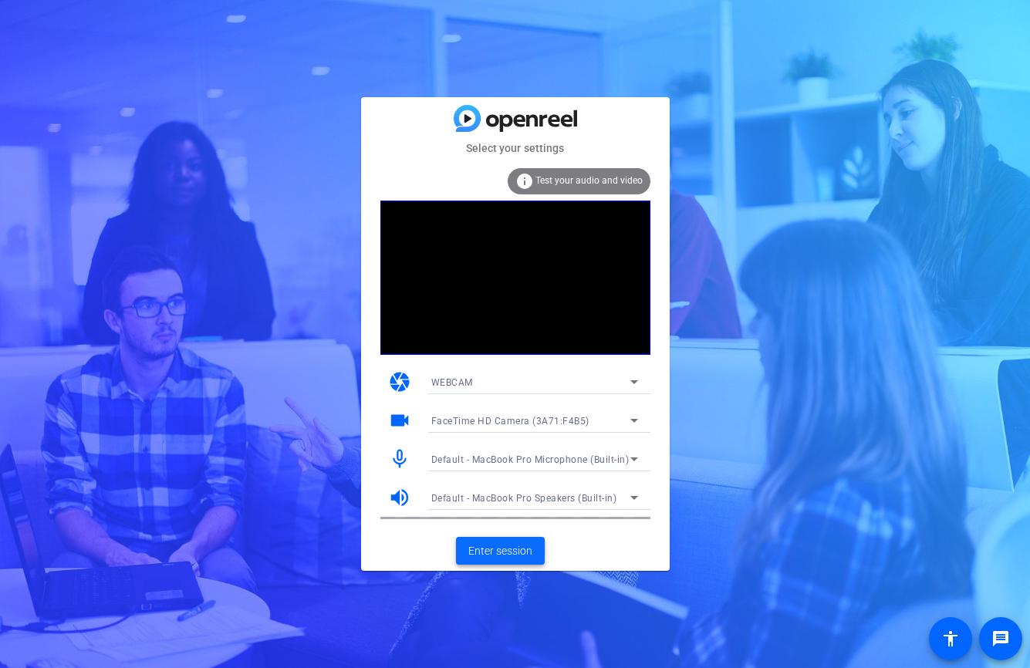
click at [514, 551] on span "Enter session" at bounding box center [500, 551] width 64 height 16
click at [505, 562] on span at bounding box center [500, 550] width 89 height 37
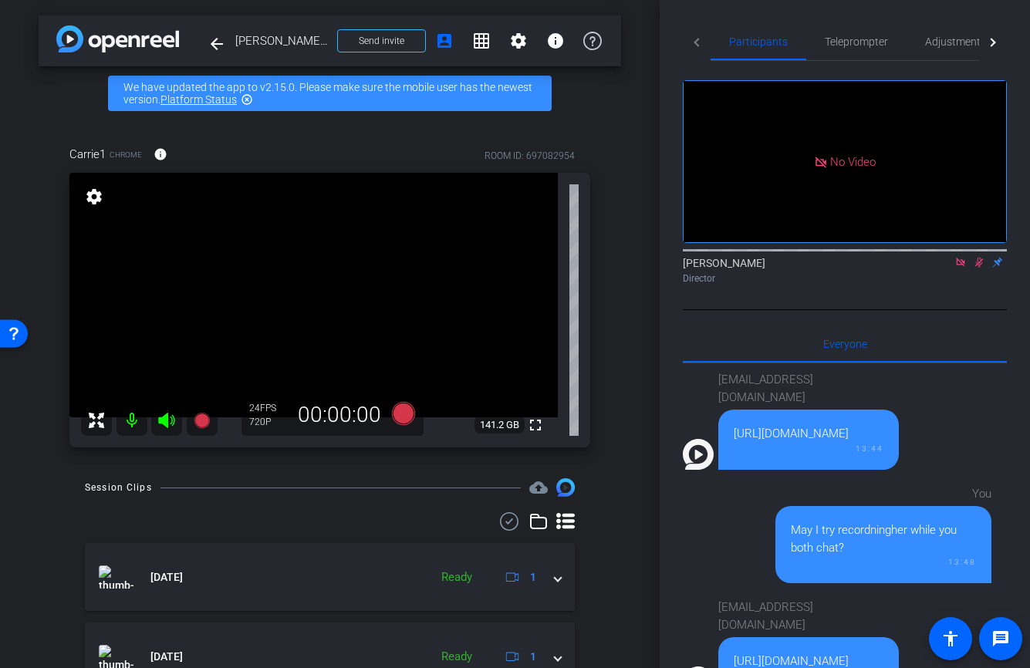
click at [976, 268] on icon at bounding box center [979, 262] width 12 height 11
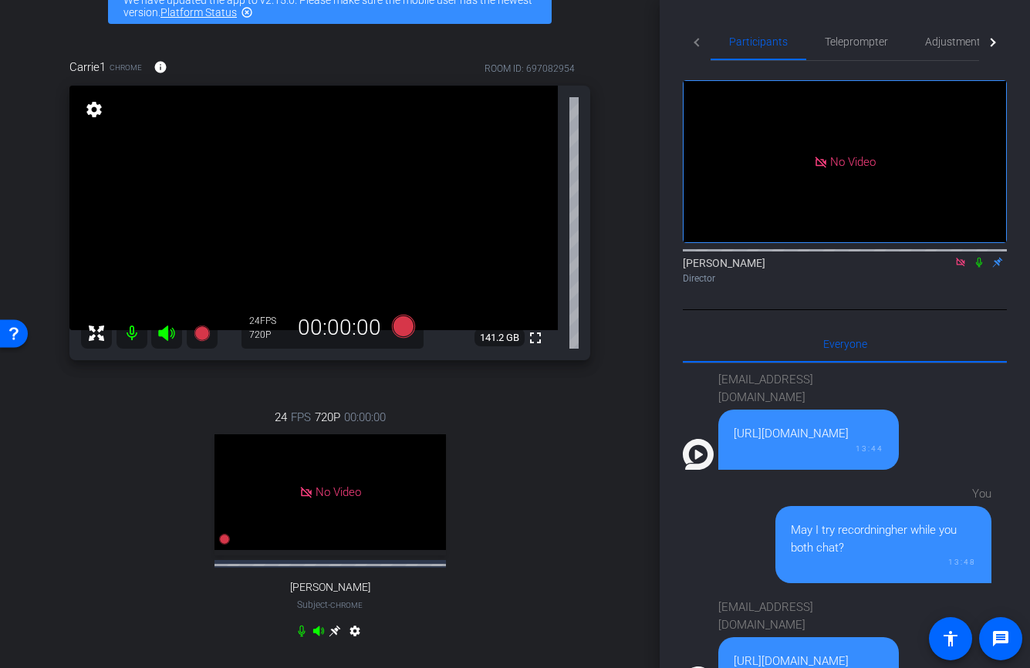
scroll to position [89, 0]
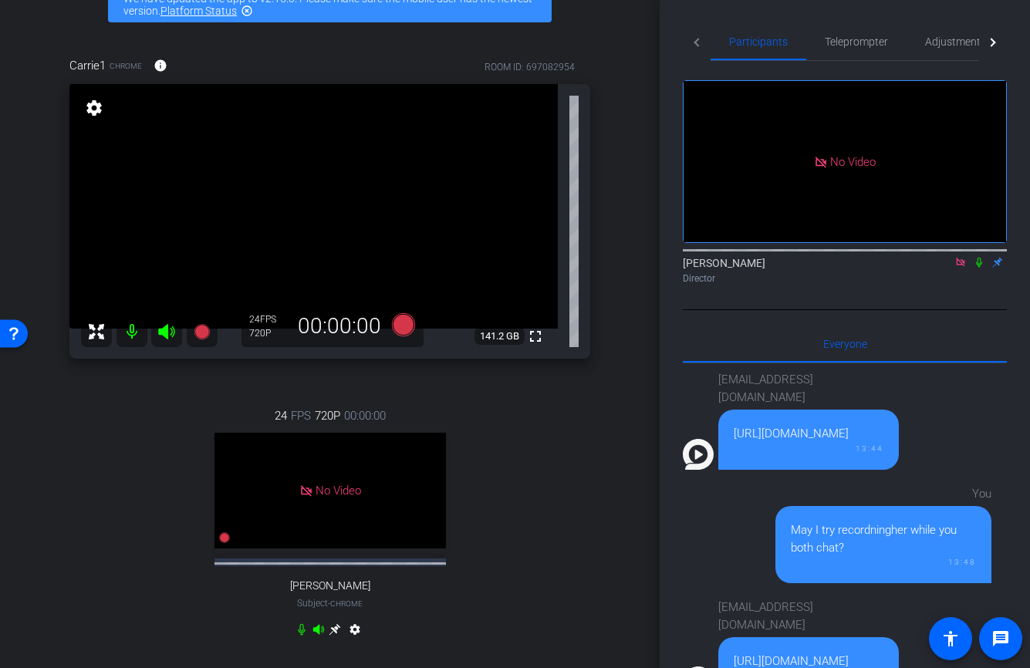
click at [980, 268] on icon at bounding box center [979, 262] width 12 height 11
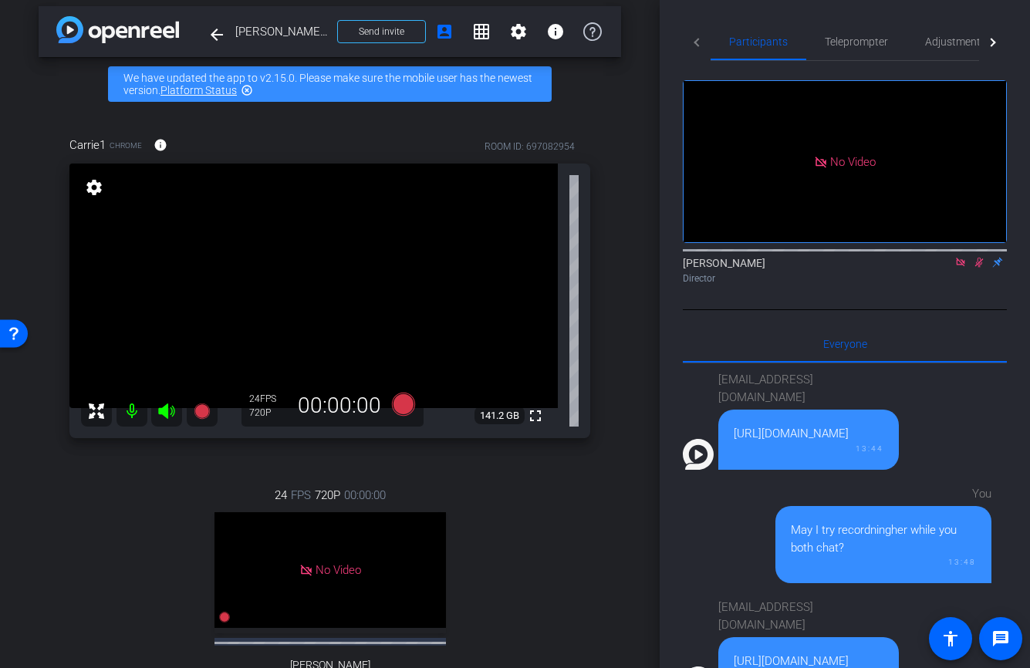
scroll to position [0, 0]
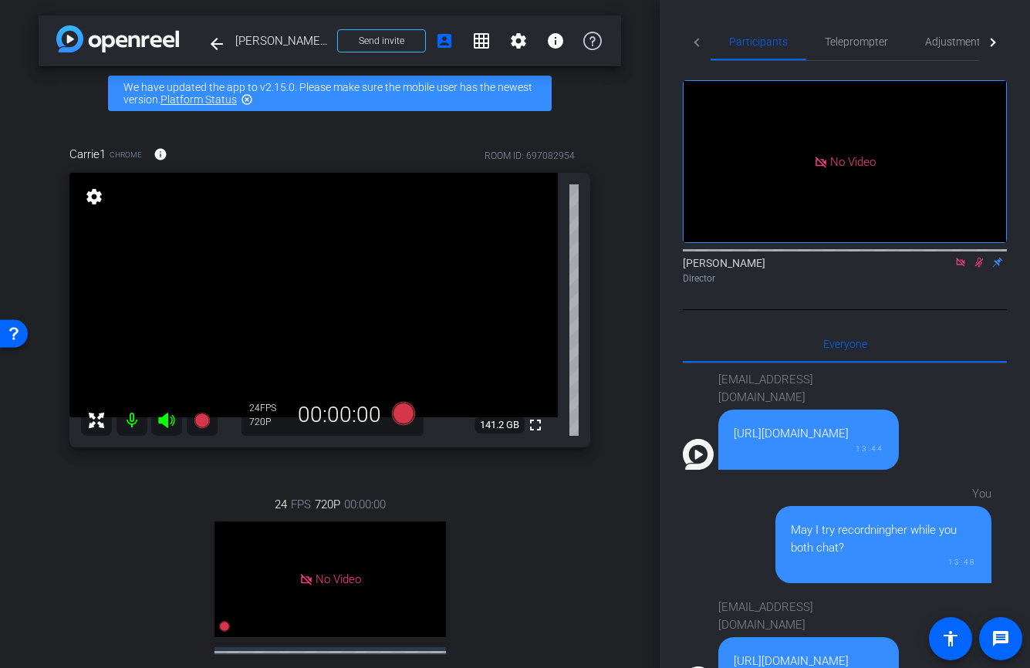
click at [983, 268] on icon at bounding box center [979, 262] width 12 height 11
click at [980, 268] on icon at bounding box center [979, 262] width 12 height 11
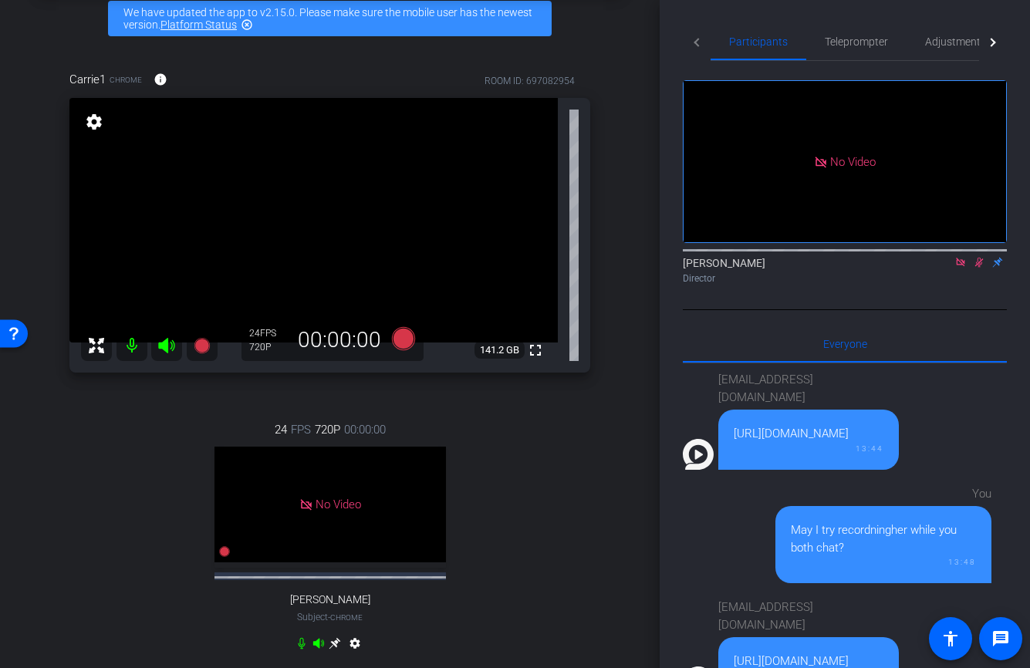
scroll to position [52, 0]
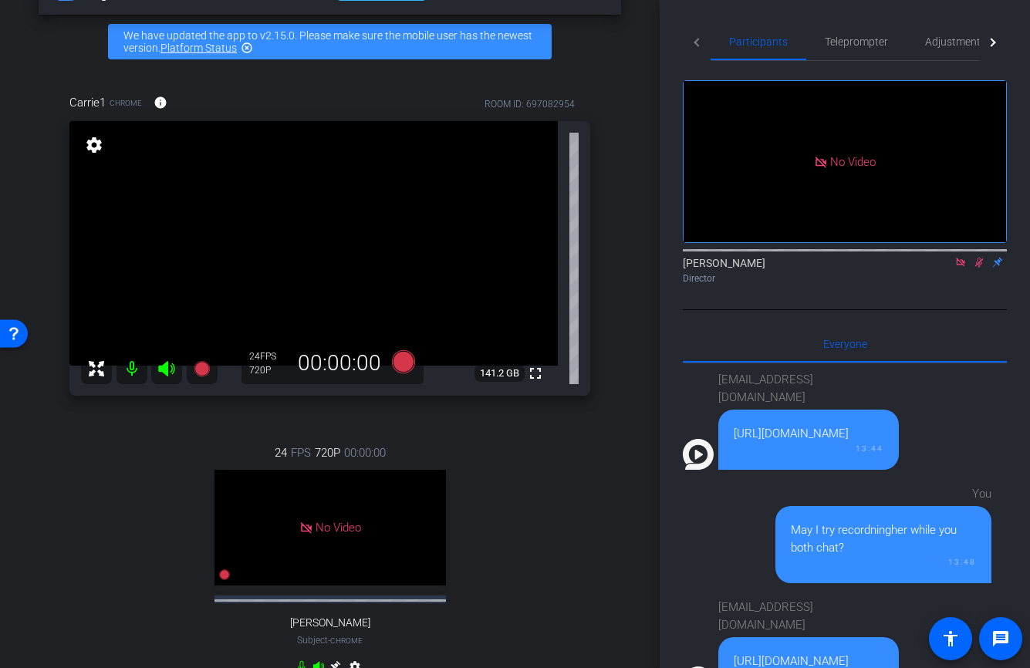
click at [978, 268] on icon at bounding box center [979, 263] width 8 height 10
click at [978, 268] on icon at bounding box center [979, 263] width 6 height 10
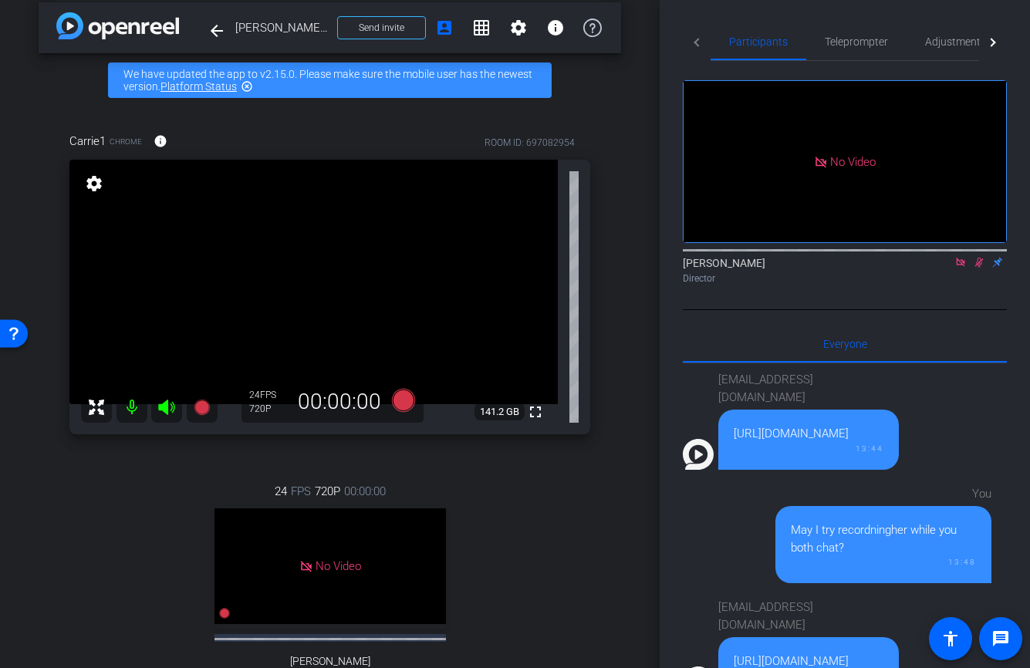
scroll to position [0, 0]
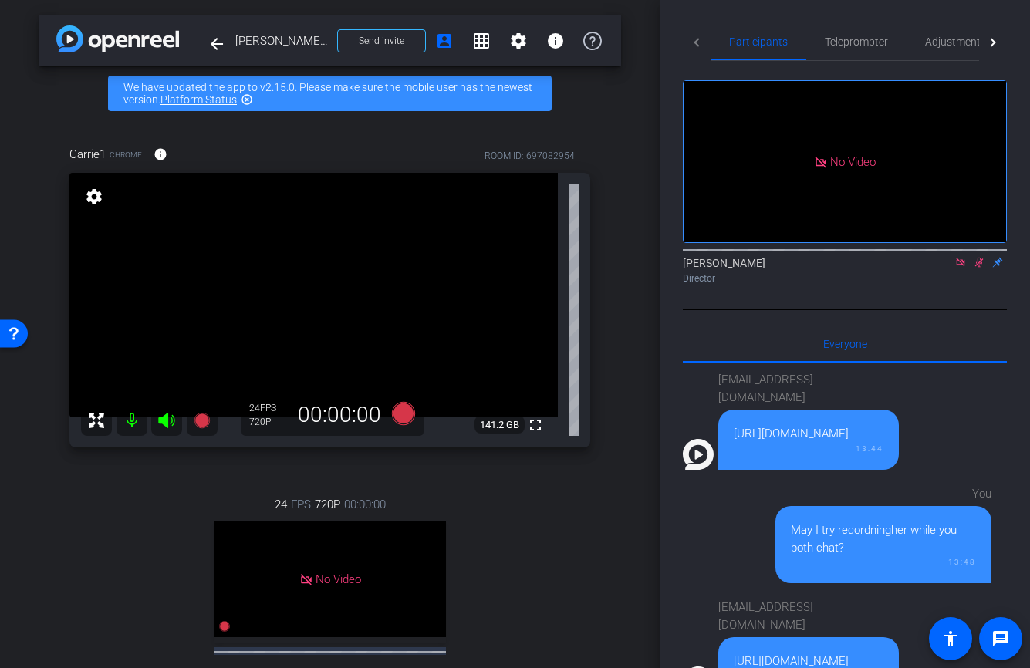
click at [93, 200] on mat-icon "settings" at bounding box center [94, 196] width 22 height 19
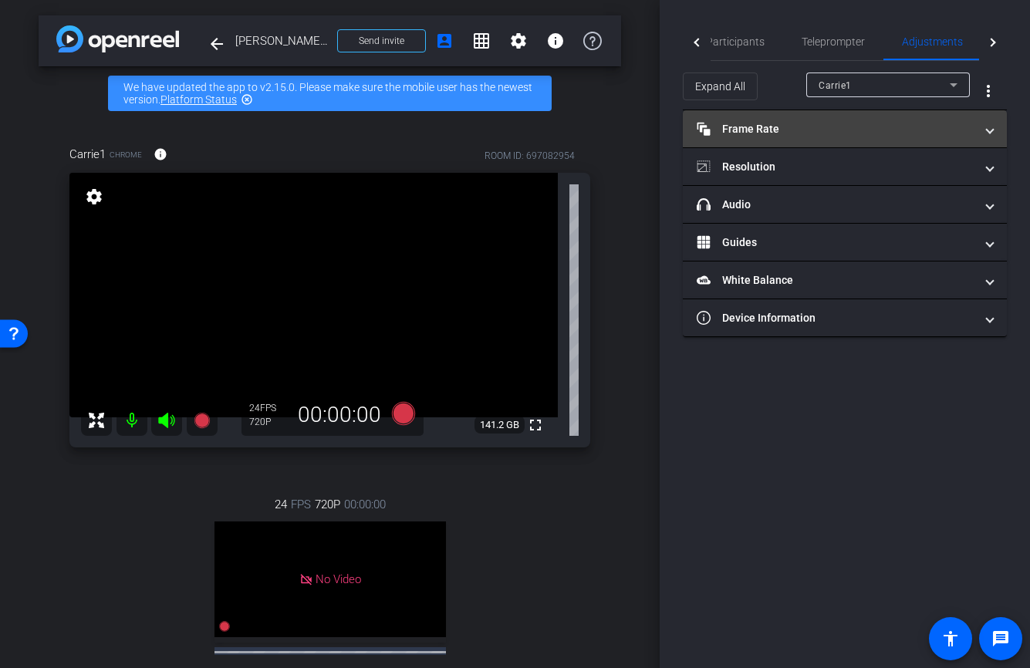
click at [766, 124] on mat-panel-title "Frame Rate Frame Rate" at bounding box center [835, 129] width 278 height 16
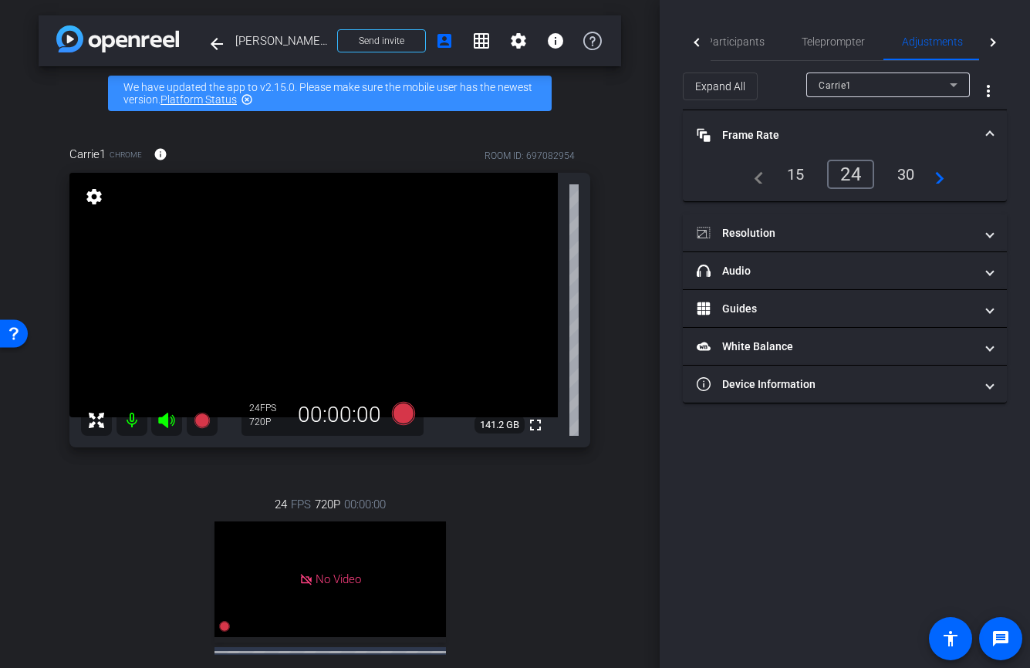
click at [902, 176] on div "30" at bounding box center [905, 174] width 41 height 26
click at [852, 172] on div "24" at bounding box center [847, 174] width 41 height 26
click at [904, 175] on div "30" at bounding box center [905, 174] width 41 height 26
click at [744, 44] on span "Participants" at bounding box center [735, 41] width 59 height 11
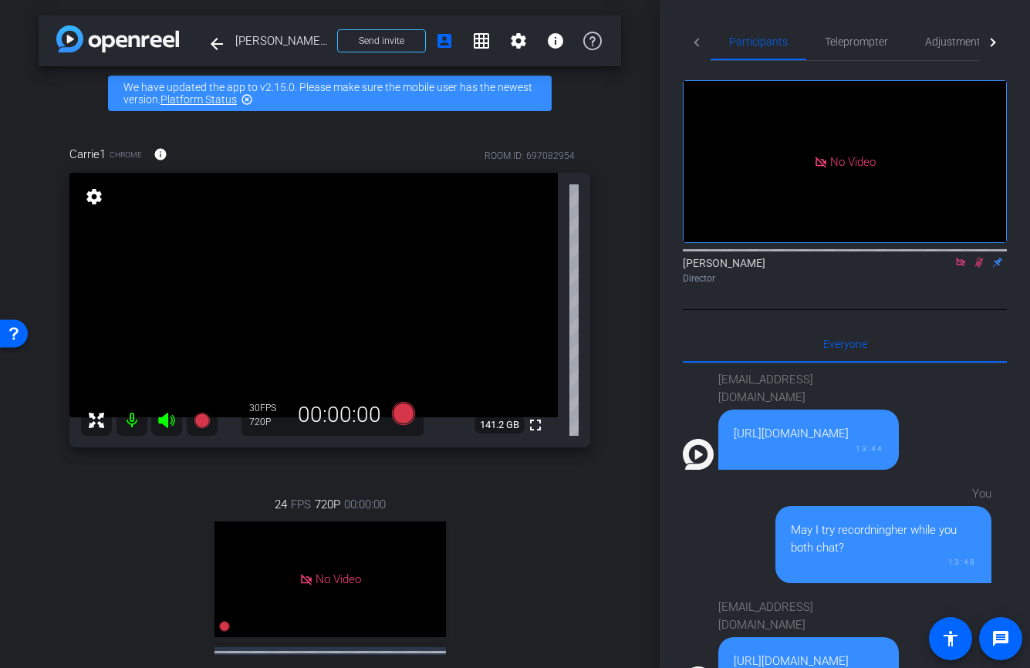
click at [980, 257] on icon at bounding box center [979, 262] width 12 height 11
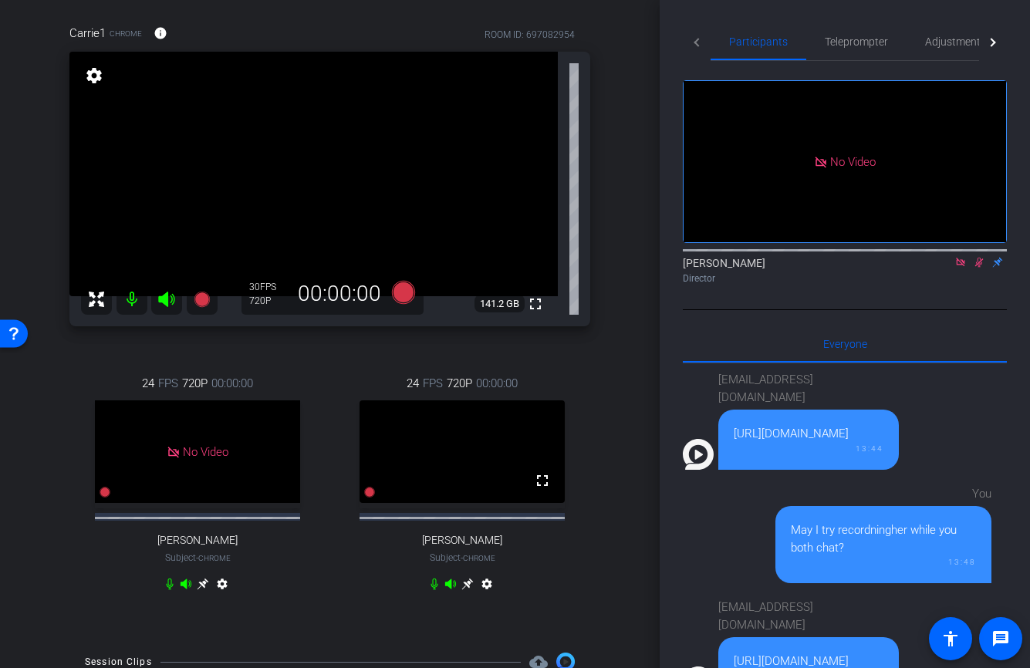
scroll to position [123, 0]
click at [487, 595] on mat-icon "settings" at bounding box center [486, 585] width 19 height 19
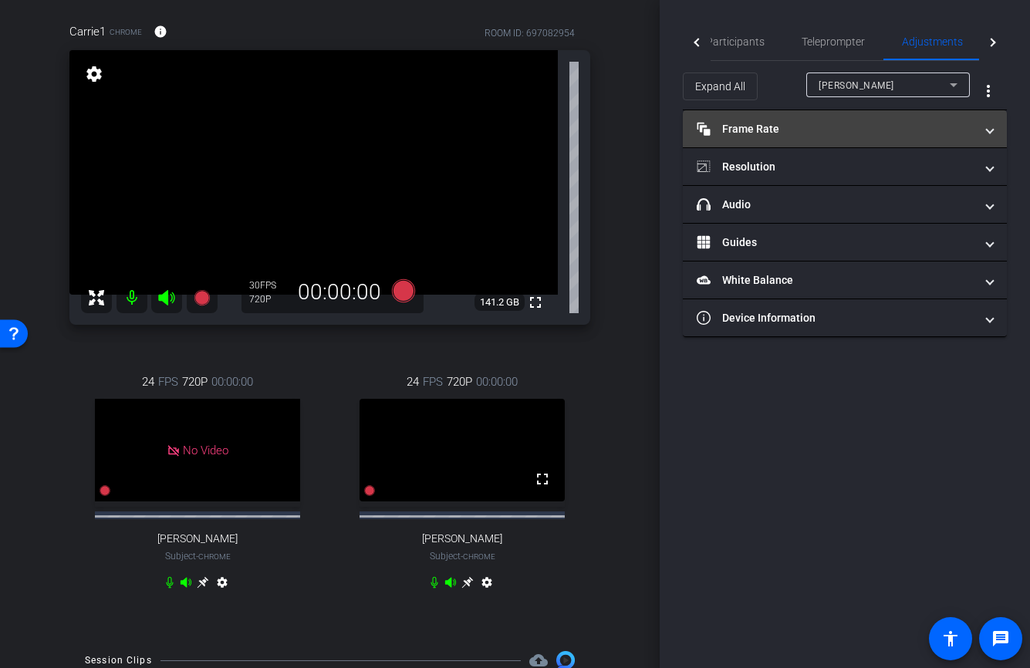
click at [771, 132] on mat-panel-title "Frame Rate Frame Rate" at bounding box center [835, 129] width 278 height 16
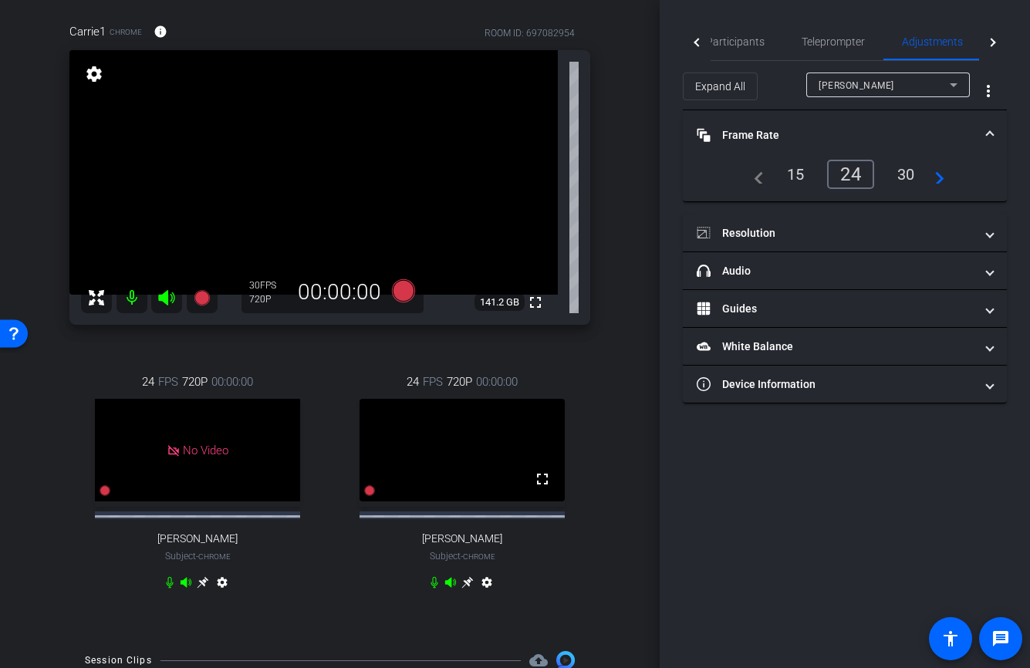
click at [899, 180] on div "30" at bounding box center [905, 174] width 41 height 26
click at [742, 43] on span "Participants" at bounding box center [735, 41] width 59 height 11
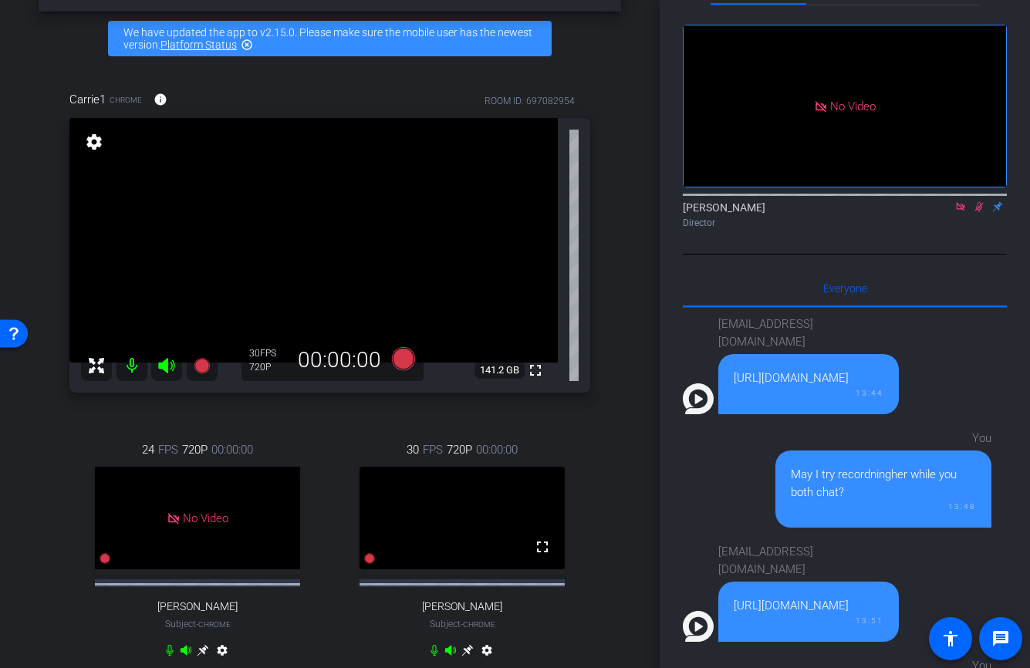
scroll to position [66, 0]
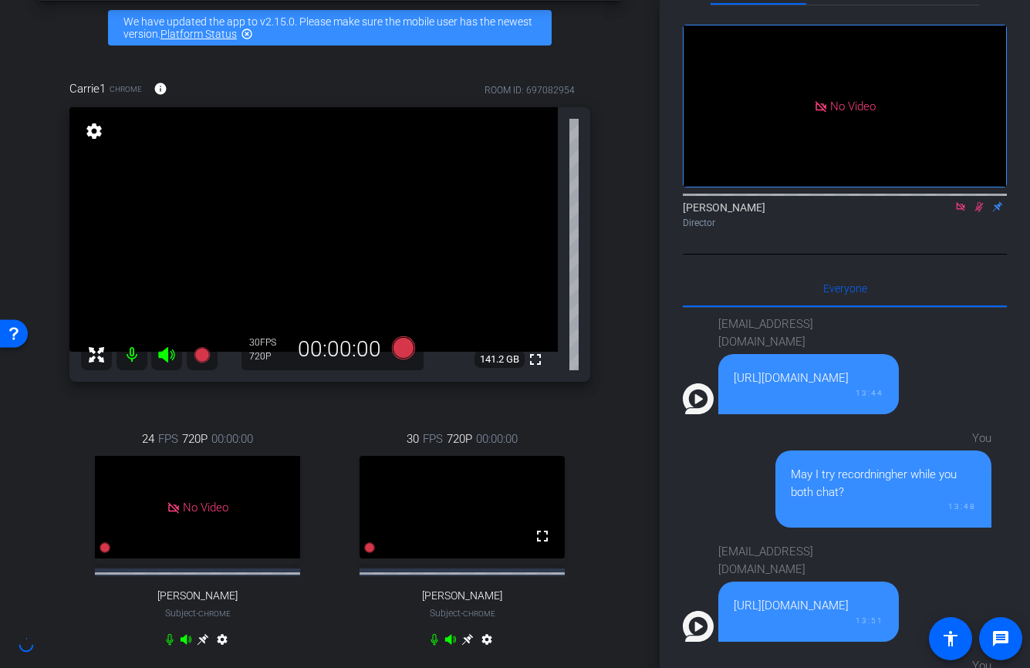
click at [978, 202] on icon at bounding box center [979, 207] width 8 height 10
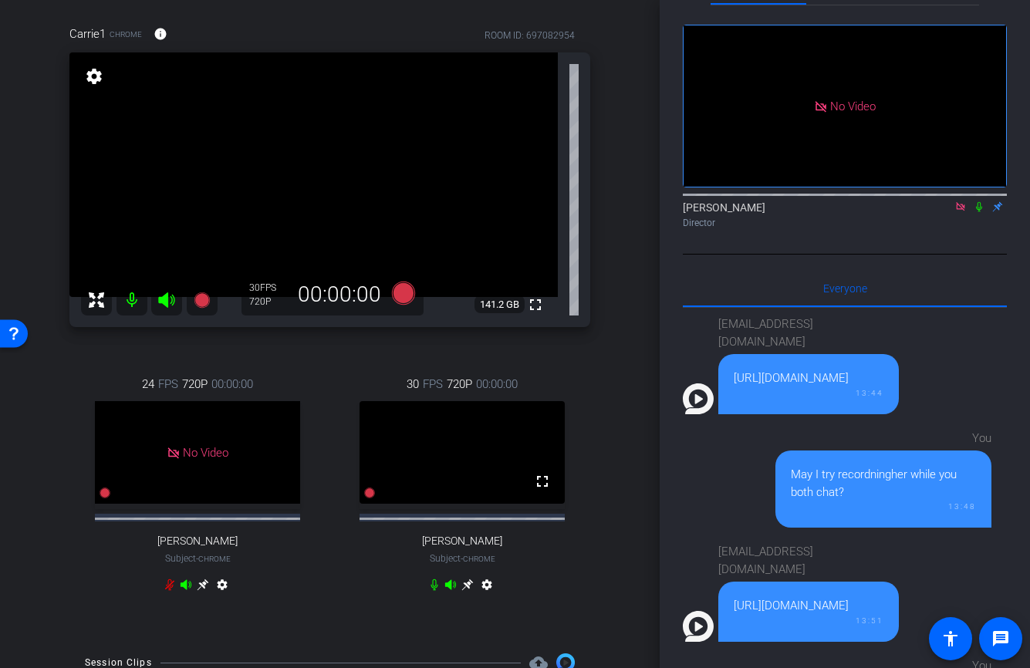
scroll to position [121, 0]
click at [406, 293] on icon at bounding box center [402, 292] width 23 height 23
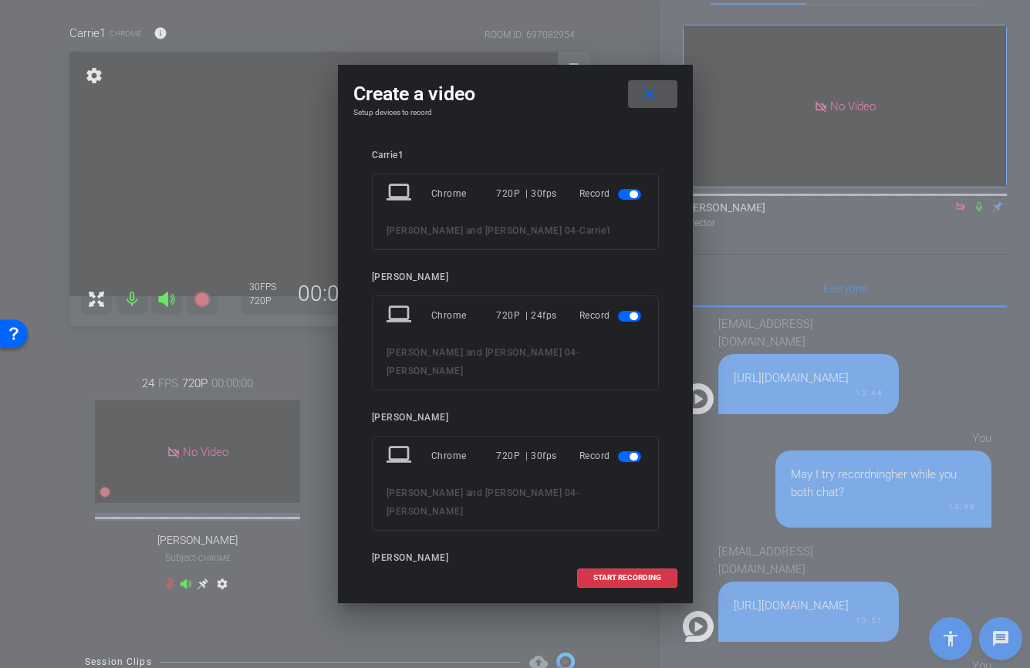
click at [630, 318] on span "button" at bounding box center [633, 316] width 8 height 8
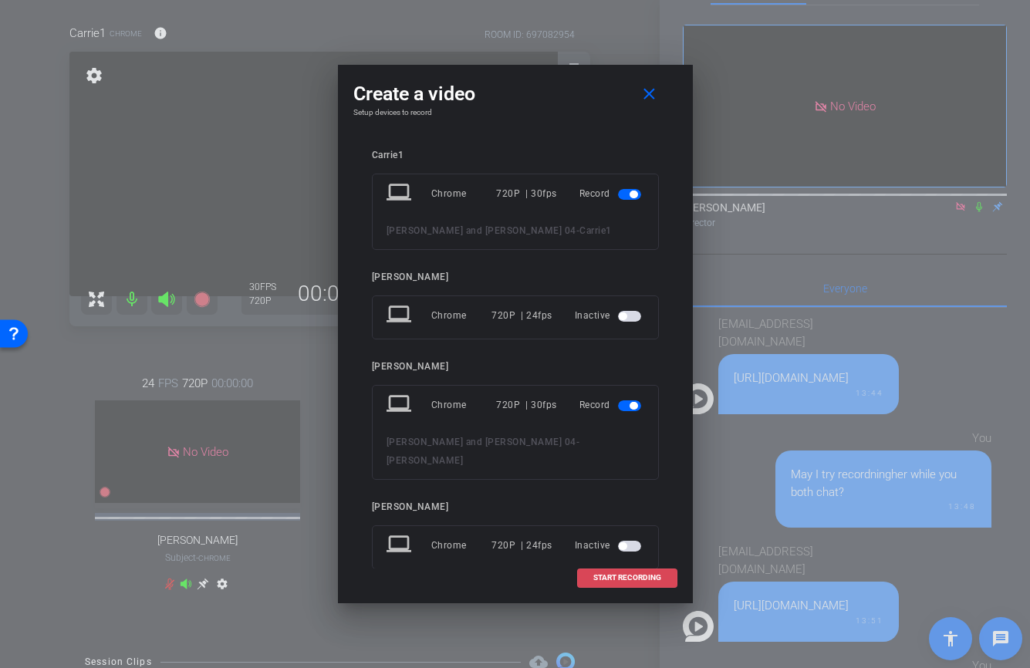
click at [624, 583] on span at bounding box center [627, 577] width 99 height 37
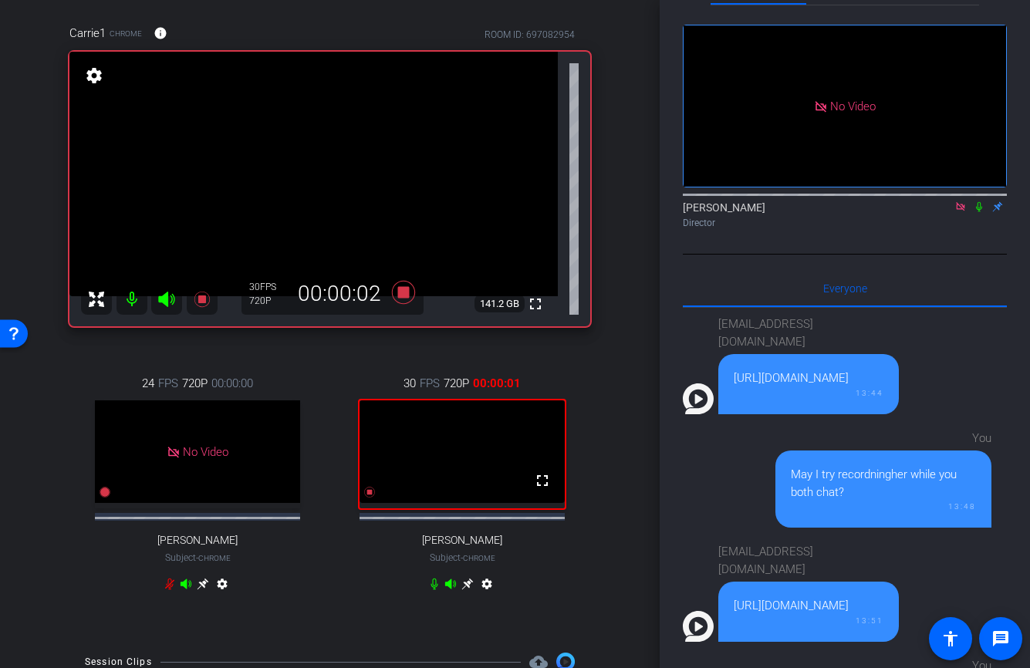
click at [977, 202] on icon at bounding box center [979, 207] width 6 height 10
click at [976, 202] on icon at bounding box center [979, 207] width 8 height 10
click at [408, 294] on icon at bounding box center [402, 292] width 23 height 23
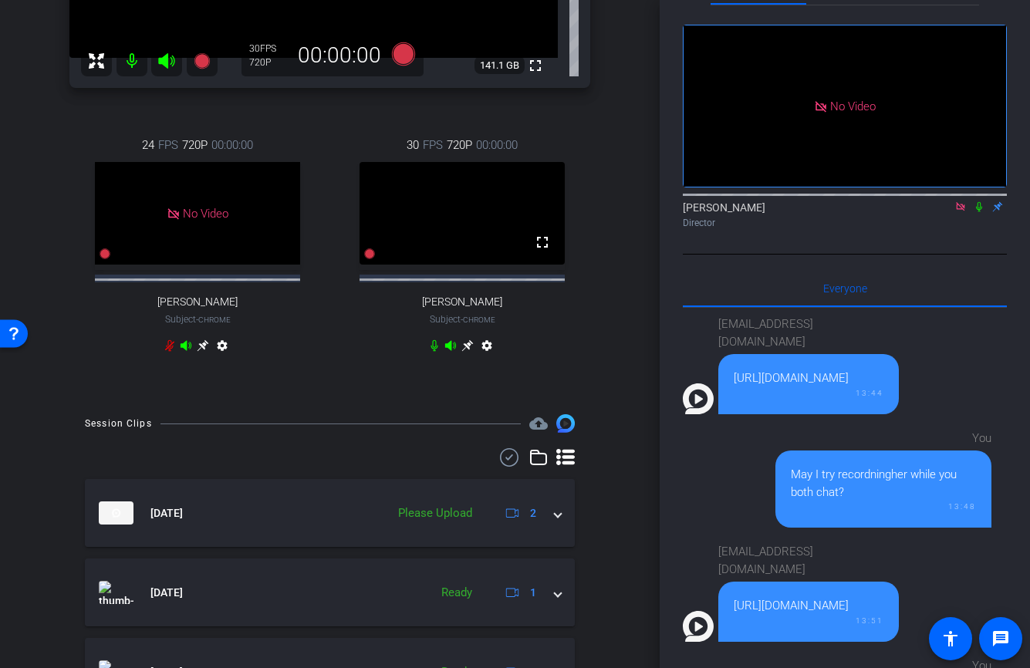
scroll to position [340, 0]
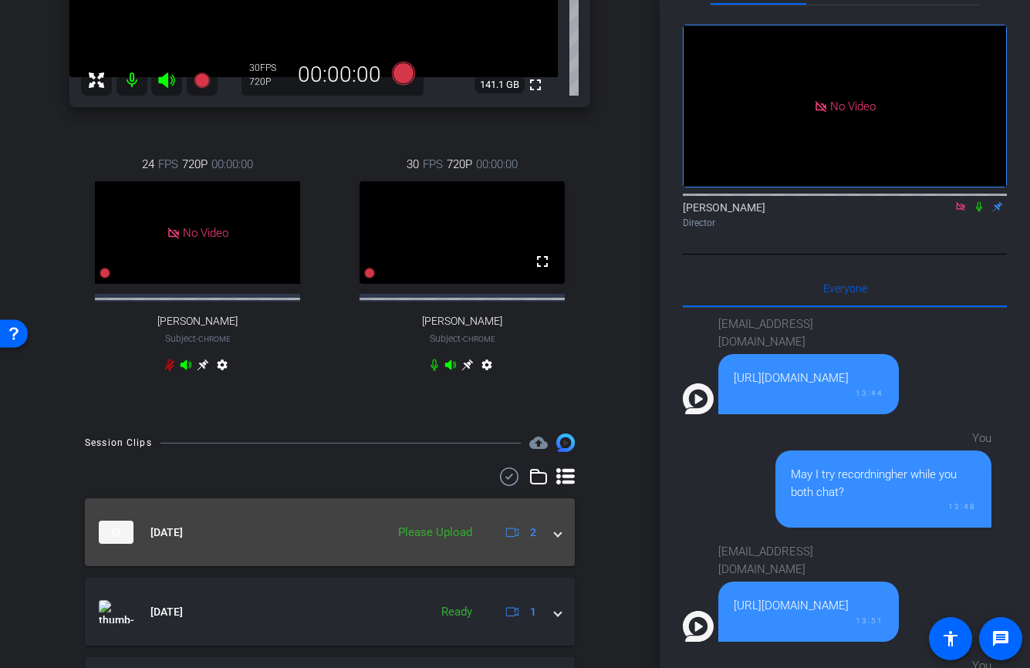
click at [558, 541] on span at bounding box center [558, 532] width 6 height 16
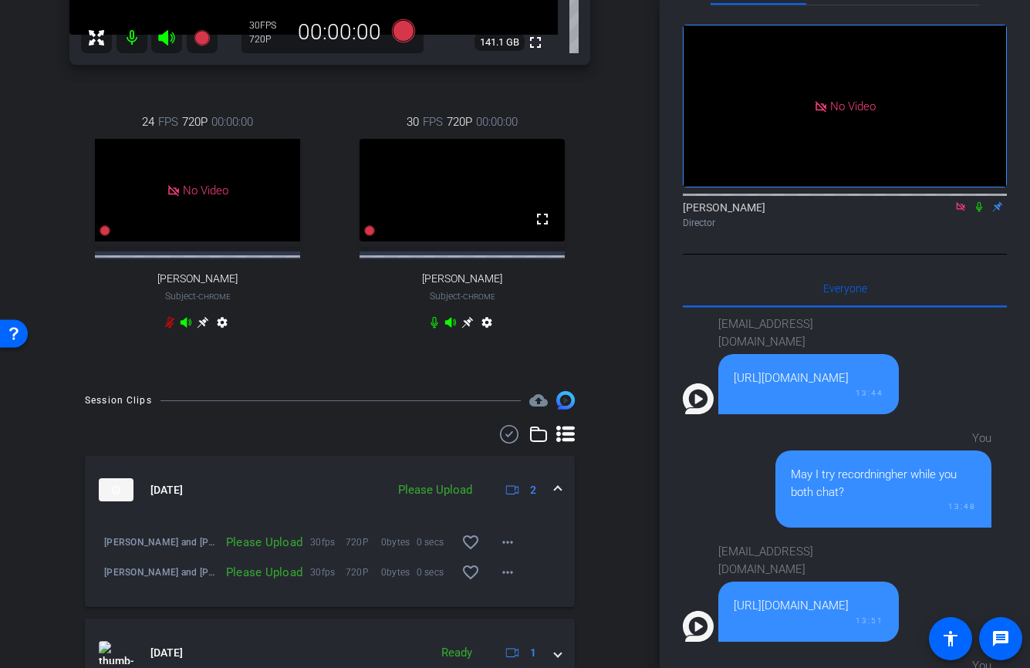
scroll to position [383, 0]
drag, startPoint x: 514, startPoint y: 555, endPoint x: 557, endPoint y: 555, distance: 42.4
click at [557, 541] on div "[PERSON_NAME] and [PERSON_NAME] 04-[PERSON_NAME]-2025-09-12-15-10-48-725-2 Uplo…" at bounding box center [329, 532] width 467 height 19
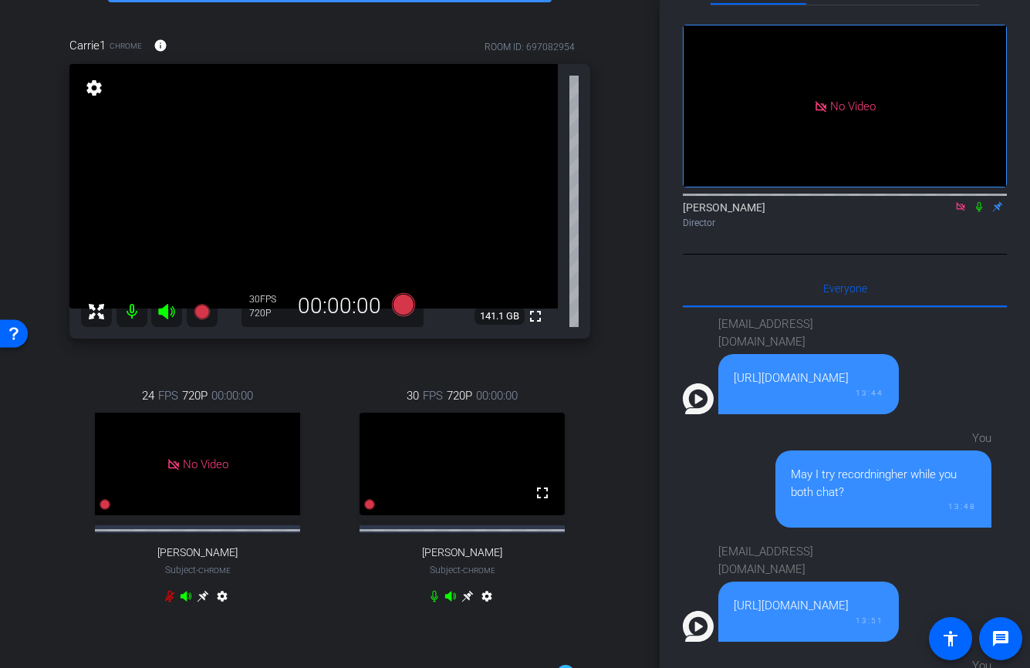
scroll to position [116, 0]
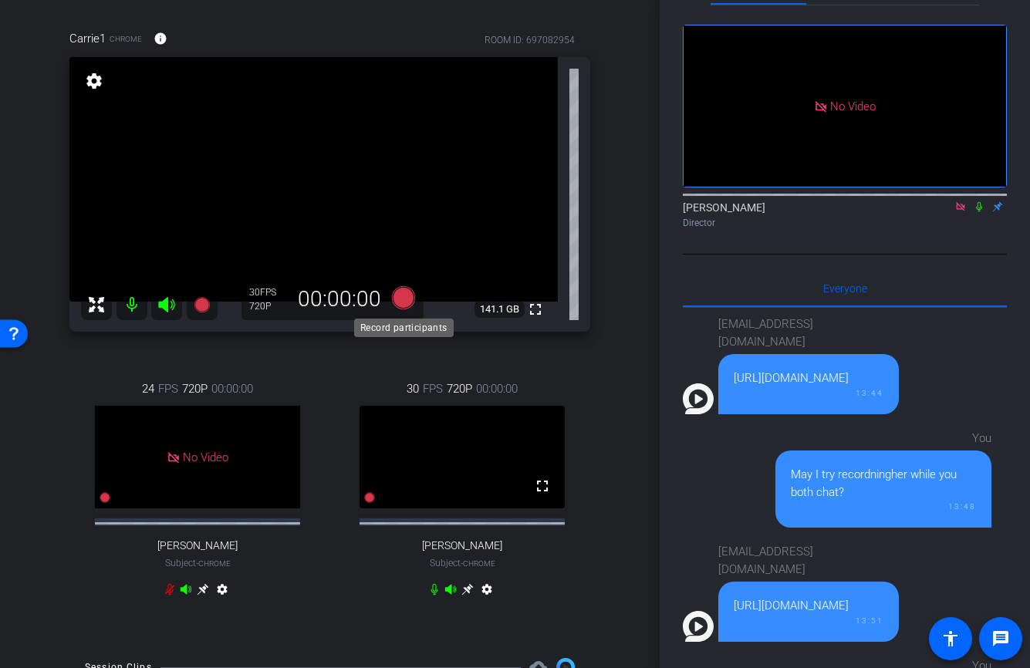
click at [402, 298] on icon at bounding box center [402, 297] width 23 height 23
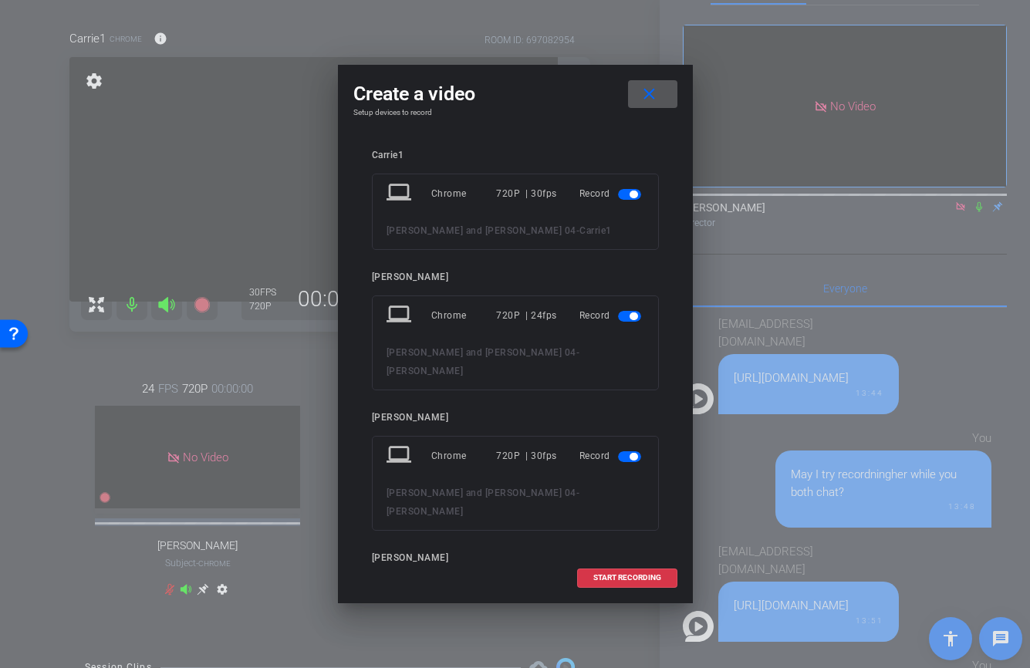
click at [634, 318] on span "button" at bounding box center [633, 316] width 8 height 8
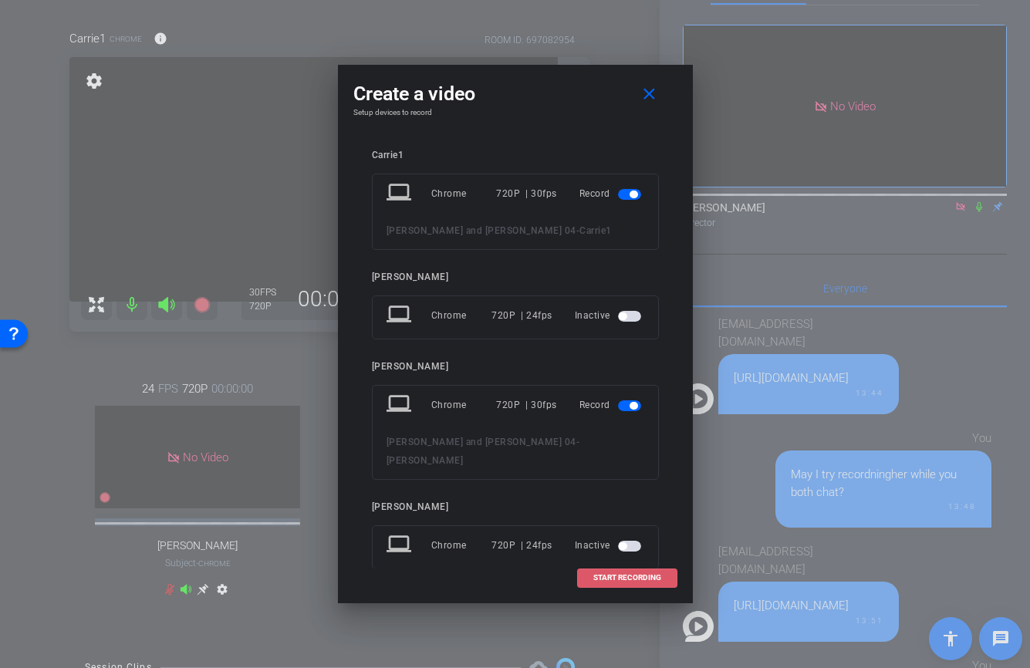
click at [614, 577] on span "START RECORDING" at bounding box center [627, 578] width 68 height 8
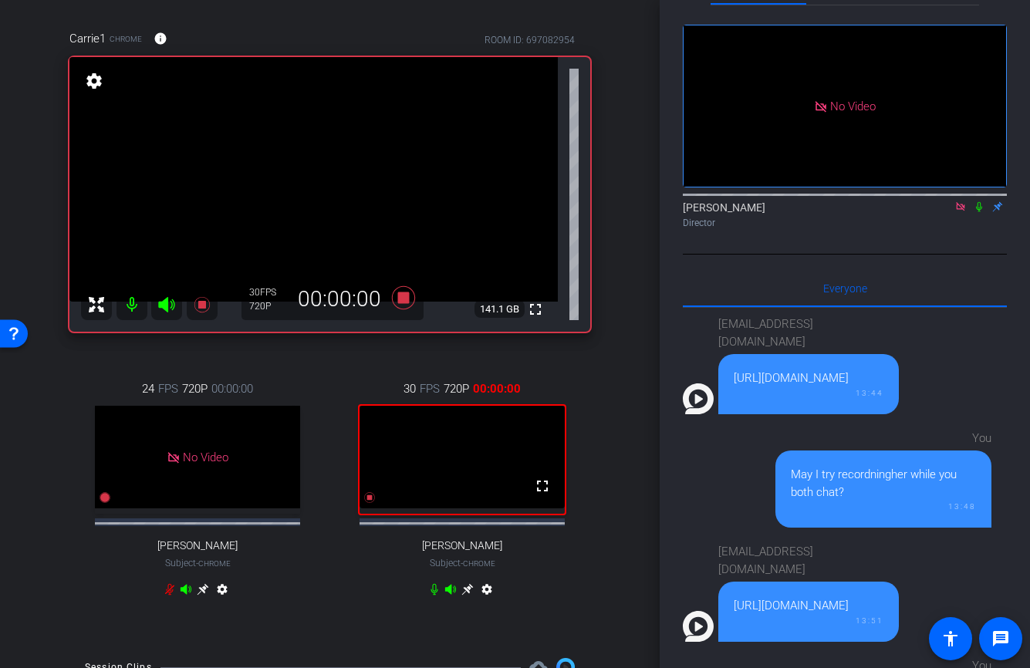
click at [977, 202] on icon at bounding box center [979, 207] width 6 height 10
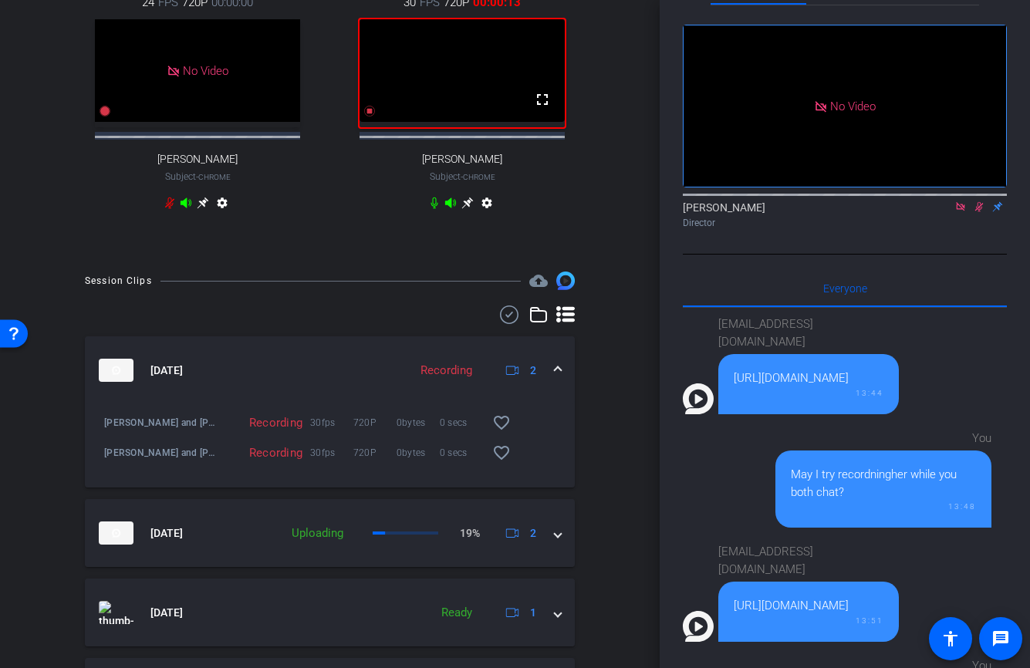
scroll to position [504, 0]
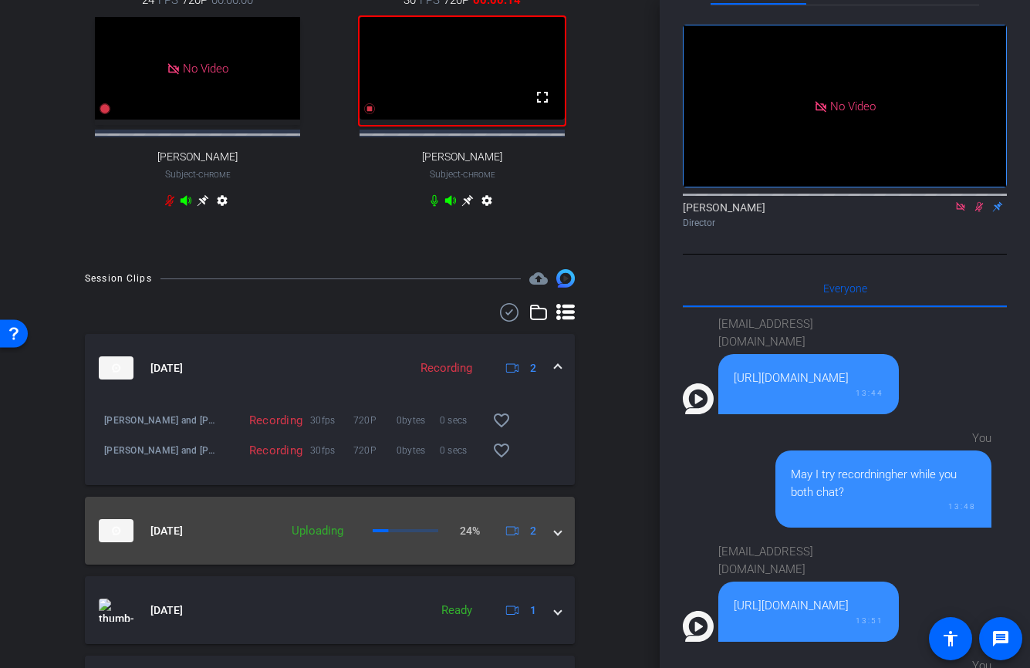
click at [556, 539] on span at bounding box center [558, 531] width 6 height 16
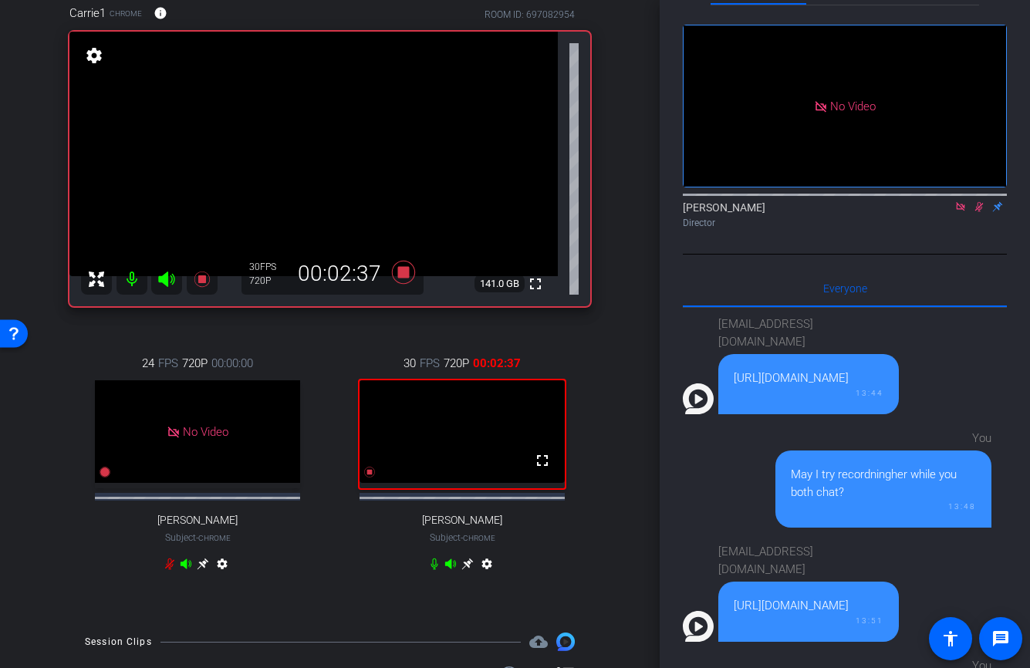
scroll to position [138, 0]
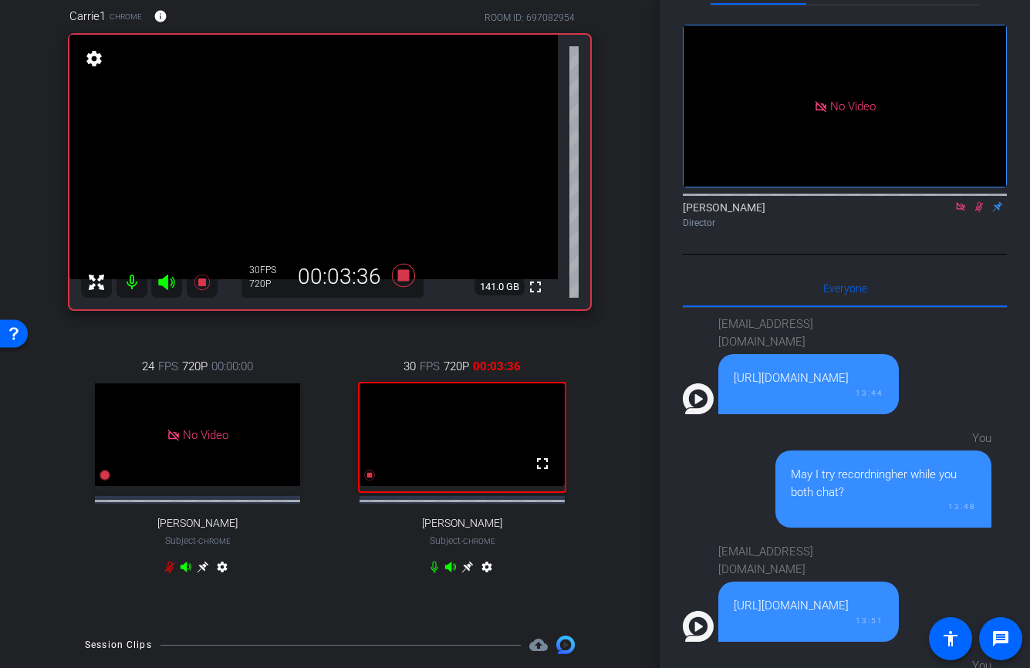
click at [978, 201] on icon at bounding box center [979, 206] width 12 height 11
click at [981, 201] on icon at bounding box center [979, 206] width 12 height 11
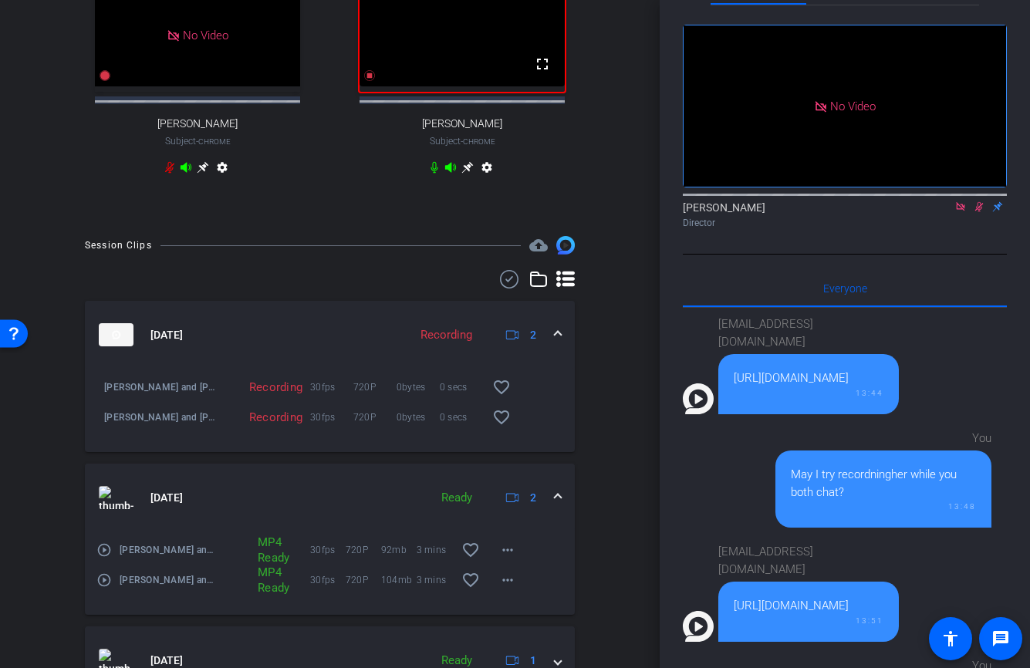
scroll to position [542, 0]
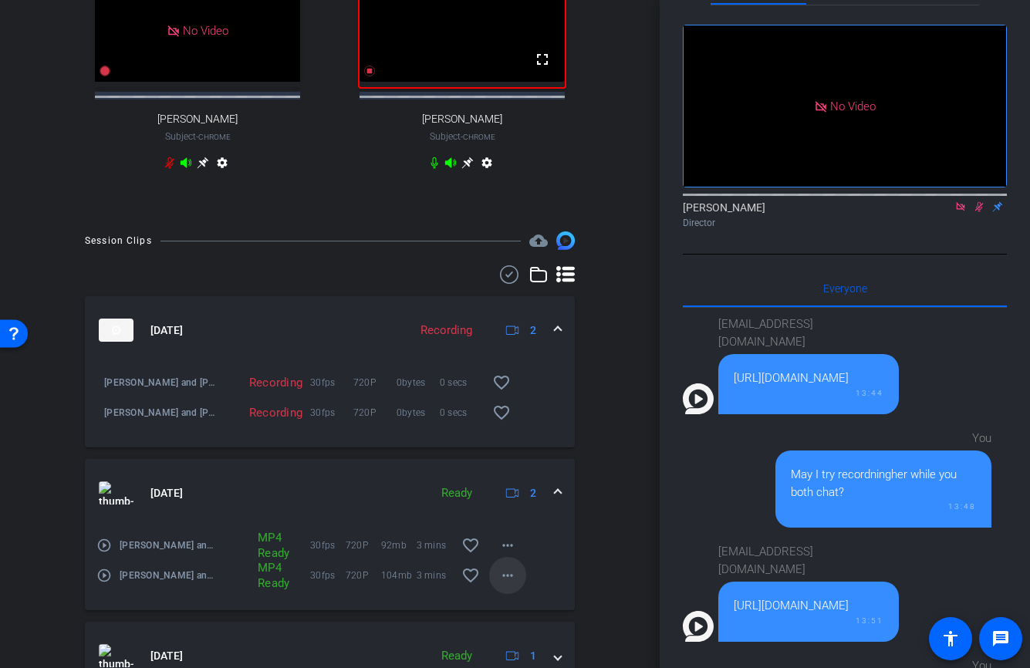
click at [504, 585] on mat-icon "more_horiz" at bounding box center [507, 575] width 19 height 19
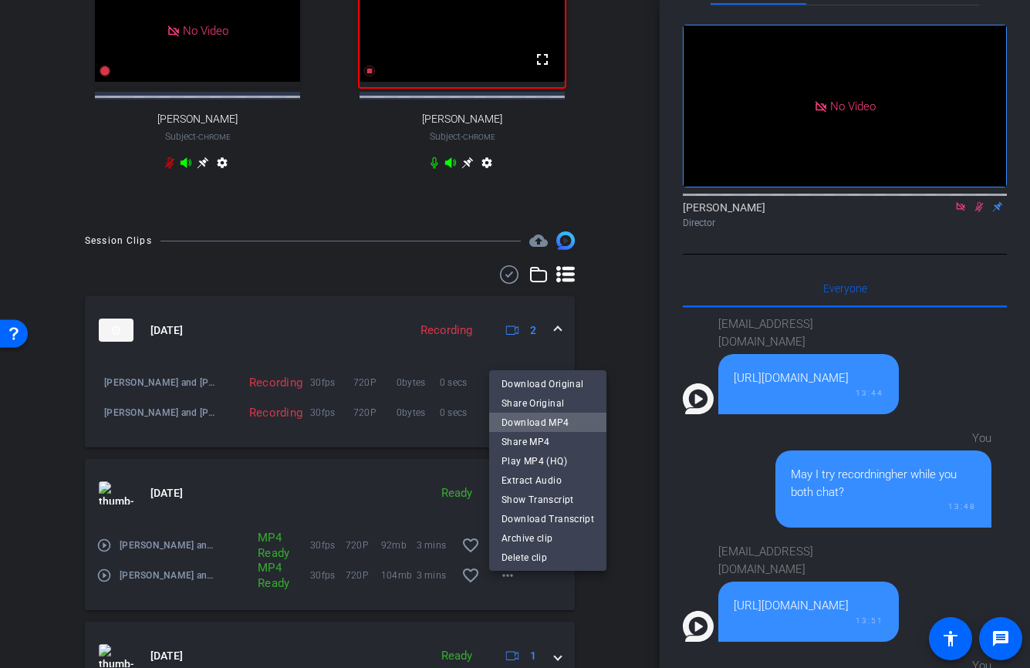
click at [551, 424] on span "Download MP4" at bounding box center [547, 422] width 93 height 19
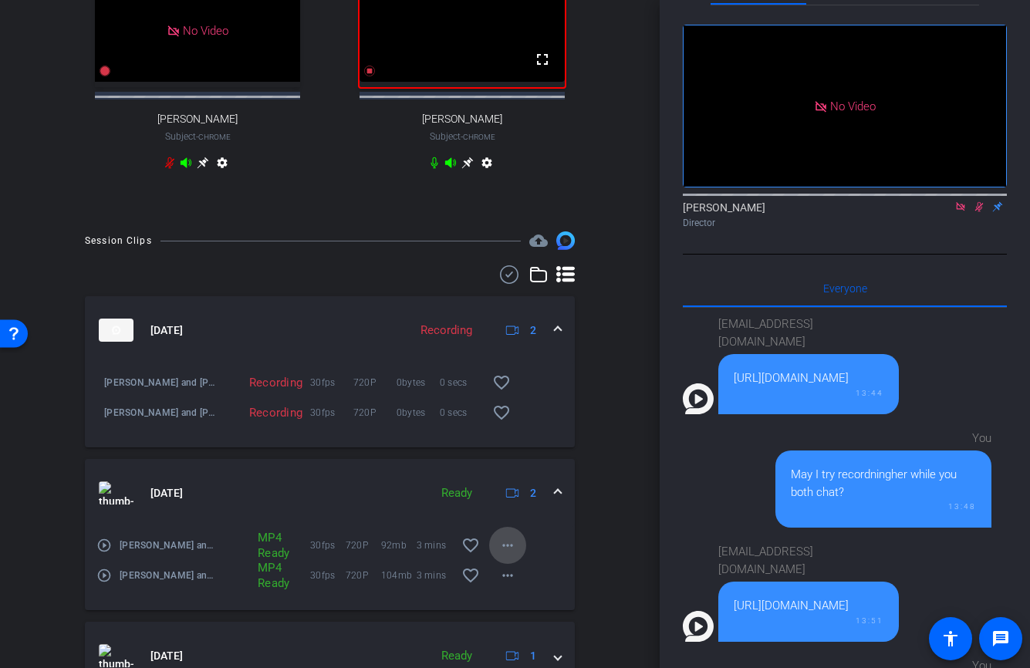
click at [511, 555] on mat-icon "more_horiz" at bounding box center [507, 545] width 19 height 19
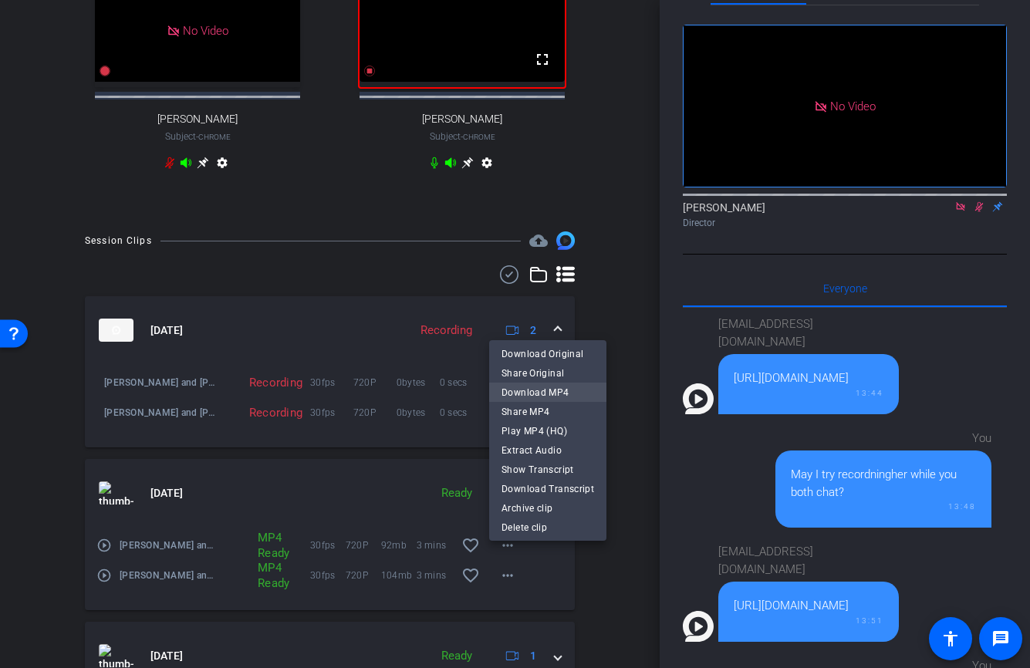
click at [545, 392] on span "Download MP4" at bounding box center [547, 392] width 93 height 19
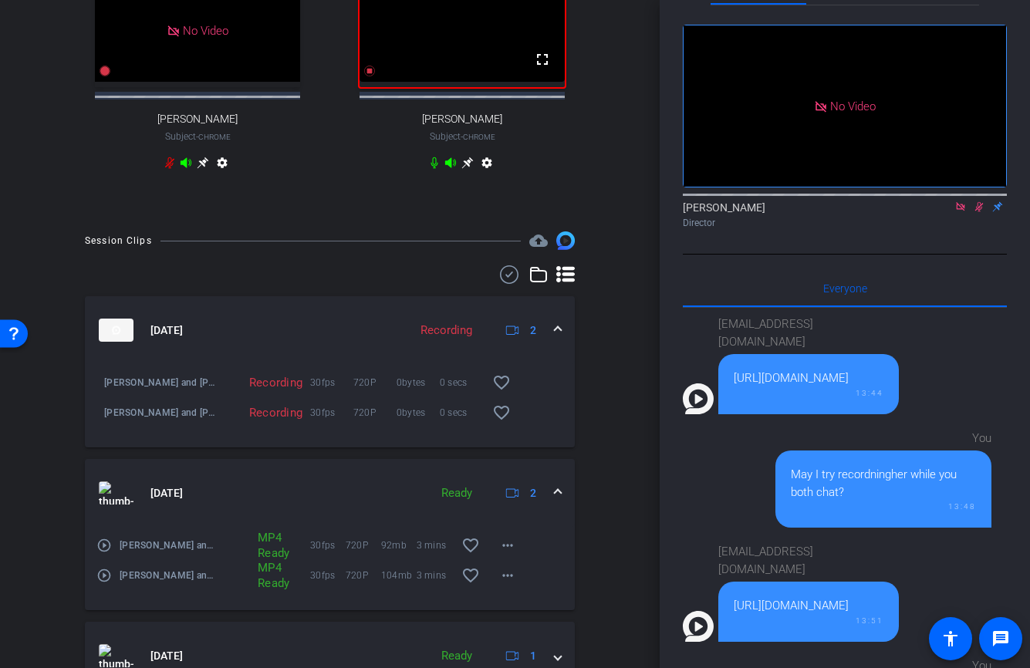
scroll to position [0, 0]
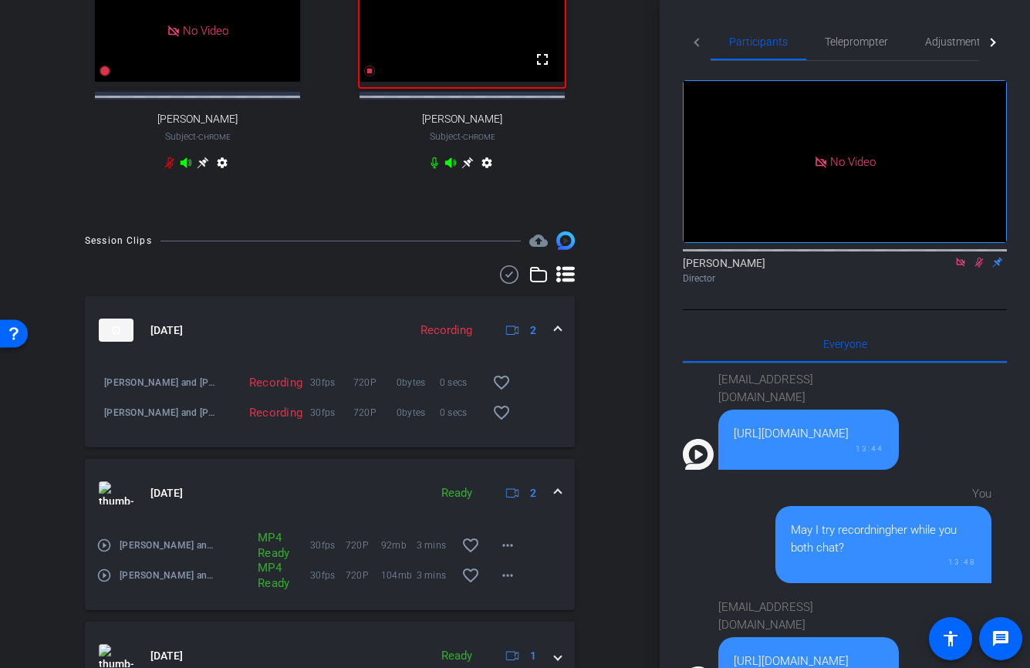
click at [1005, 363] on div "[EMAIL_ADDRESS][DOMAIN_NAME] [URL][DOMAIN_NAME] 13:44 You May I try recordningh…" at bounding box center [845, 554] width 324 height 382
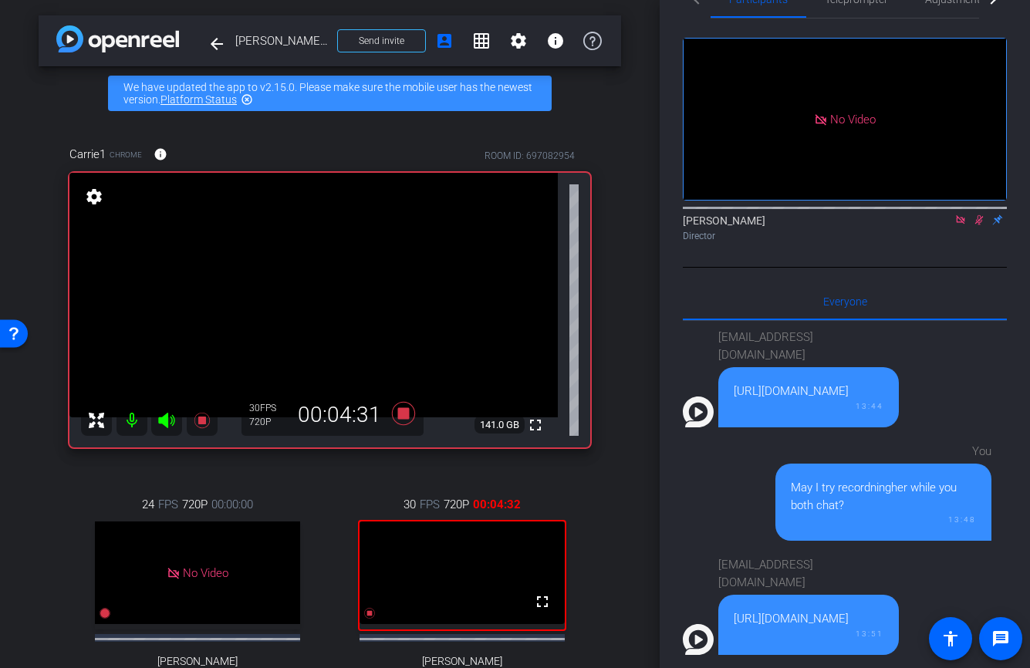
scroll to position [6, 0]
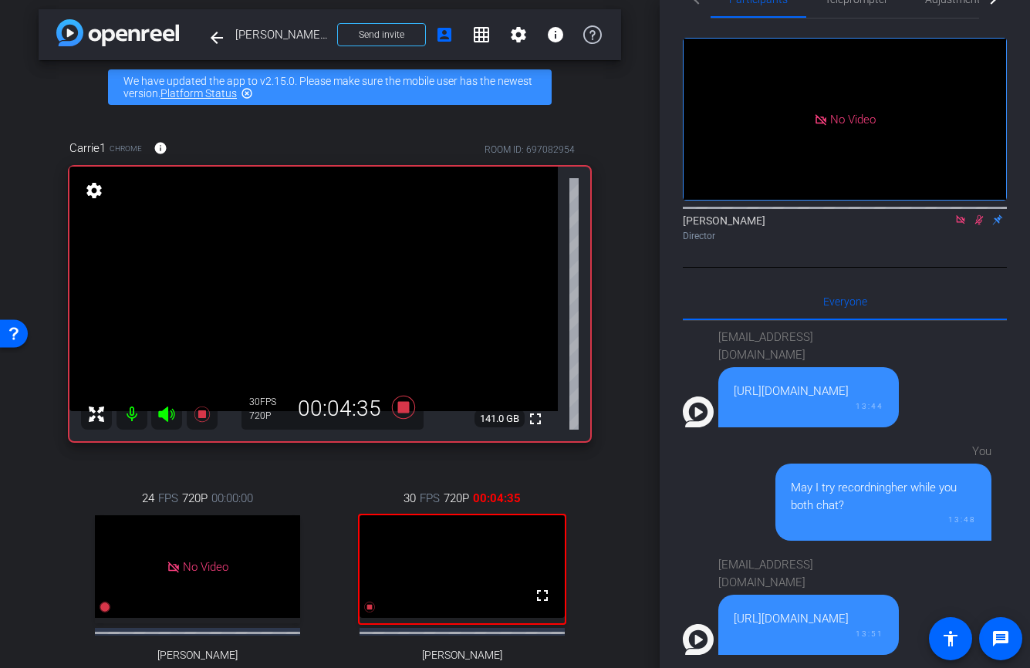
click at [980, 215] on icon at bounding box center [979, 220] width 8 height 10
click at [977, 215] on icon at bounding box center [979, 220] width 6 height 10
click at [979, 215] on icon at bounding box center [979, 220] width 8 height 10
click at [401, 403] on icon at bounding box center [402, 407] width 23 height 23
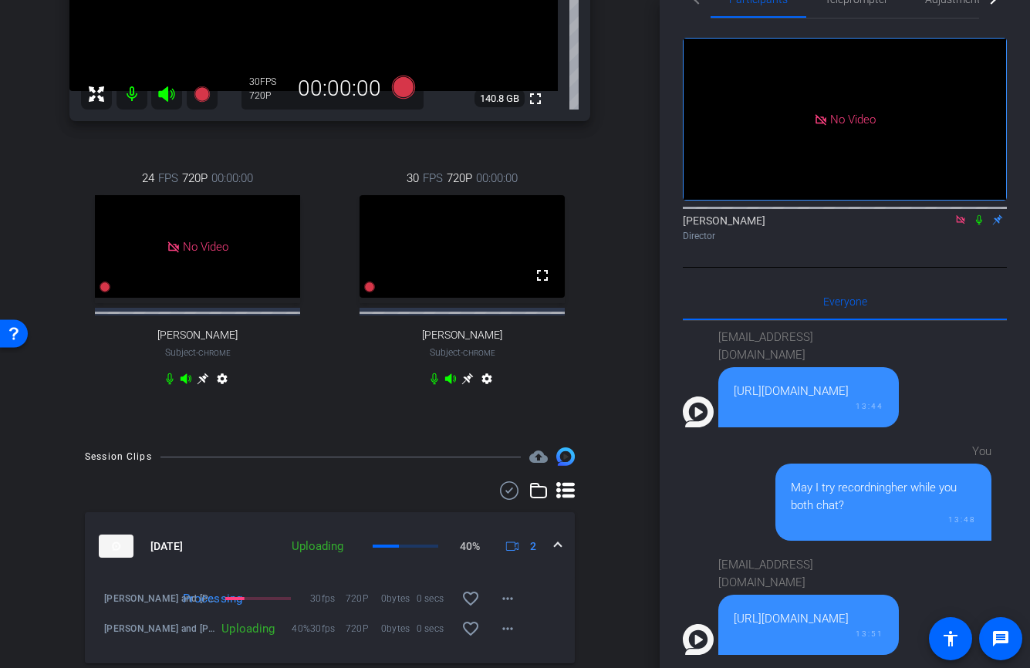
scroll to position [325, 0]
click at [558, 555] on span at bounding box center [558, 547] width 6 height 16
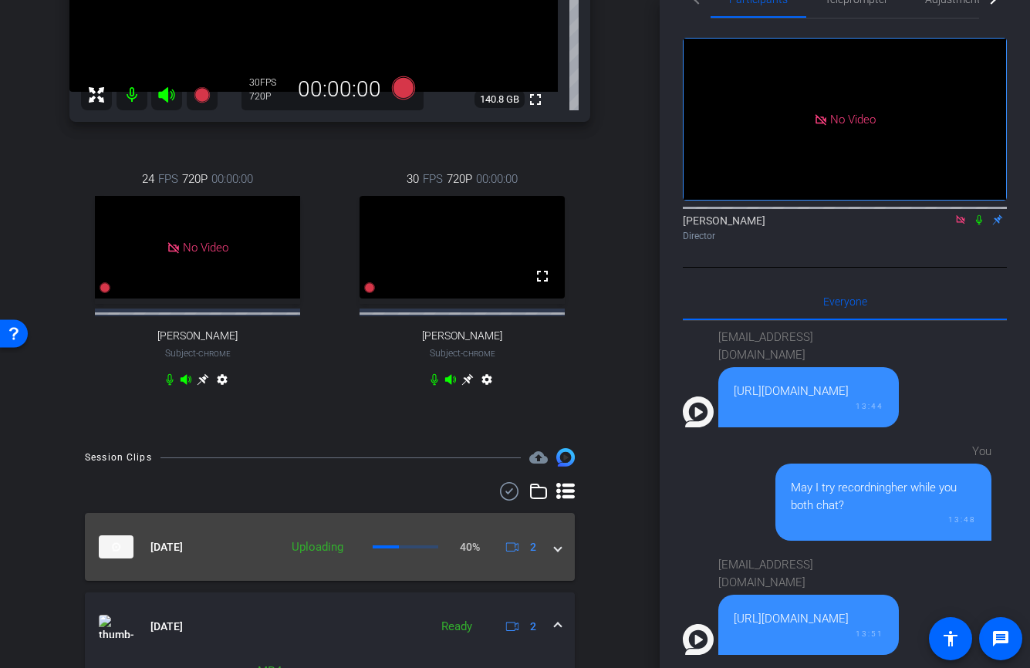
click at [558, 555] on span at bounding box center [558, 547] width 6 height 16
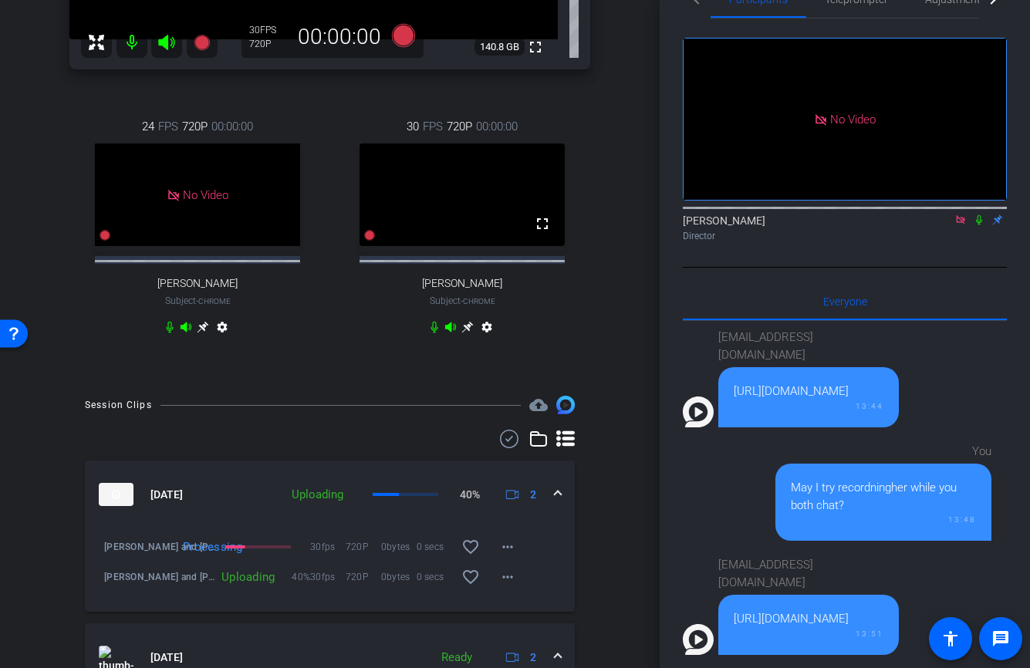
scroll to position [382, 0]
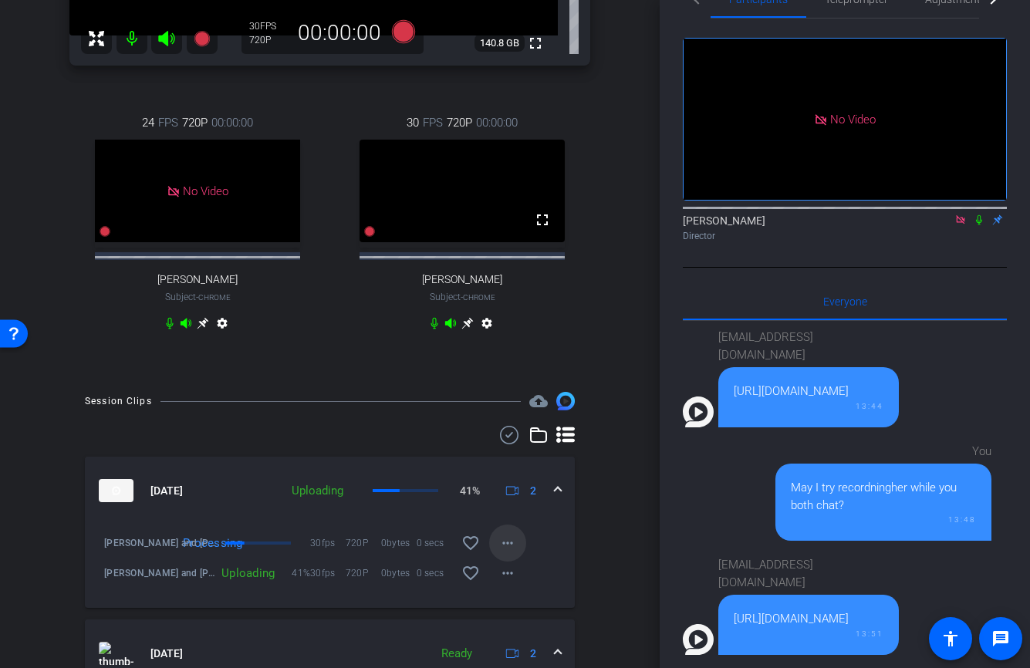
click at [508, 552] on mat-icon "more_horiz" at bounding box center [507, 543] width 19 height 19
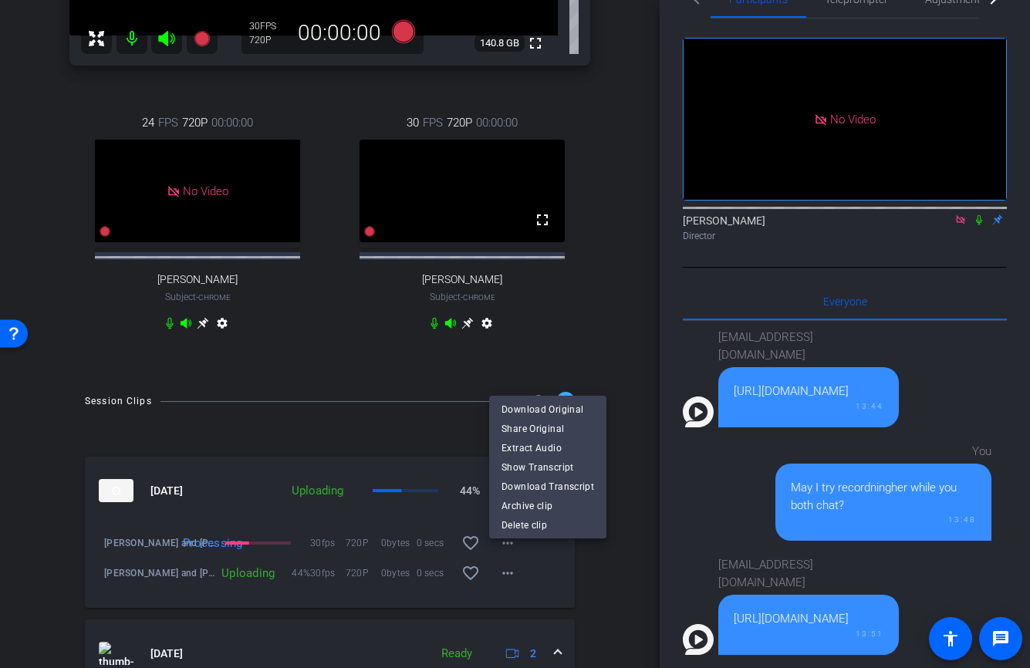
click at [637, 300] on div at bounding box center [515, 334] width 1030 height 668
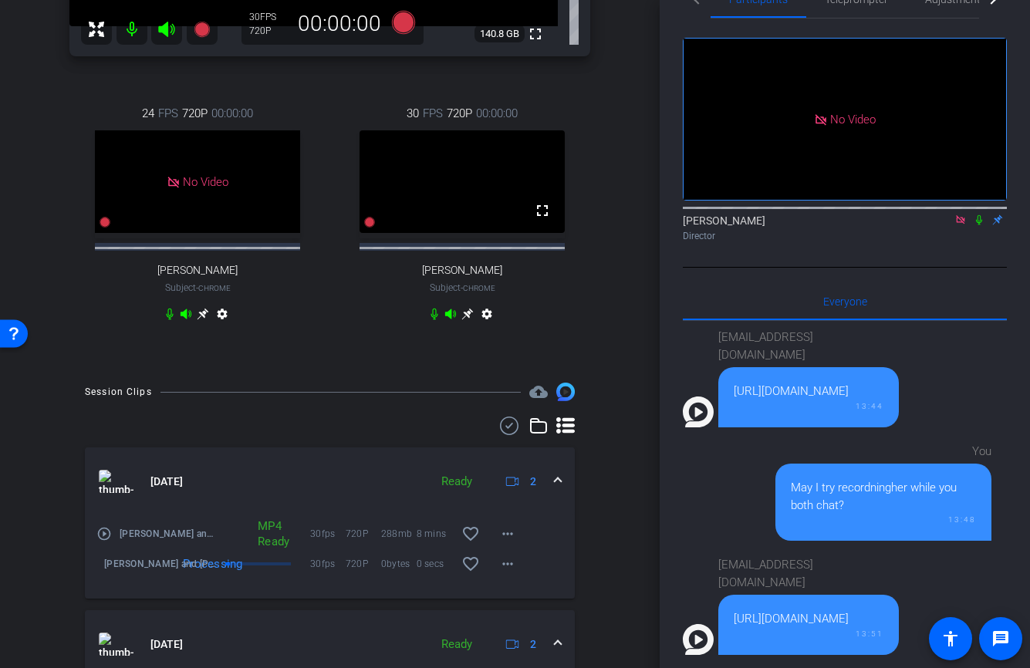
scroll to position [413, 0]
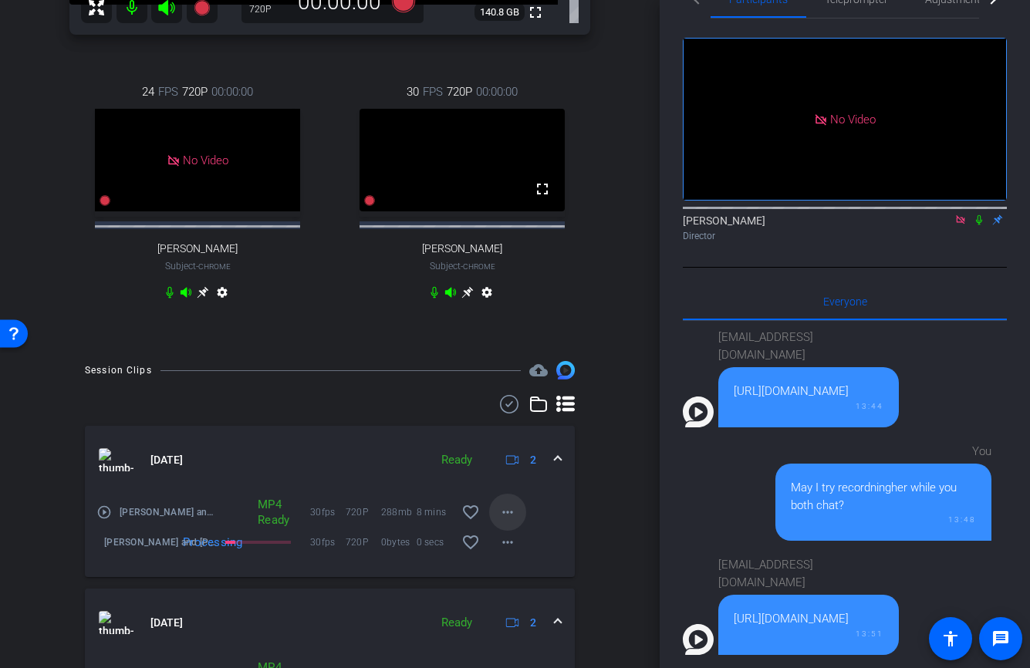
click at [510, 521] on mat-icon "more_horiz" at bounding box center [507, 512] width 19 height 19
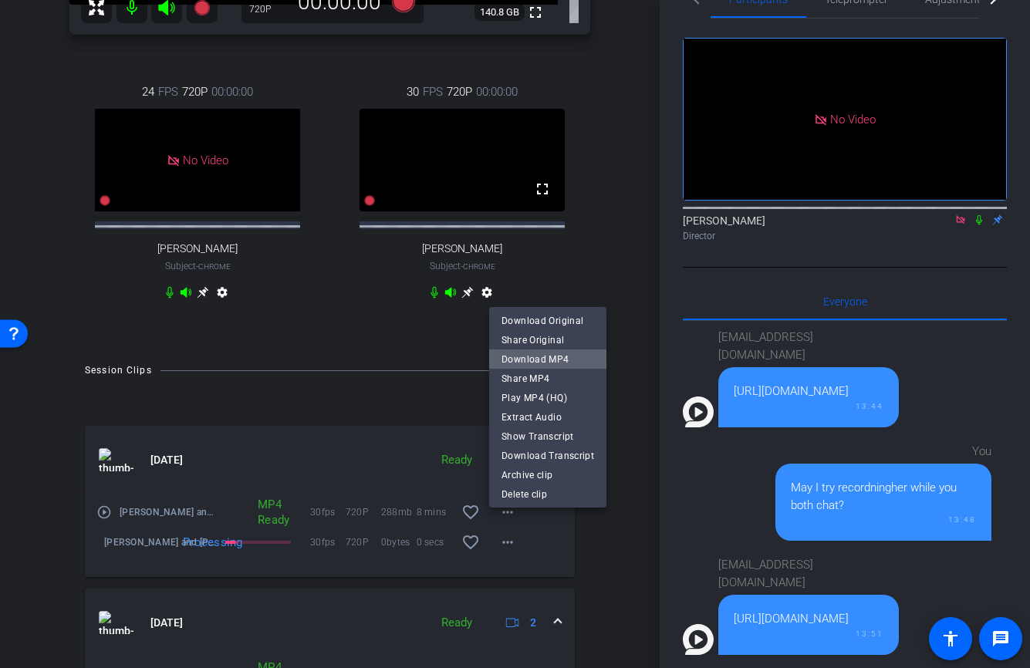
click at [548, 355] on span "Download MP4" at bounding box center [547, 358] width 93 height 19
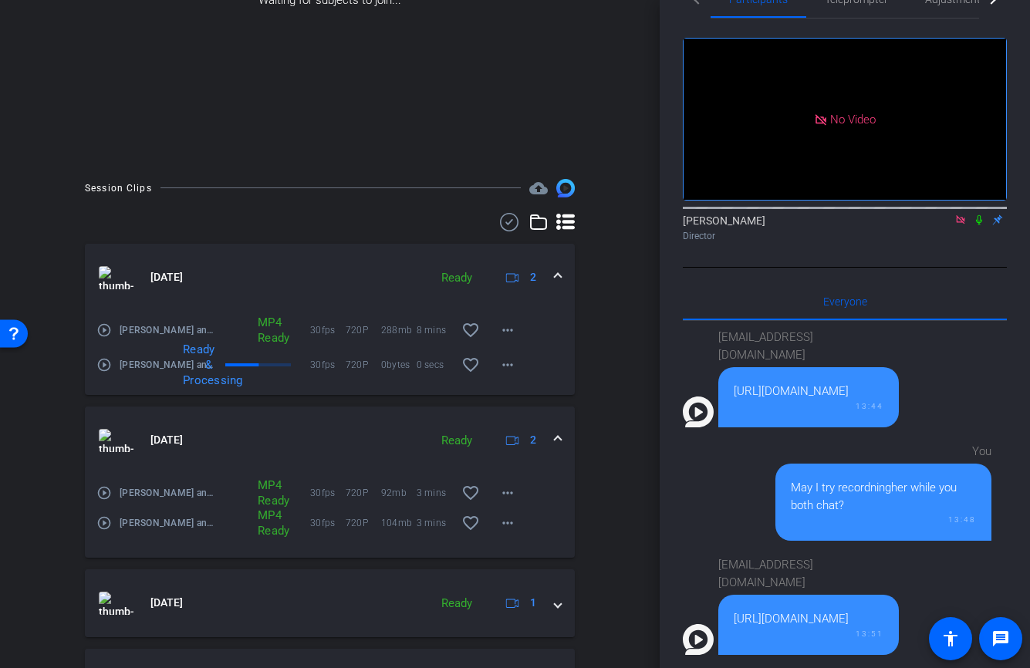
scroll to position [288, 0]
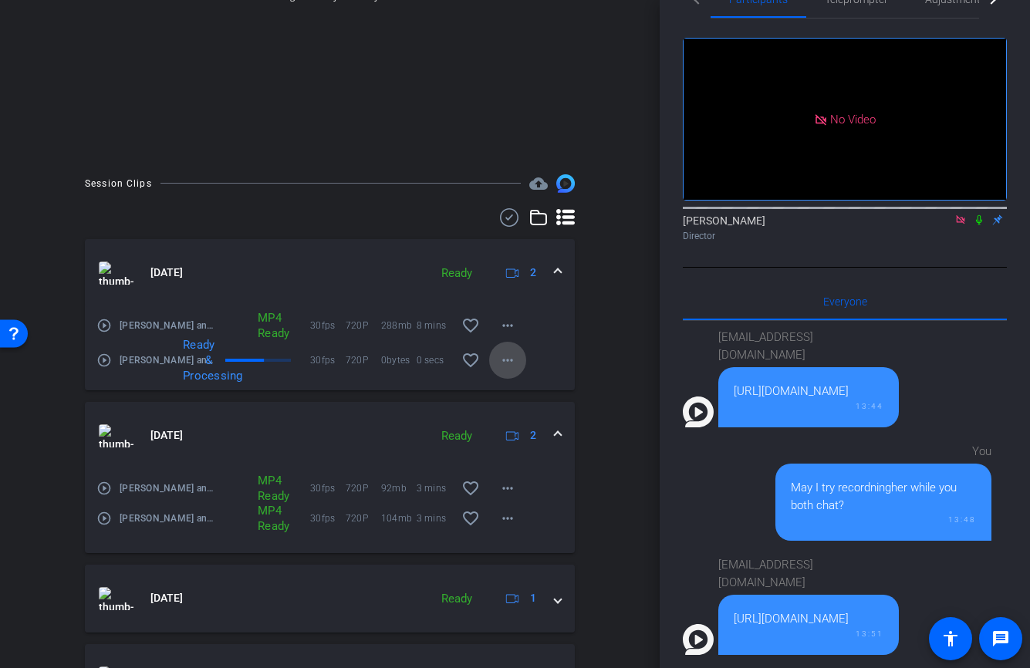
click at [510, 355] on mat-icon "more_horiz" at bounding box center [507, 360] width 19 height 19
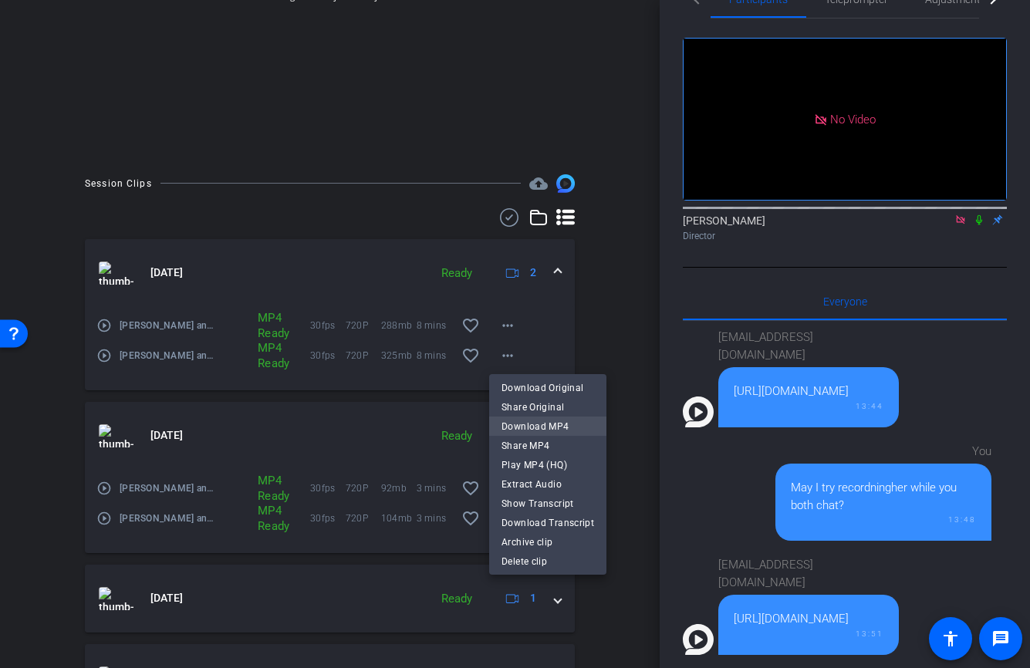
click at [561, 429] on span "Download MP4" at bounding box center [547, 426] width 93 height 19
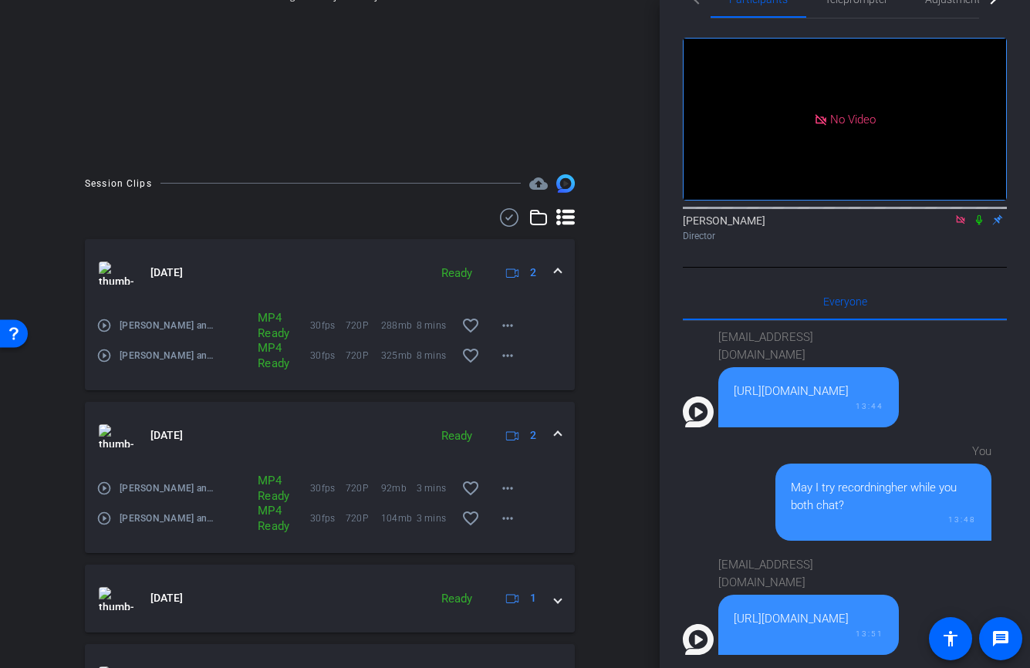
click at [980, 215] on icon at bounding box center [979, 220] width 6 height 10
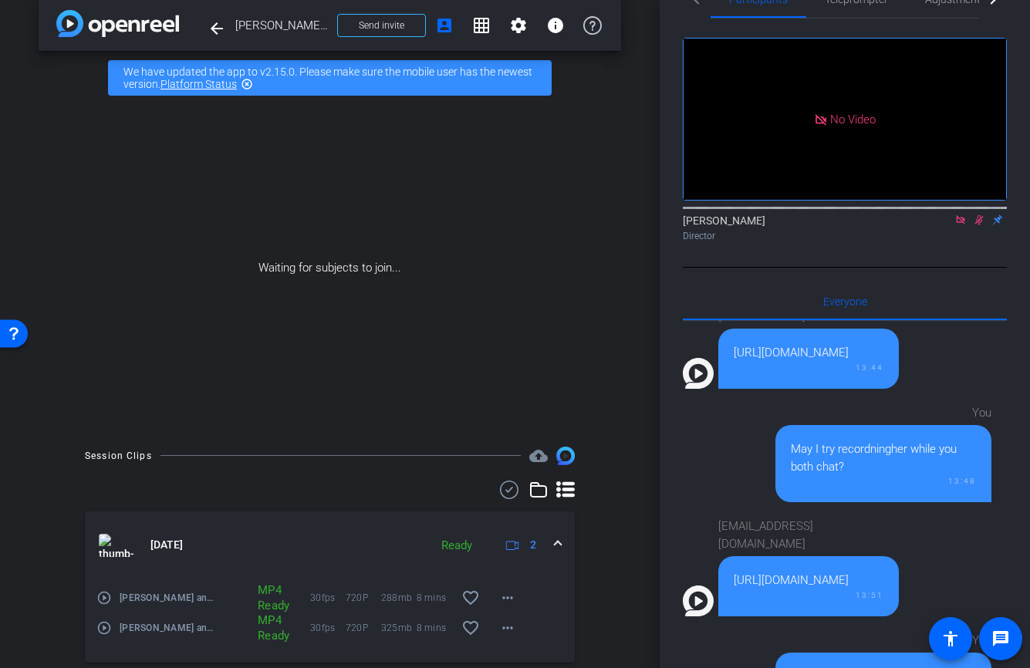
scroll to position [0, 0]
